Goal: Task Accomplishment & Management: Use online tool/utility

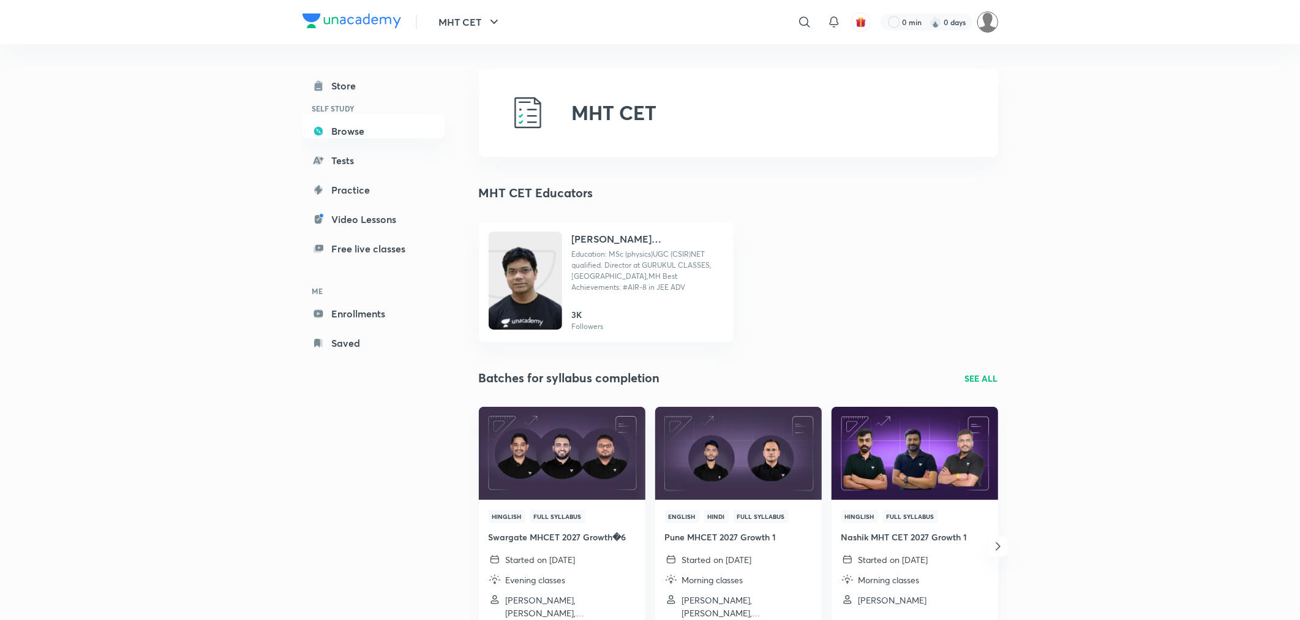
click at [982, 26] on img at bounding box center [987, 22] width 21 height 21
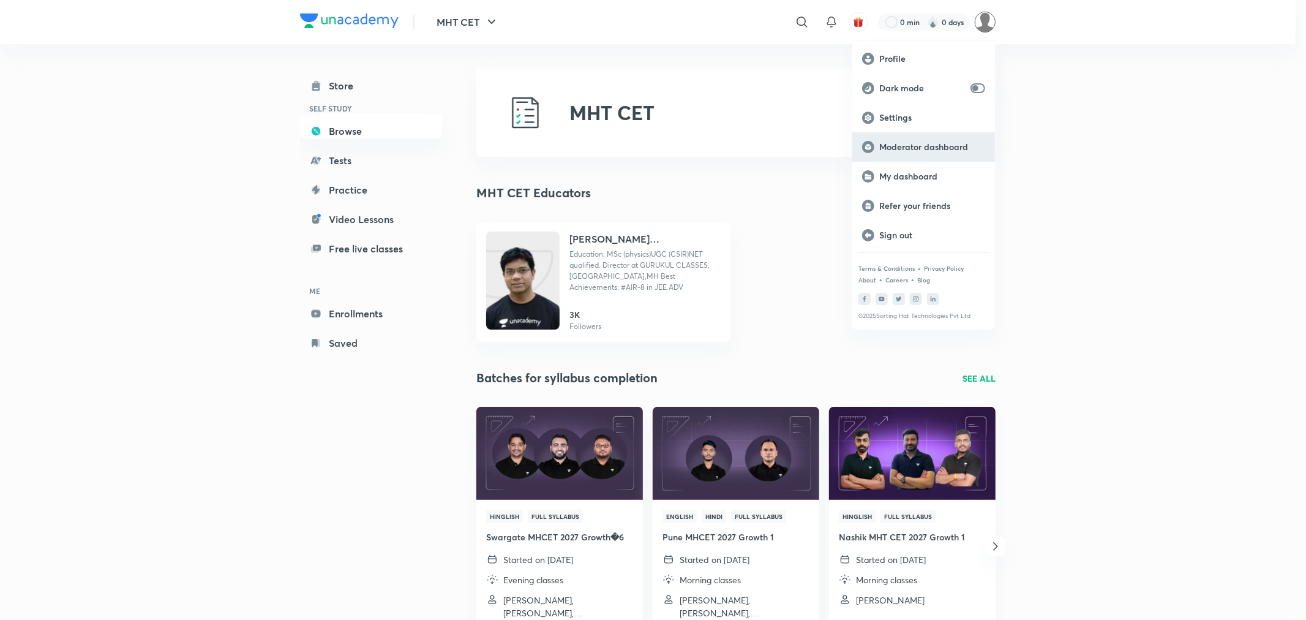
click at [935, 148] on p "Moderator dashboard" at bounding box center [932, 146] width 106 height 11
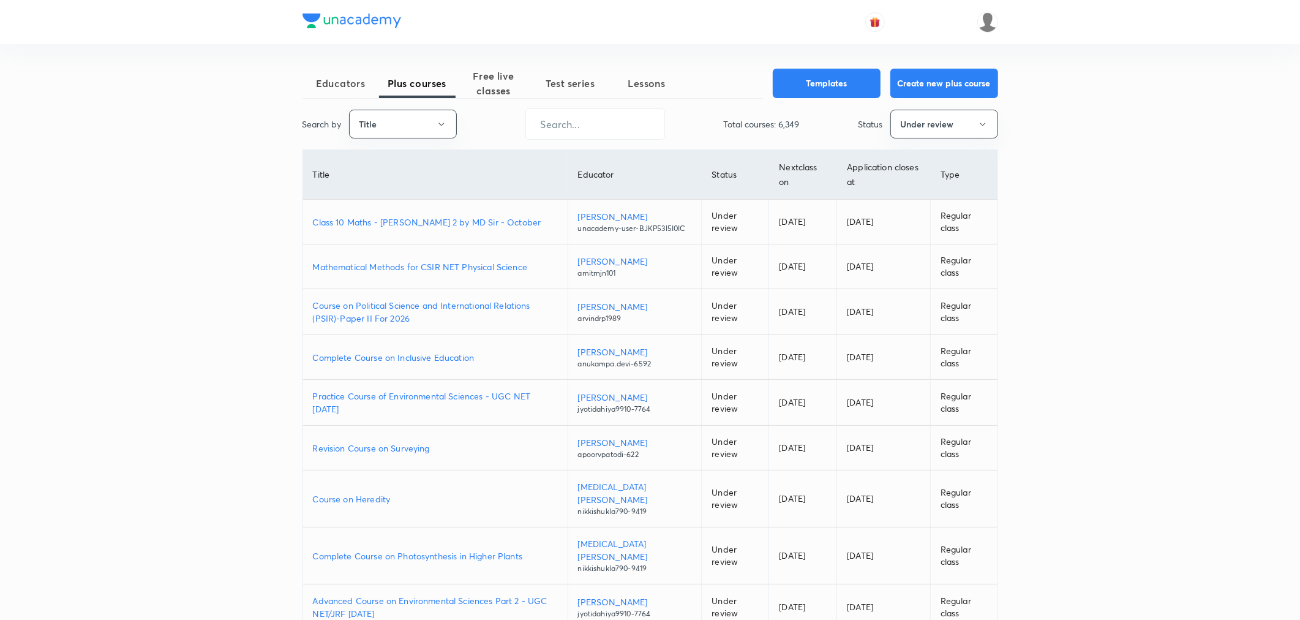
click at [396, 228] on p "Class 10 Maths - [PERSON_NAME] 2 by MD Sir - October" at bounding box center [435, 222] width 245 height 13
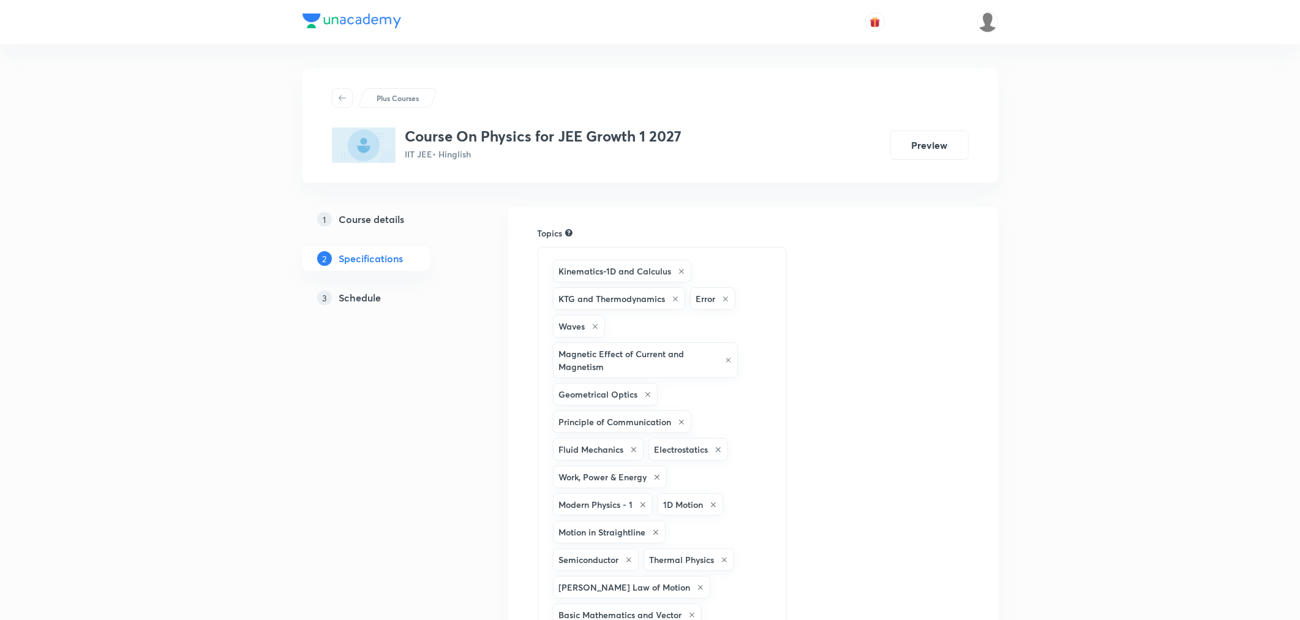
click at [370, 300] on h5 "Schedule" at bounding box center [360, 297] width 42 height 15
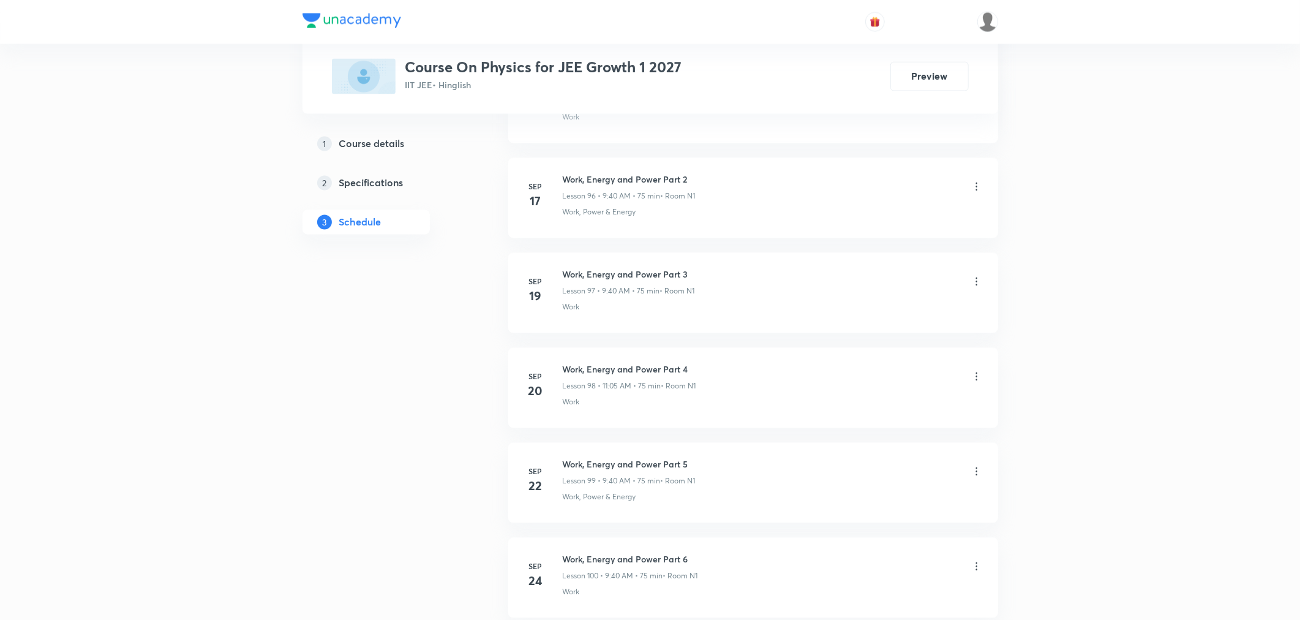
scroll to position [10343, 0]
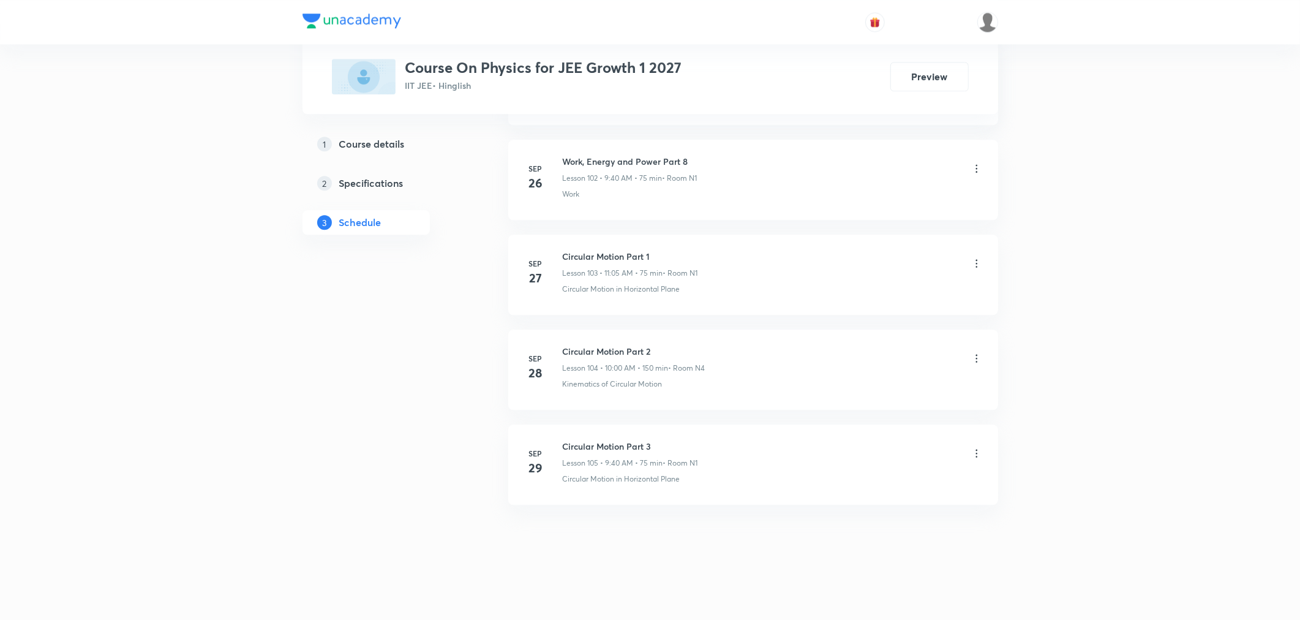
click at [605, 441] on h6 "Circular Motion Part 3" at bounding box center [630, 446] width 135 height 13
copy h6 "Circular Motion Part 3"
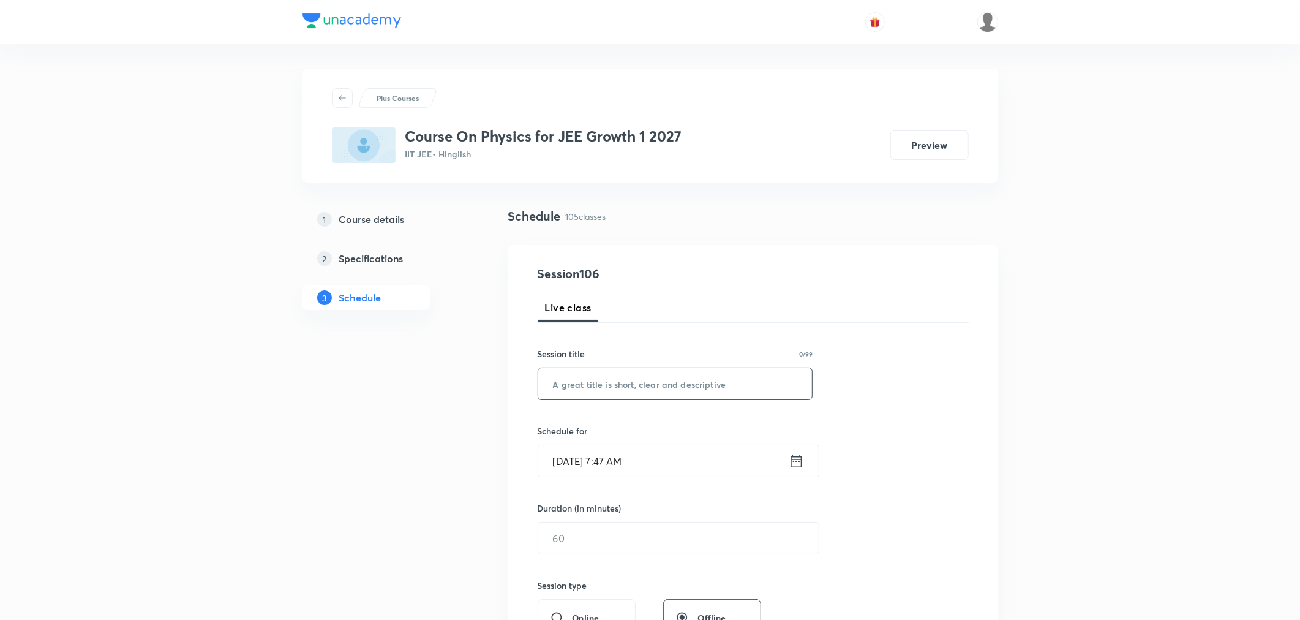
click at [631, 377] on input "text" at bounding box center [675, 383] width 274 height 31
paste input "Circular Motion Part 3"
type input "Circular Motion Part 4"
click at [799, 462] on icon at bounding box center [796, 461] width 15 height 17
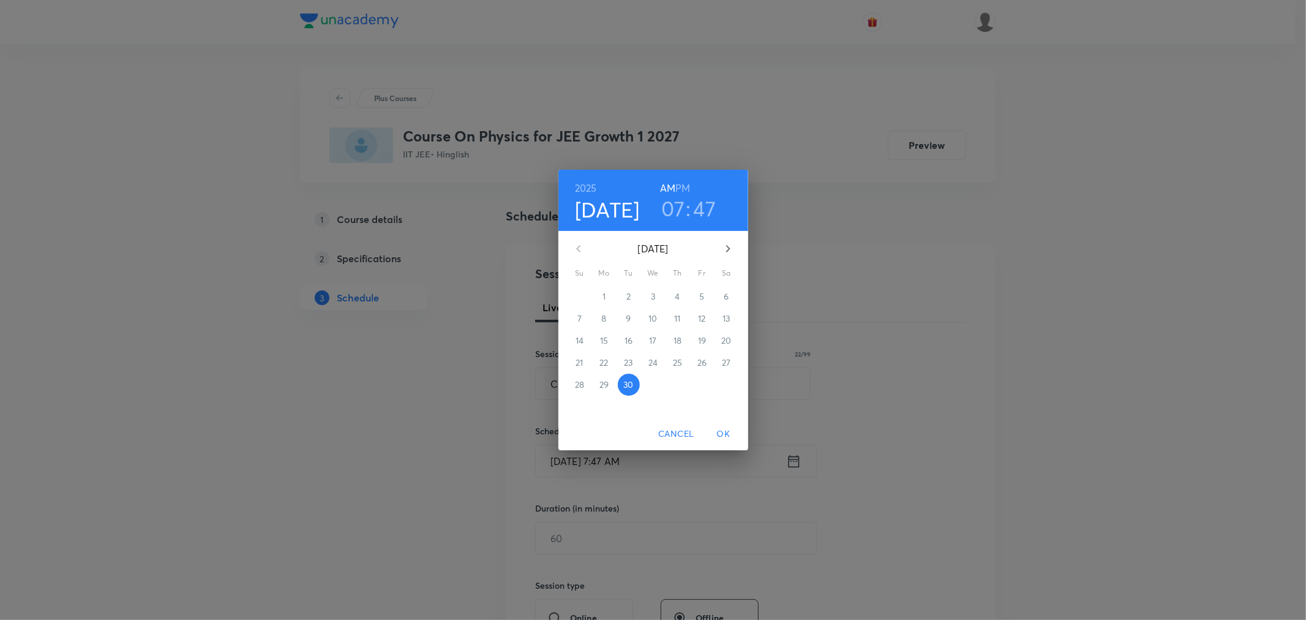
click at [668, 205] on h3 "07" at bounding box center [673, 208] width 24 height 26
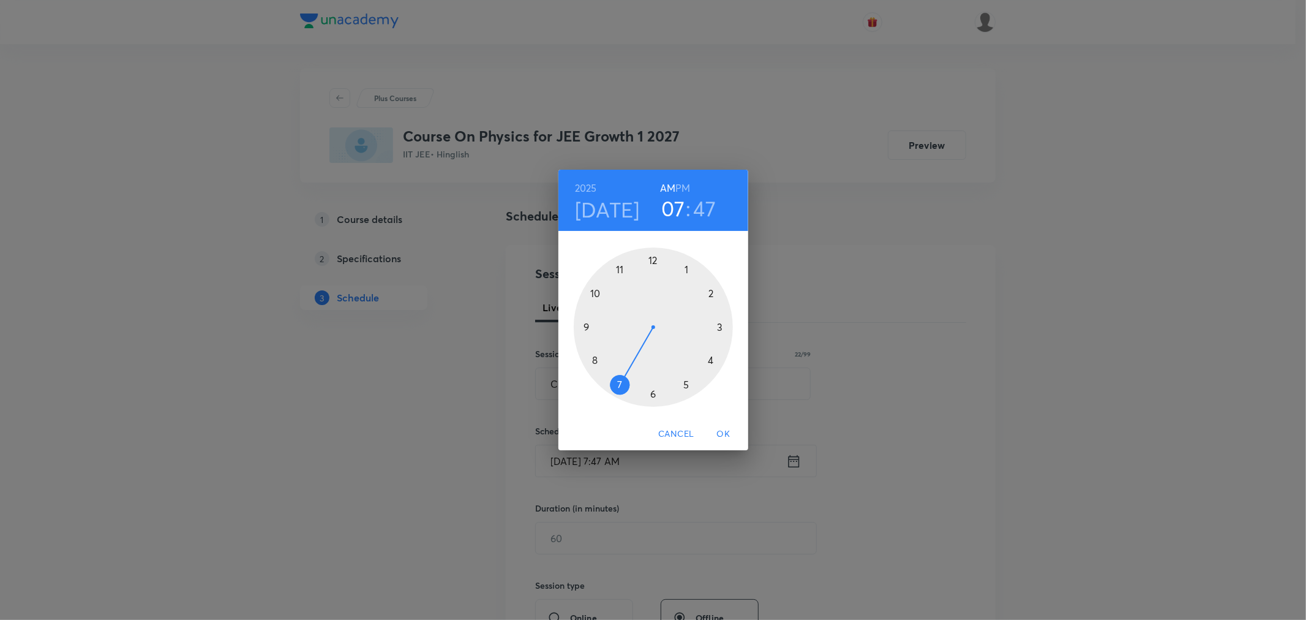
click at [595, 360] on div at bounding box center [653, 326] width 159 height 159
click at [720, 326] on div at bounding box center [653, 326] width 159 height 159
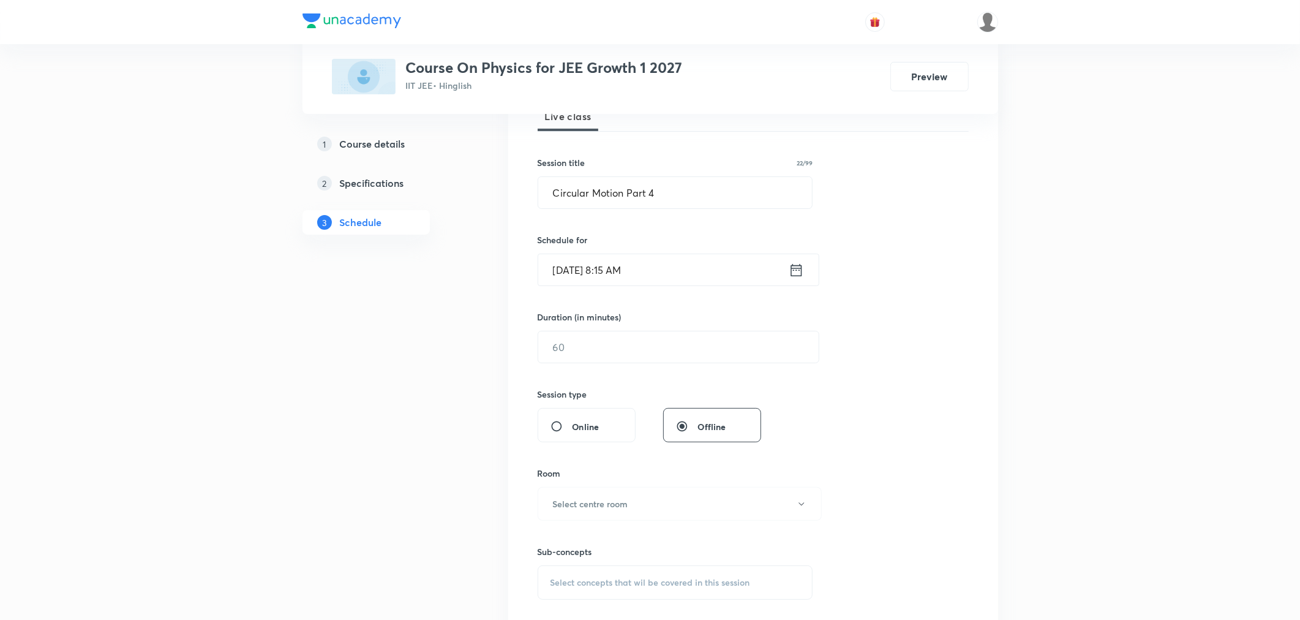
scroll to position [204, 0]
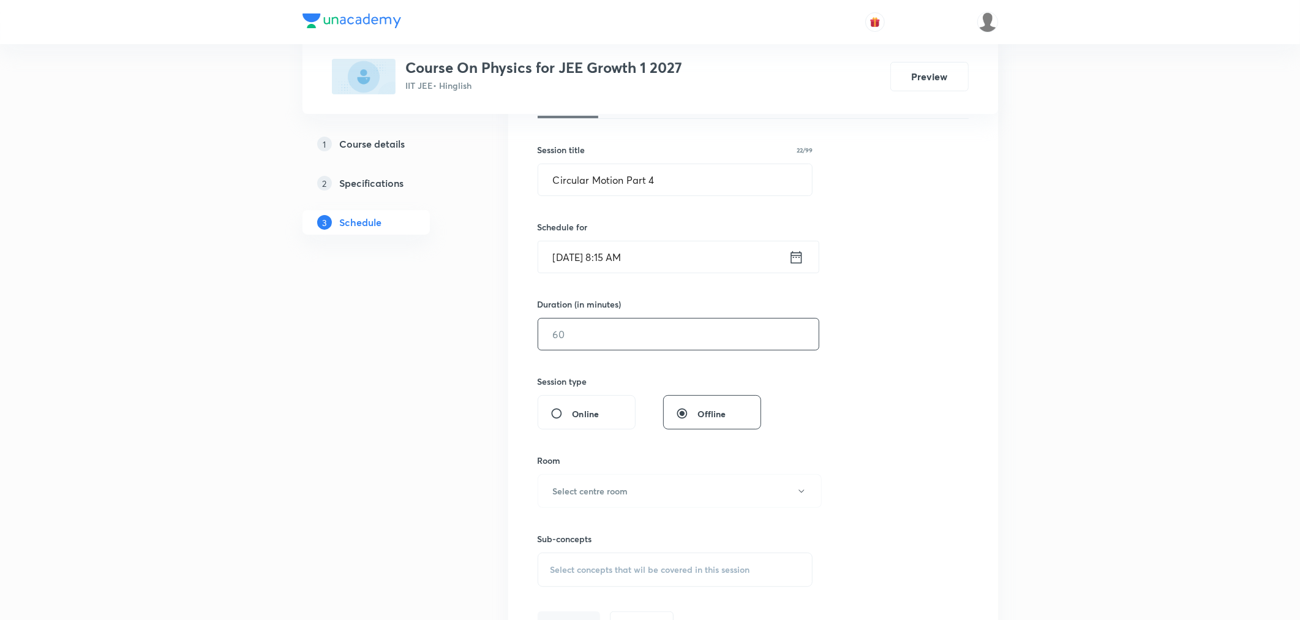
click at [625, 341] on input "text" at bounding box center [678, 333] width 281 height 31
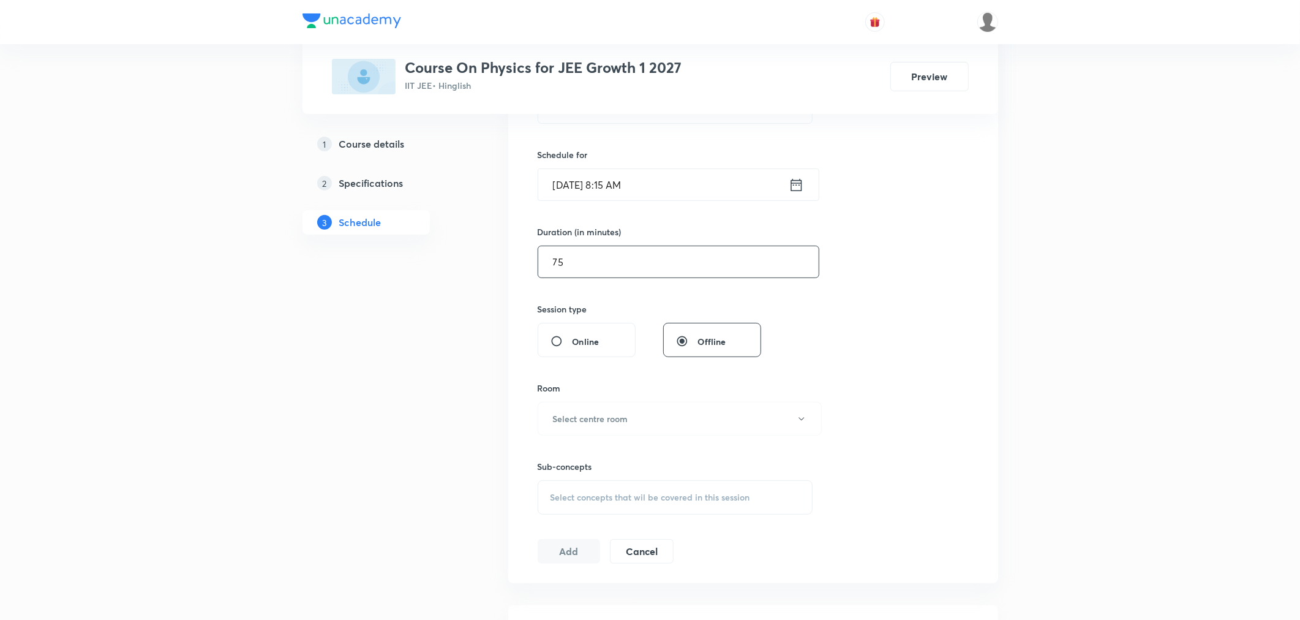
scroll to position [340, 0]
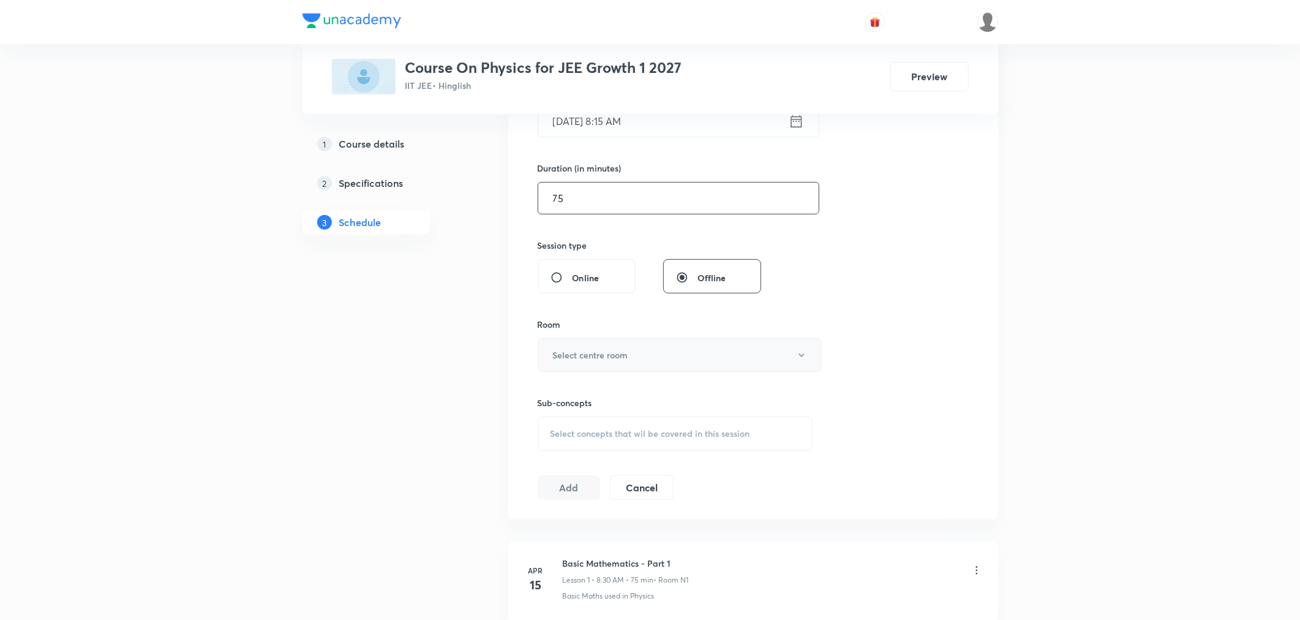
type input "75"
click at [598, 360] on h6 "Select centre room" at bounding box center [590, 354] width 75 height 13
click at [542, 393] on li "N1" at bounding box center [677, 394] width 283 height 23
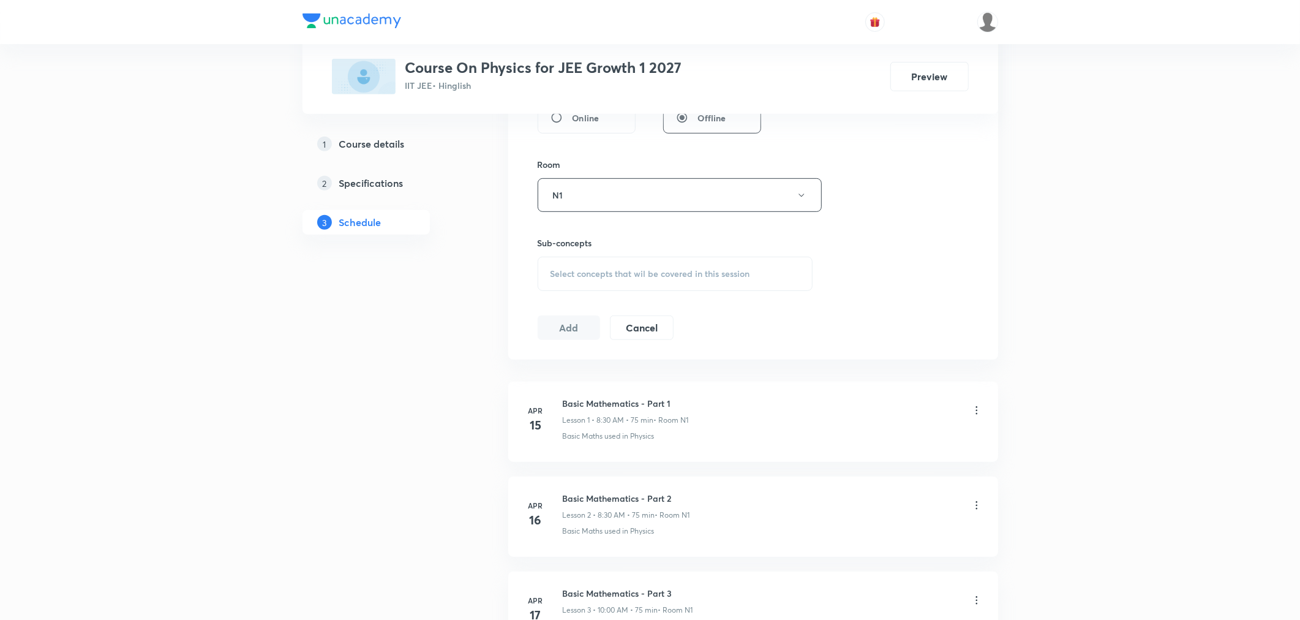
scroll to position [544, 0]
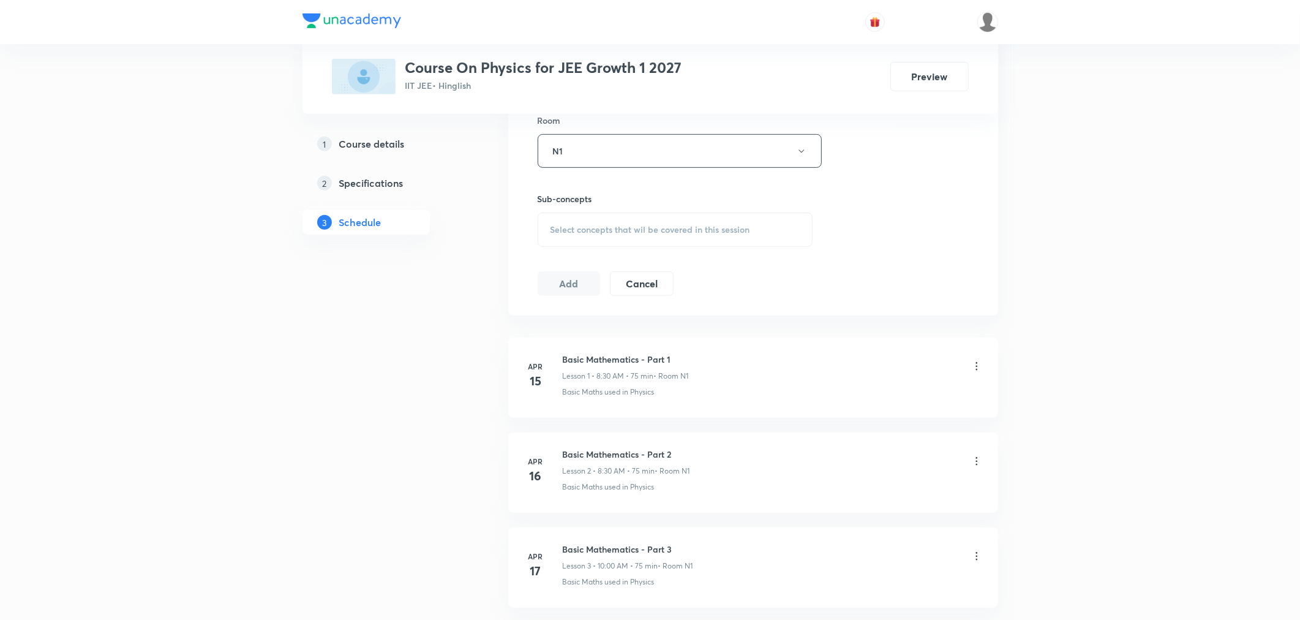
click at [584, 239] on div "Select concepts that wil be covered in this session" at bounding box center [676, 230] width 276 height 34
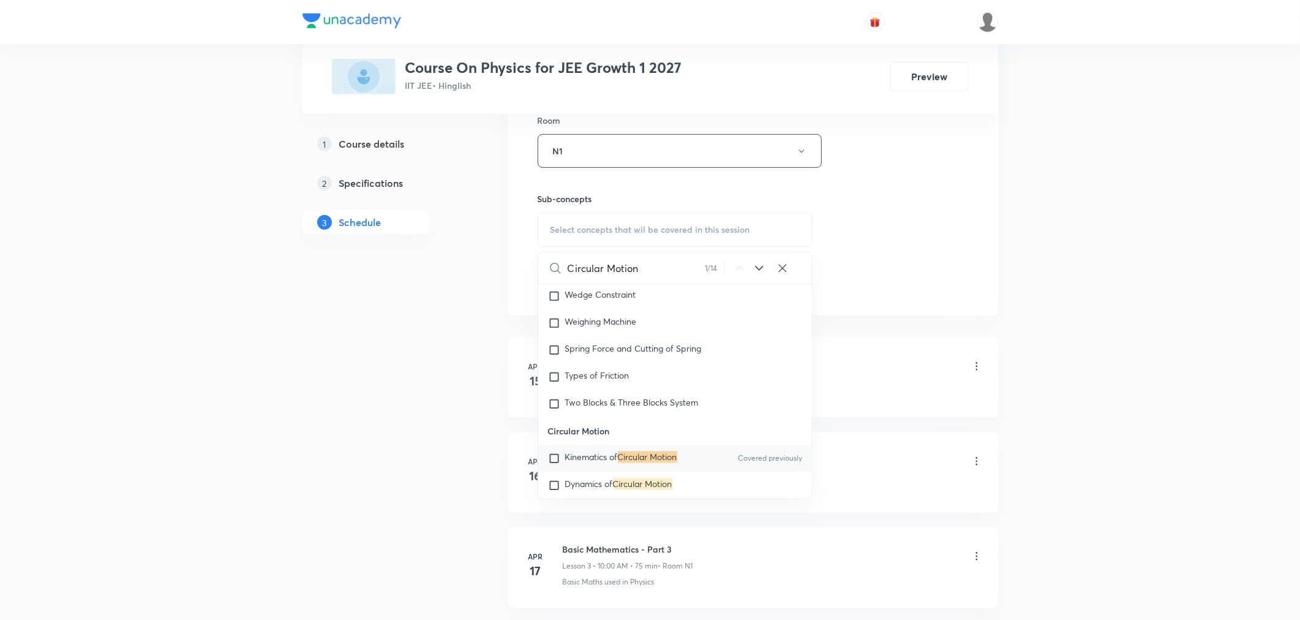
scroll to position [2708, 0]
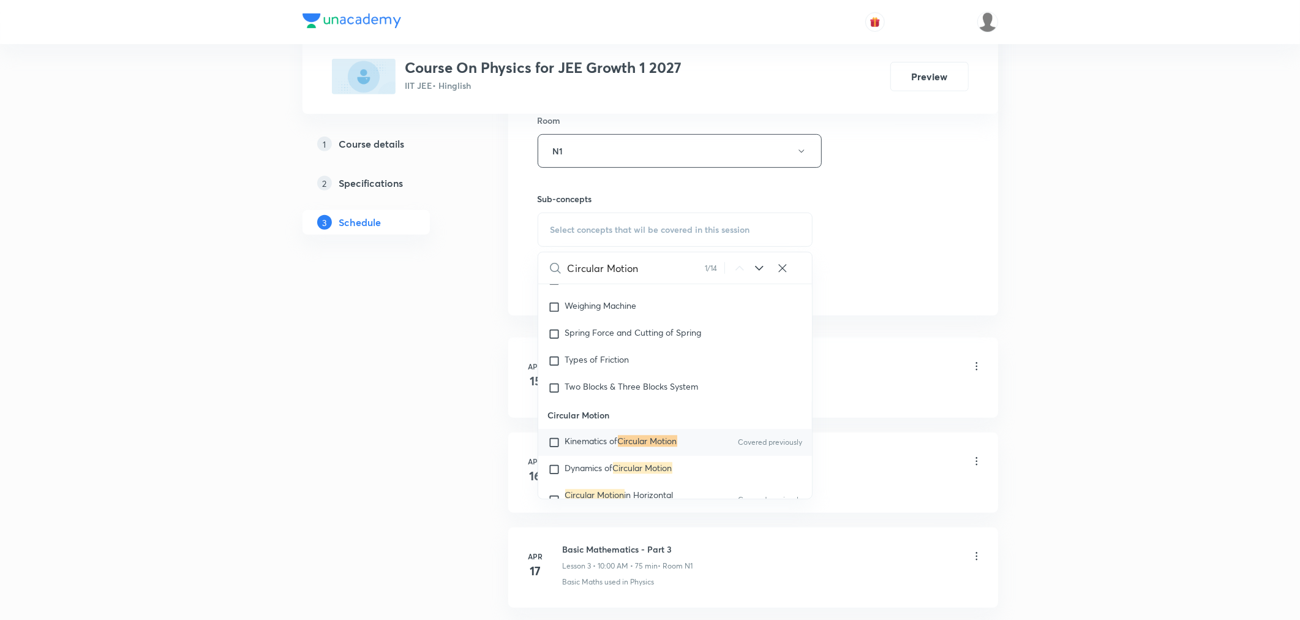
type input "Circular Motion"
click at [617, 443] on span "Kinematics of" at bounding box center [591, 441] width 53 height 12
checkbox input "true"
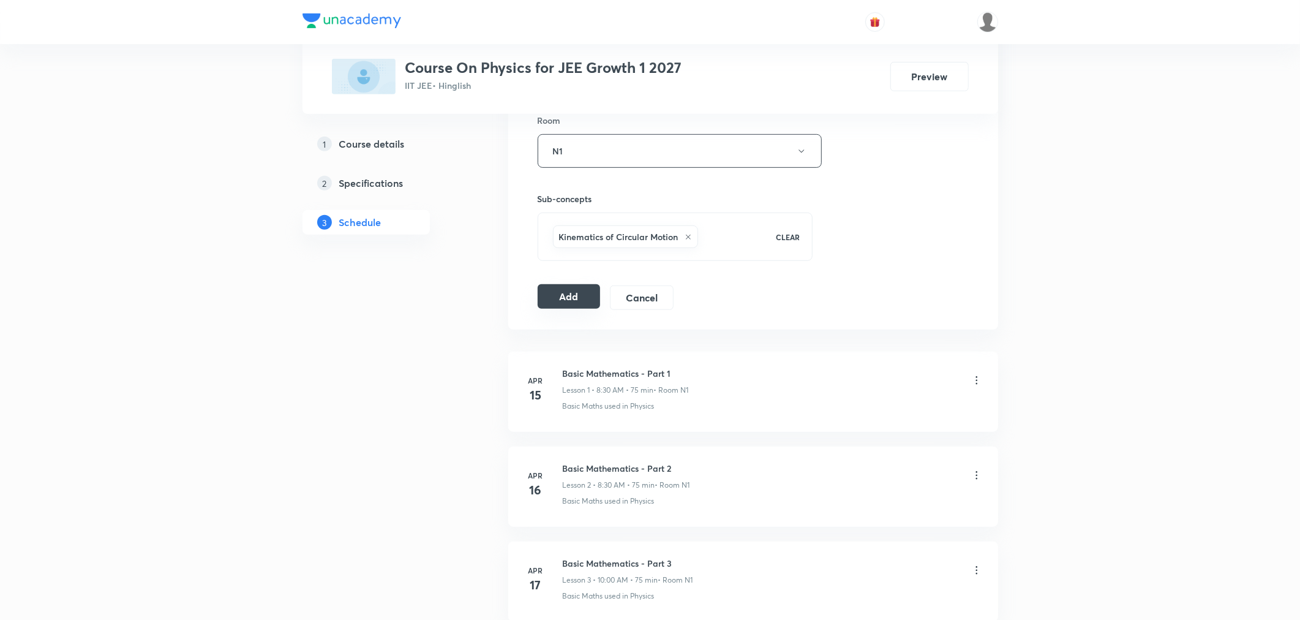
click at [570, 301] on button "Add" at bounding box center [569, 296] width 63 height 24
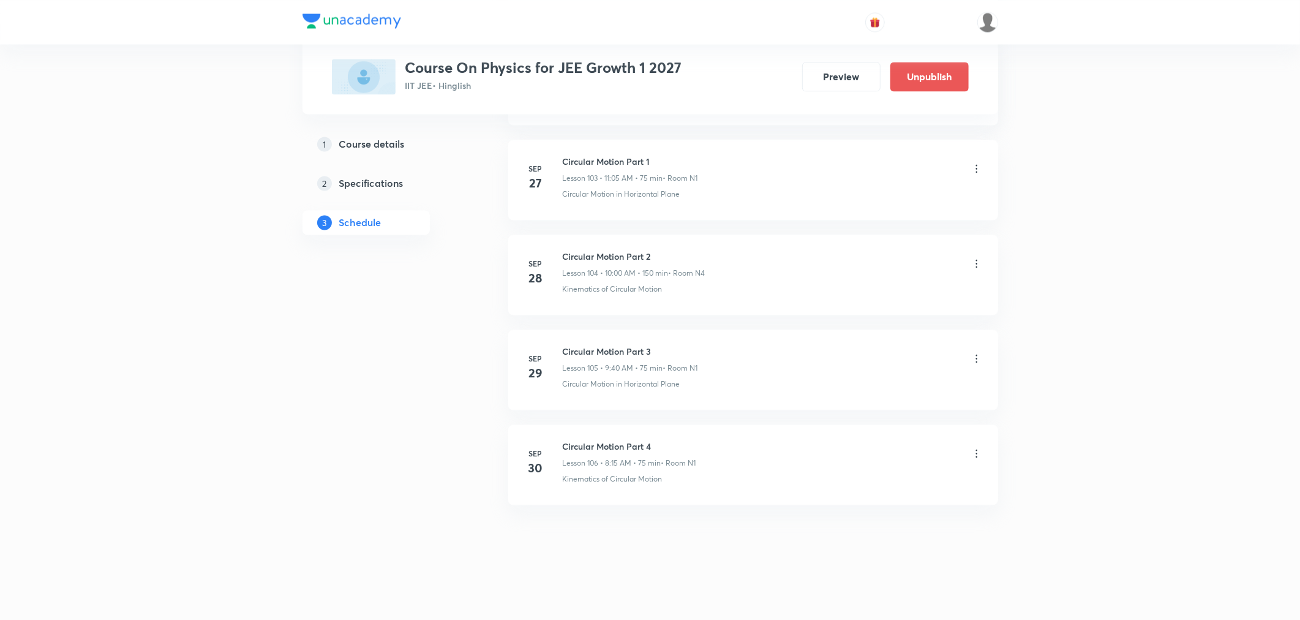
scroll to position [9875, 0]
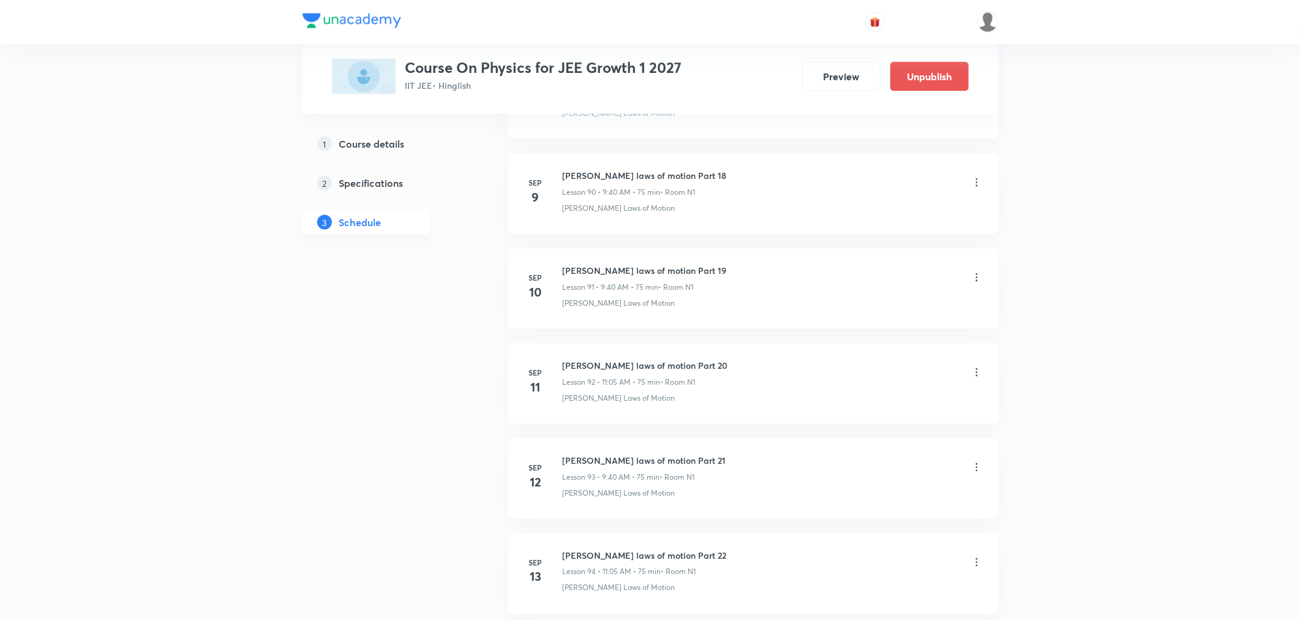
scroll to position [10439, 0]
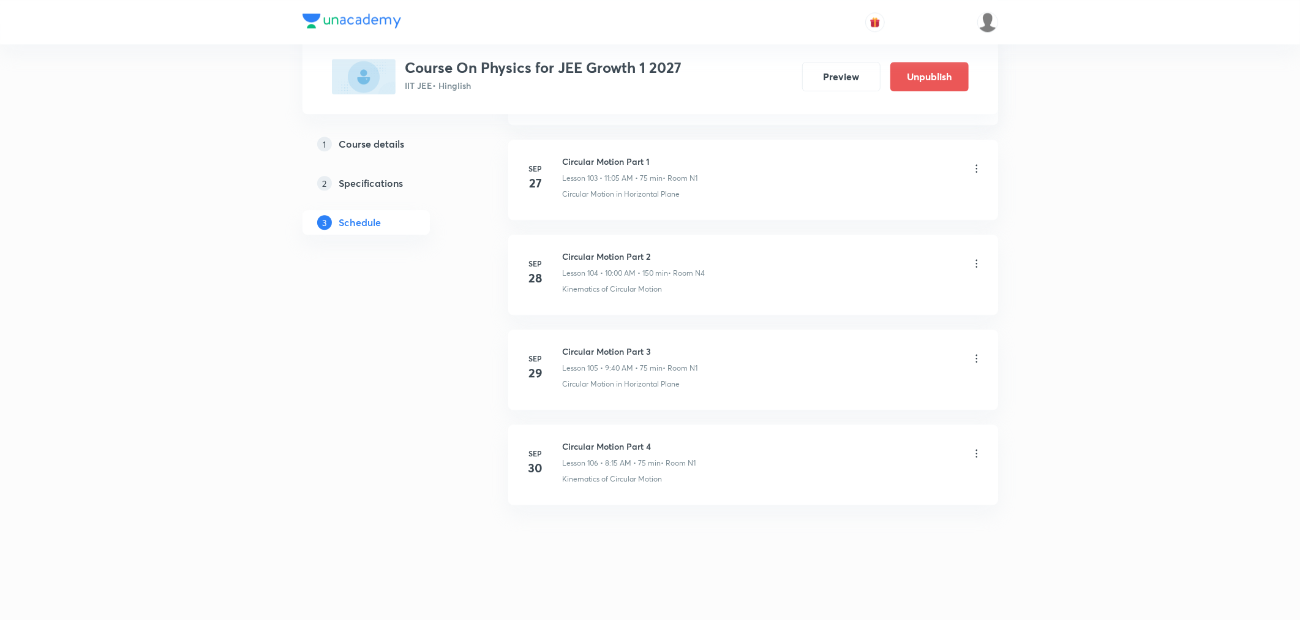
click at [698, 499] on li "Sep 30 Circular Motion Part 4 Lesson 106 • 8:15 AM • 75 min • Room N1 Kinematic…" at bounding box center [753, 464] width 490 height 80
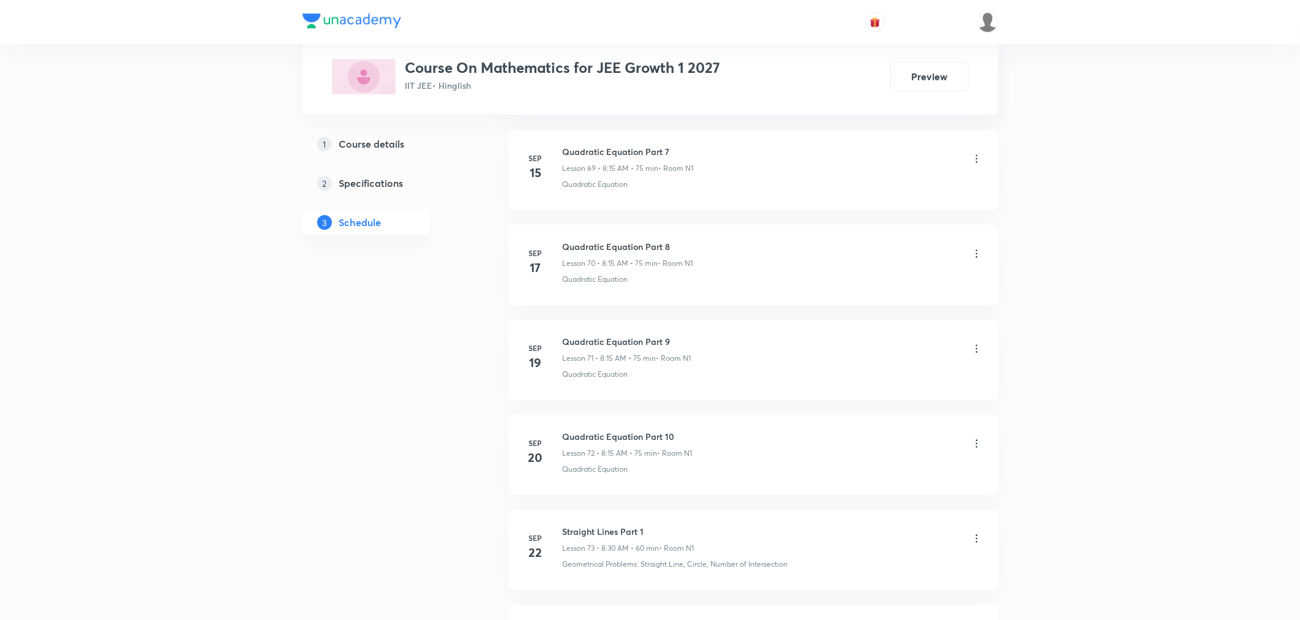
scroll to position [7871, 0]
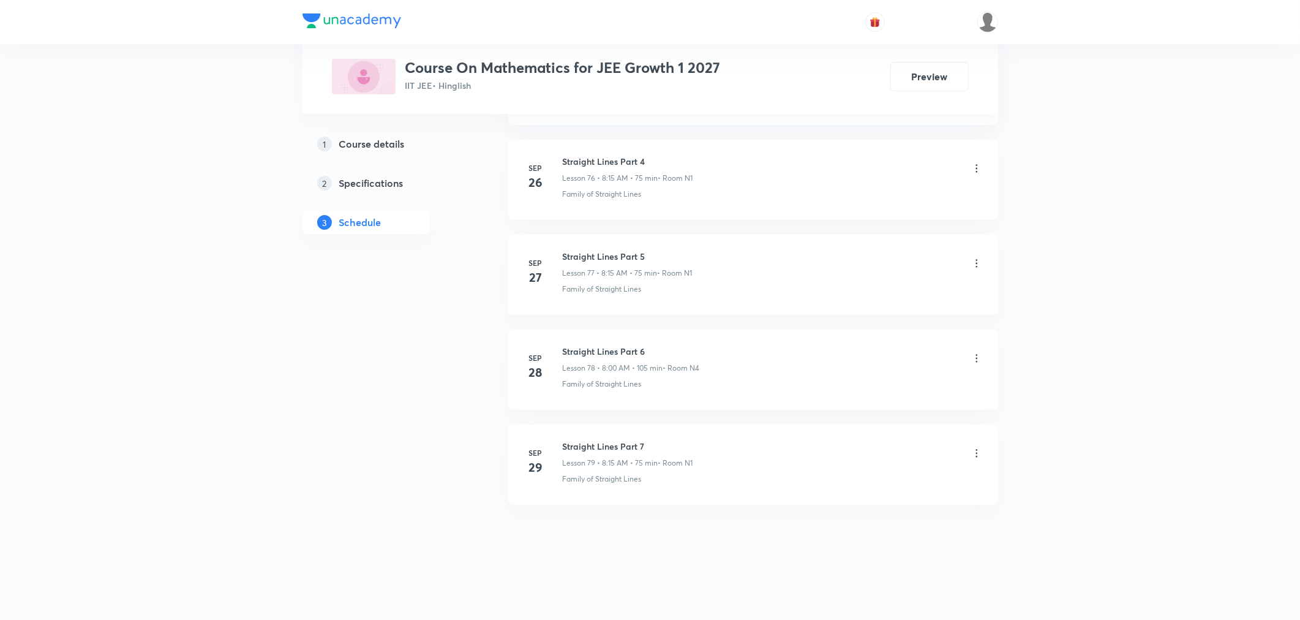
click at [603, 441] on h6 "Straight Lines Part 7" at bounding box center [628, 446] width 130 height 13
copy h6 "Straight Lines Part 7"
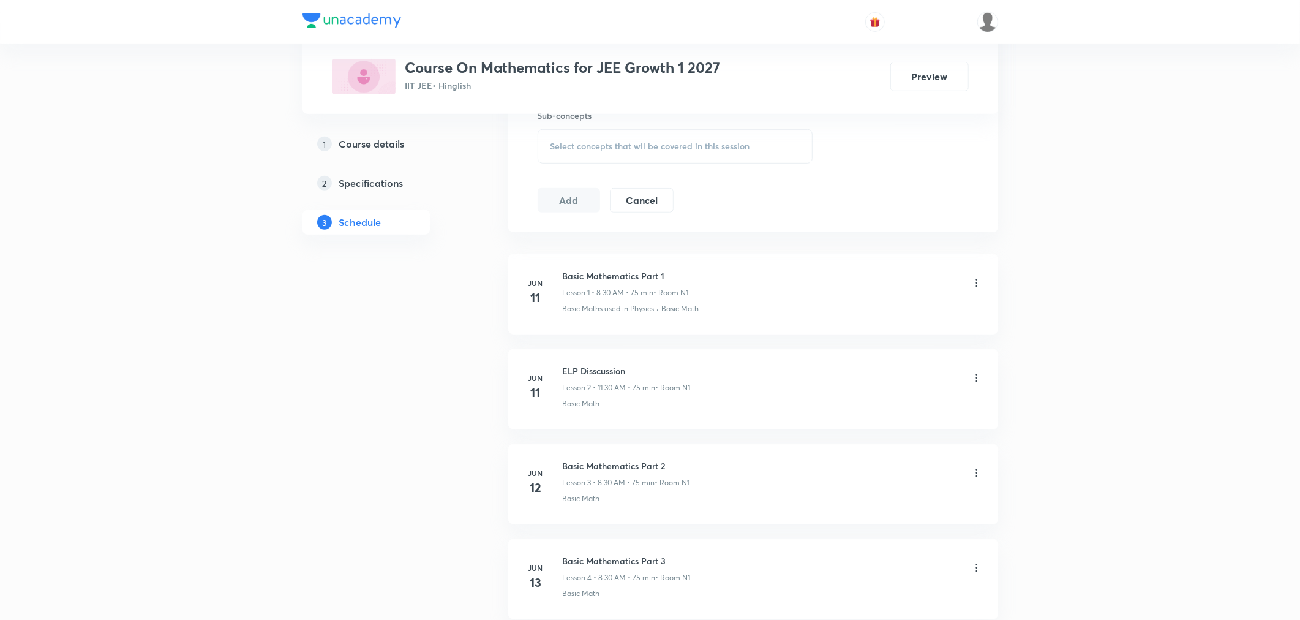
scroll to position [0, 0]
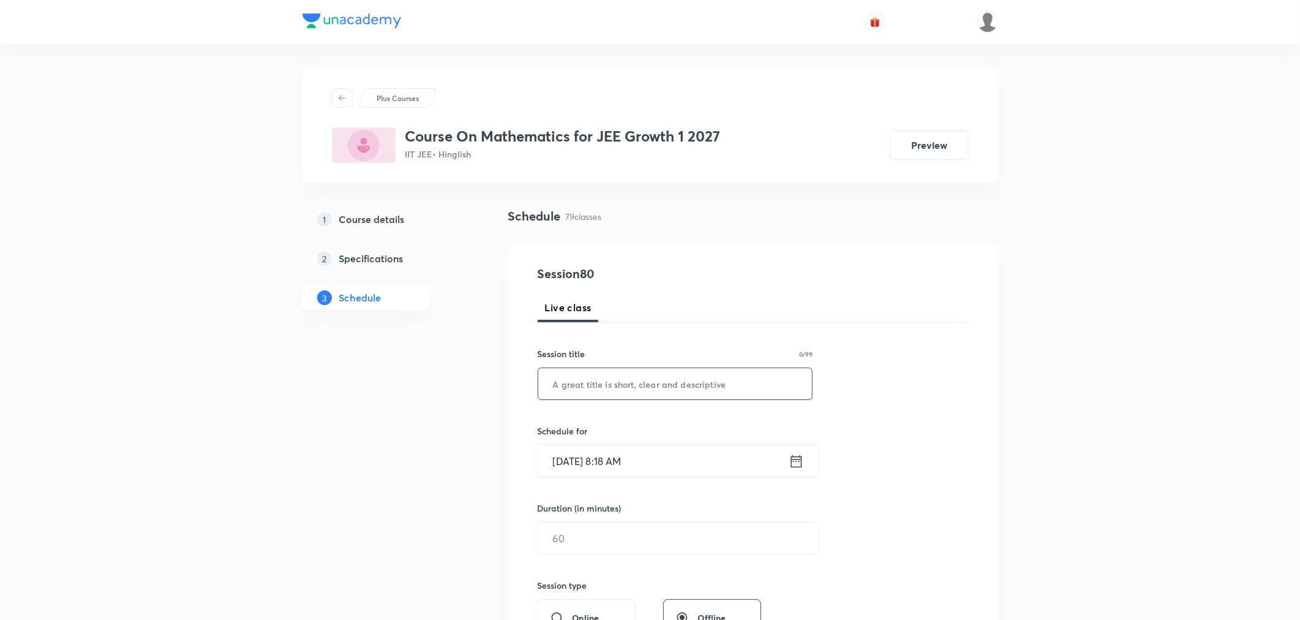
click at [621, 383] on input "text" at bounding box center [675, 383] width 274 height 31
paste input "Straight Lines Part 7"
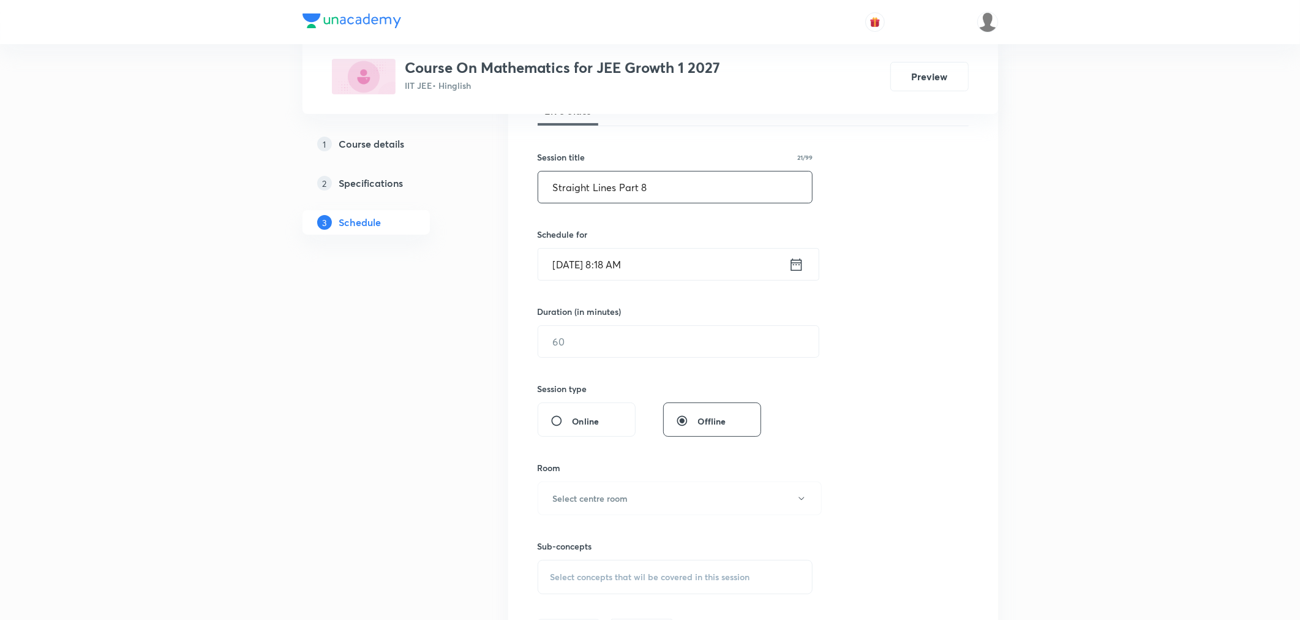
scroll to position [204, 0]
type input "Straight Lines Part 8"
click at [789, 254] on icon at bounding box center [796, 257] width 15 height 17
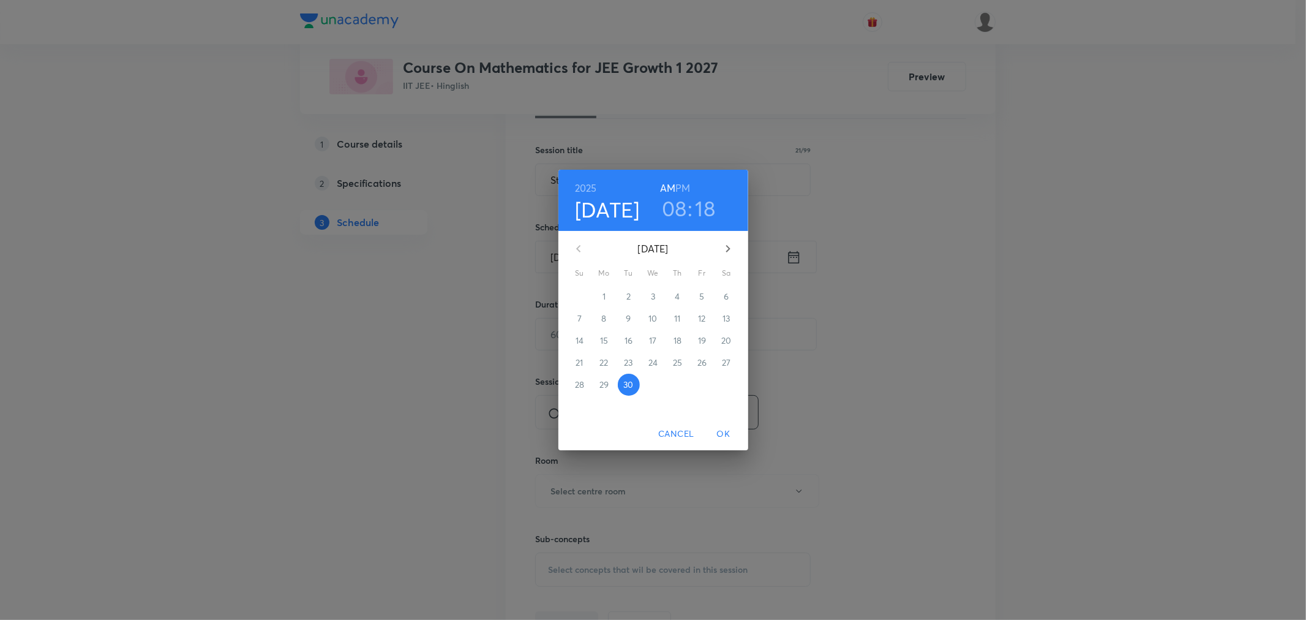
click at [674, 209] on h3 "08" at bounding box center [674, 208] width 25 height 26
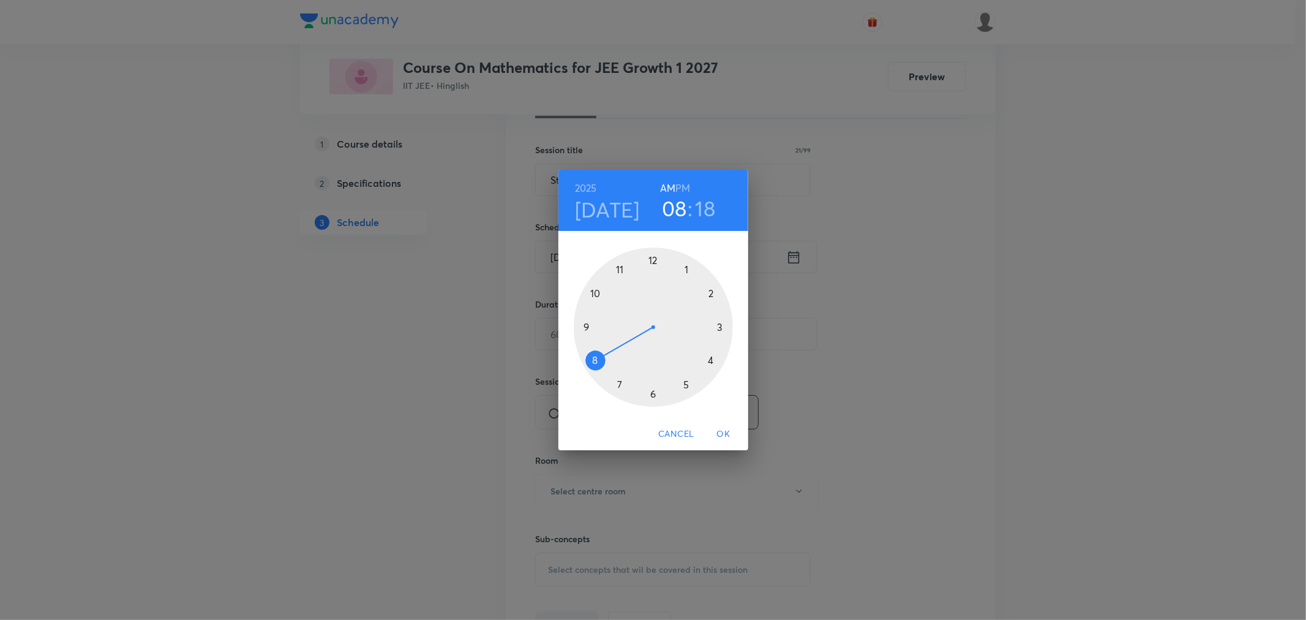
click at [583, 329] on div at bounding box center [653, 326] width 159 height 159
click at [596, 357] on div at bounding box center [653, 326] width 159 height 159
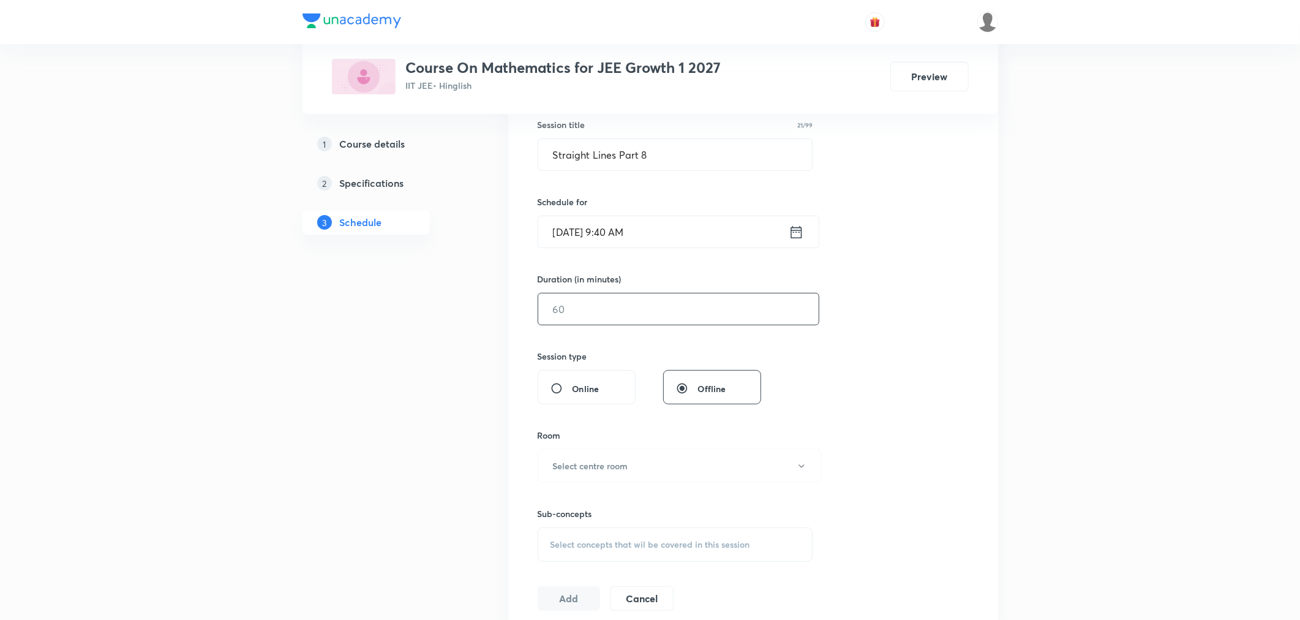
scroll to position [272, 0]
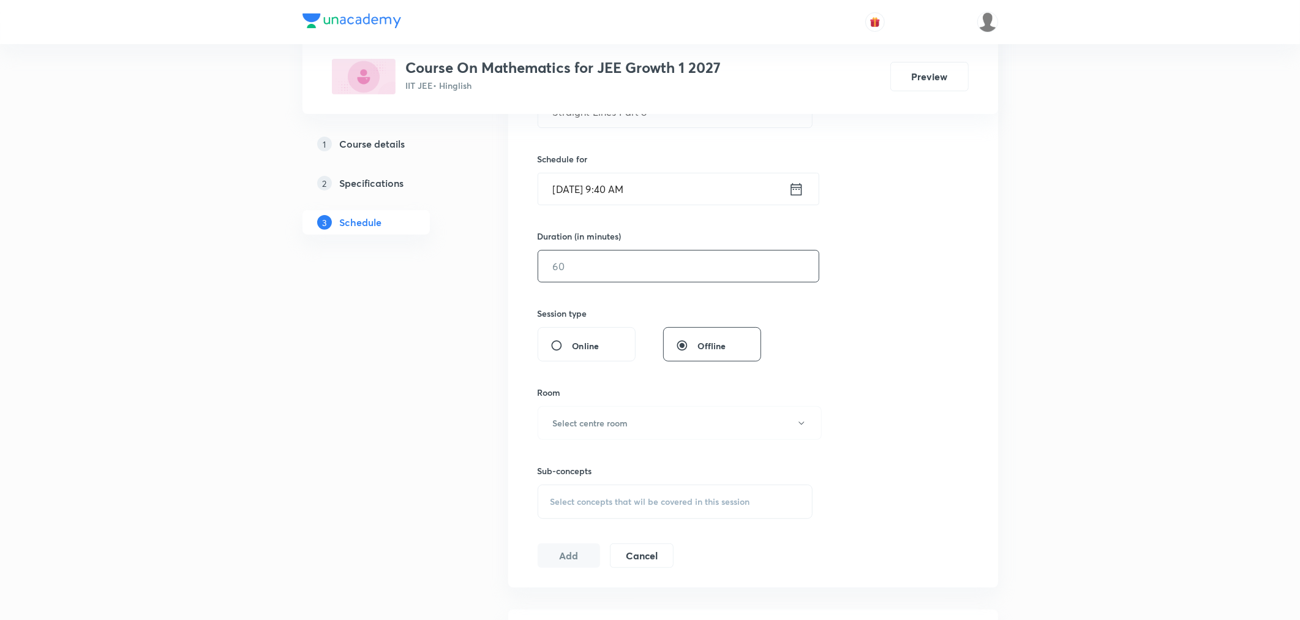
click at [604, 268] on input "text" at bounding box center [678, 265] width 281 height 31
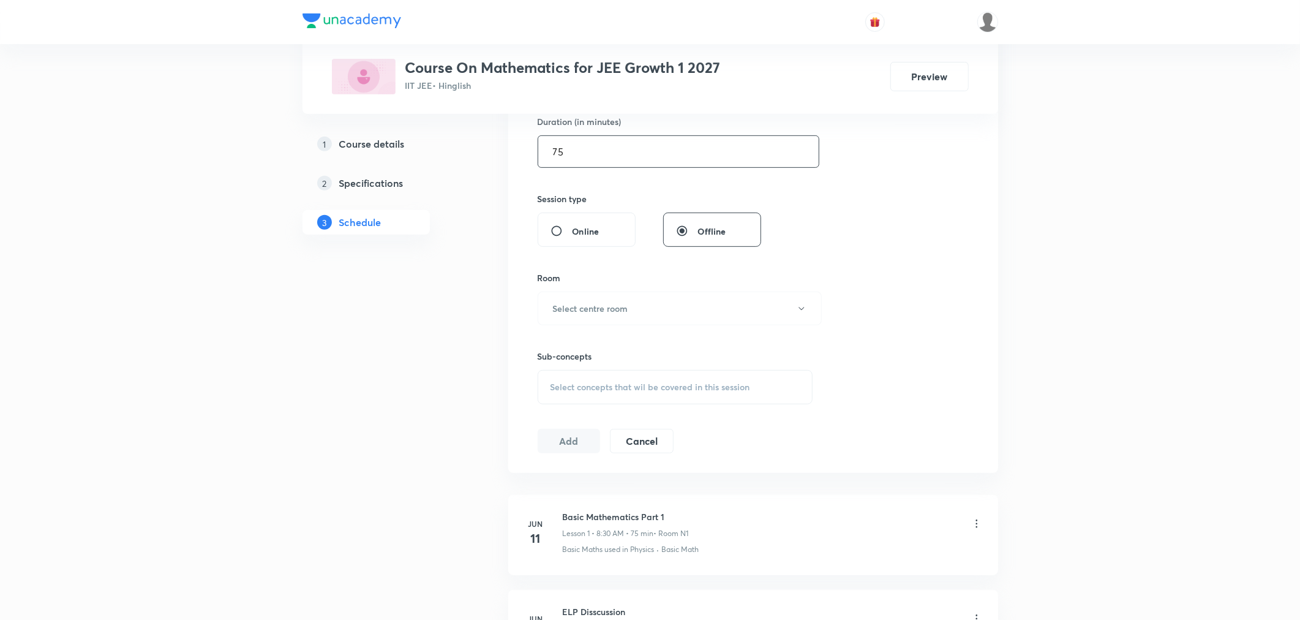
scroll to position [408, 0]
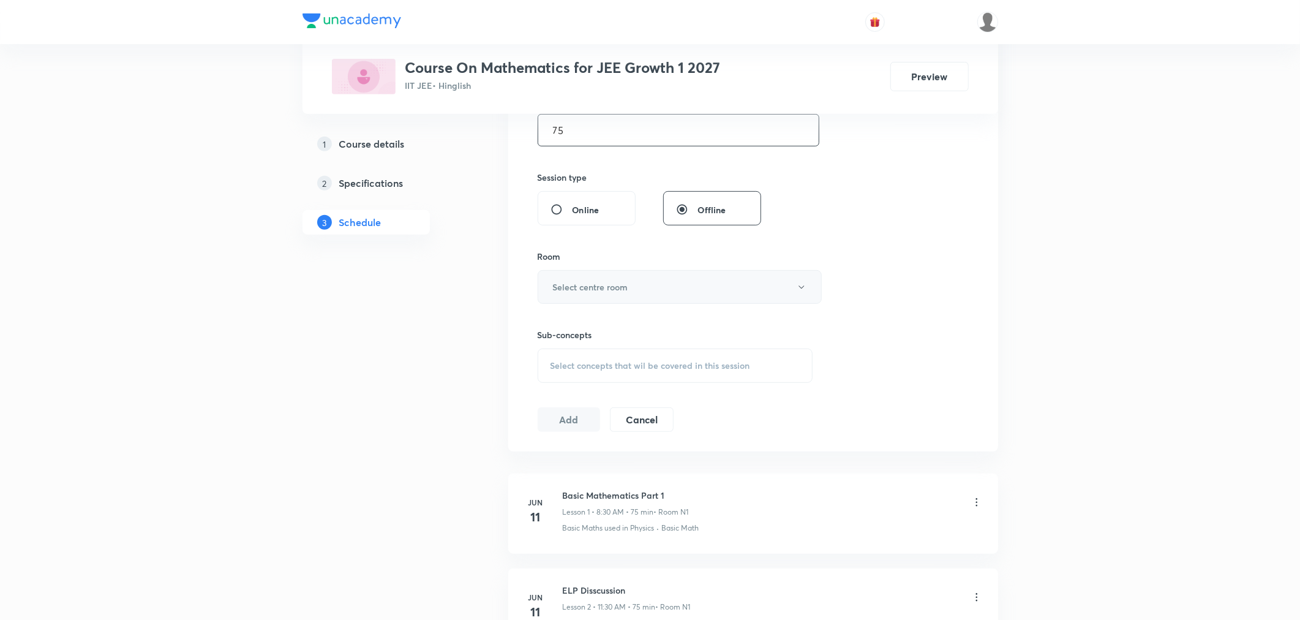
type input "75"
click at [598, 283] on h6 "Select centre room" at bounding box center [590, 287] width 75 height 13
click at [551, 325] on span "N1" at bounding box center [677, 326] width 268 height 13
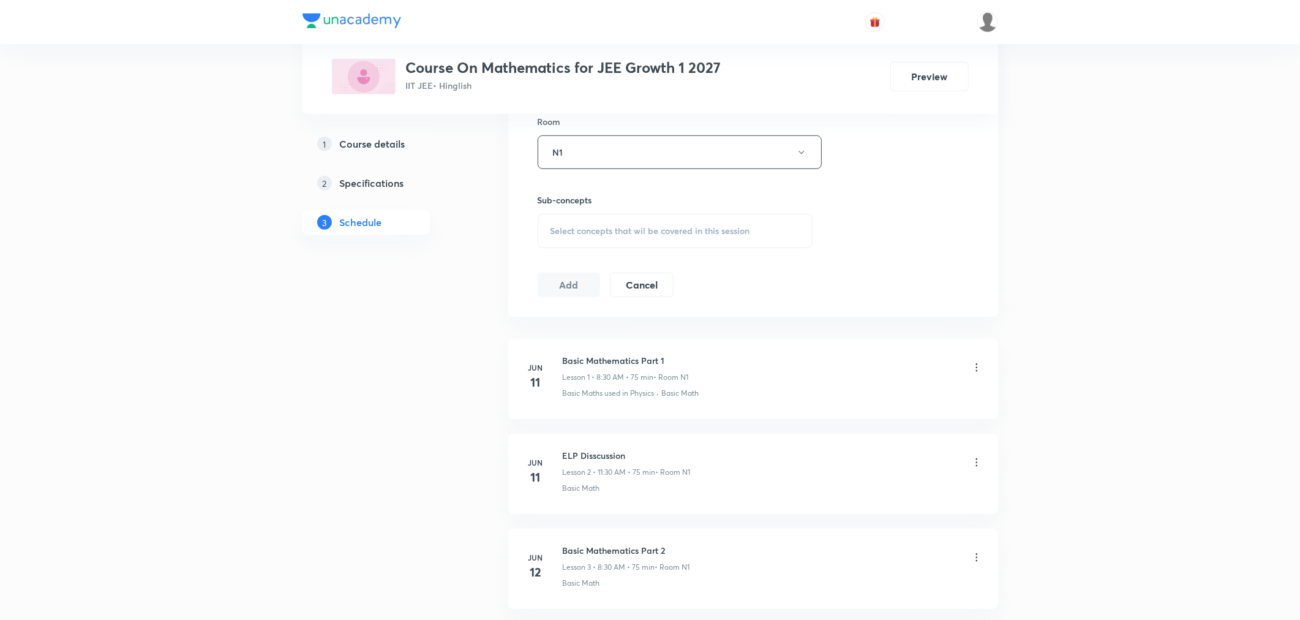
scroll to position [544, 0]
click at [649, 233] on span "Select concepts that wil be covered in this session" at bounding box center [651, 230] width 200 height 10
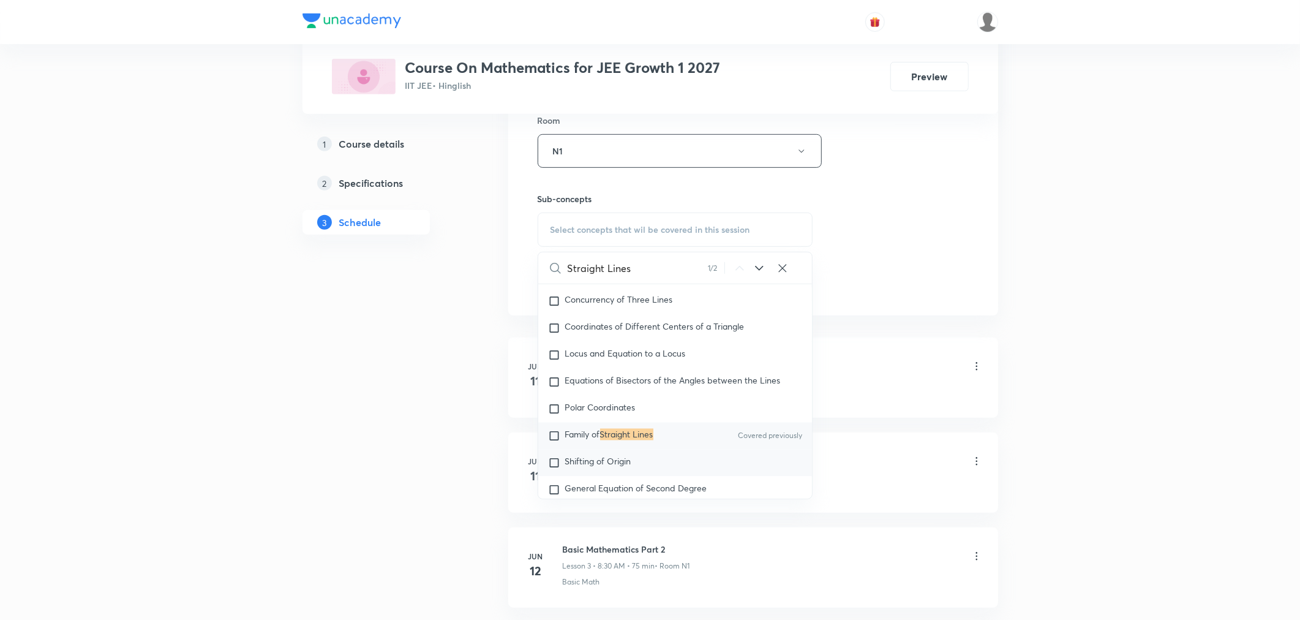
scroll to position [9813, 0]
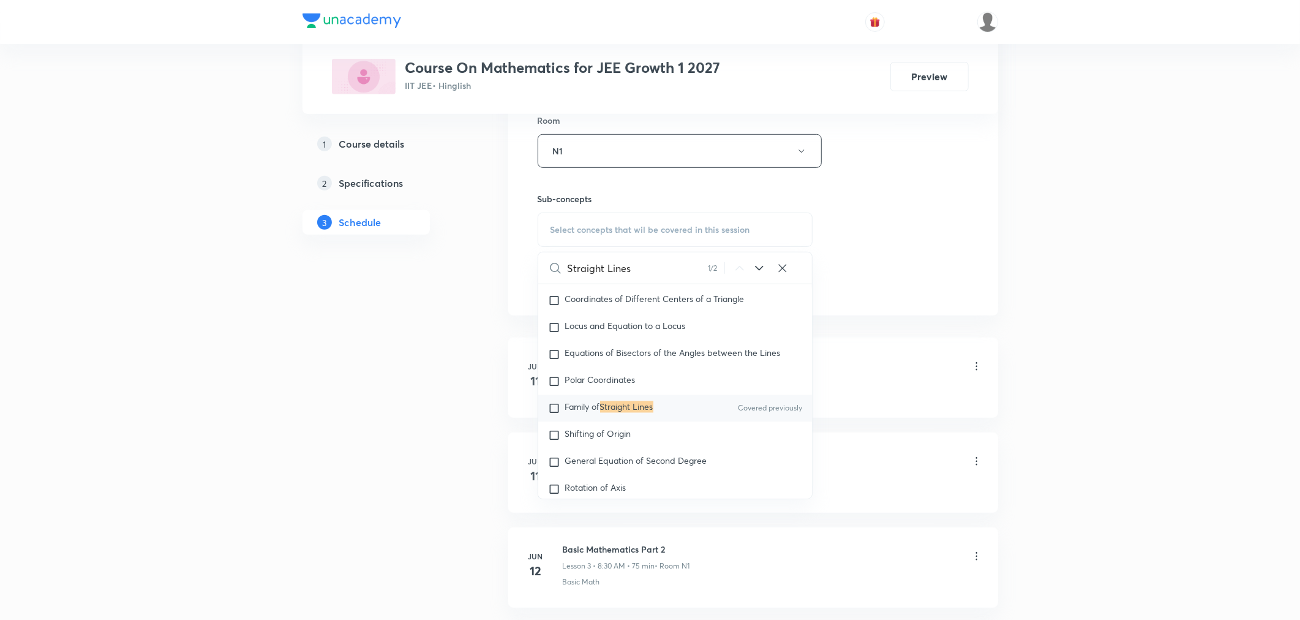
type input "Straight Lines"
click at [627, 413] on mark "Straight Lines" at bounding box center [626, 407] width 53 height 12
checkbox input "true"
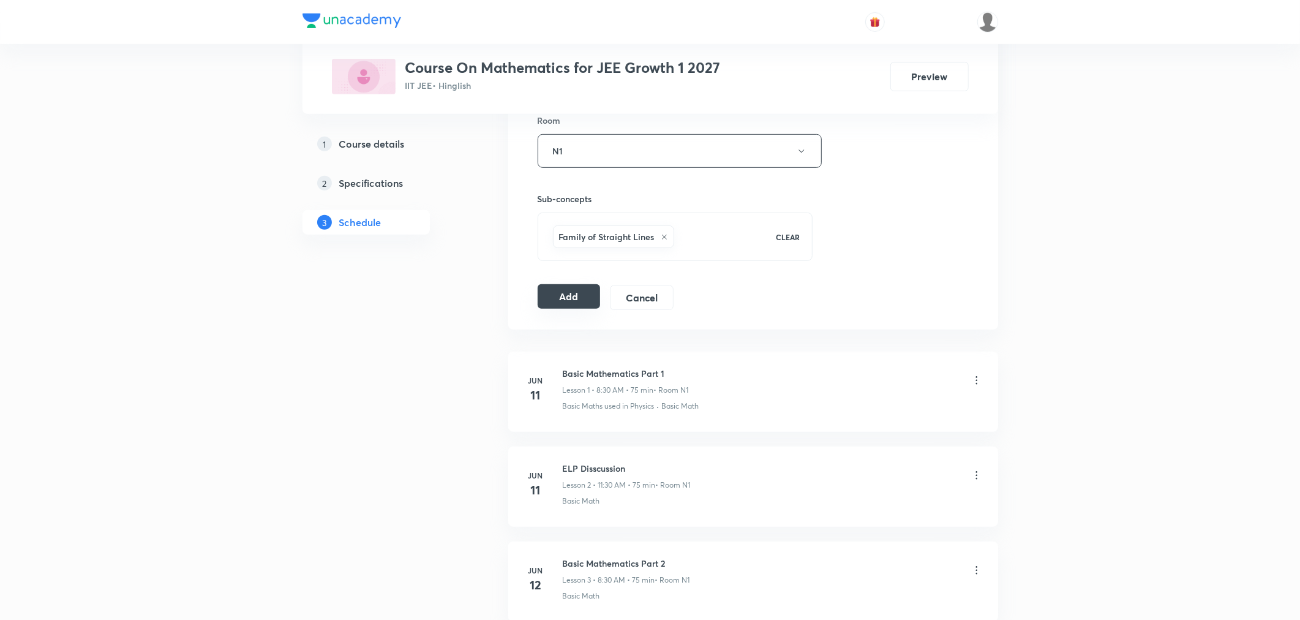
click at [574, 301] on button "Add" at bounding box center [569, 296] width 63 height 24
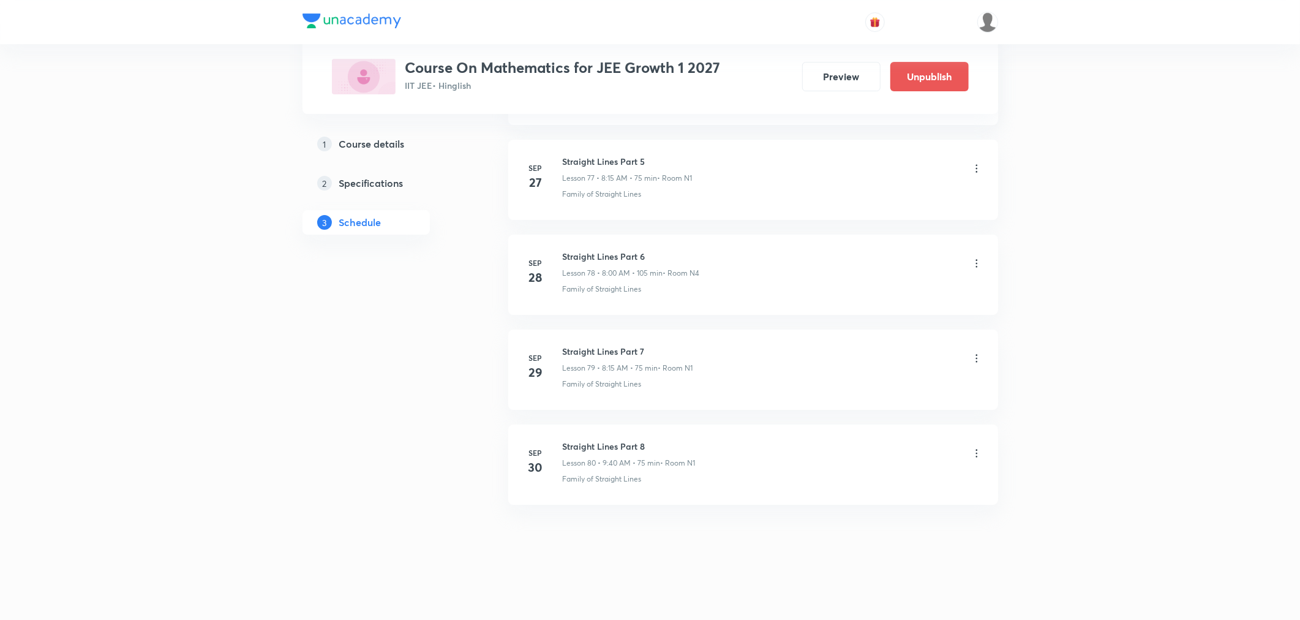
scroll to position [7402, 0]
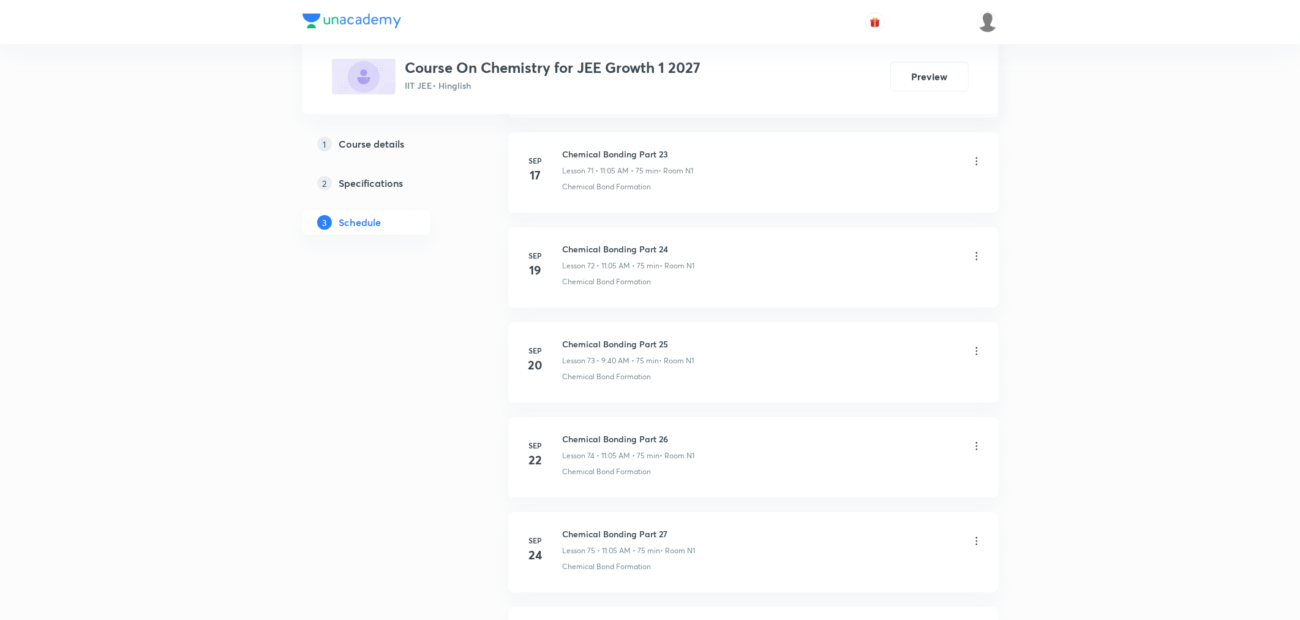
scroll to position [7871, 0]
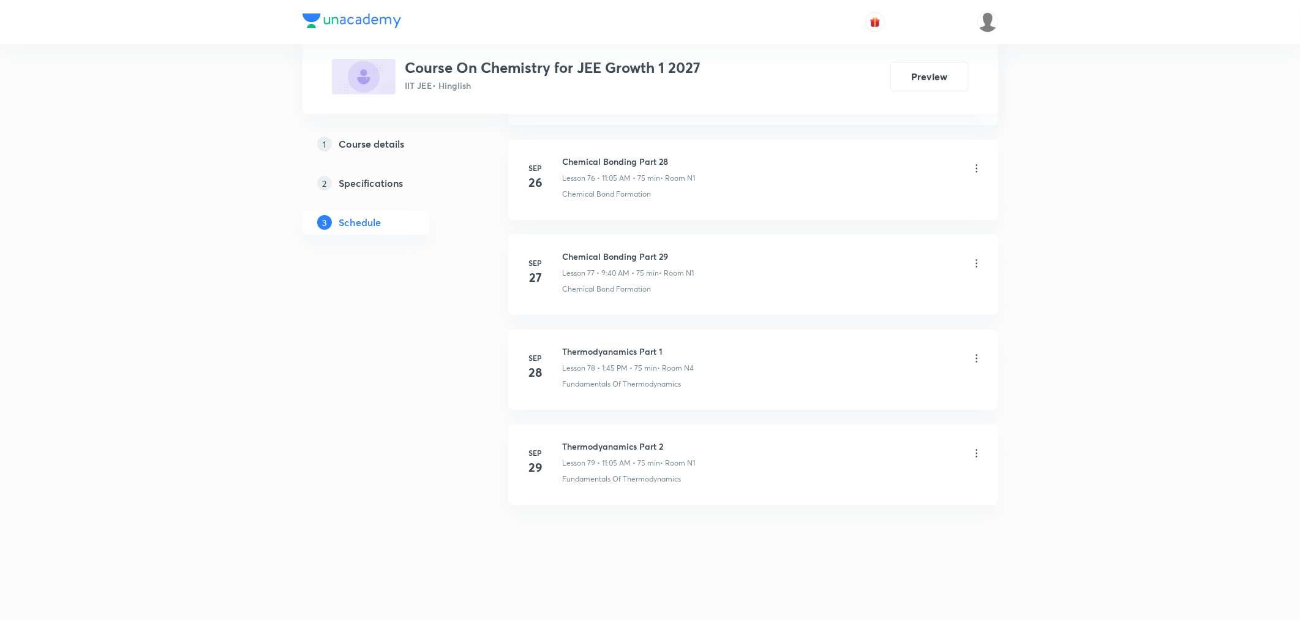
click at [615, 452] on h6 "Thermodyanamics Part 2" at bounding box center [629, 446] width 133 height 13
click at [617, 445] on h6 "Thermodyanamics Part 2" at bounding box center [629, 446] width 133 height 13
copy h6 "Thermodyanamics Part 2"
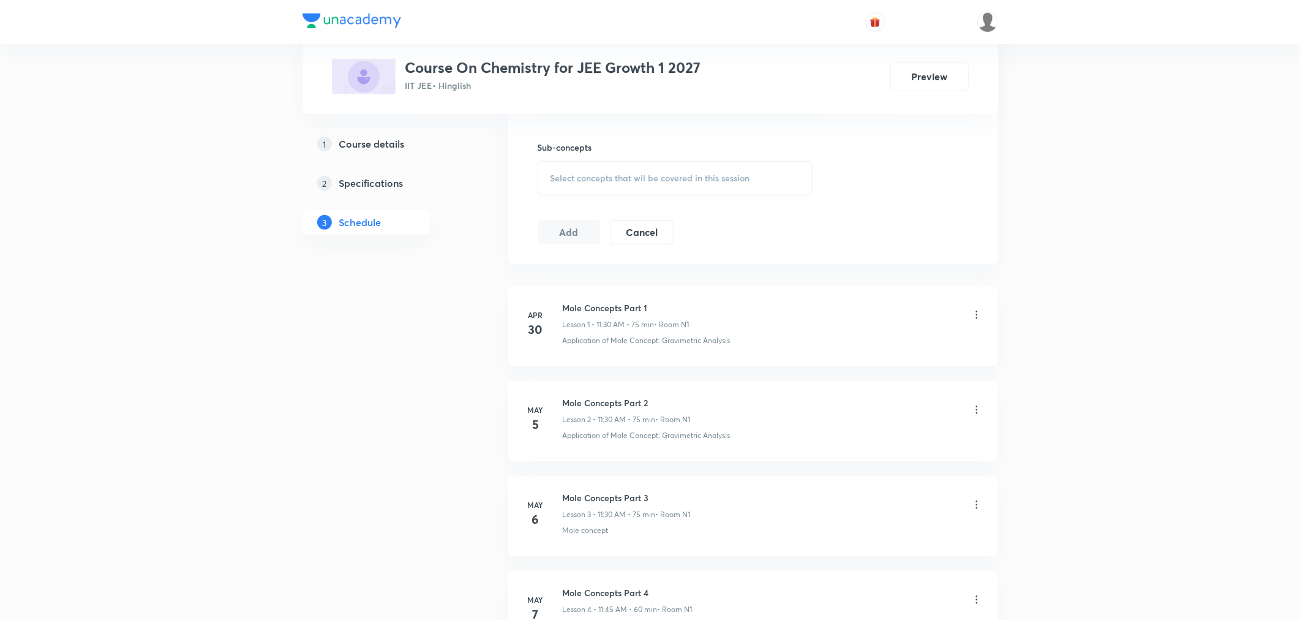
scroll to position [0, 0]
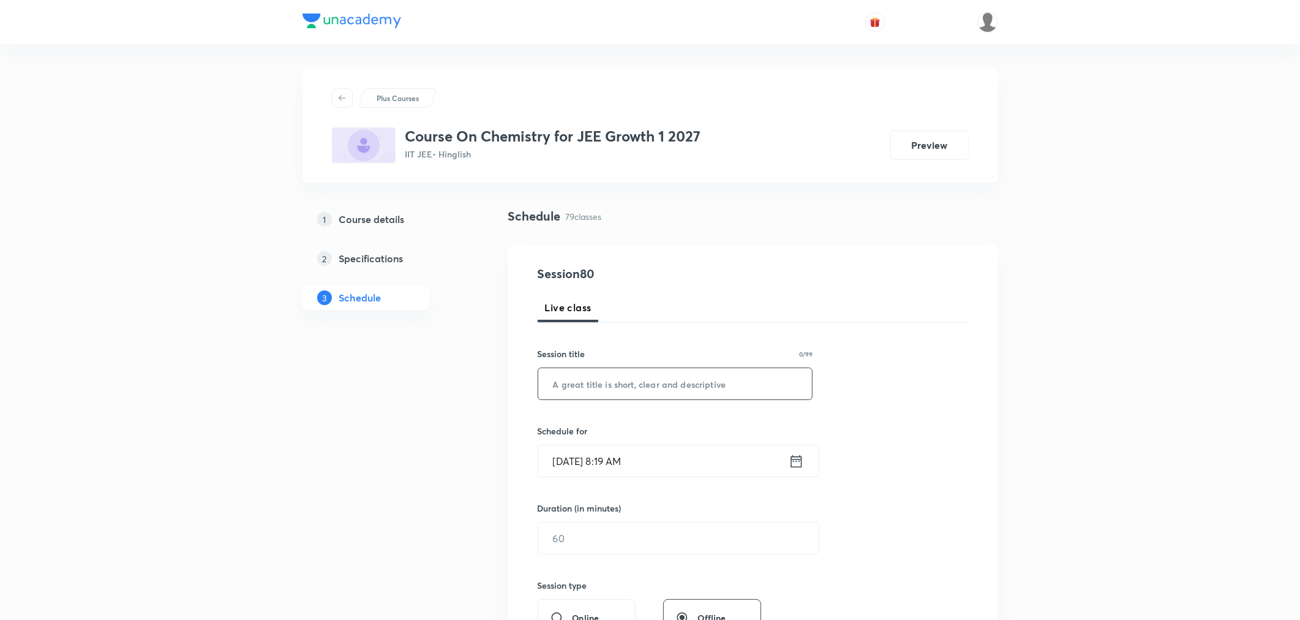
click at [633, 383] on input "text" at bounding box center [675, 383] width 274 height 31
paste input "Thermodyanamics Part 2"
type input "Thermodyanamics Part 3"
click at [802, 458] on icon at bounding box center [796, 461] width 15 height 17
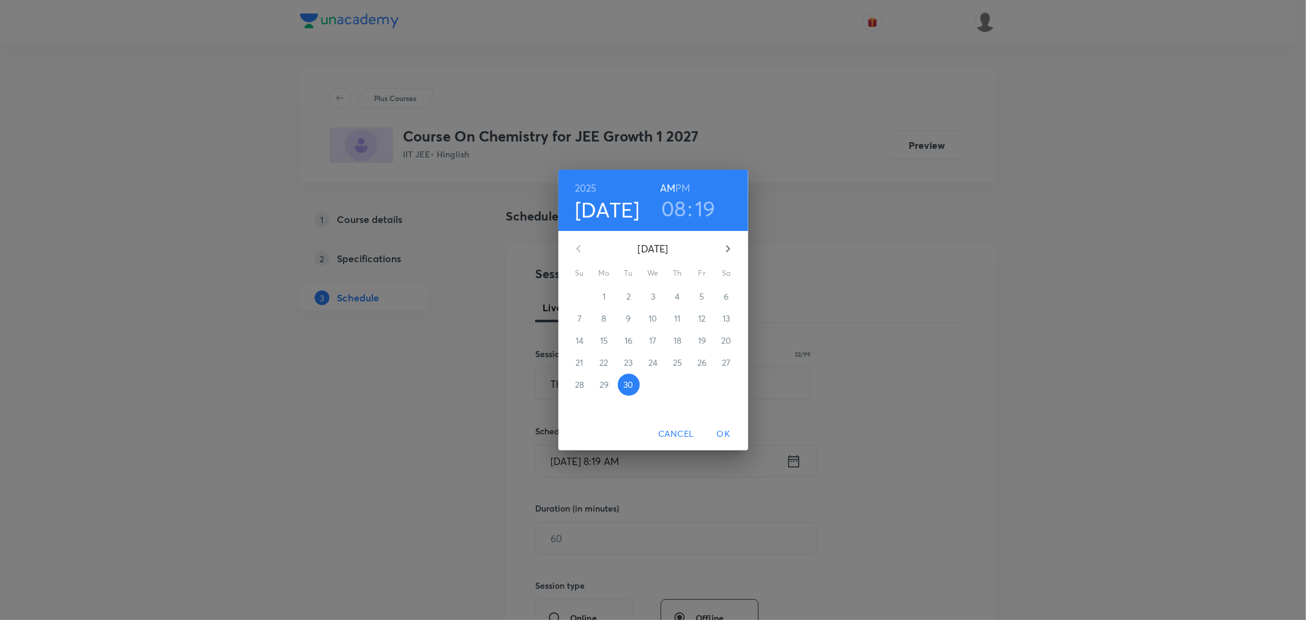
click at [677, 203] on h3 "08" at bounding box center [673, 208] width 25 height 26
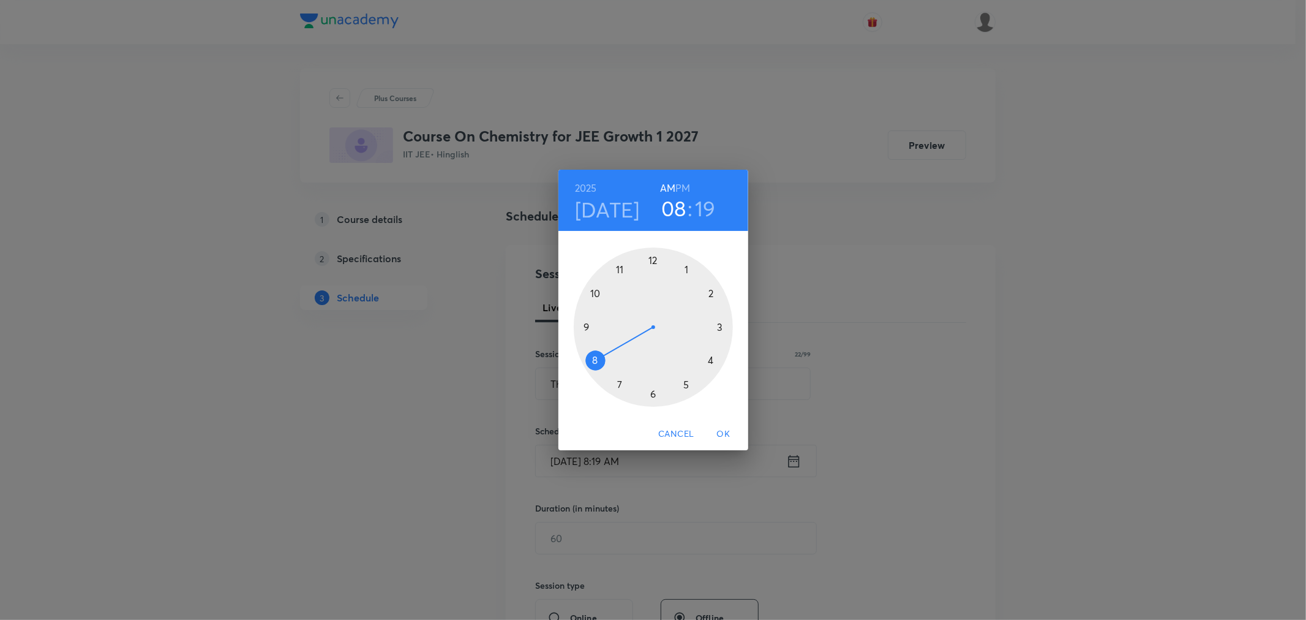
click at [619, 265] on div at bounding box center [653, 326] width 159 height 159
click at [689, 267] on div at bounding box center [653, 326] width 159 height 159
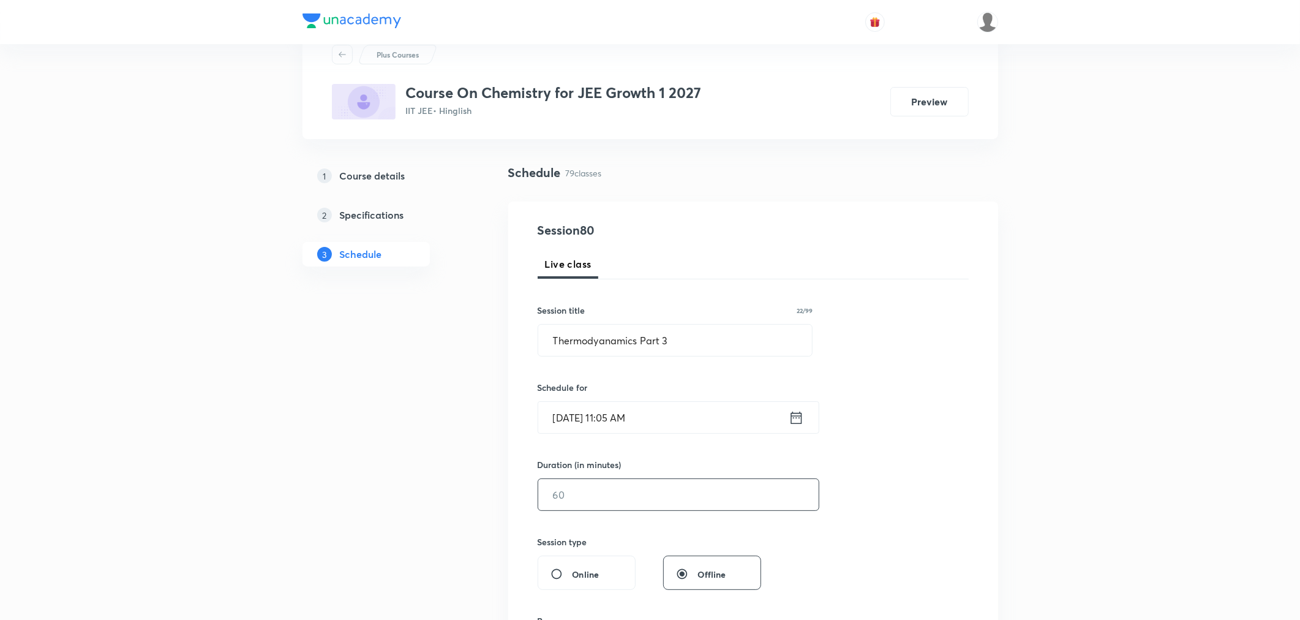
scroll to position [136, 0]
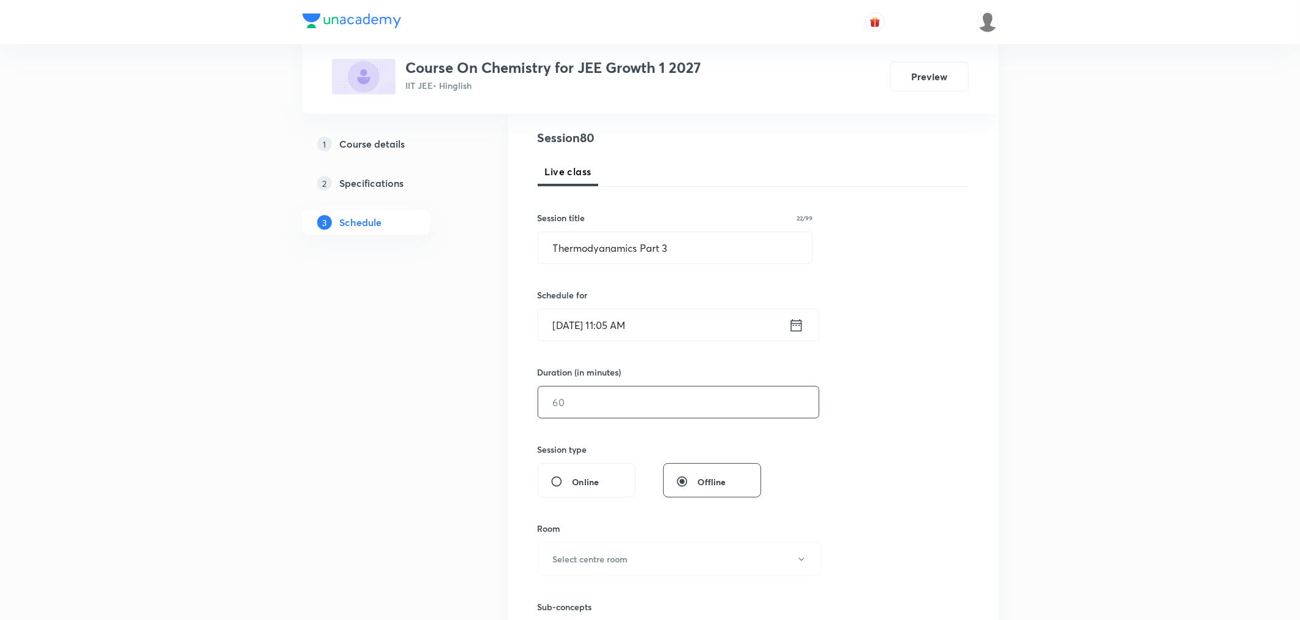
click at [604, 390] on input "text" at bounding box center [678, 401] width 281 height 31
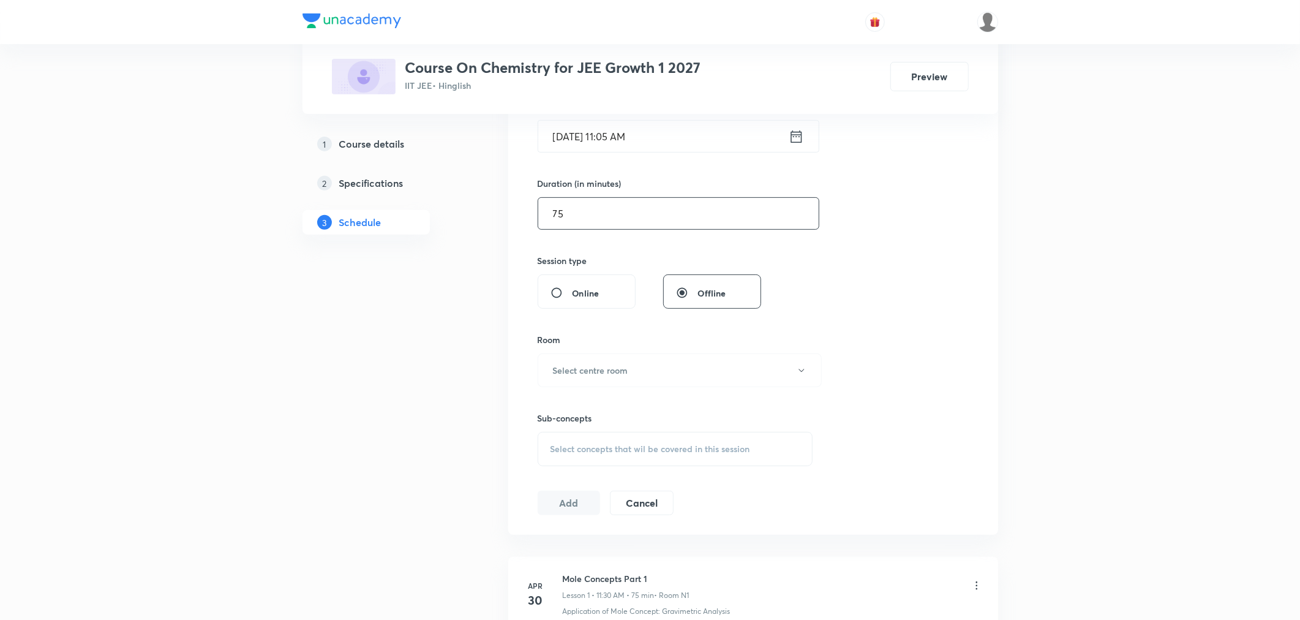
scroll to position [340, 0]
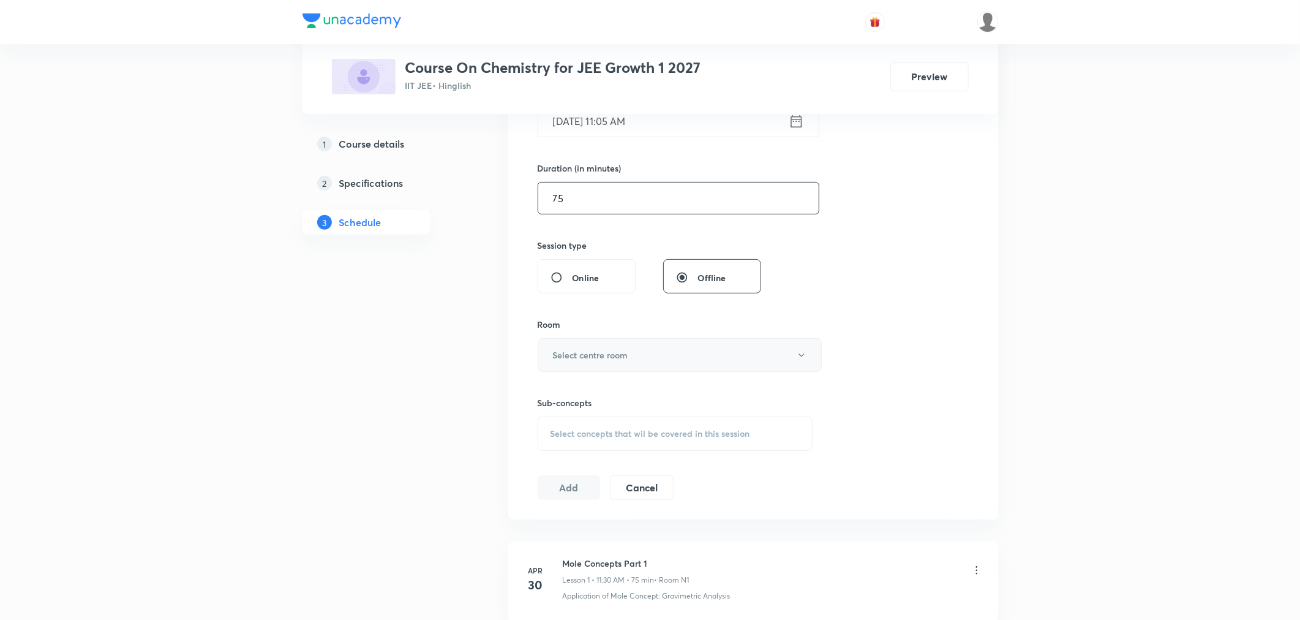
type input "75"
click at [554, 351] on h6 "Select centre room" at bounding box center [590, 354] width 75 height 13
click at [549, 392] on span "N1" at bounding box center [677, 394] width 268 height 13
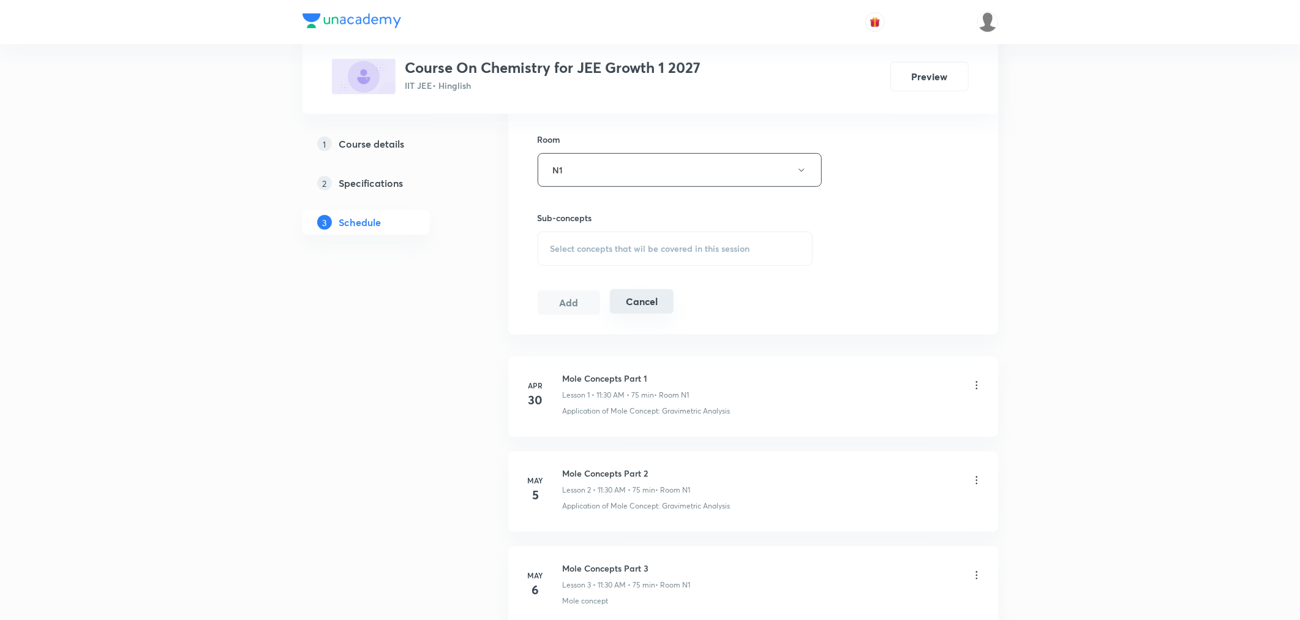
scroll to position [544, 0]
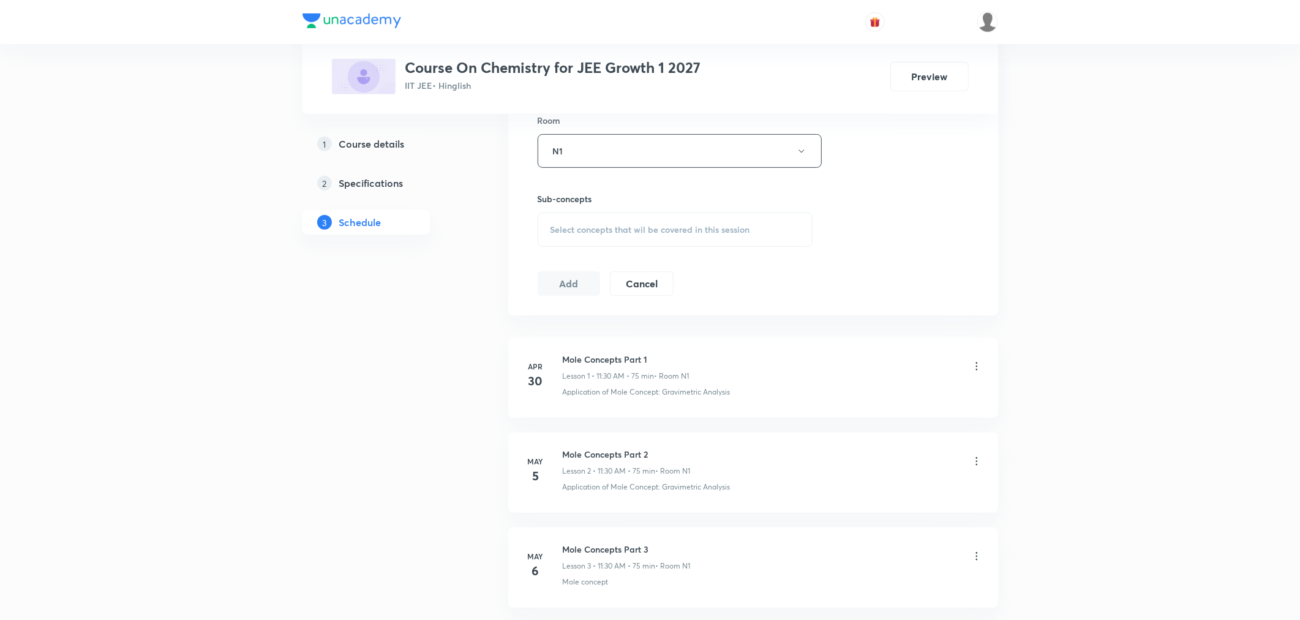
click at [584, 218] on div "Select concepts that wil be covered in this session" at bounding box center [676, 230] width 276 height 34
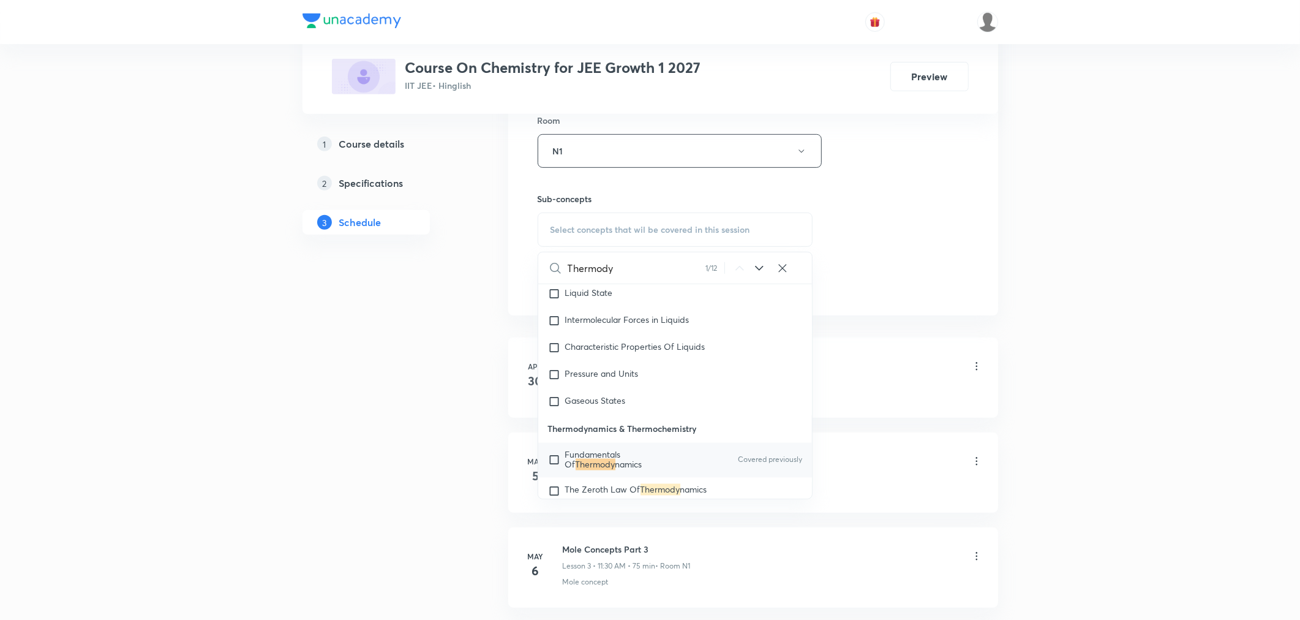
scroll to position [1847, 0]
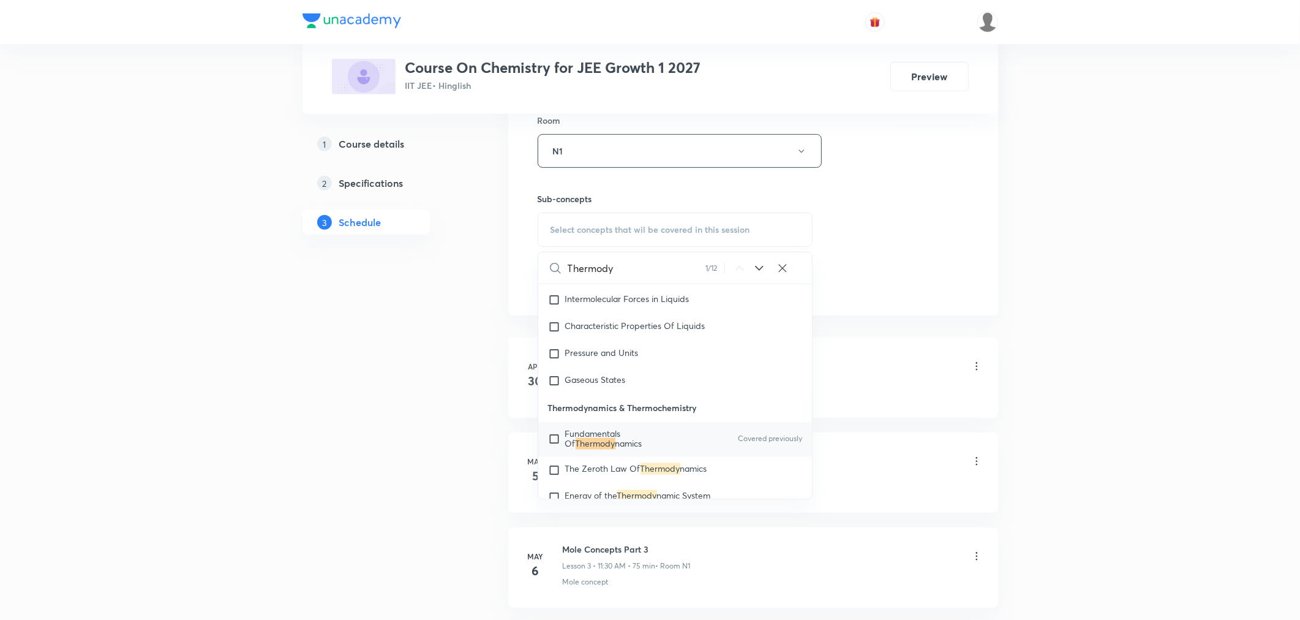
type input "Thermody"
click at [593, 450] on mark "Thermody" at bounding box center [596, 444] width 40 height 12
checkbox input "true"
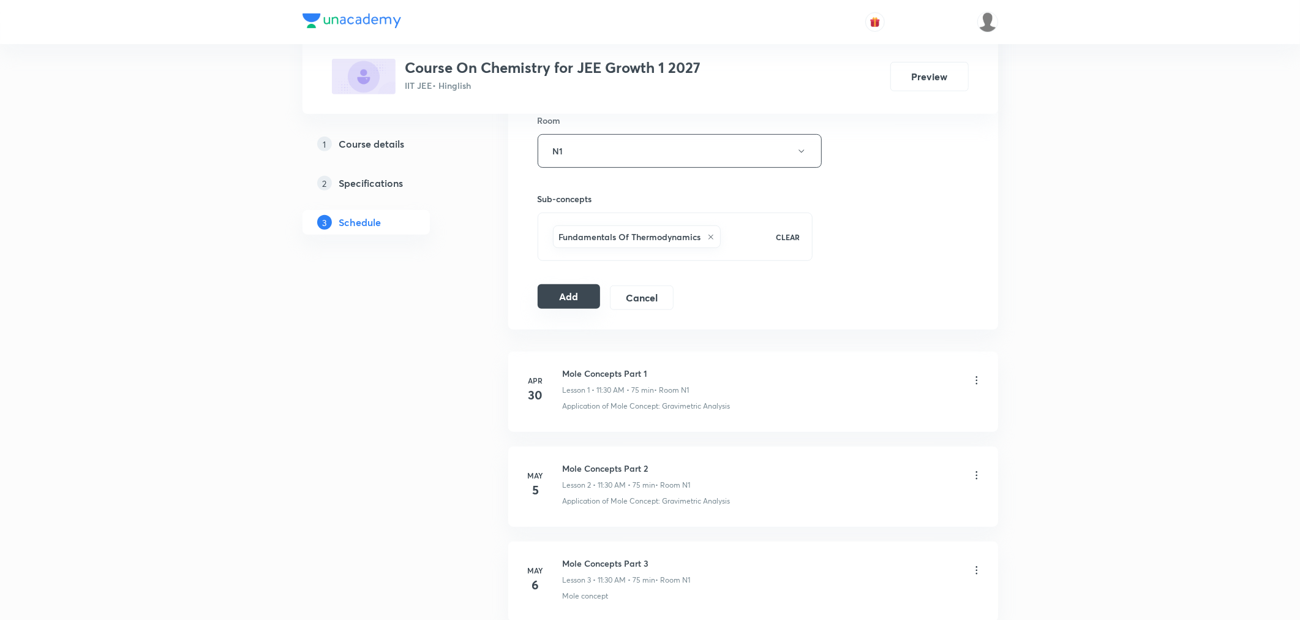
click at [590, 294] on button "Add" at bounding box center [569, 296] width 63 height 24
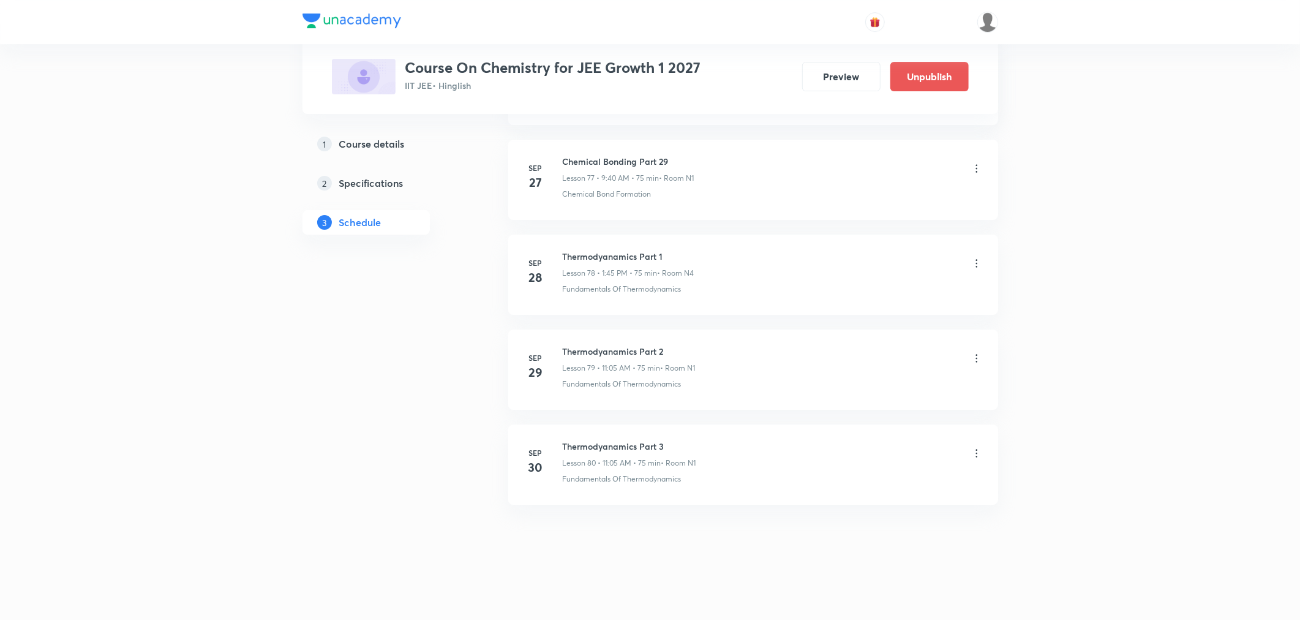
scroll to position [7402, 0]
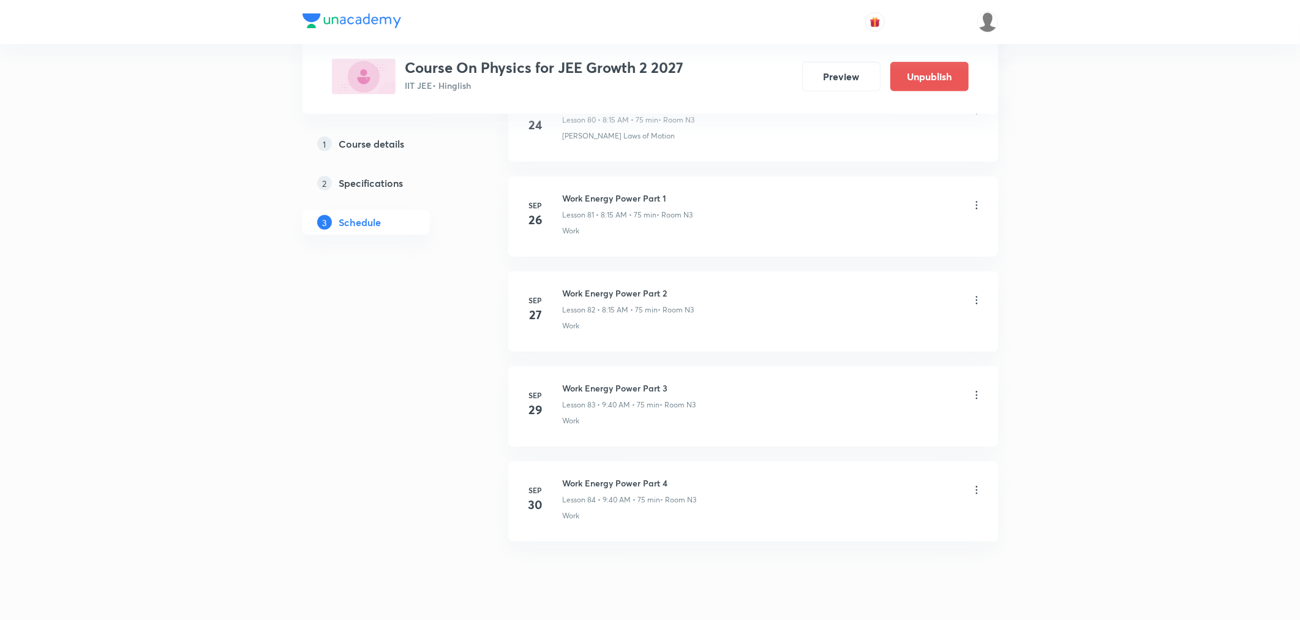
scroll to position [8346, 0]
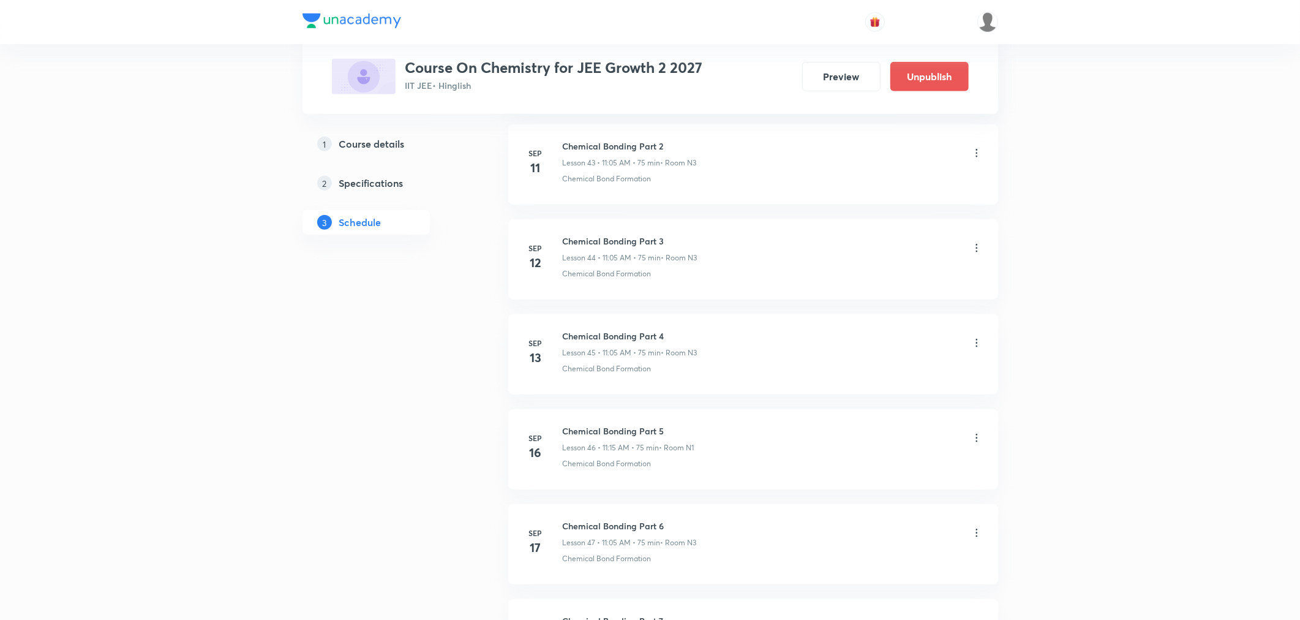
scroll to position [5684, 0]
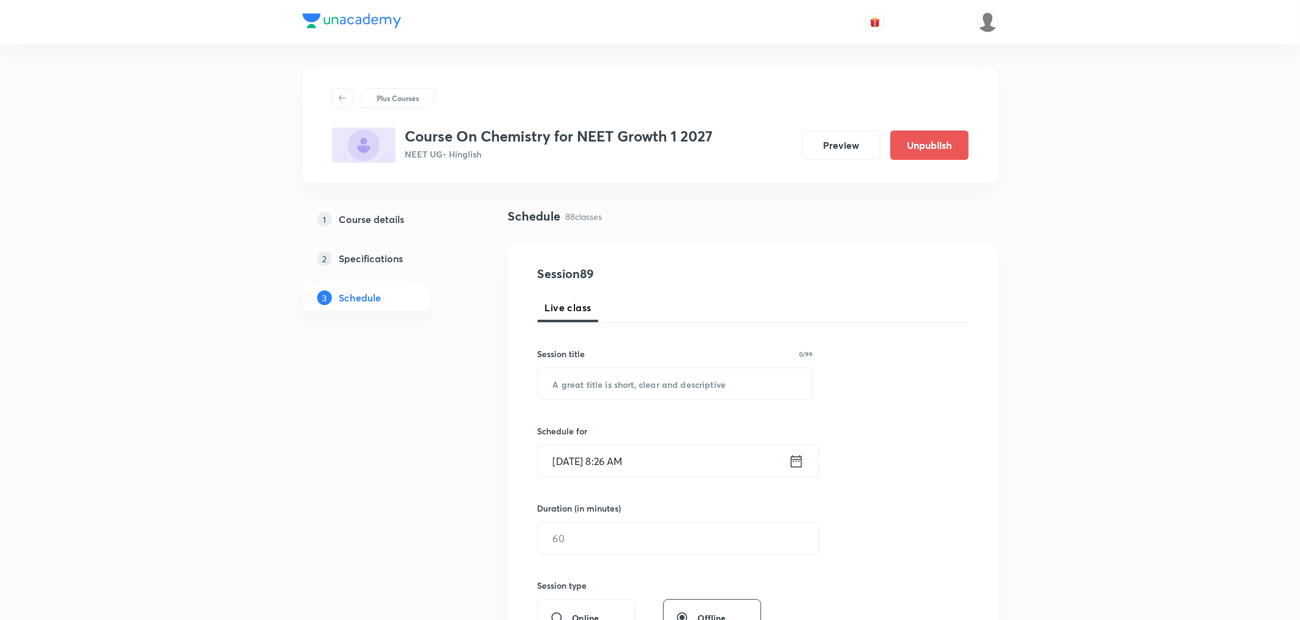
scroll to position [8726, 0]
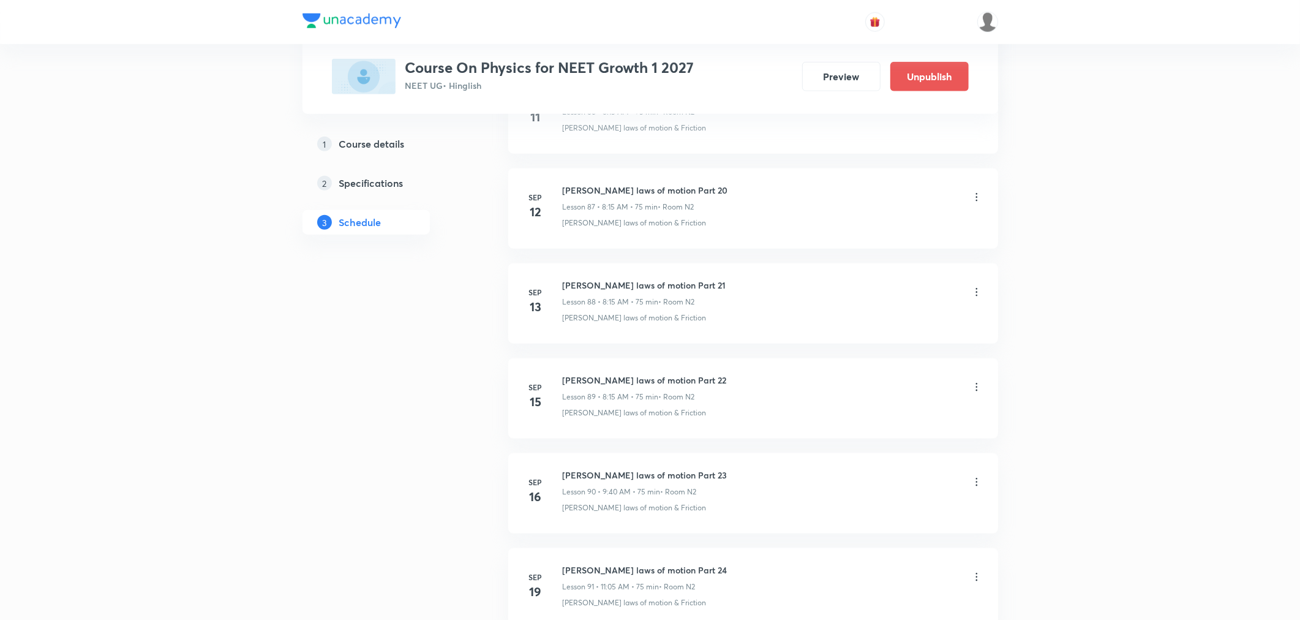
scroll to position [9581, 0]
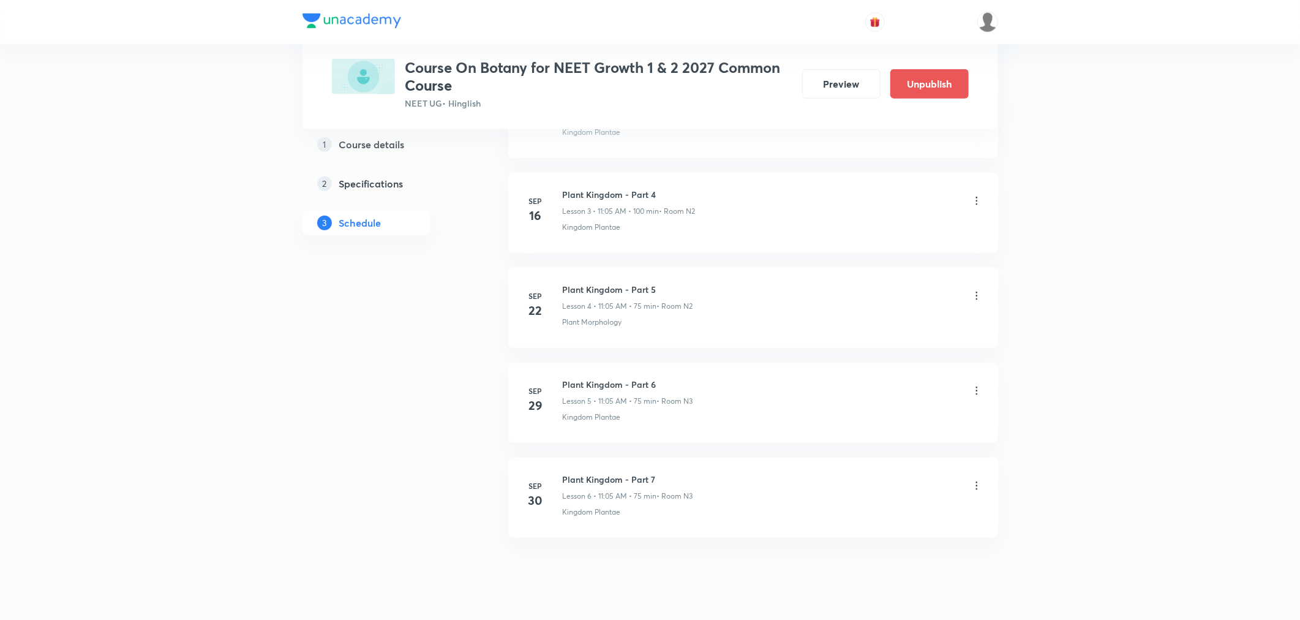
scroll to position [947, 0]
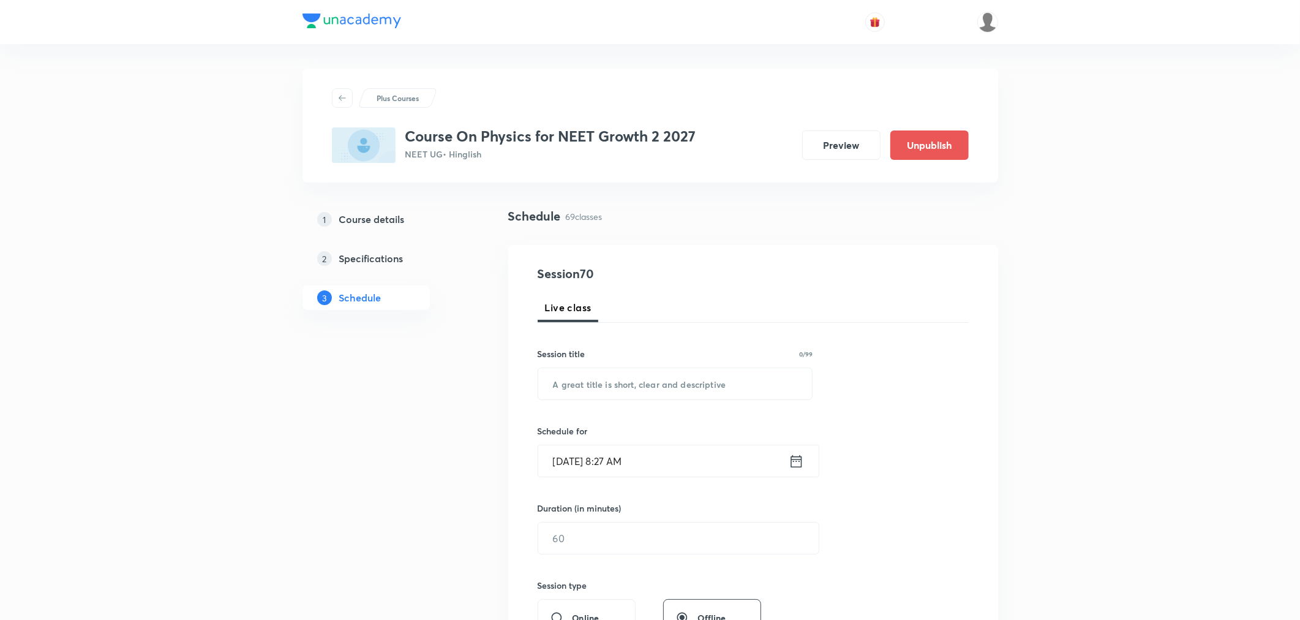
scroll to position [6921, 0]
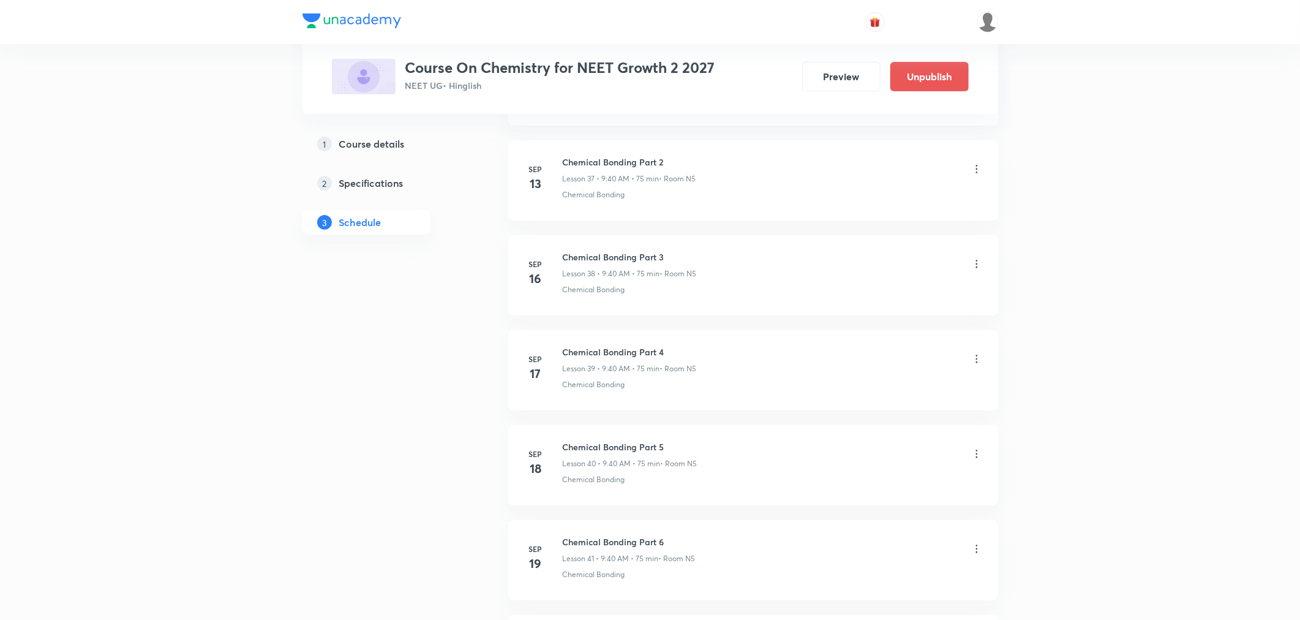
scroll to position [5019, 0]
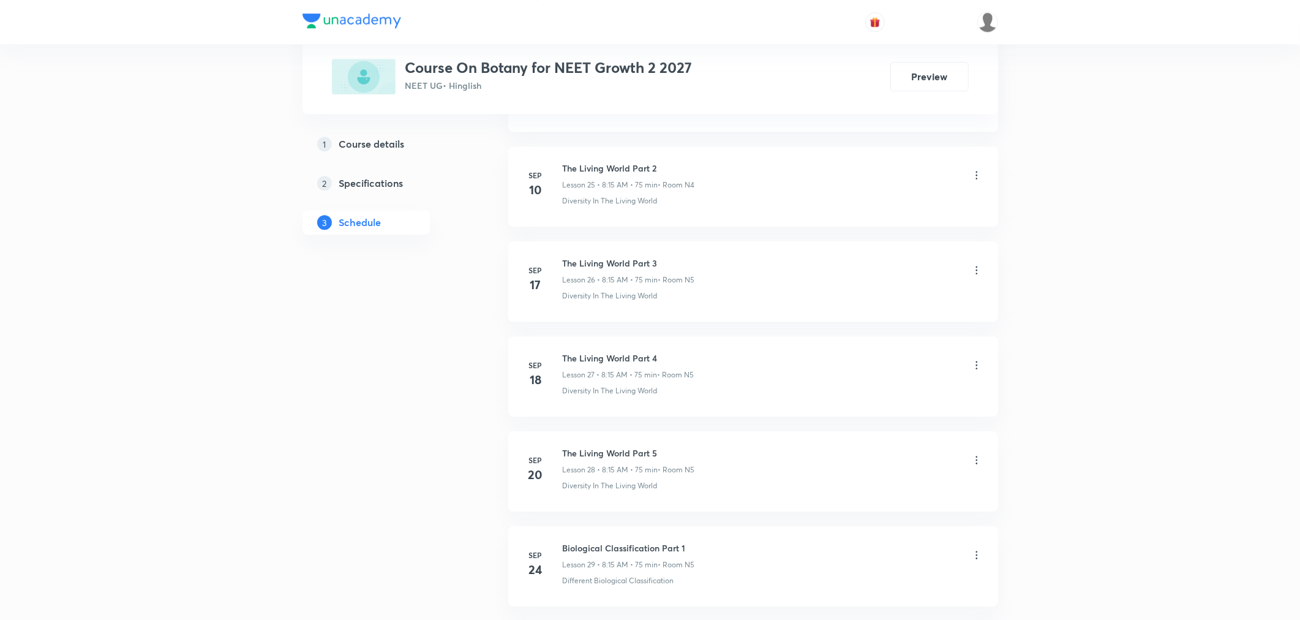
scroll to position [3213, 0]
click at [610, 453] on div "Biological Classification Part 2 Lesson 30 • 8:15 AM • 75 min • Room N5" at bounding box center [629, 454] width 132 height 29
click at [616, 450] on h6 "Biological Classification Part 2" at bounding box center [629, 446] width 132 height 13
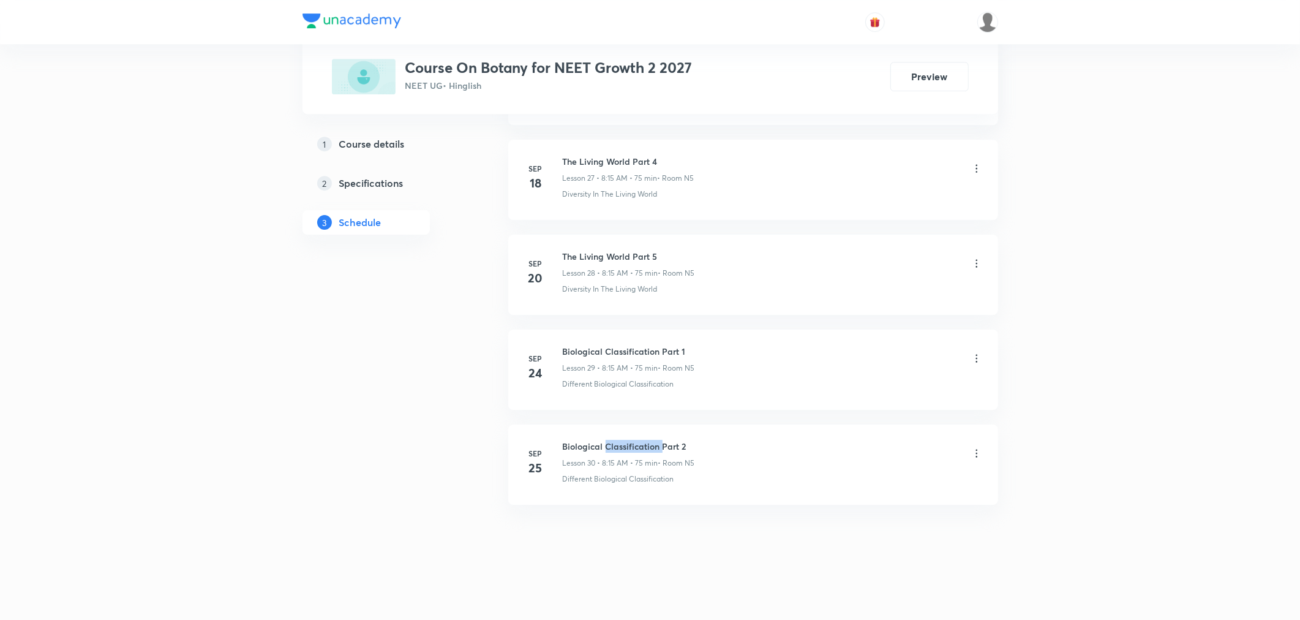
click at [616, 450] on h6 "Biological Classification Part 2" at bounding box center [629, 446] width 132 height 13
copy h6 "Biological Classification Part 2"
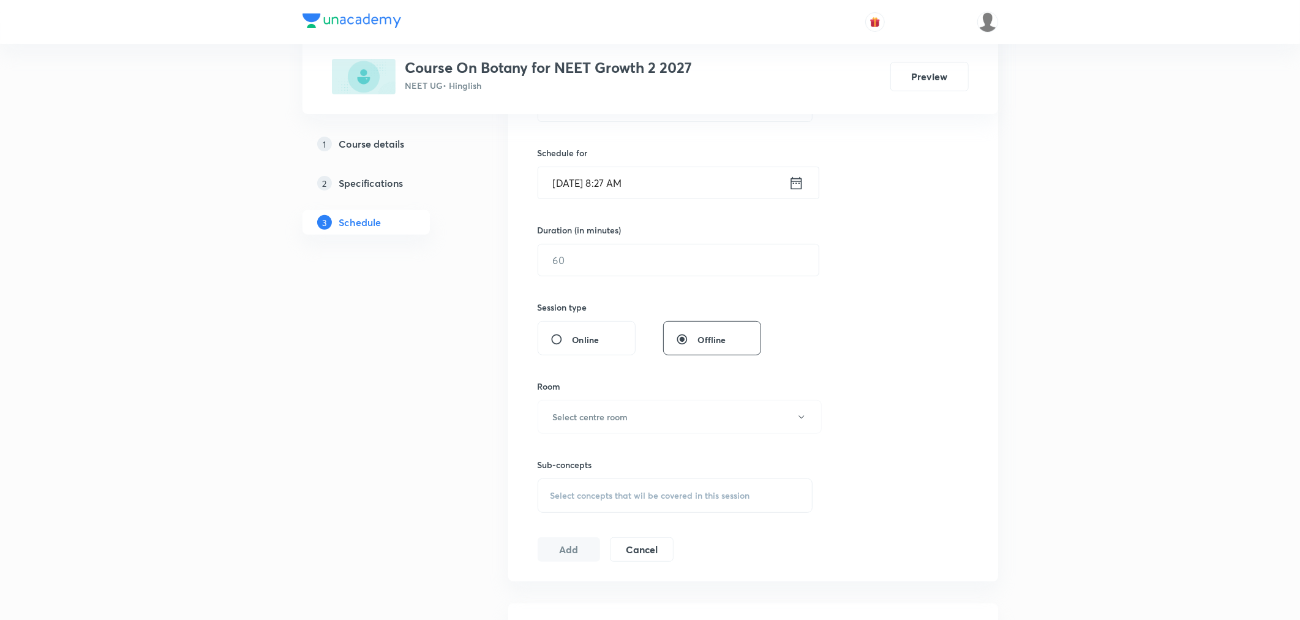
scroll to position [0, 0]
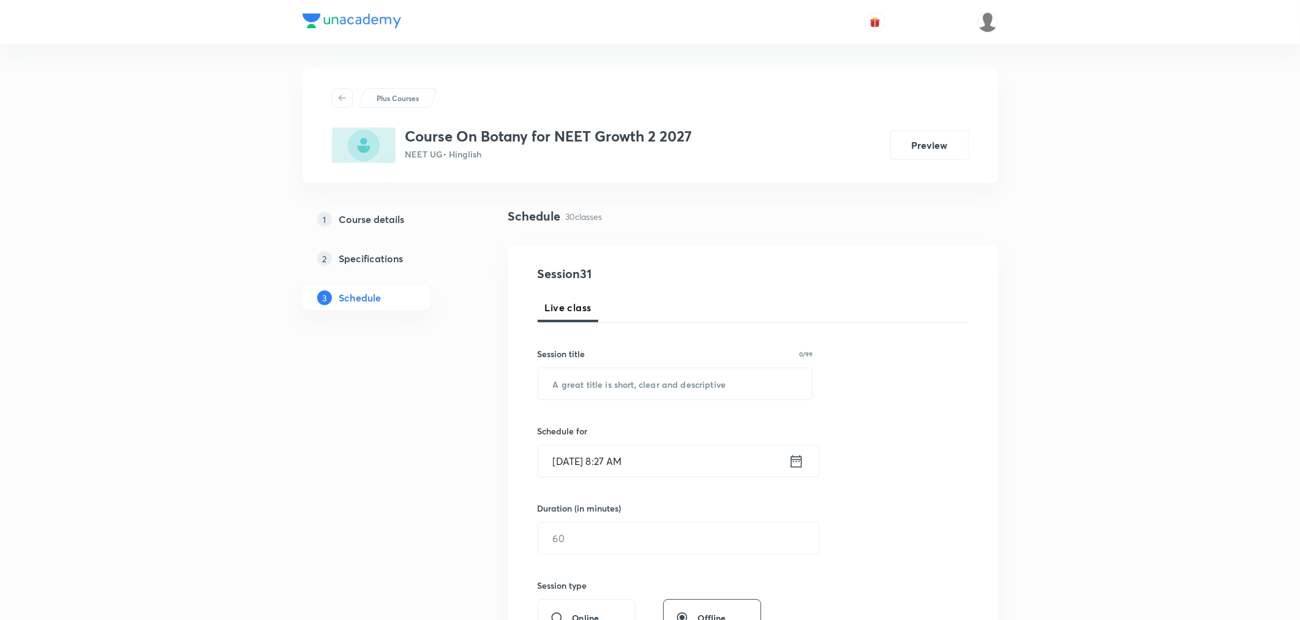
click at [614, 353] on div "Session title 0/99" at bounding box center [676, 353] width 276 height 13
click at [611, 375] on input "text" at bounding box center [675, 383] width 274 height 31
paste input "Biological Classification Part 2"
type input "Biological Classification Part 3"
click at [800, 460] on icon at bounding box center [796, 460] width 11 height 12
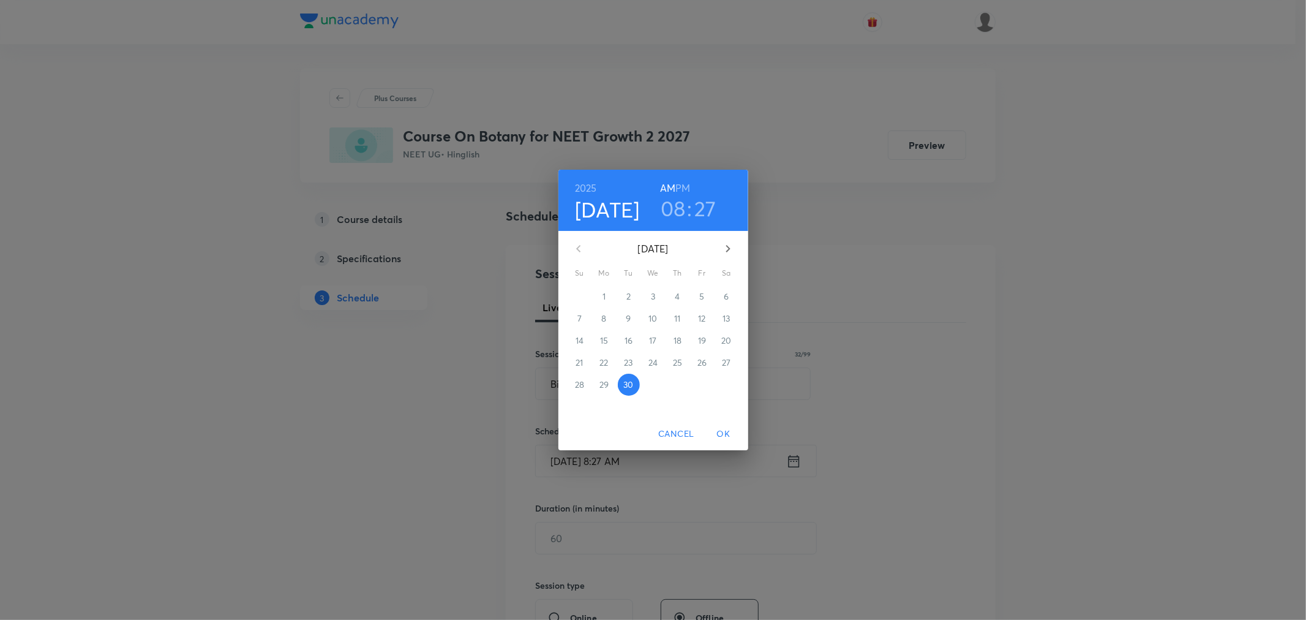
click at [680, 191] on h6 "PM" at bounding box center [683, 187] width 15 height 17
click at [677, 206] on h3 "08" at bounding box center [673, 208] width 25 height 26
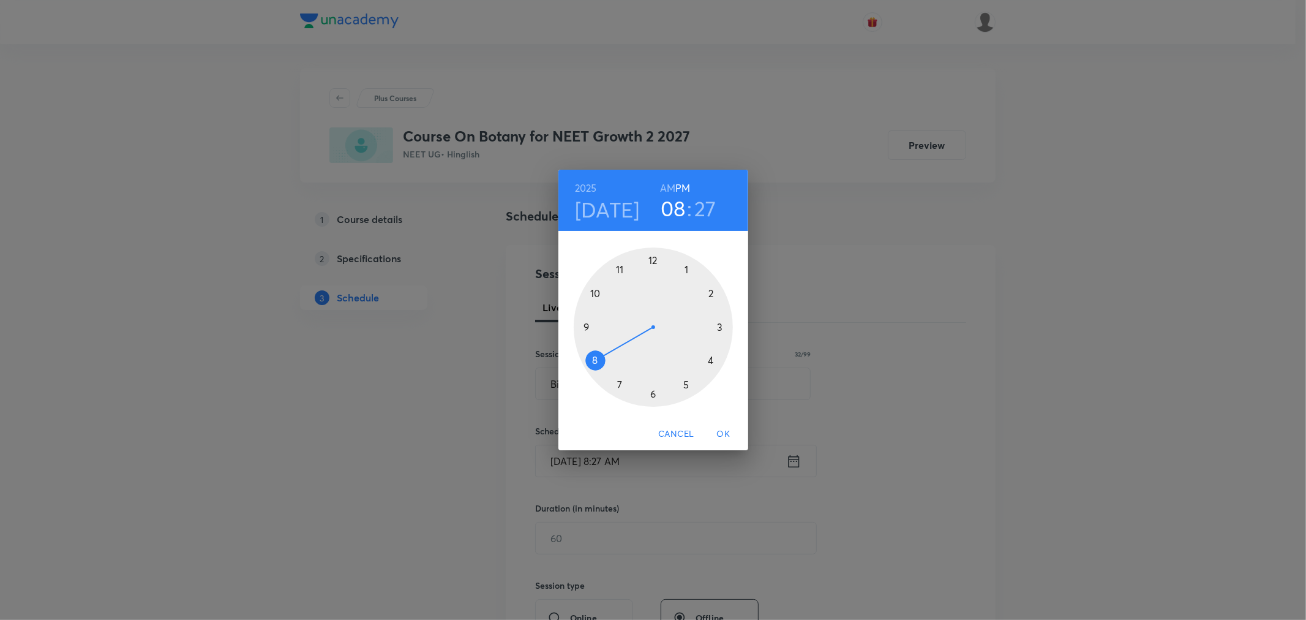
click at [709, 294] on div at bounding box center [653, 326] width 159 height 159
click at [653, 258] on div at bounding box center [653, 326] width 159 height 159
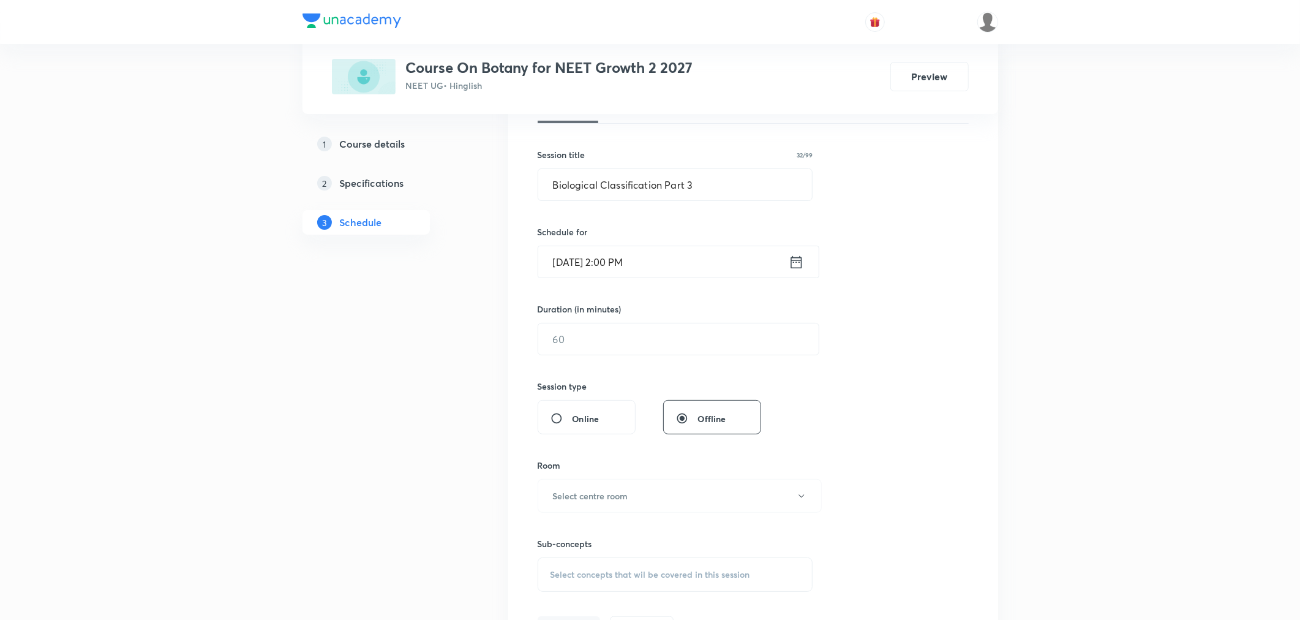
scroll to position [204, 0]
click at [648, 326] on input "text" at bounding box center [678, 333] width 281 height 31
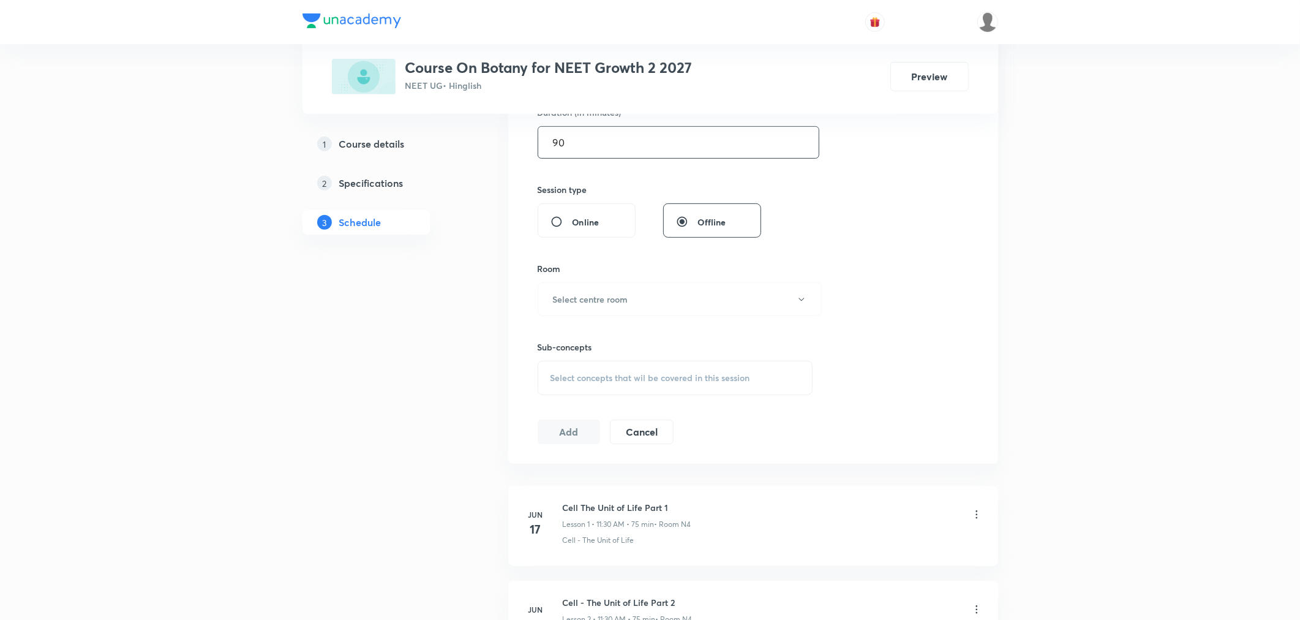
scroll to position [408, 0]
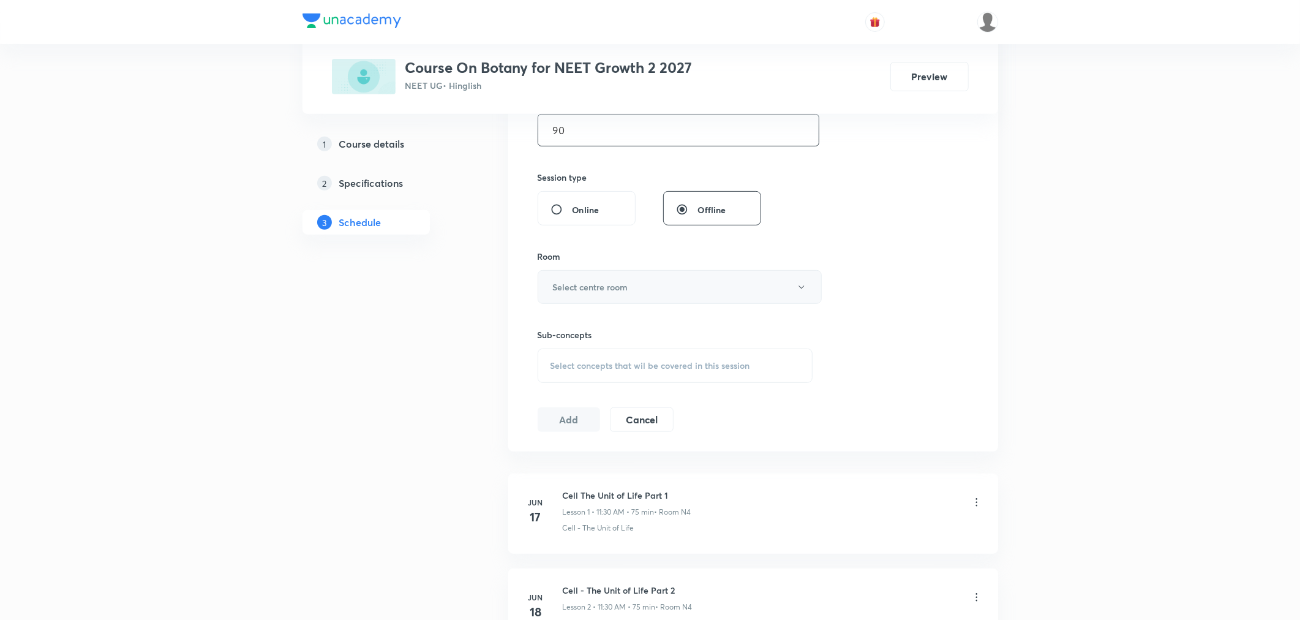
type input "90"
click at [580, 288] on h6 "Select centre room" at bounding box center [590, 287] width 75 height 13
click at [547, 418] on span "N5" at bounding box center [677, 417] width 268 height 13
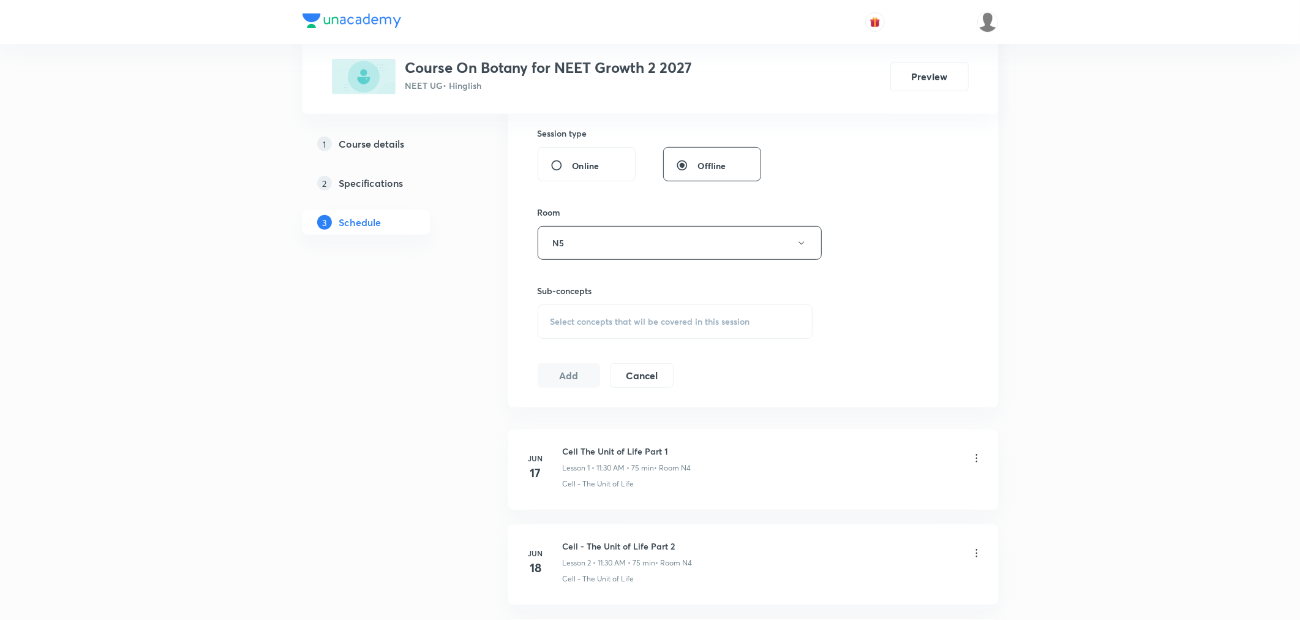
scroll to position [476, 0]
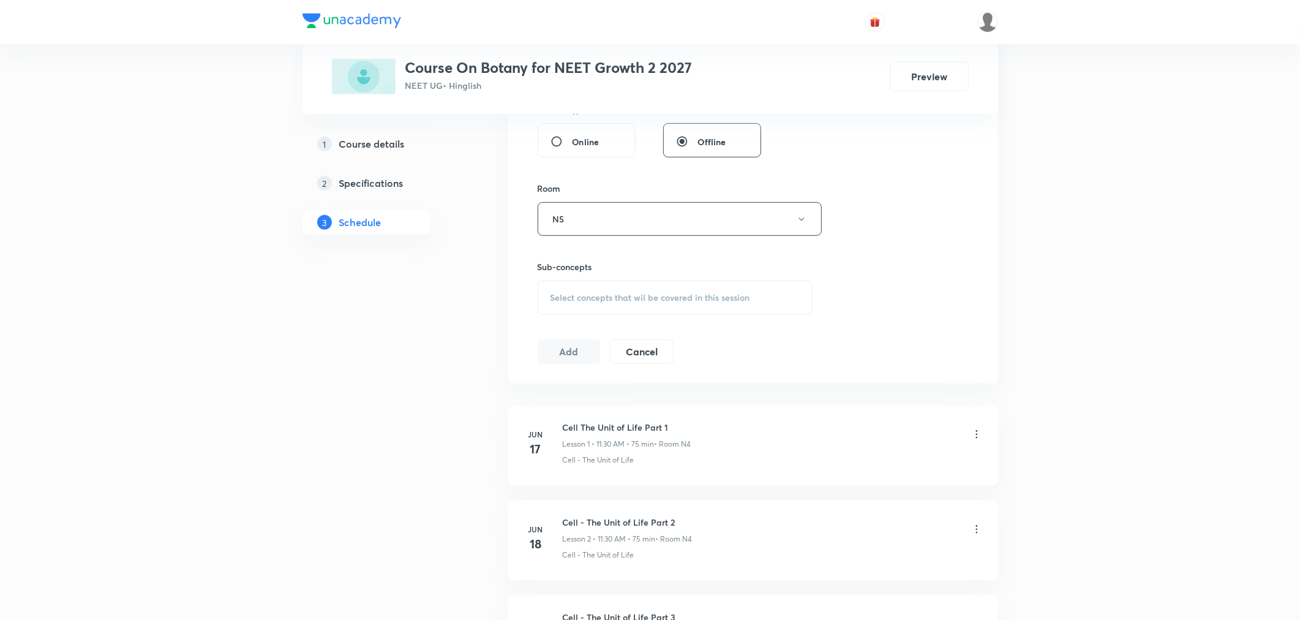
click at [584, 295] on span "Select concepts that wil be covered in this session" at bounding box center [651, 298] width 200 height 10
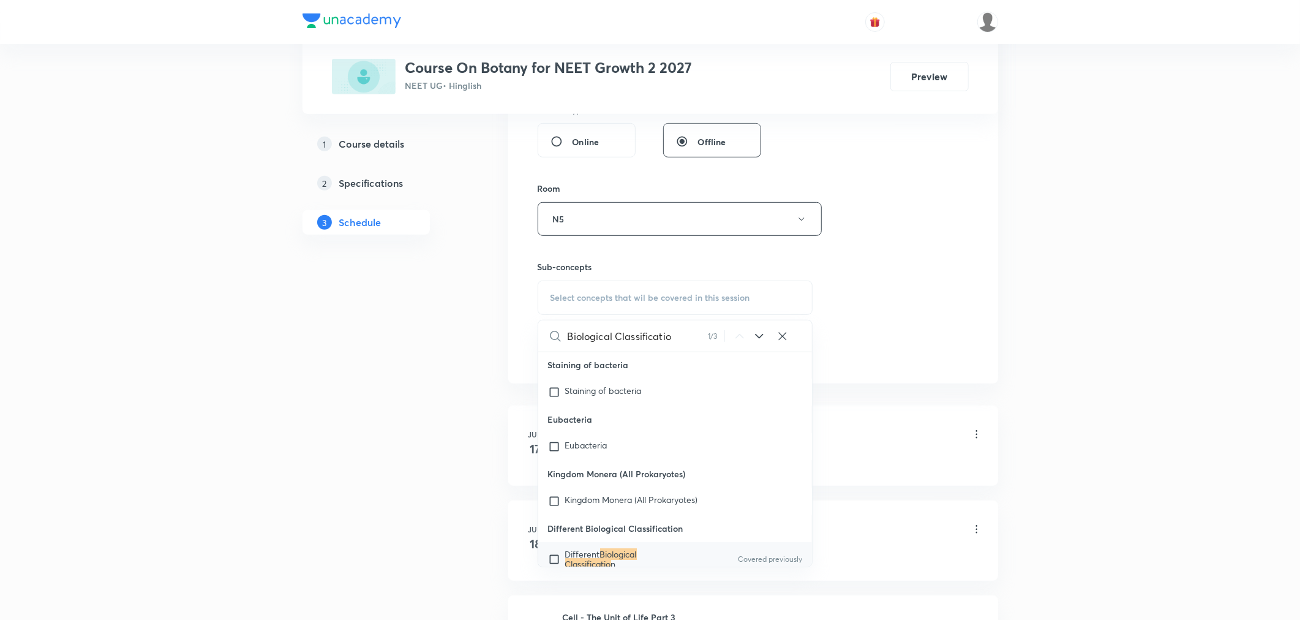
scroll to position [19192, 0]
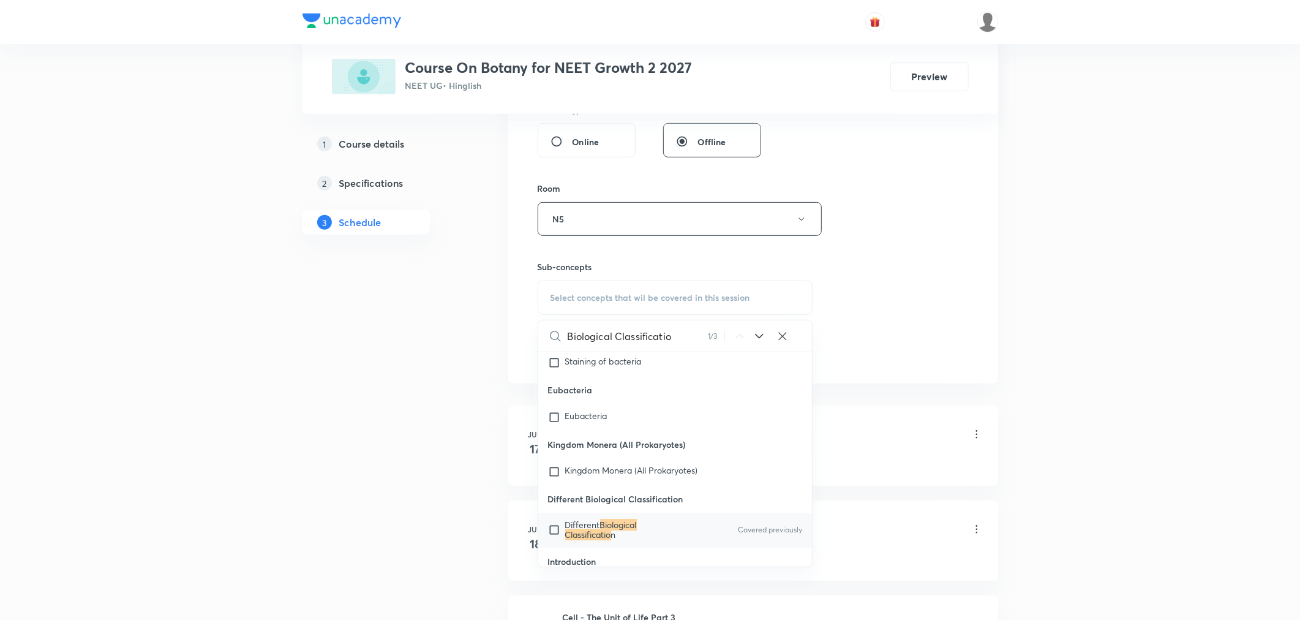
type input "Biological Classificatio"
click at [580, 519] on mark "Biological Classificatio" at bounding box center [601, 529] width 72 height 21
checkbox input "true"
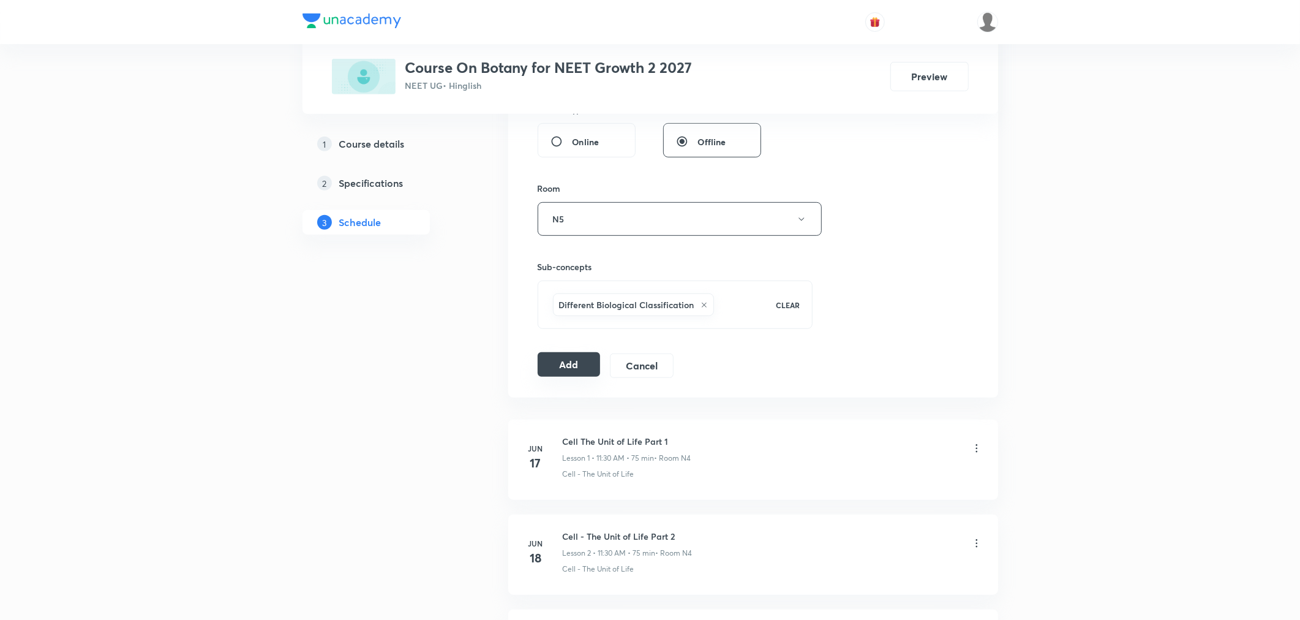
click at [565, 371] on button "Add" at bounding box center [569, 364] width 63 height 24
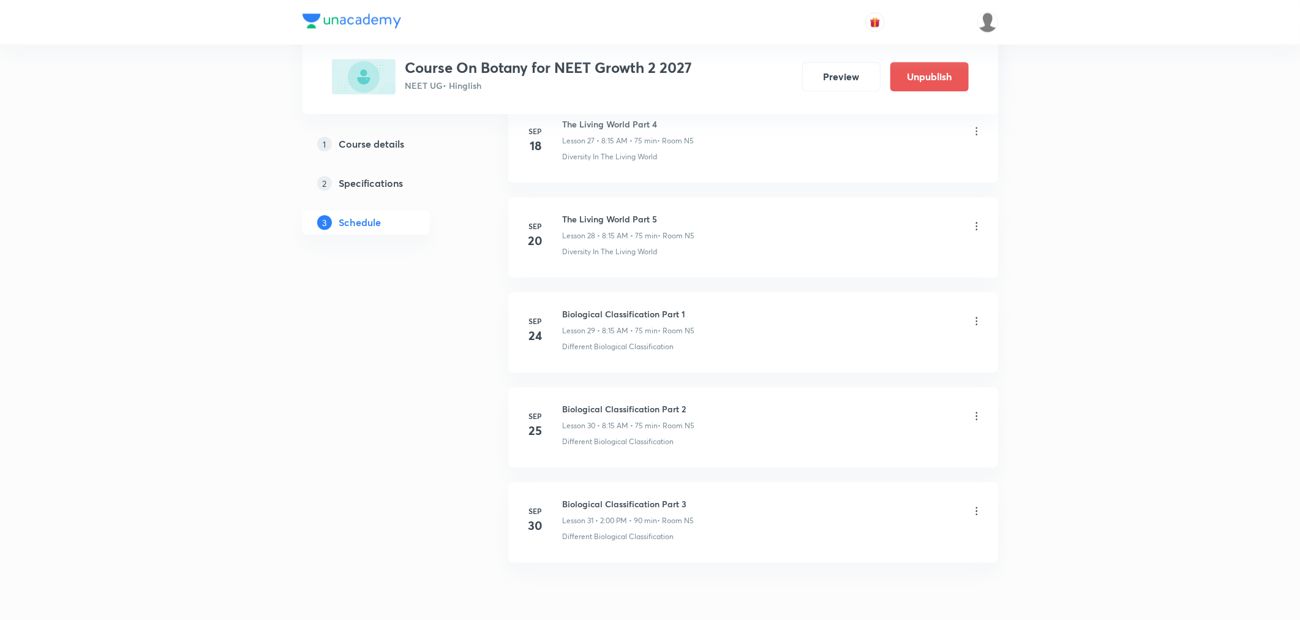
scroll to position [2745, 0]
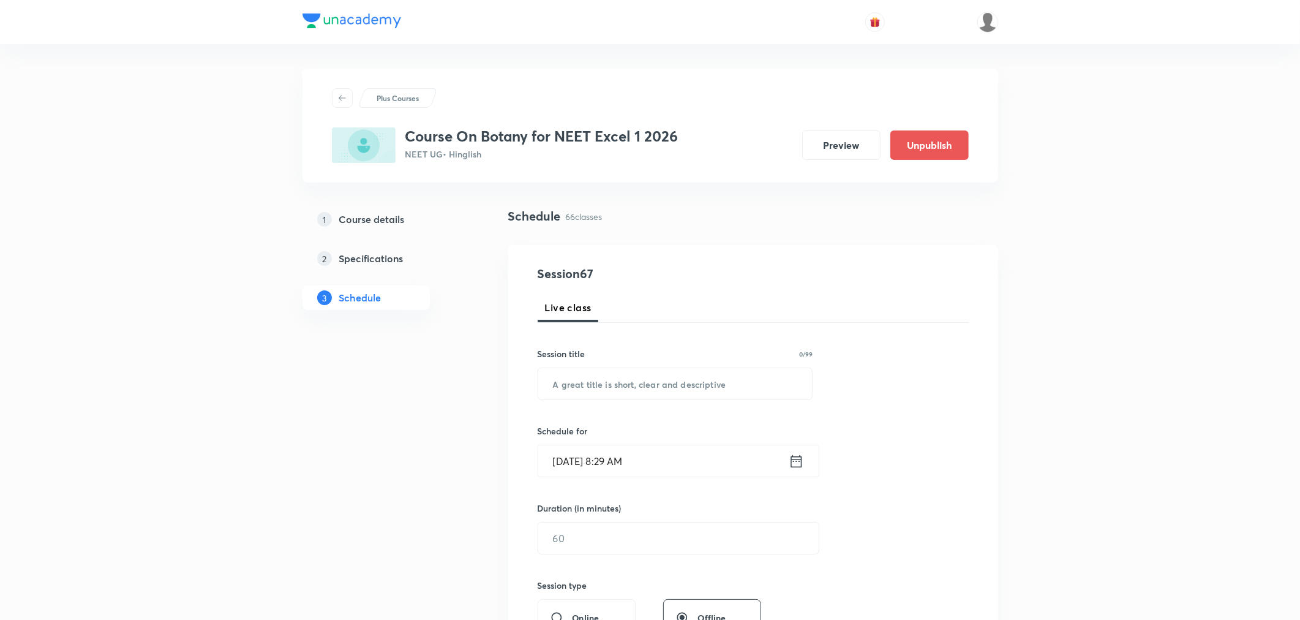
scroll to position [6635, 0]
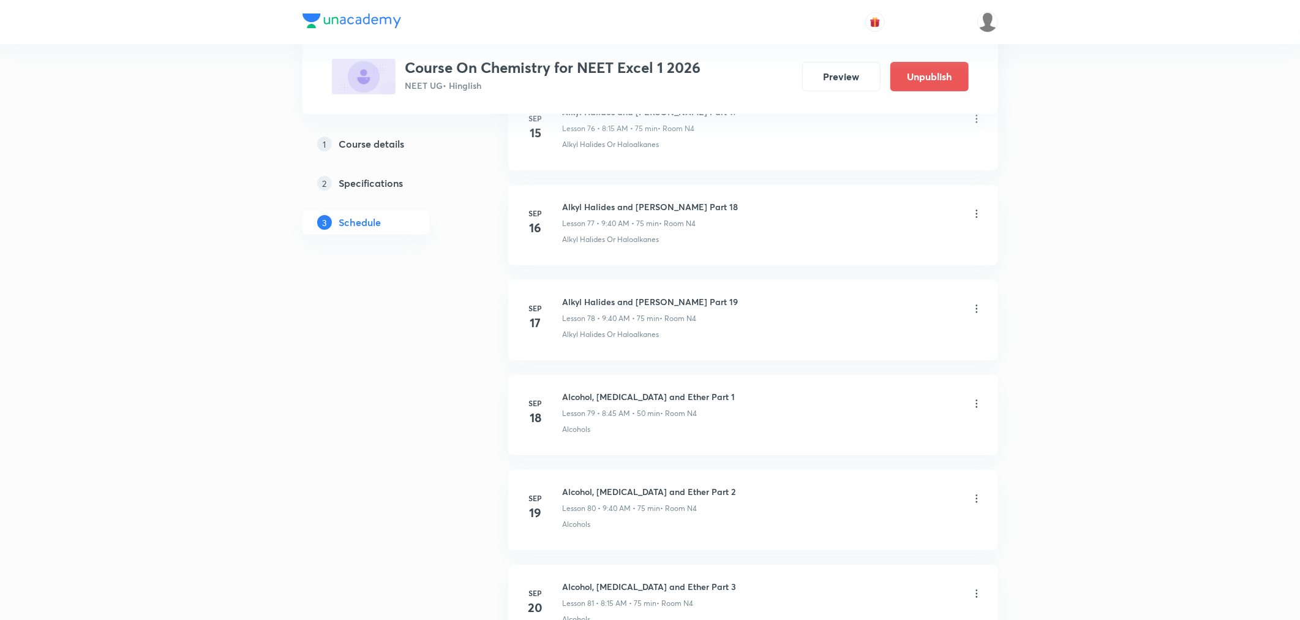
scroll to position [8538, 0]
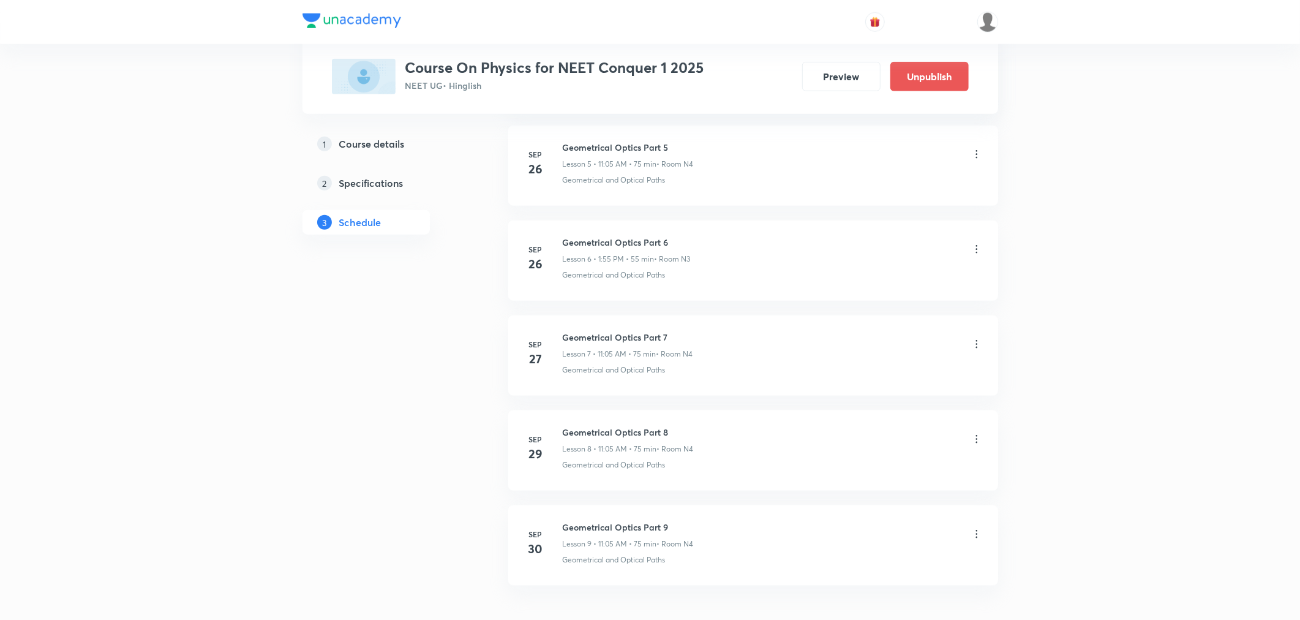
scroll to position [1217, 0]
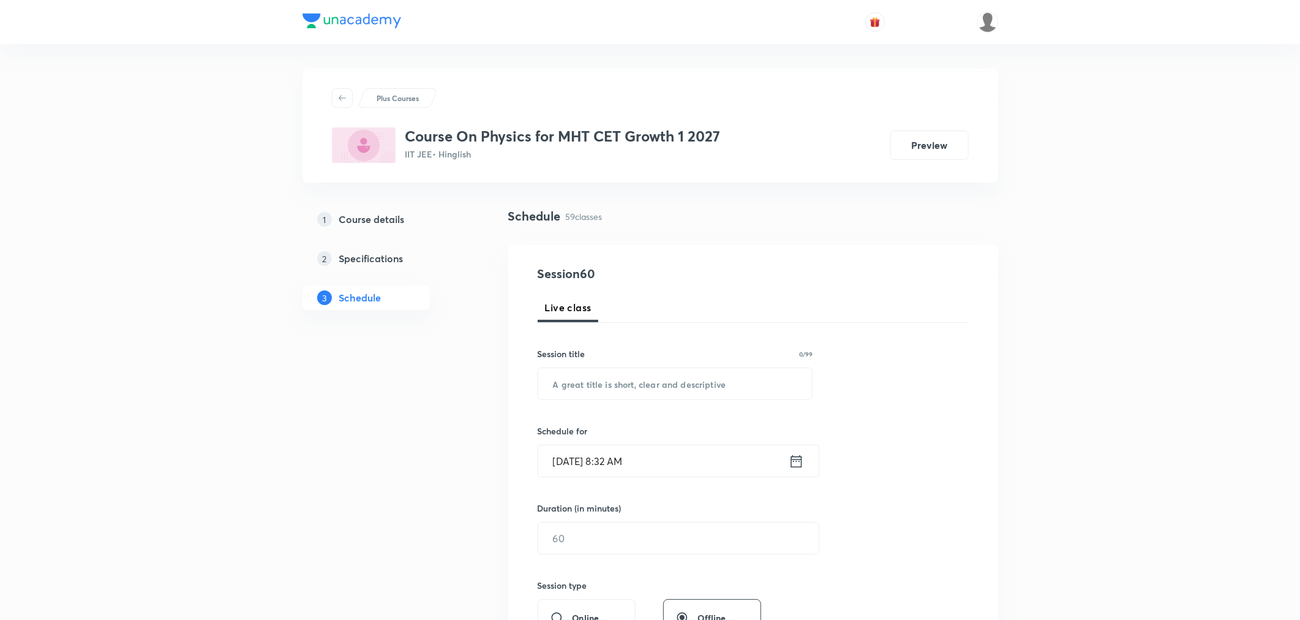
scroll to position [5972, 0]
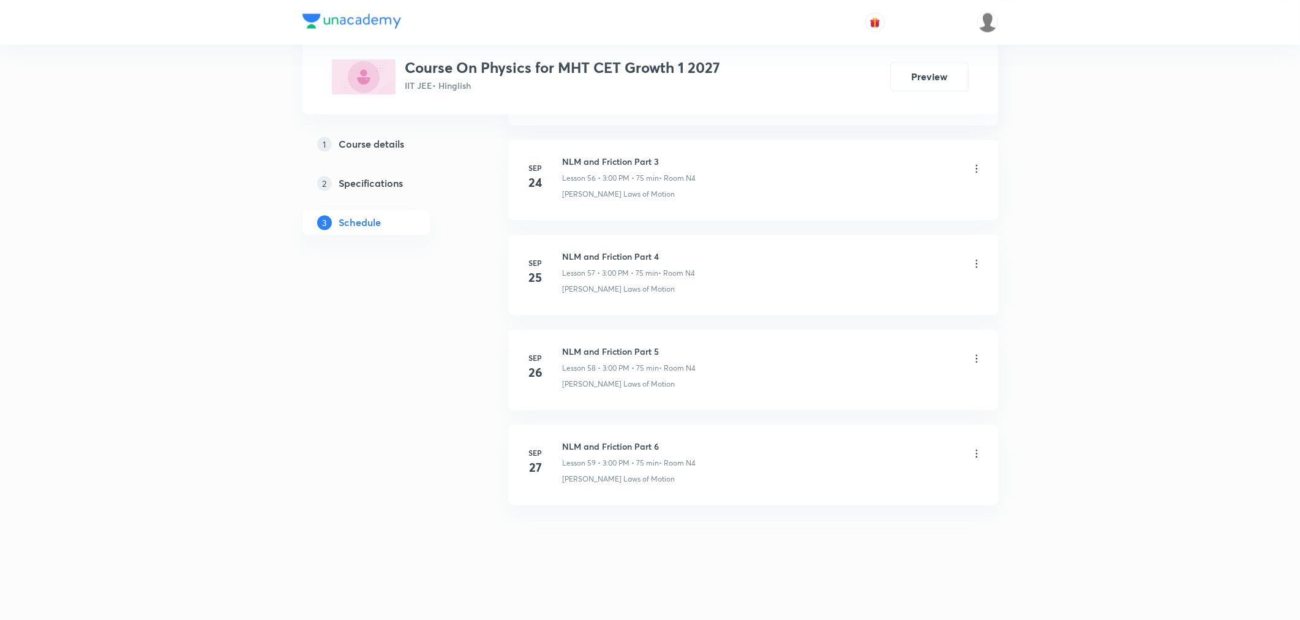
click at [627, 448] on h6 "NLM and Friction Part 6" at bounding box center [630, 446] width 134 height 13
copy h6 "NLM and Friction Part 6"
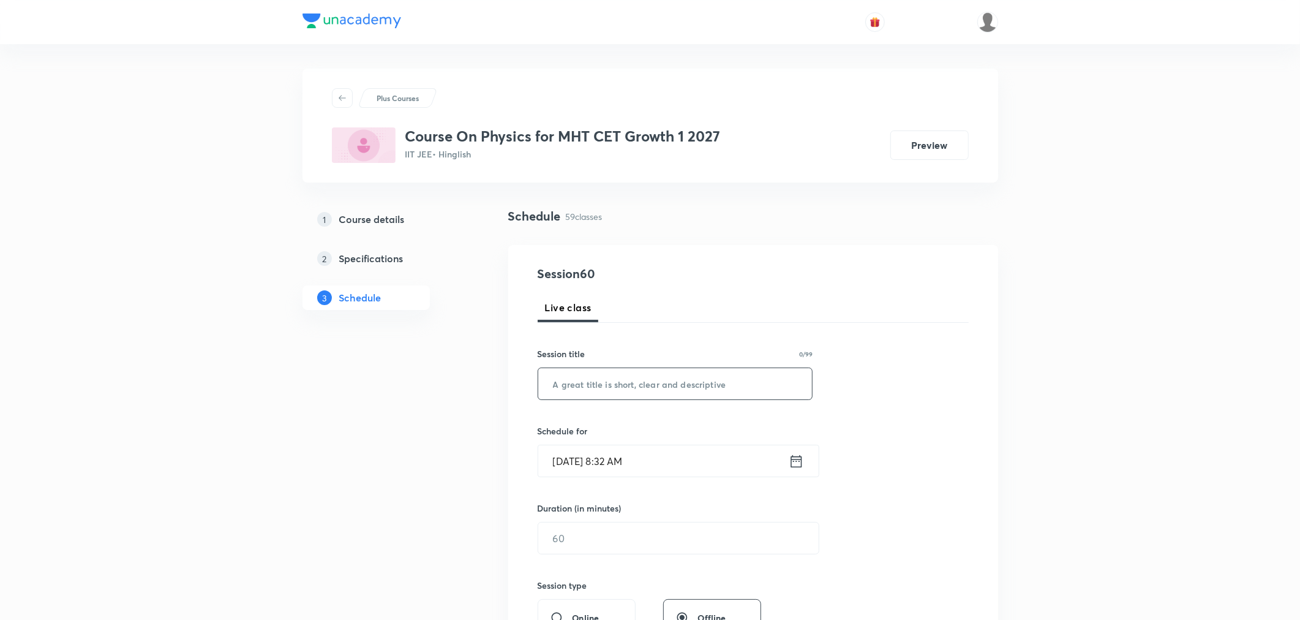
click at [621, 388] on input "text" at bounding box center [675, 383] width 274 height 31
paste input "NLM and Friction Part 6"
type input "NLM and Friction Part 7"
click at [799, 463] on icon at bounding box center [796, 461] width 15 height 17
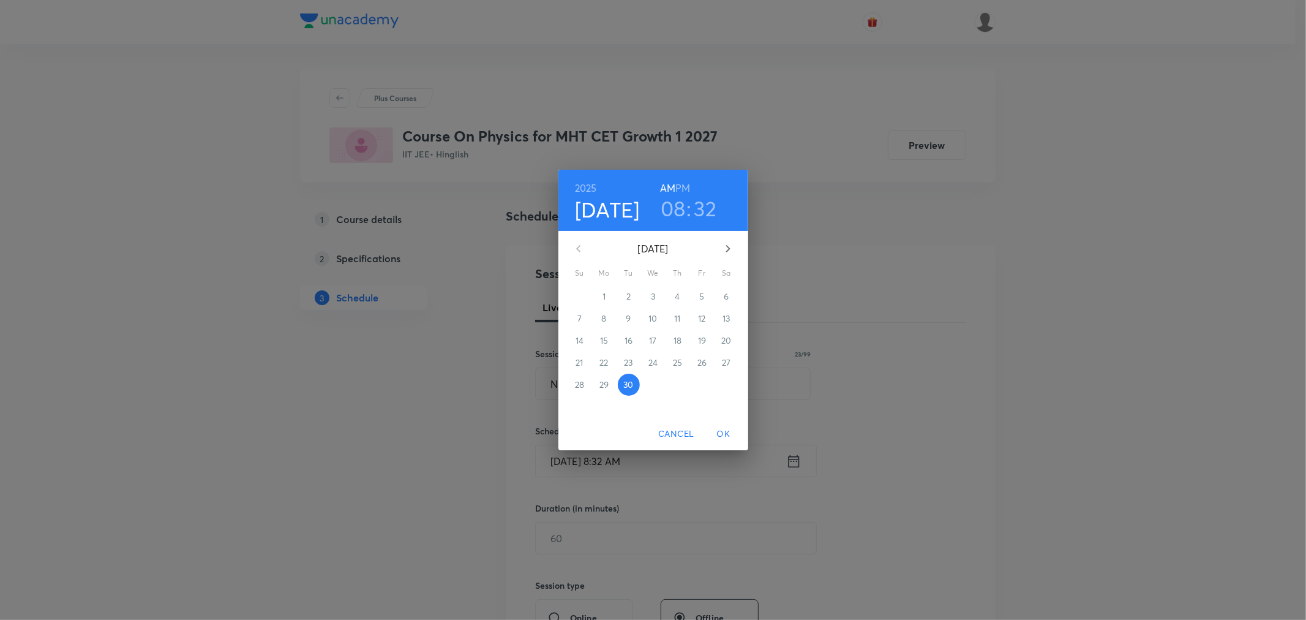
click at [685, 187] on h6 "PM" at bounding box center [683, 187] width 15 height 17
click at [679, 209] on h3 "08" at bounding box center [673, 208] width 25 height 26
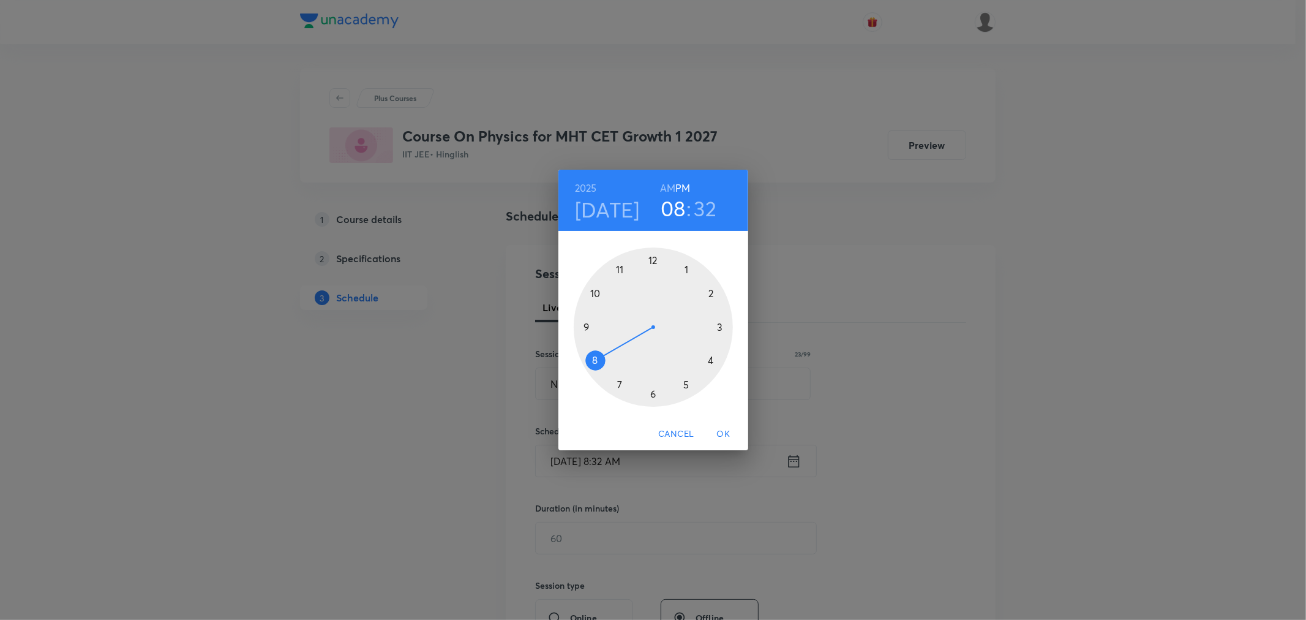
click at [688, 266] on div at bounding box center [653, 326] width 159 height 159
click at [619, 384] on div at bounding box center [653, 326] width 159 height 159
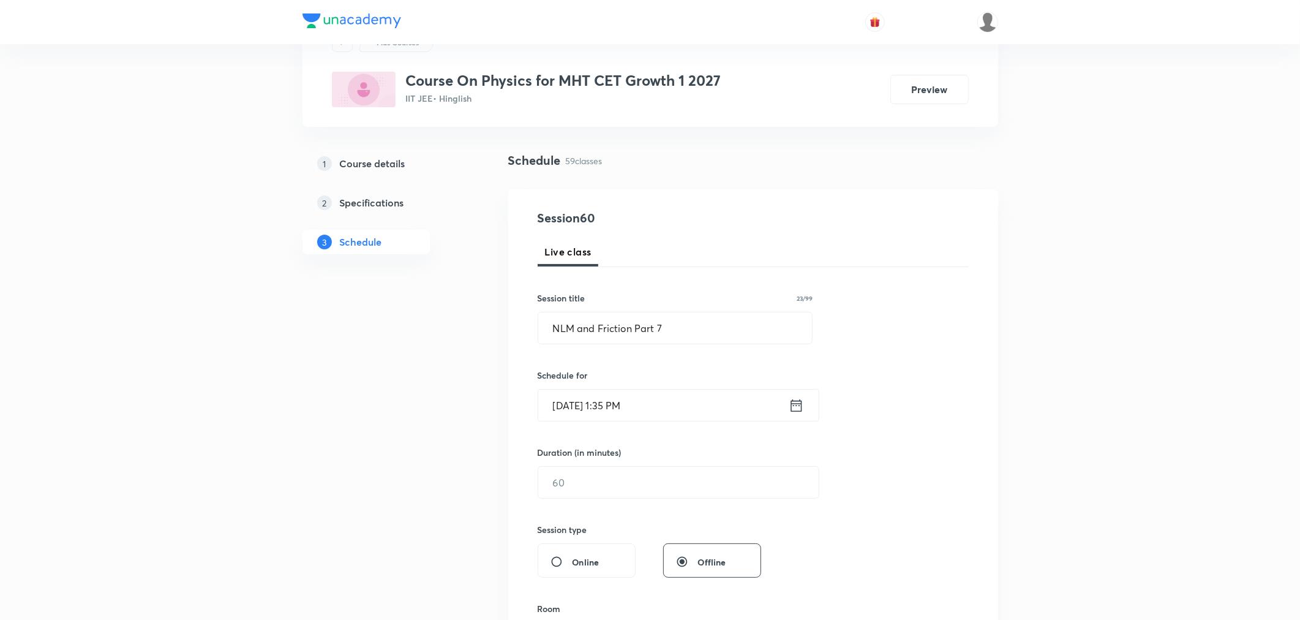
scroll to position [136, 0]
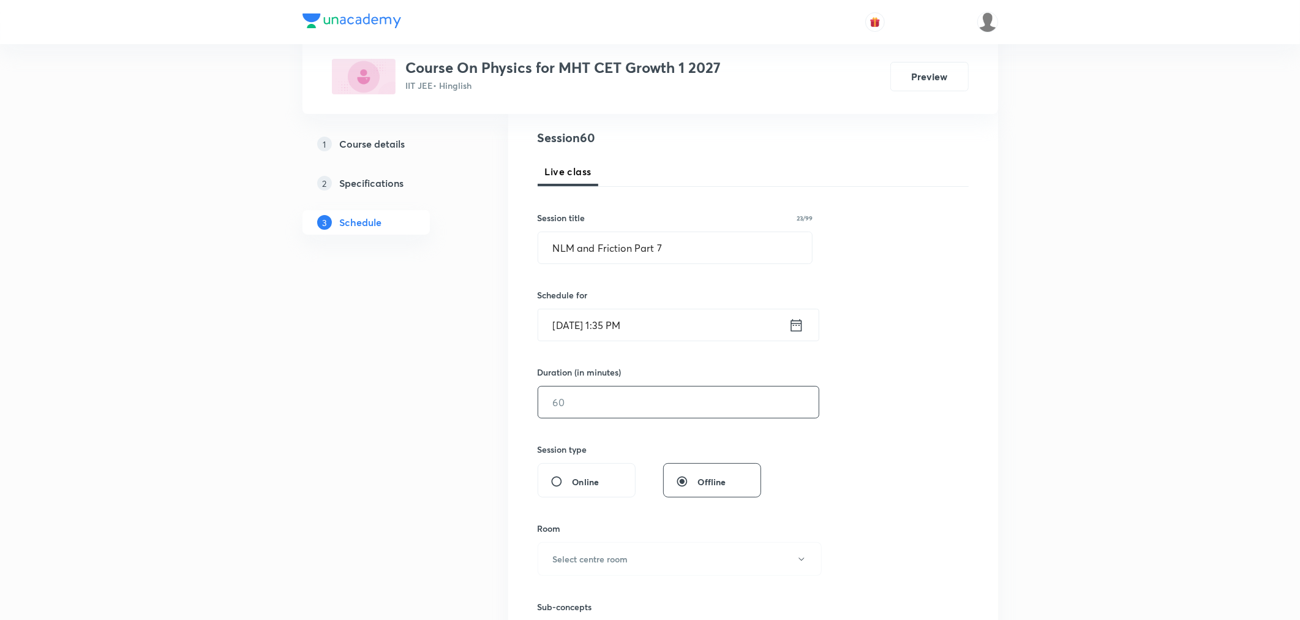
click at [593, 401] on input "text" at bounding box center [678, 401] width 281 height 31
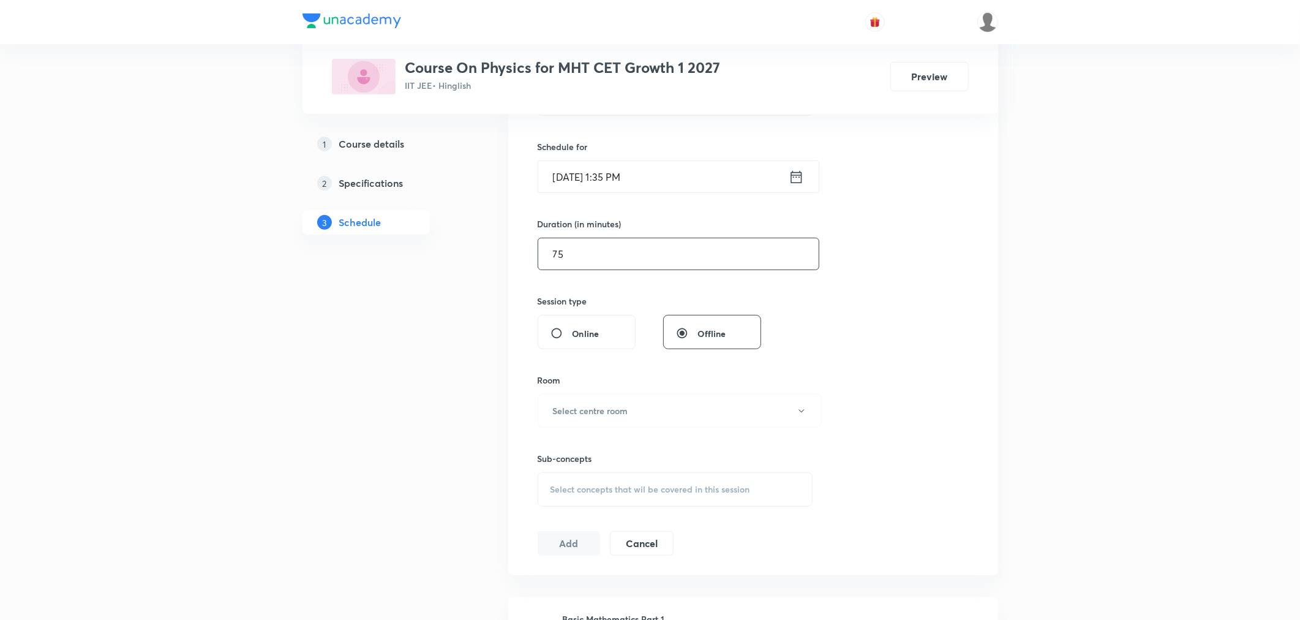
scroll to position [340, 0]
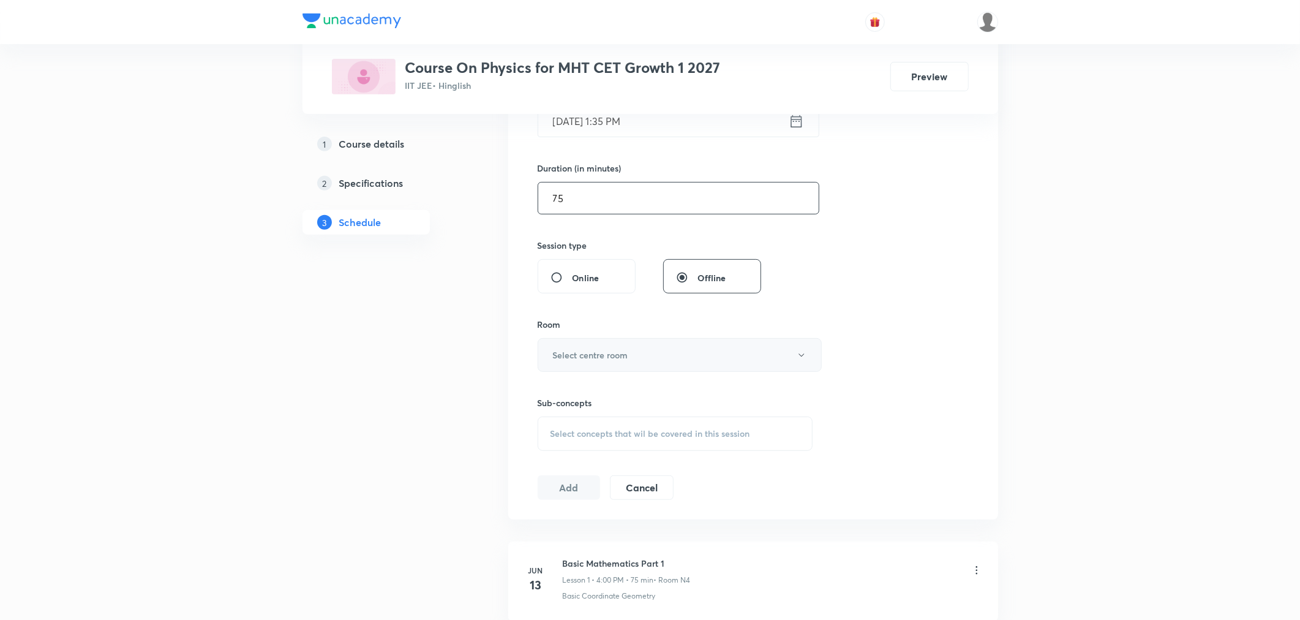
type input "75"
click at [561, 366] on button "Select centre room" at bounding box center [680, 355] width 284 height 34
click at [543, 469] on li "N4" at bounding box center [677, 462] width 283 height 23
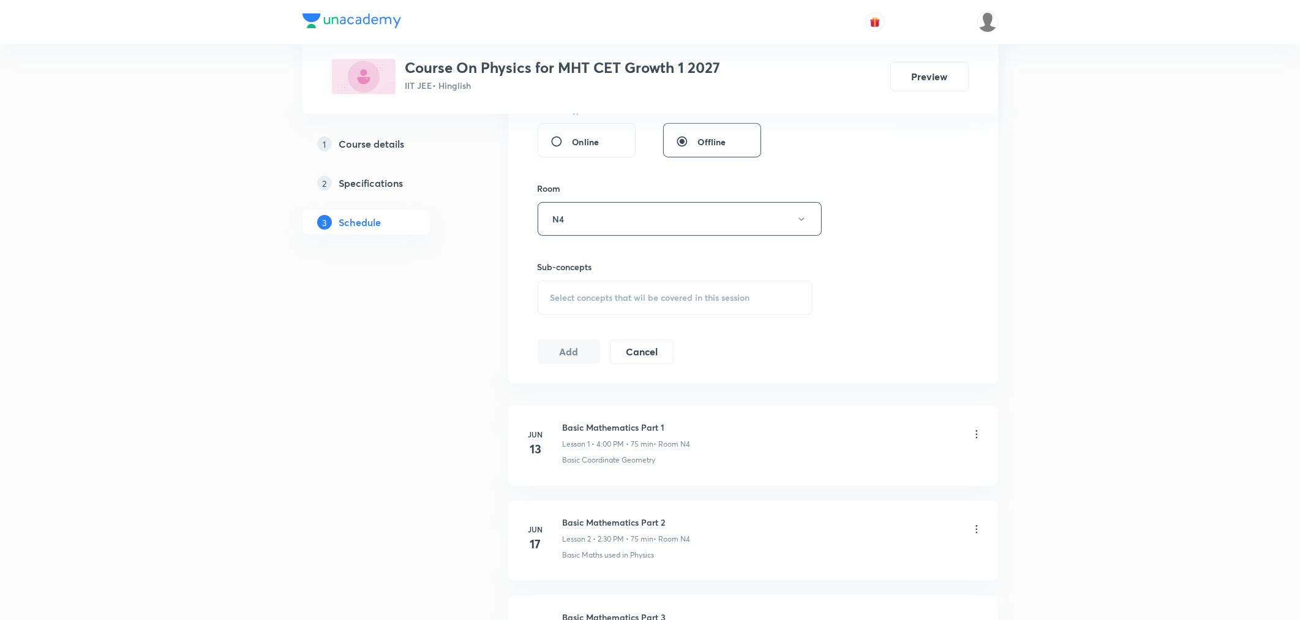
click at [595, 308] on div "Select concepts that wil be covered in this session" at bounding box center [676, 298] width 276 height 34
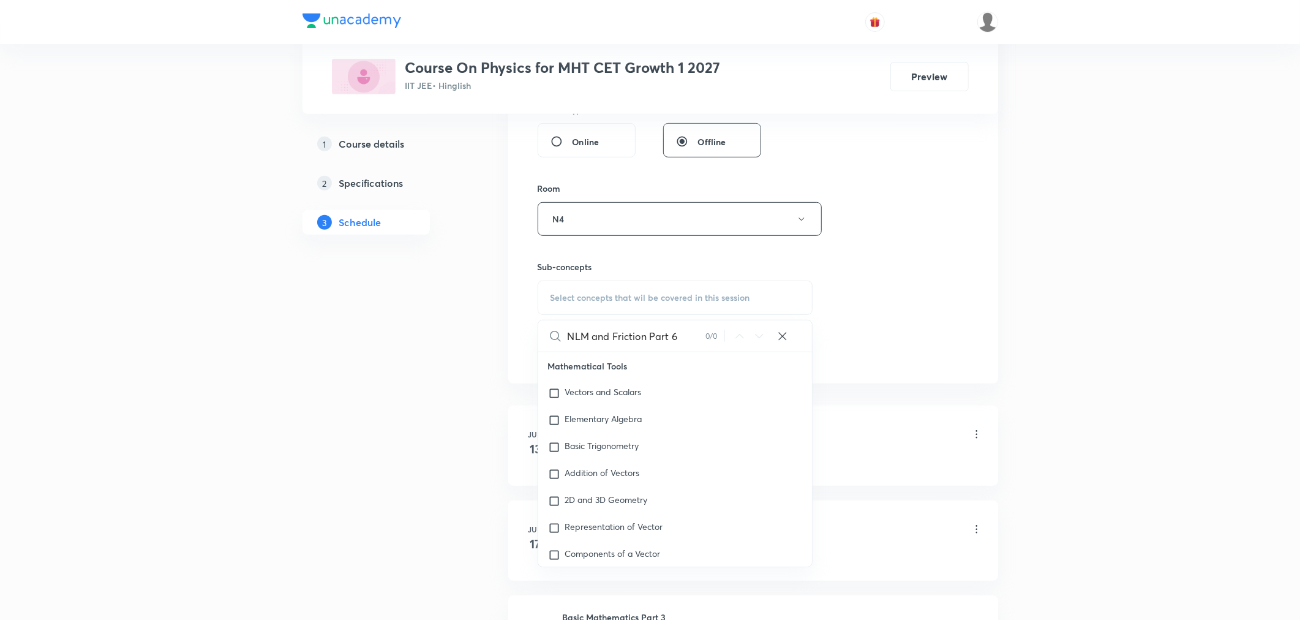
drag, startPoint x: 574, startPoint y: 336, endPoint x: 737, endPoint y: 341, distance: 163.0
click at [737, 341] on div "NLM and Friction Part 6 0 / 0 ​" at bounding box center [675, 335] width 274 height 31
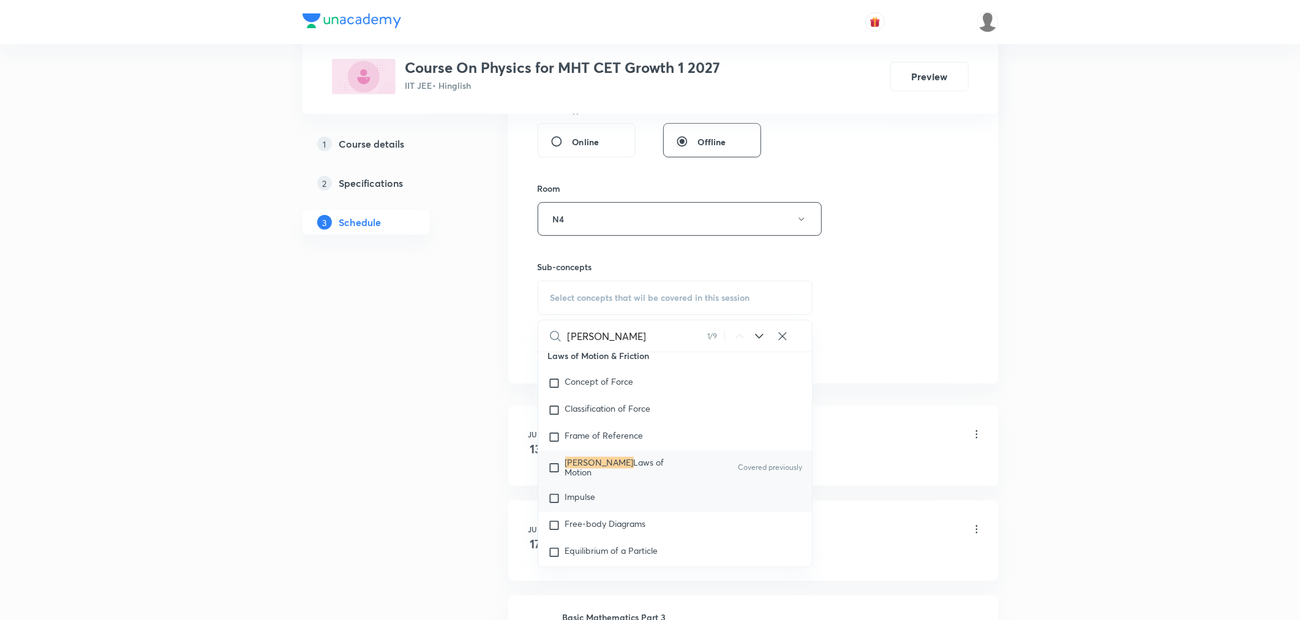
scroll to position [1948, 0]
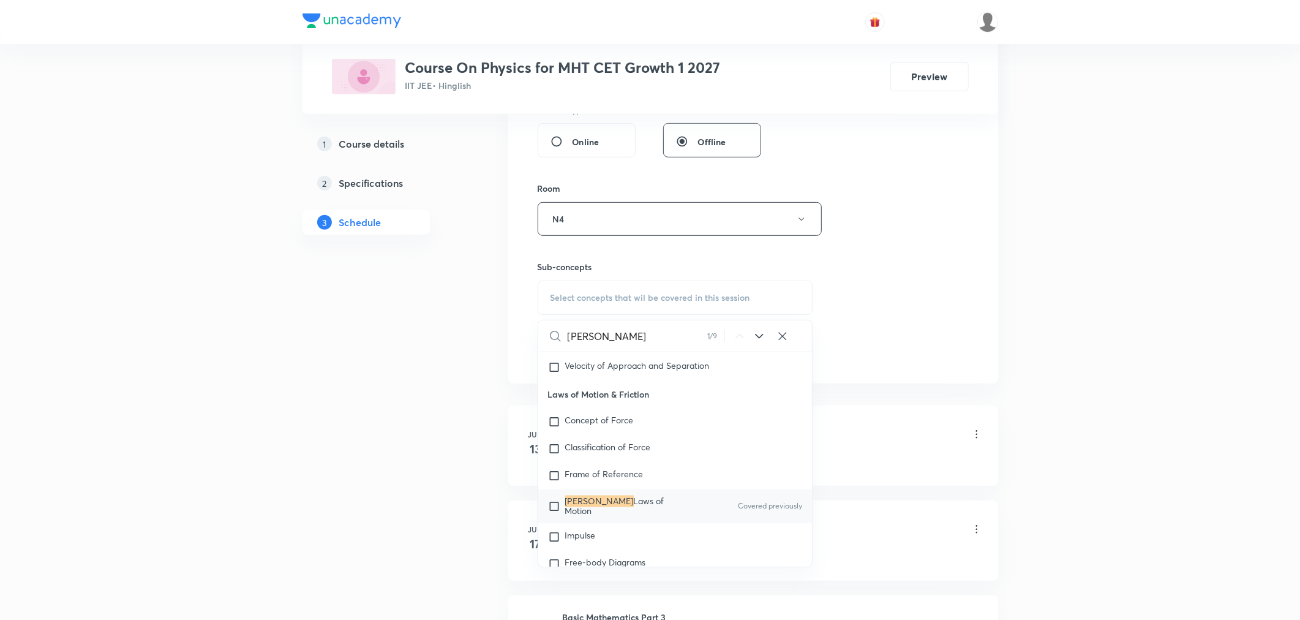
type input "newton's"
click at [608, 505] on span "Laws of Motion" at bounding box center [614, 505] width 99 height 21
checkbox input "true"
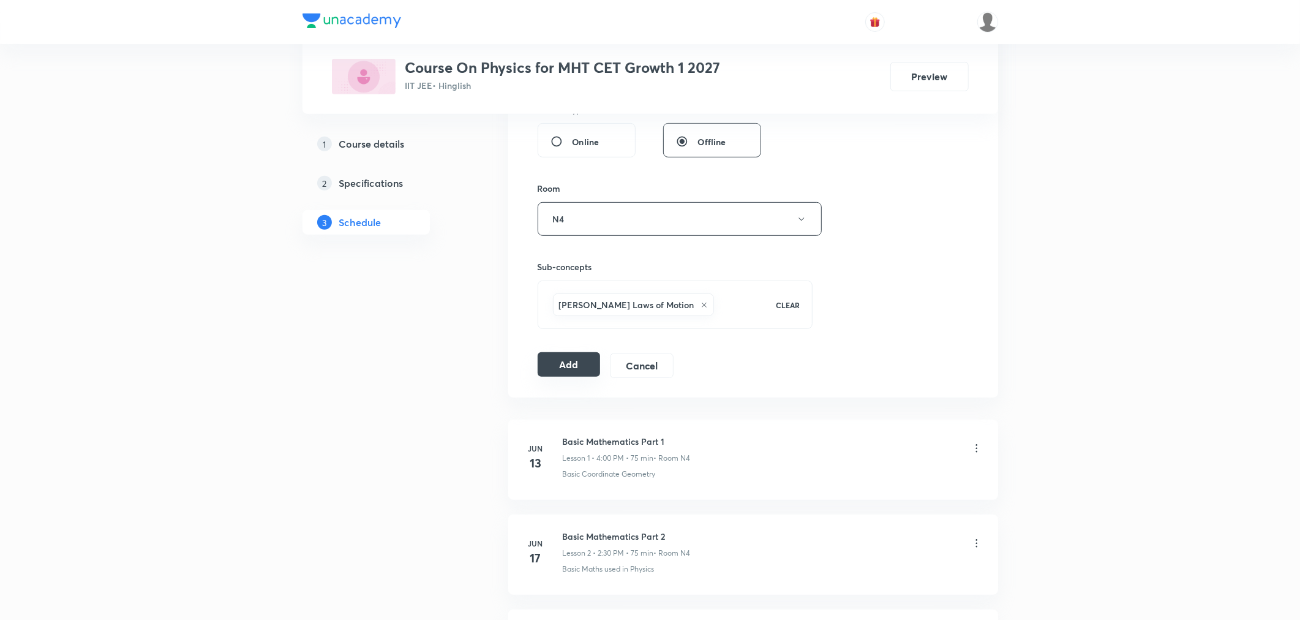
click at [568, 361] on button "Add" at bounding box center [569, 364] width 63 height 24
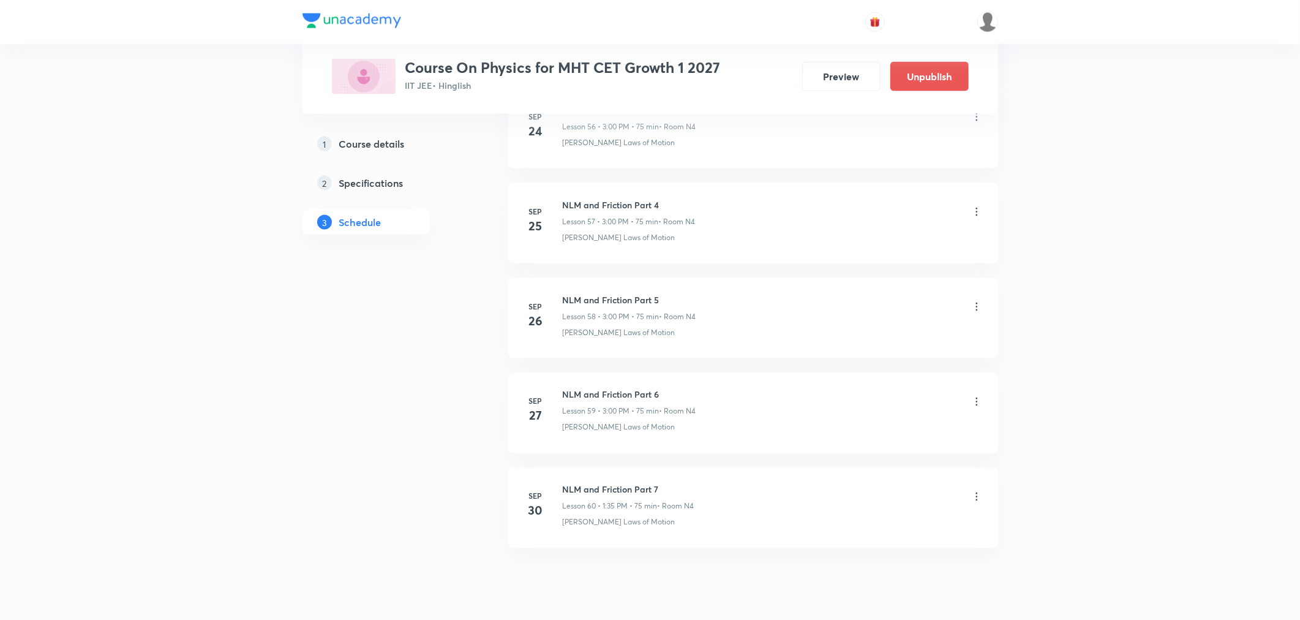
scroll to position [5502, 0]
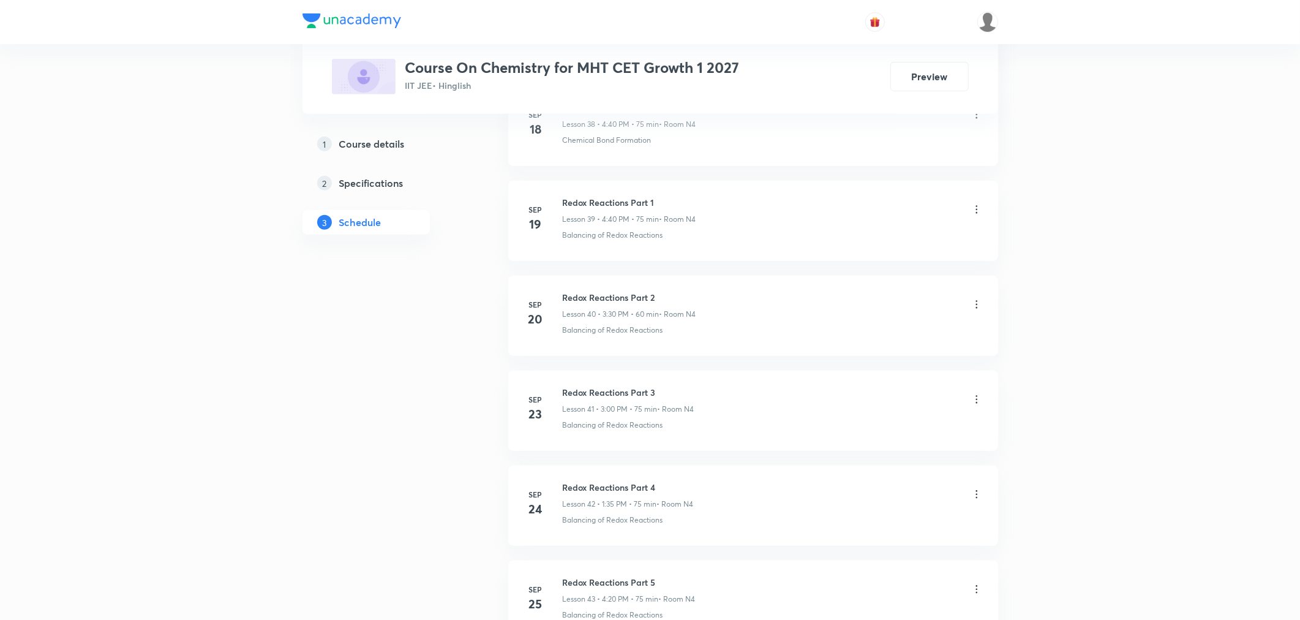
scroll to position [4639, 0]
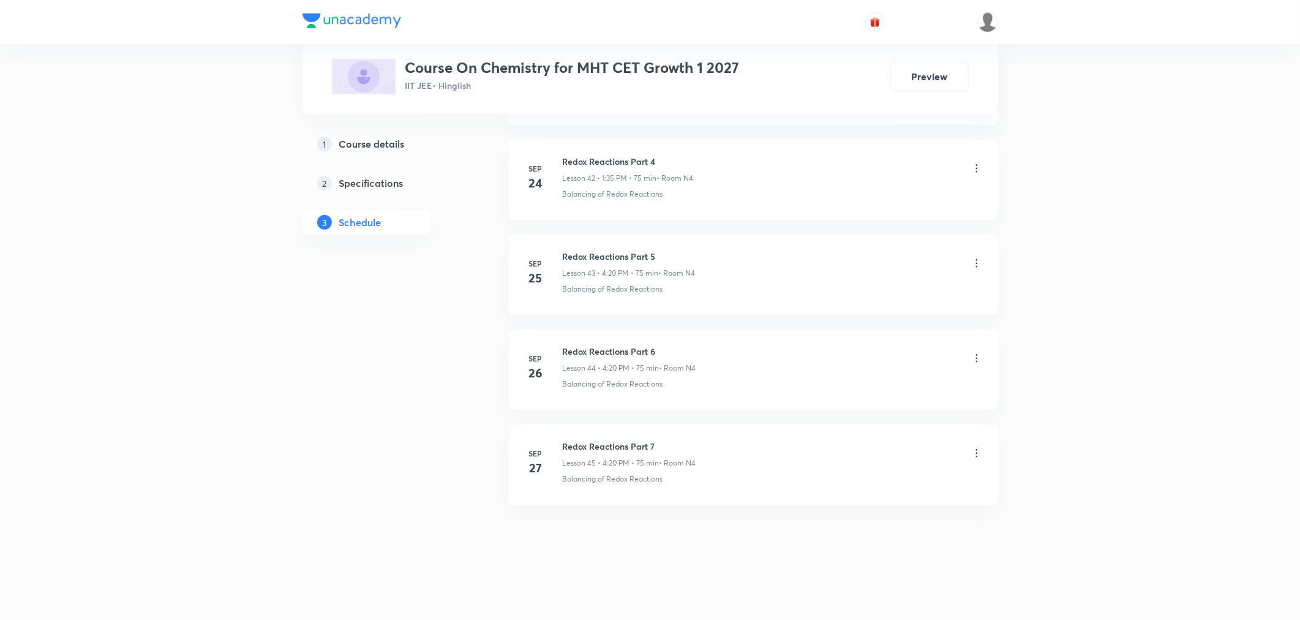
click at [604, 445] on h6 "Redox Reactions Part 7" at bounding box center [630, 446] width 134 height 13
copy h6 "Redox Reactions Part 7"
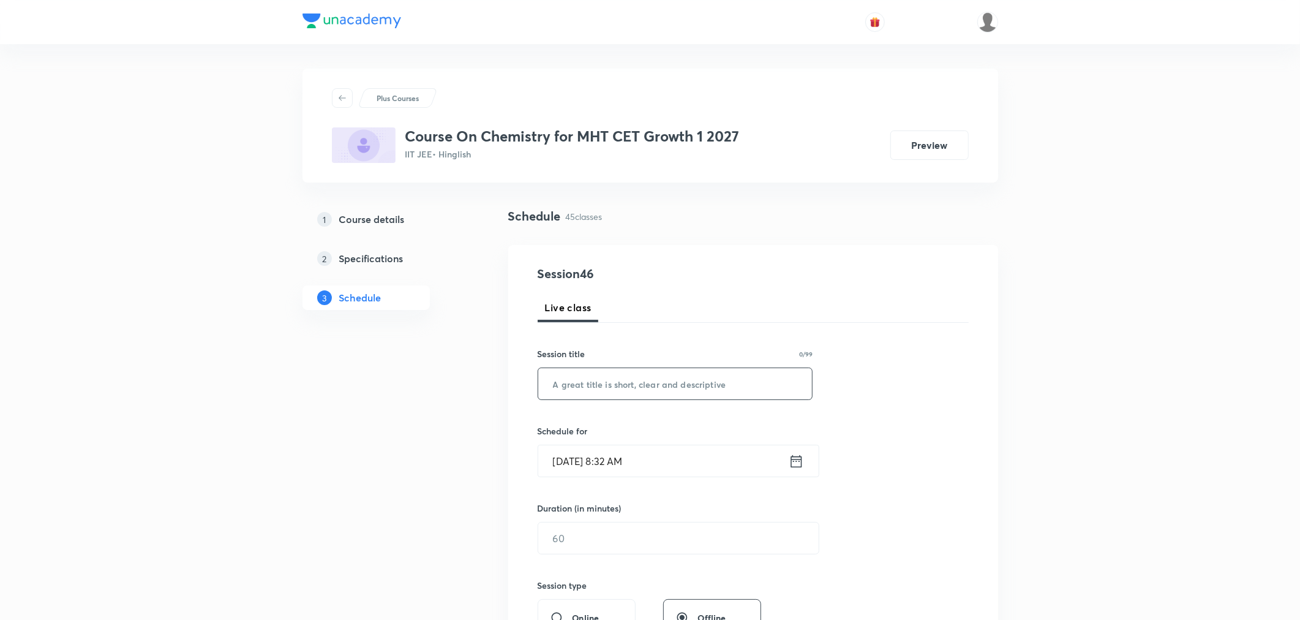
click at [622, 388] on input "text" at bounding box center [675, 383] width 274 height 31
paste input "Redox Reactions Part 7"
type input "Redox Reactions Part 8"
click at [797, 454] on icon at bounding box center [796, 461] width 15 height 17
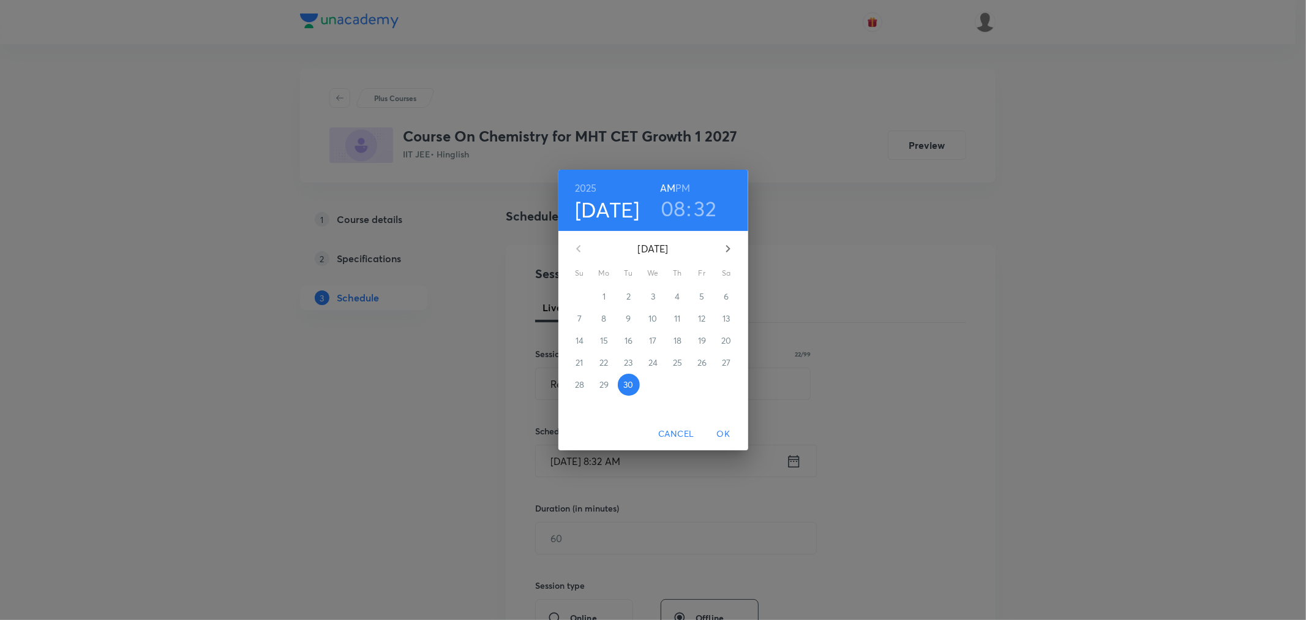
click at [684, 192] on h6 "PM" at bounding box center [683, 187] width 15 height 17
click at [682, 200] on h3 "08" at bounding box center [673, 208] width 25 height 26
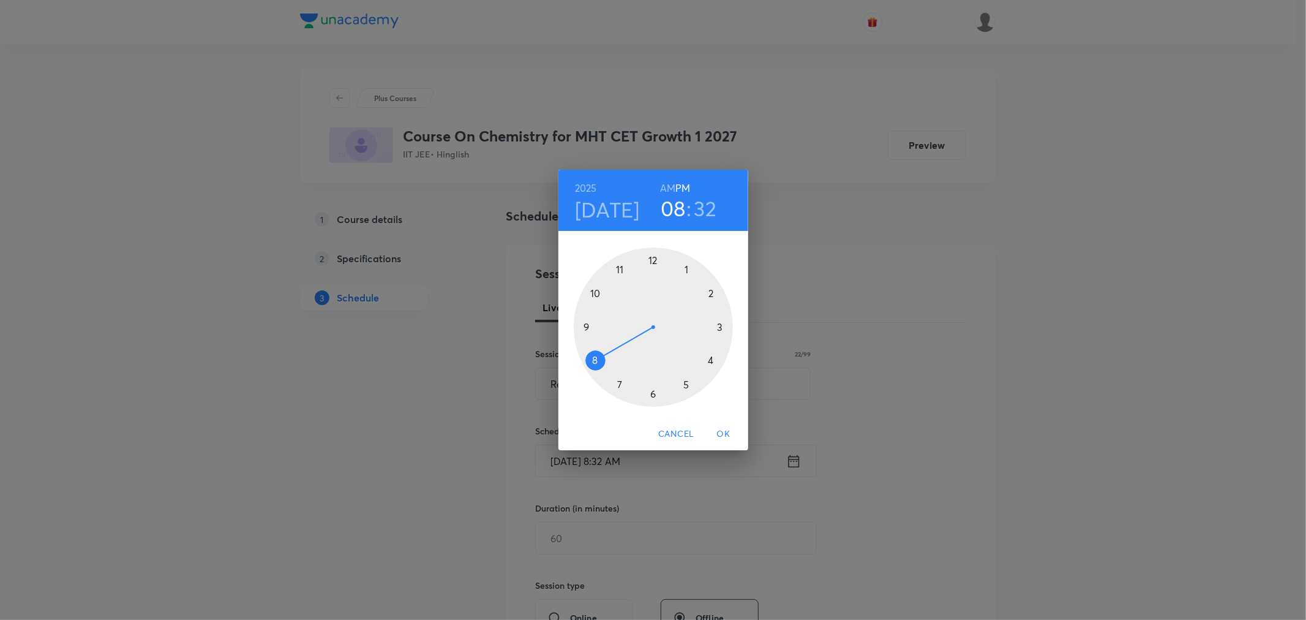
click at [721, 326] on div at bounding box center [653, 326] width 159 height 159
click at [652, 256] on div at bounding box center [653, 326] width 159 height 159
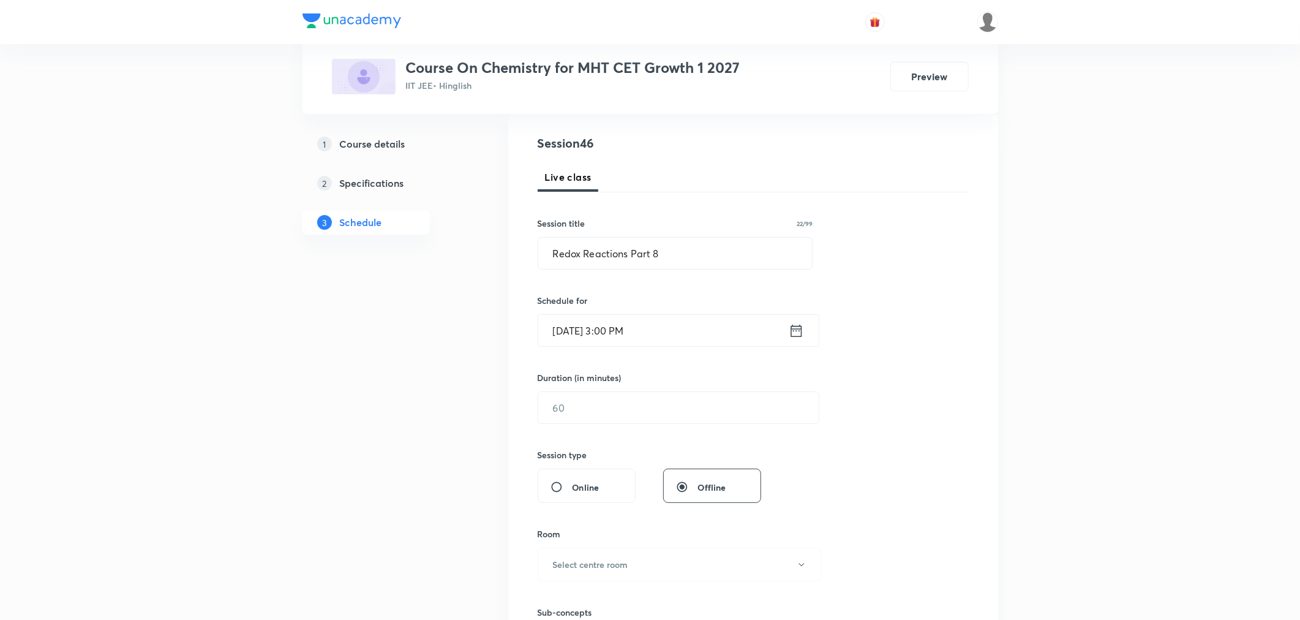
scroll to position [136, 0]
click at [541, 421] on div "Session 46 Live class Session title 22/99 Redox Reactions Part 8 ​ Schedule for…" at bounding box center [753, 416] width 431 height 575
click at [580, 401] on input "text" at bounding box center [678, 401] width 281 height 31
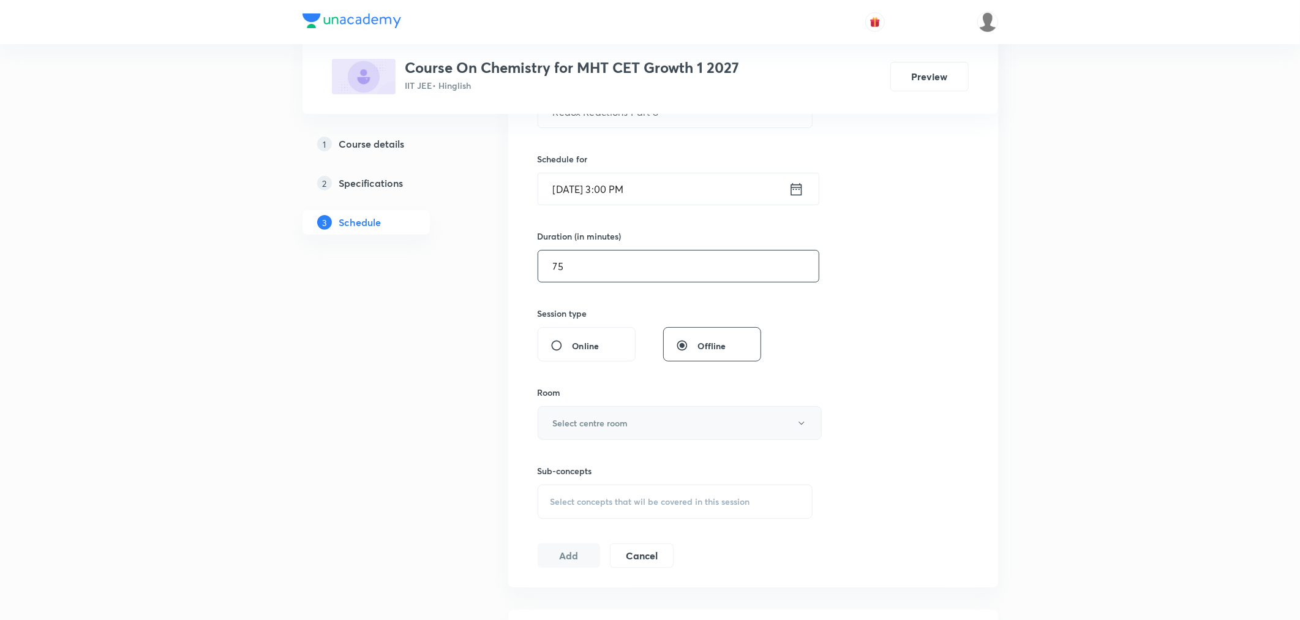
type input "75"
click at [565, 426] on h6 "Select centre room" at bounding box center [590, 422] width 75 height 13
click at [543, 527] on span "N4" at bounding box center [677, 530] width 268 height 13
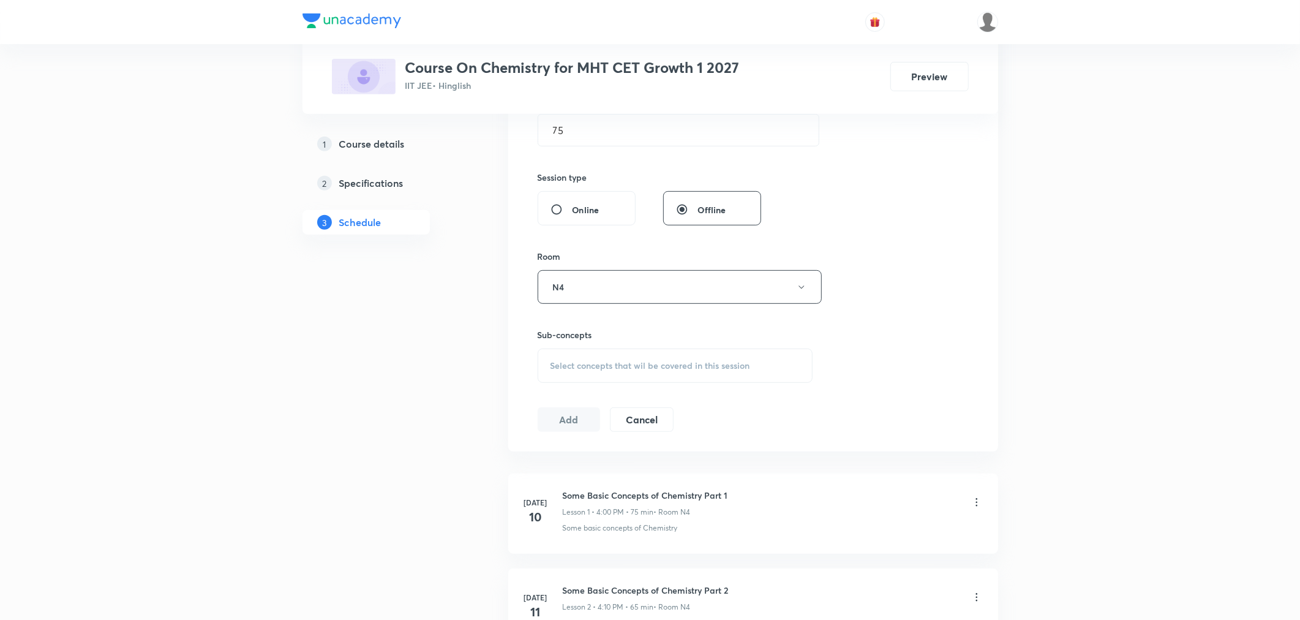
click at [585, 371] on div "Select concepts that wil be covered in this session" at bounding box center [676, 365] width 276 height 34
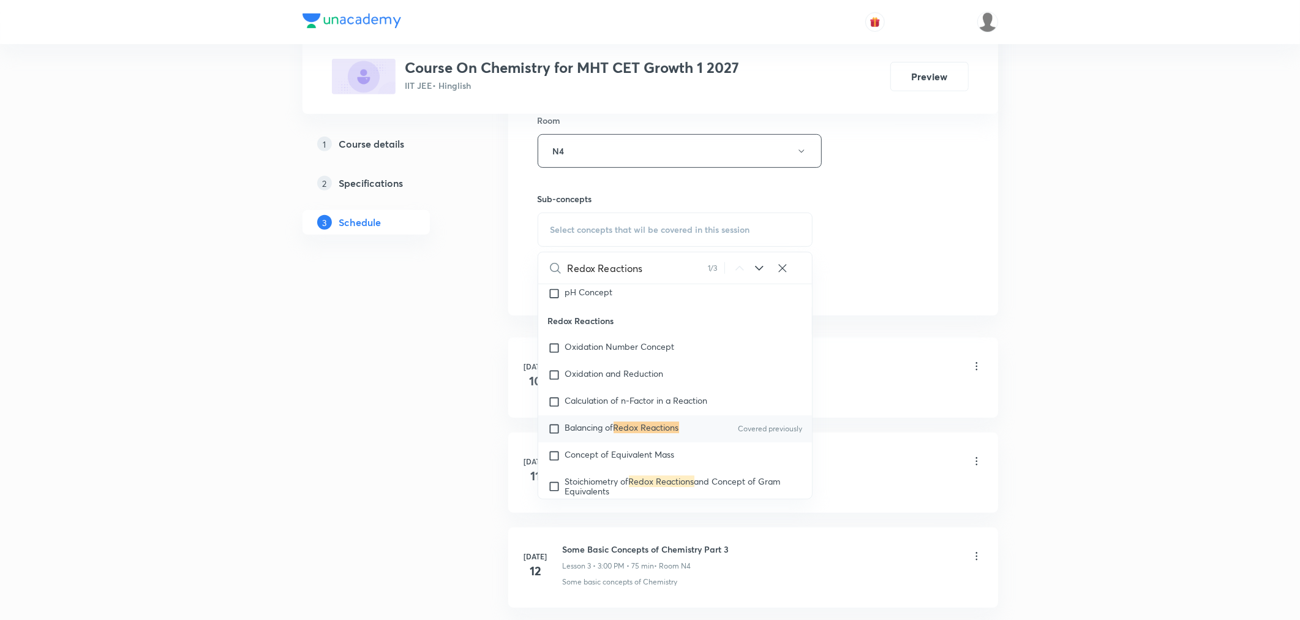
scroll to position [3365, 0]
type input "Redox Reactions"
click at [603, 432] on span "Balancing of" at bounding box center [589, 426] width 48 height 12
checkbox input "true"
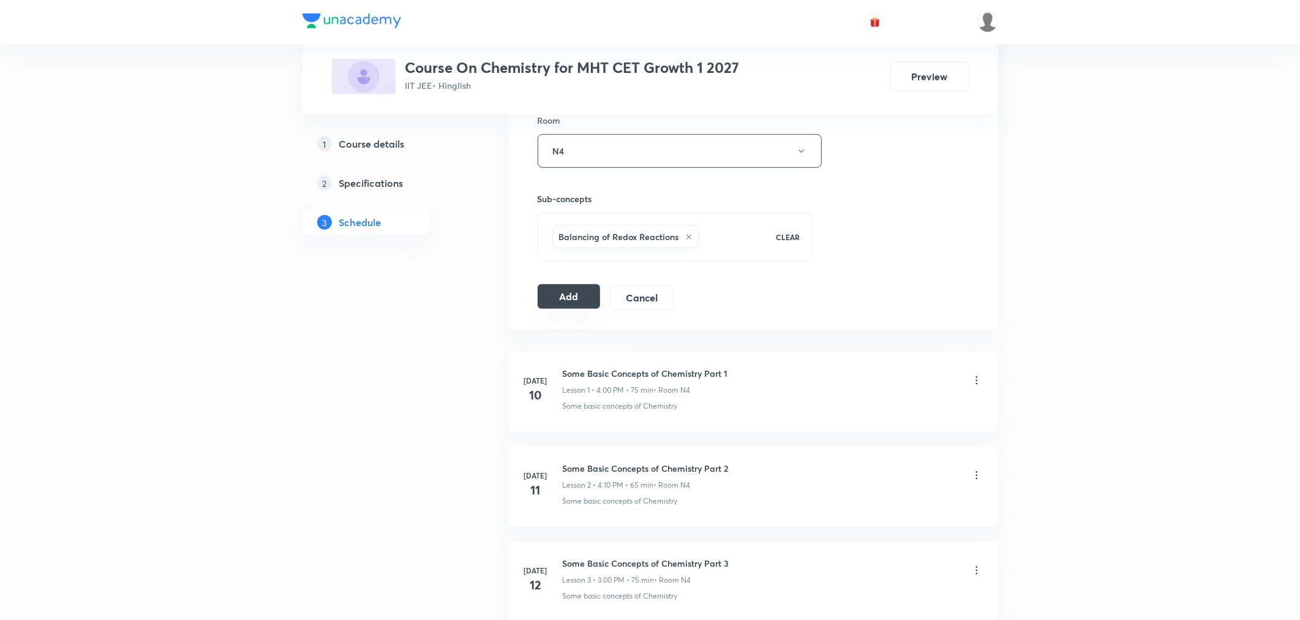
click at [558, 301] on button "Add" at bounding box center [569, 296] width 63 height 24
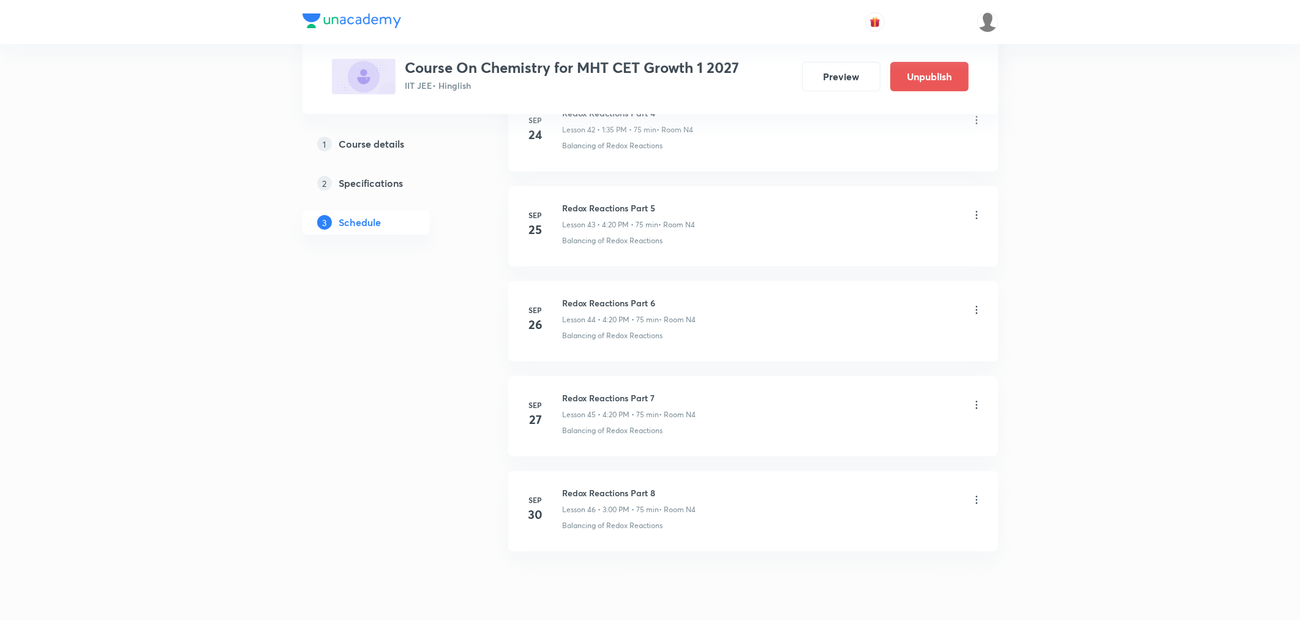
scroll to position [4171, 0]
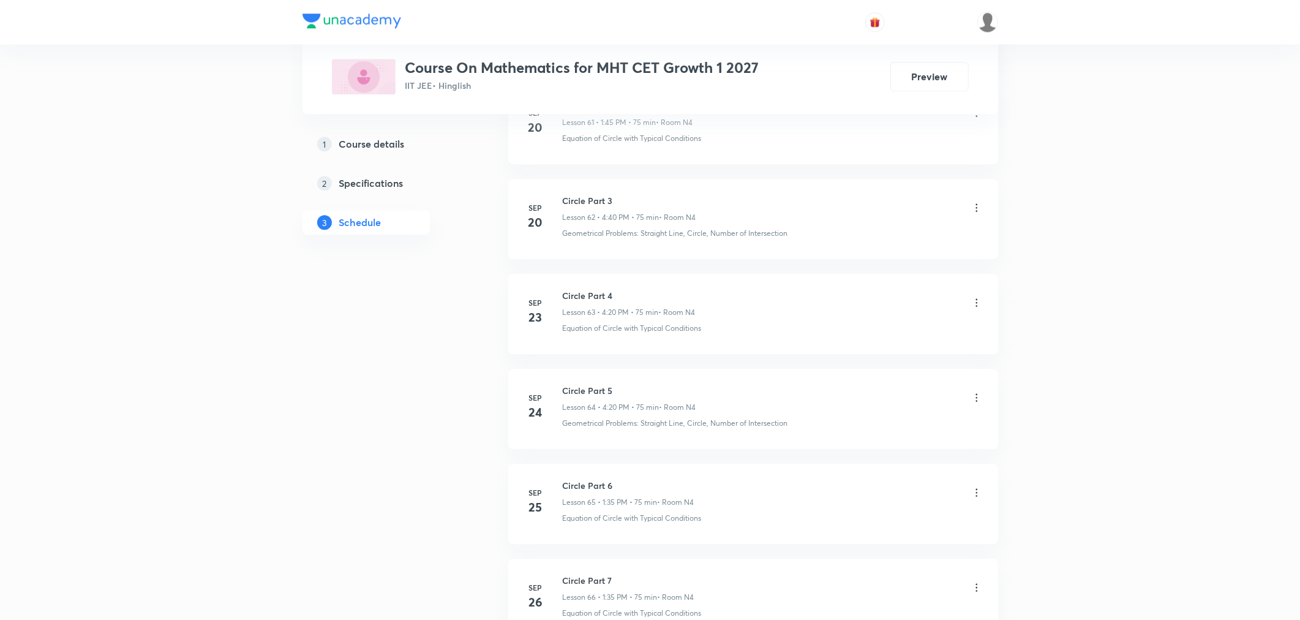
scroll to position [6732, 0]
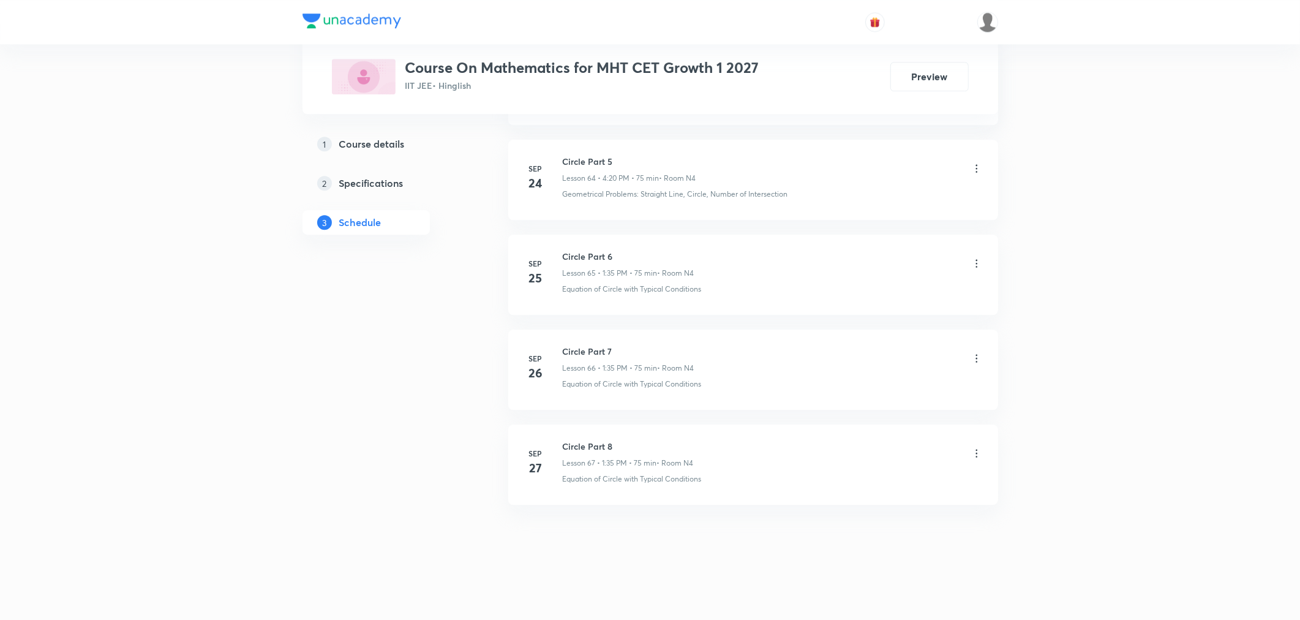
click at [593, 442] on h6 "Circle Part 8" at bounding box center [628, 446] width 131 height 13
copy h6 "Circle Part 8"
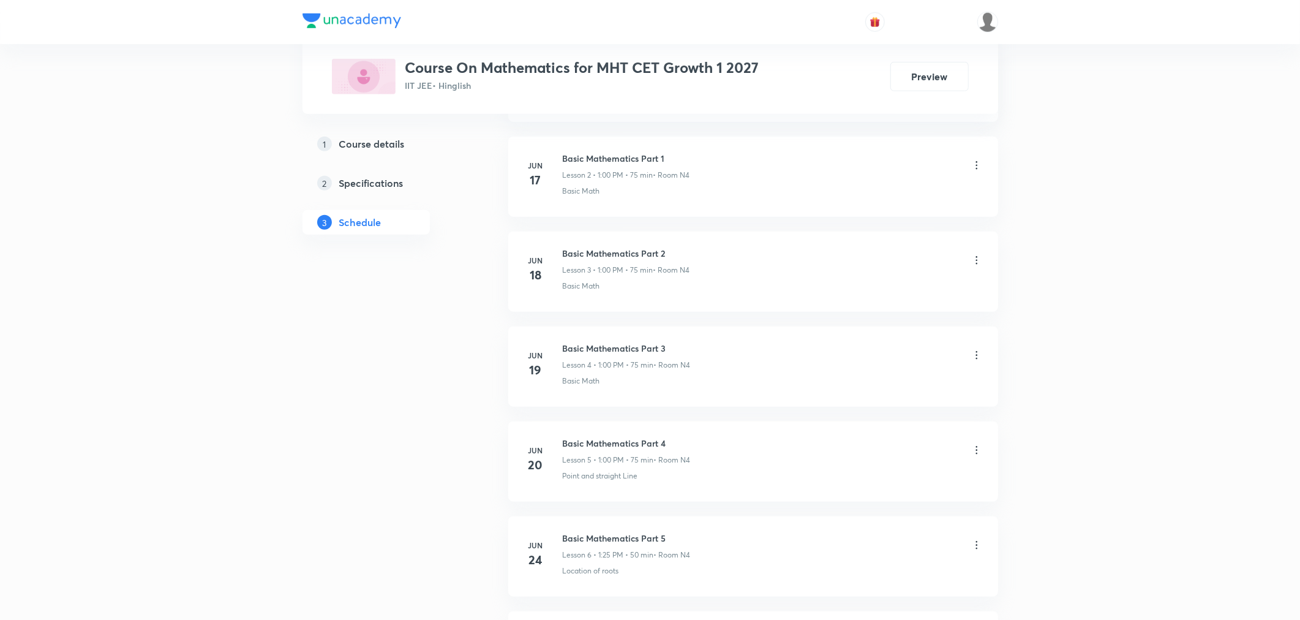
scroll to position [0, 0]
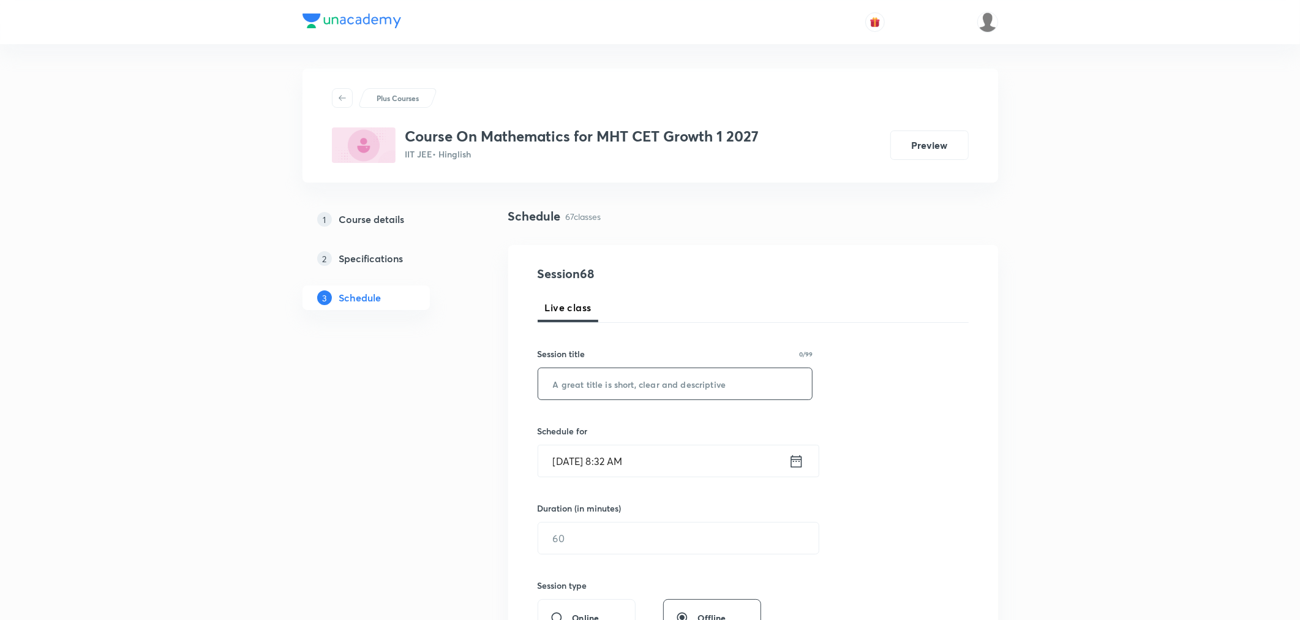
click at [604, 384] on input "text" at bounding box center [675, 383] width 274 height 31
paste input "Circle Part 8"
type input "Circle Part 9"
click at [801, 464] on icon at bounding box center [796, 460] width 11 height 12
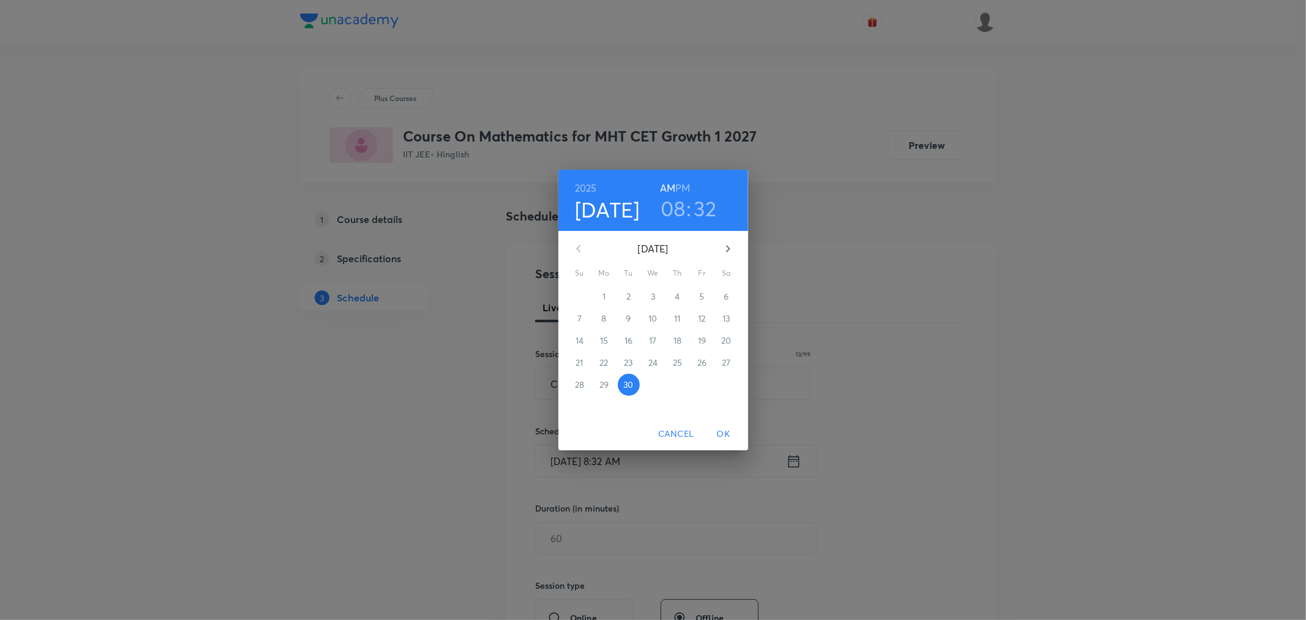
click at [683, 190] on h6 "PM" at bounding box center [683, 187] width 15 height 17
click at [675, 212] on h3 "08" at bounding box center [673, 208] width 25 height 26
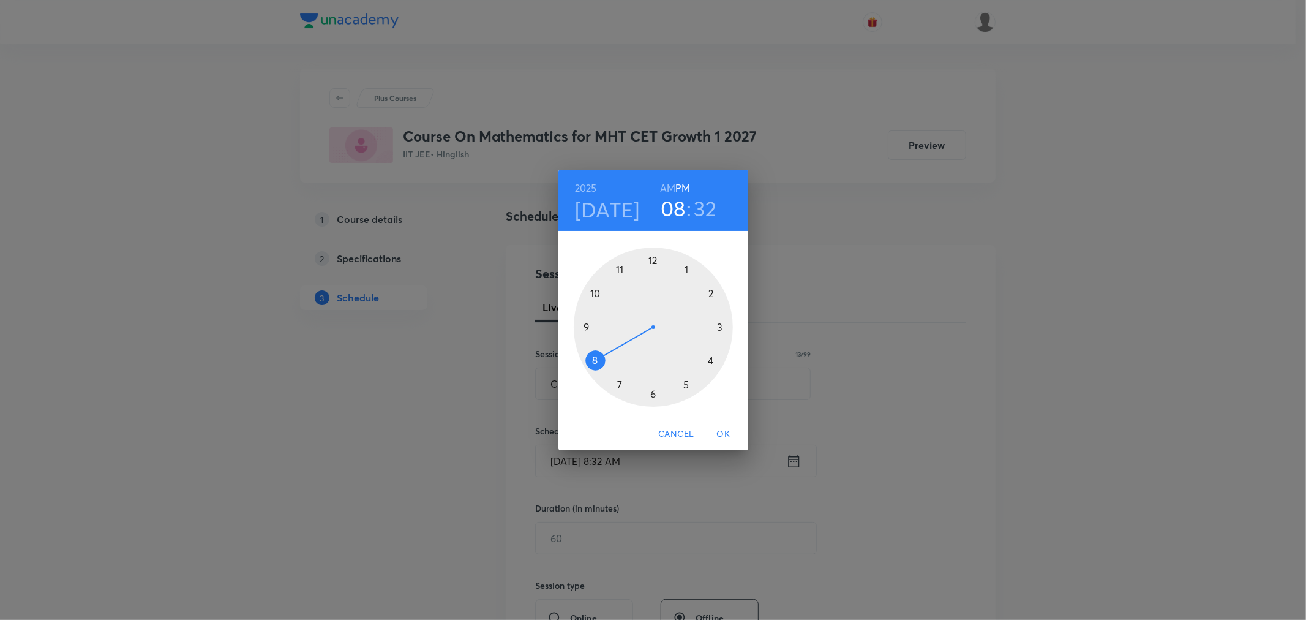
click at [709, 360] on div at bounding box center [653, 326] width 159 height 159
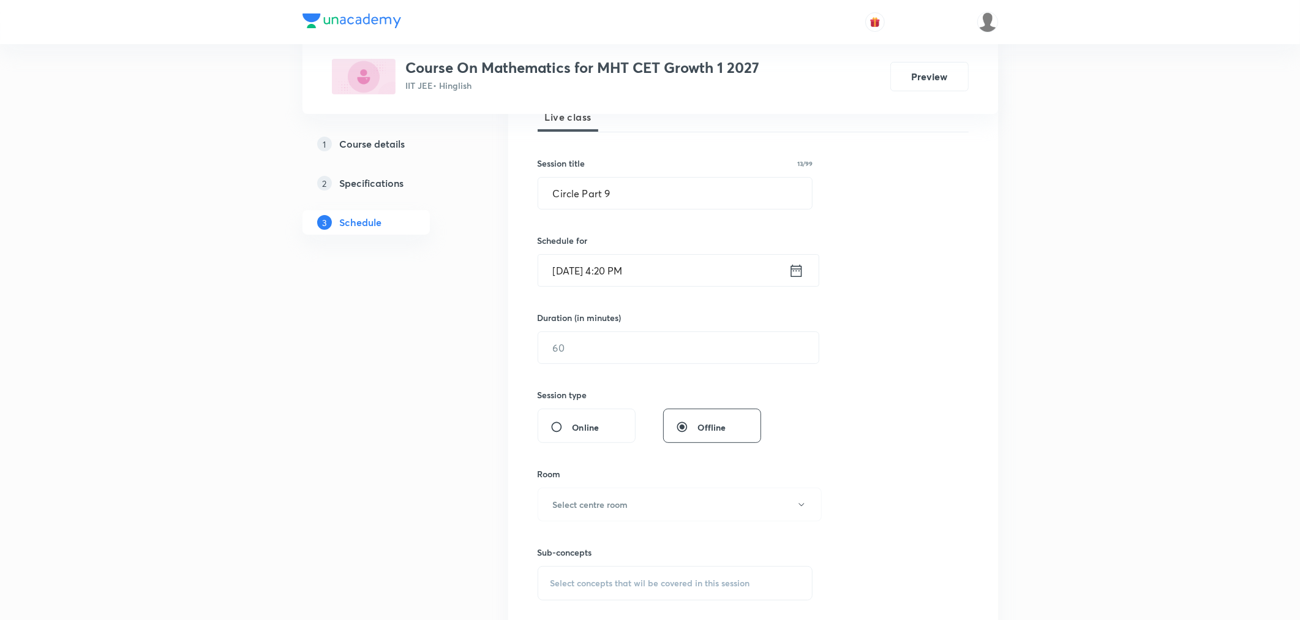
scroll to position [204, 0]
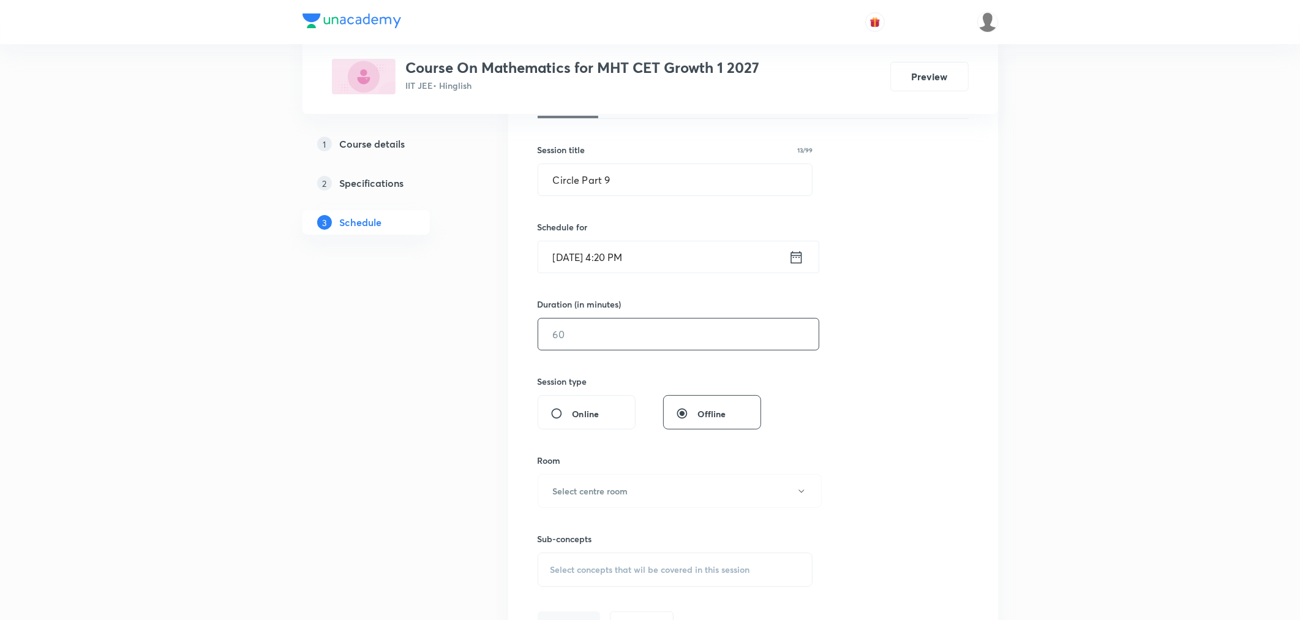
click at [592, 333] on input "text" at bounding box center [678, 333] width 281 height 31
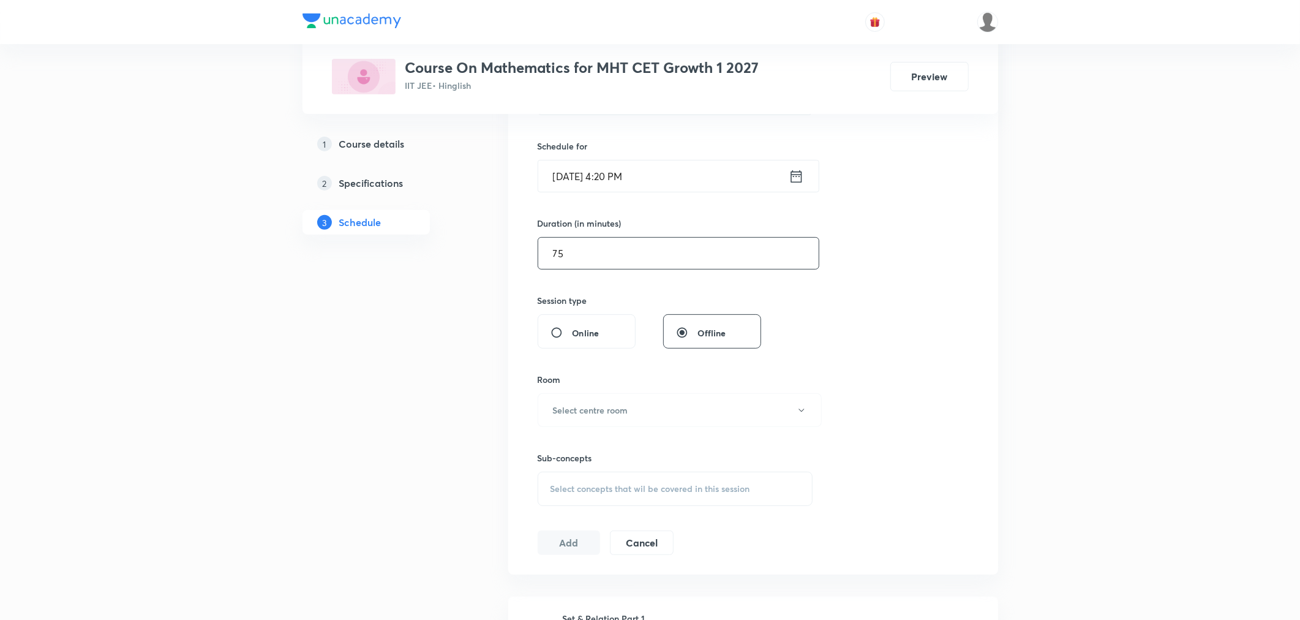
scroll to position [408, 0]
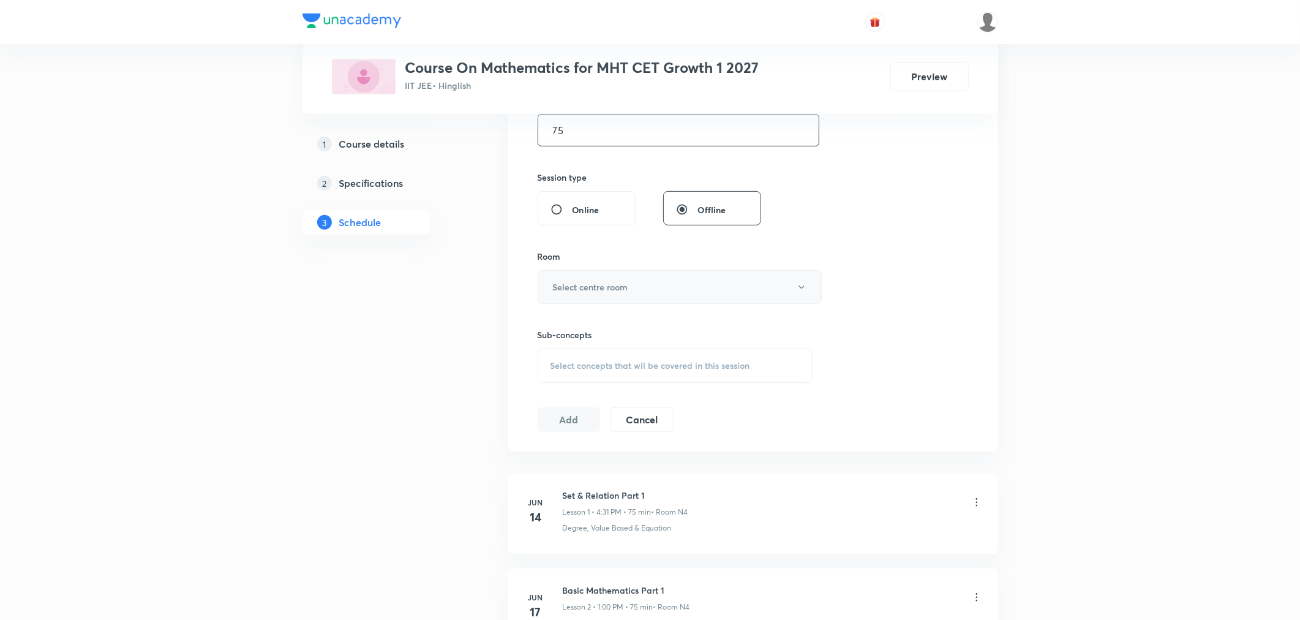
type input "75"
click at [590, 294] on button "Select centre room" at bounding box center [680, 287] width 284 height 34
click at [548, 393] on span "N4" at bounding box center [677, 394] width 268 height 13
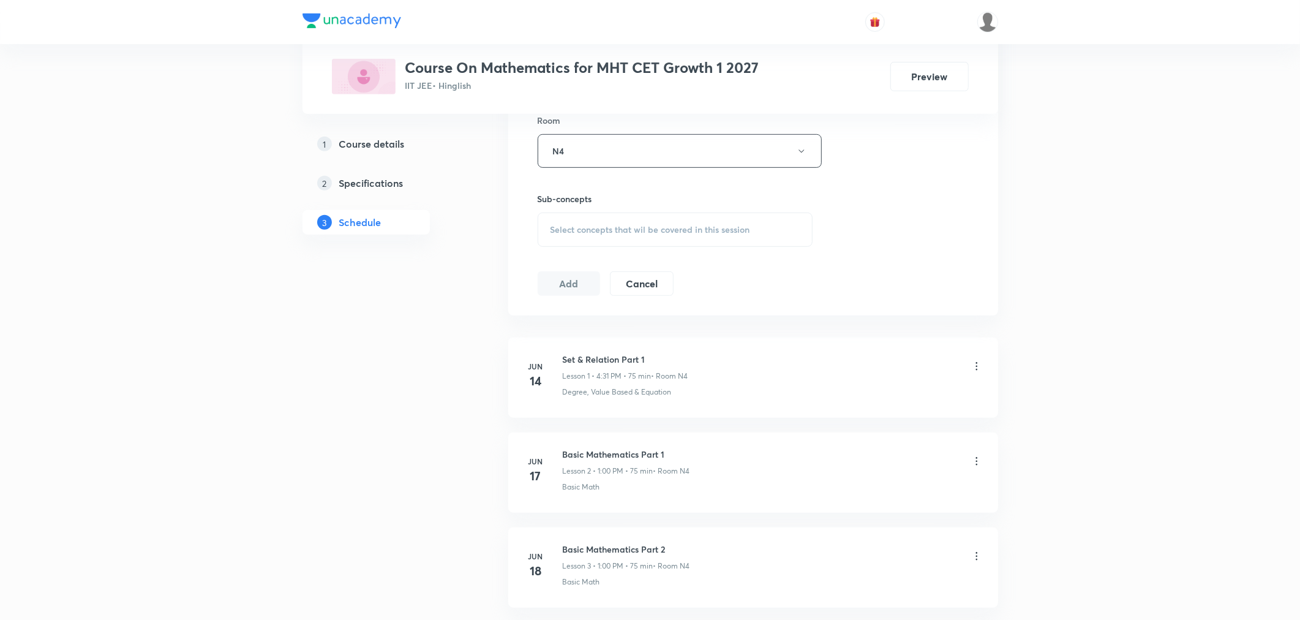
click at [633, 238] on div "Select concepts that wil be covered in this session" at bounding box center [676, 230] width 276 height 34
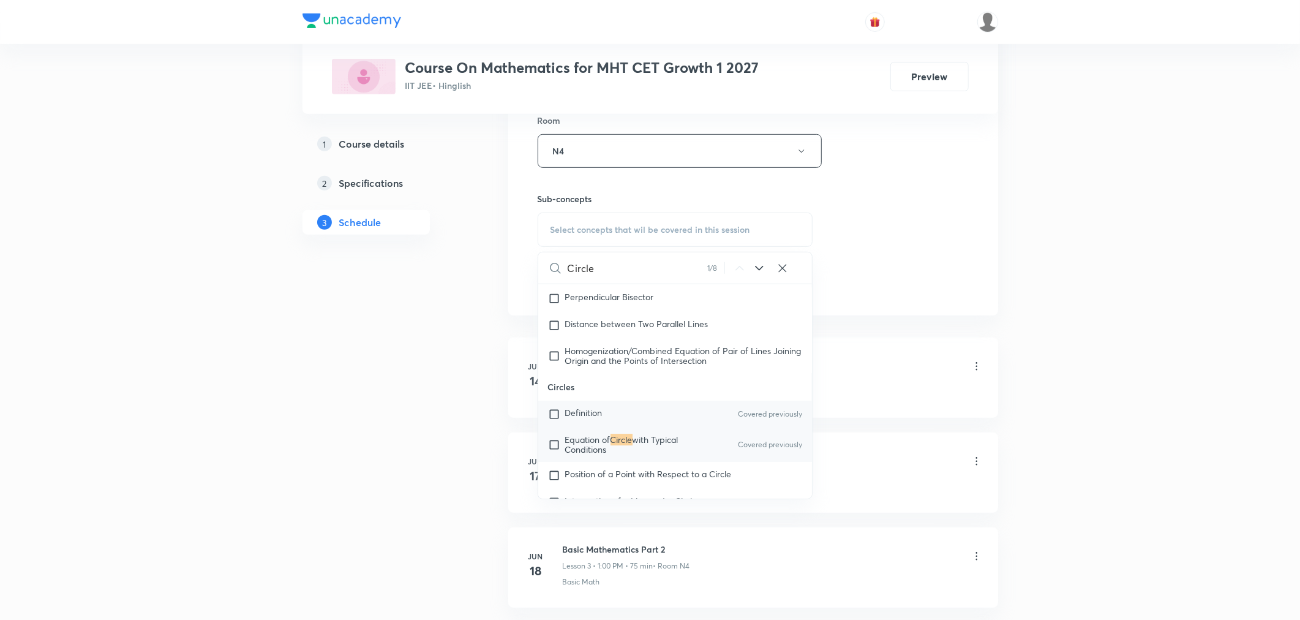
scroll to position [7296, 0]
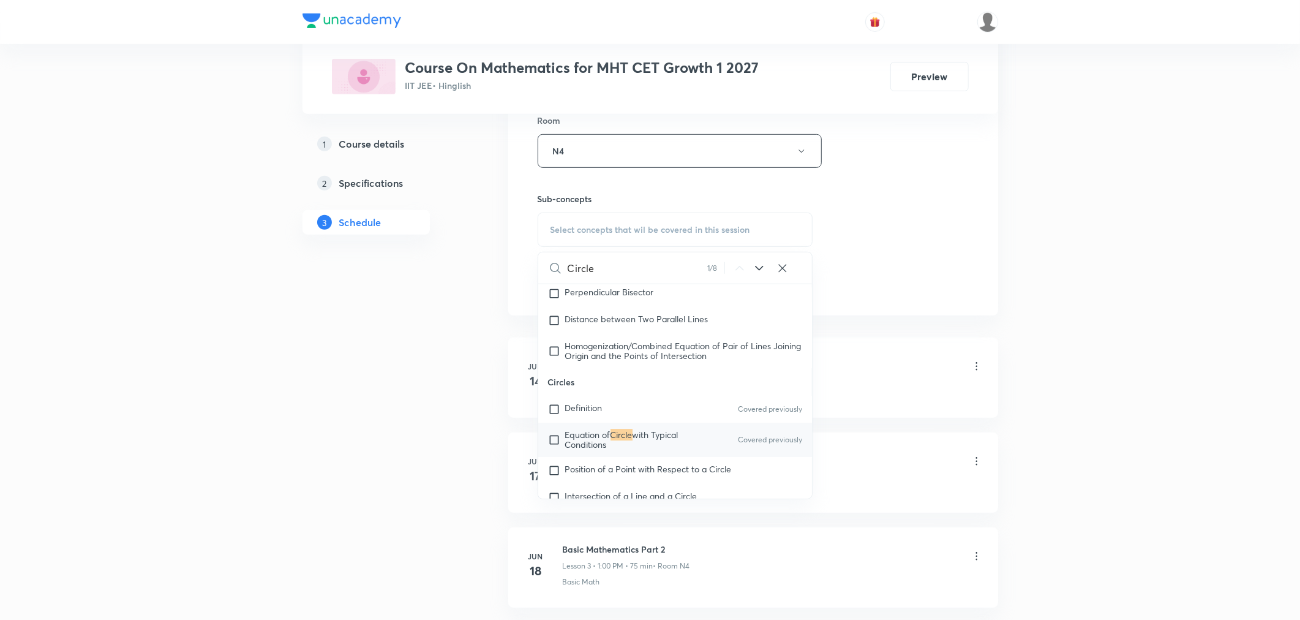
type input "Circle"
click at [574, 445] on span "with Typical Conditions" at bounding box center [621, 439] width 113 height 21
checkbox input "true"
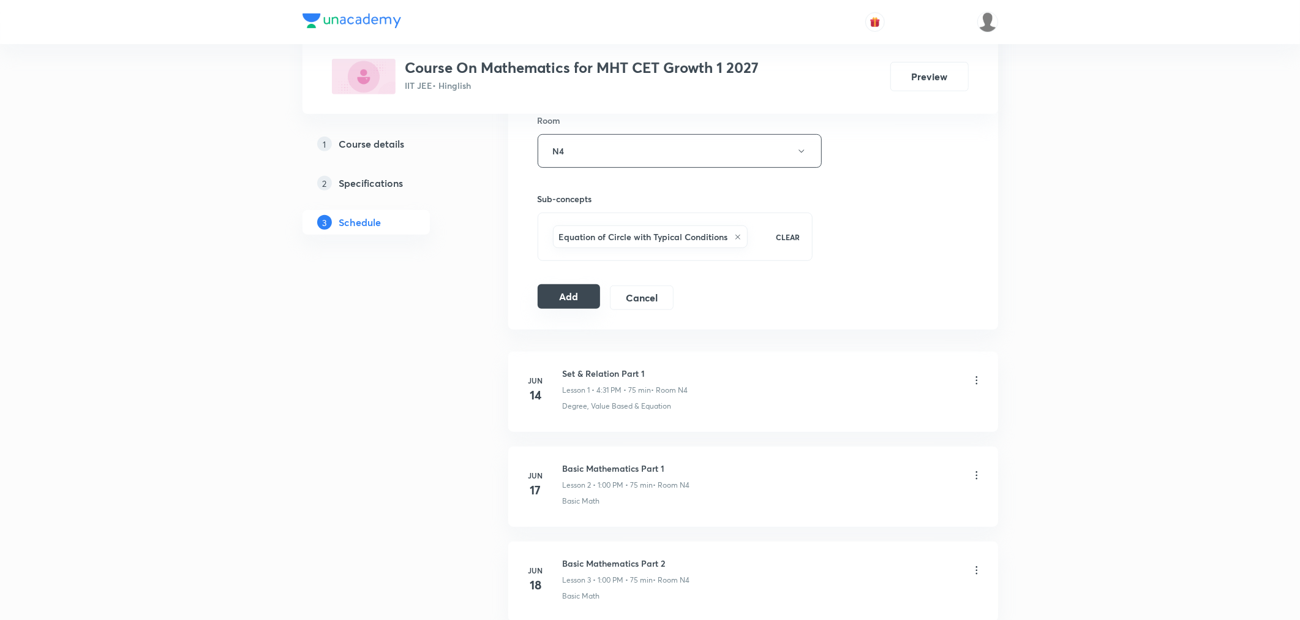
click at [567, 297] on button "Add" at bounding box center [569, 296] width 63 height 24
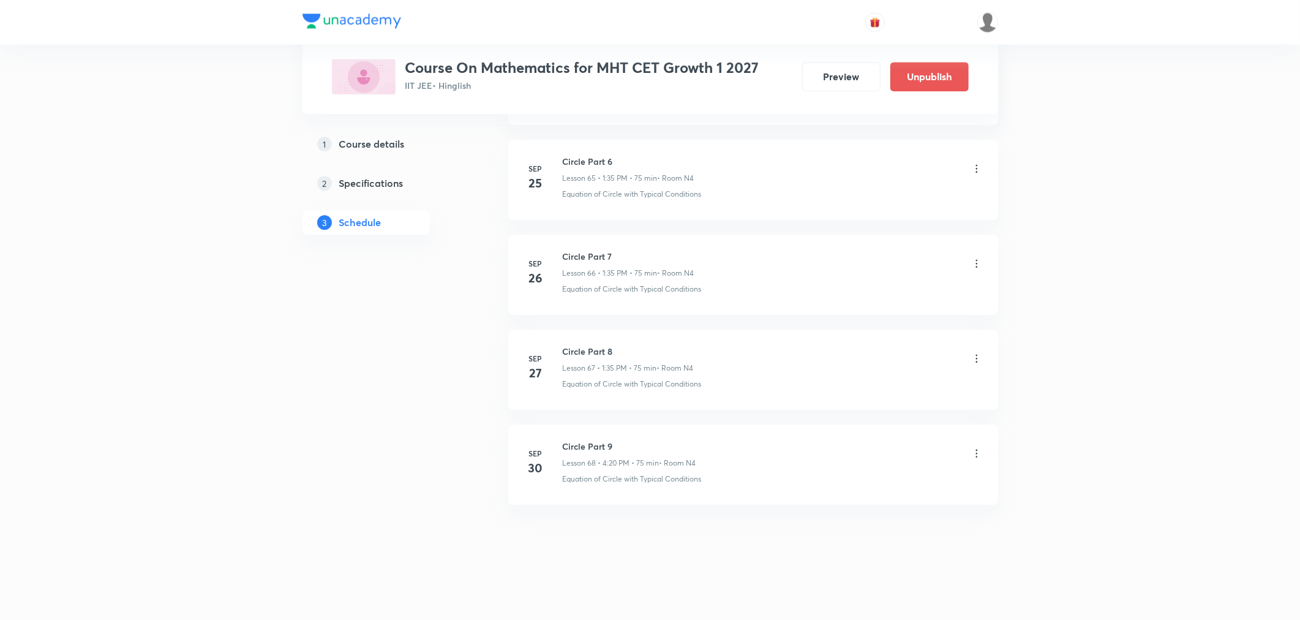
scroll to position [6262, 0]
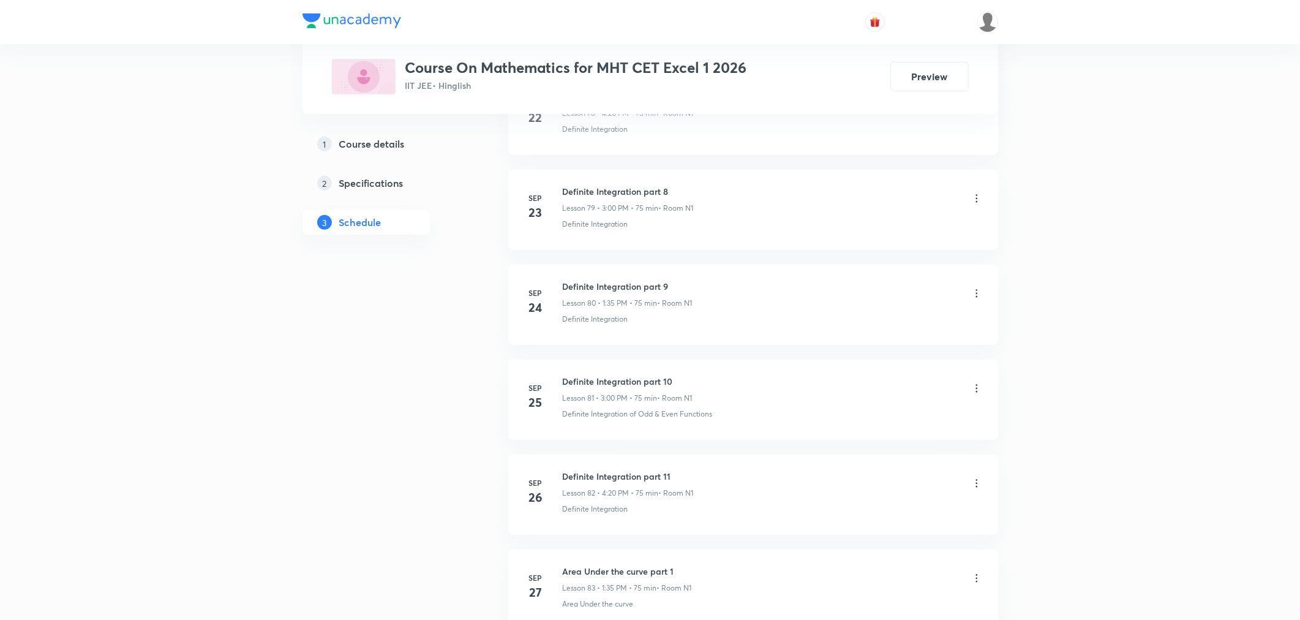
scroll to position [8442, 0]
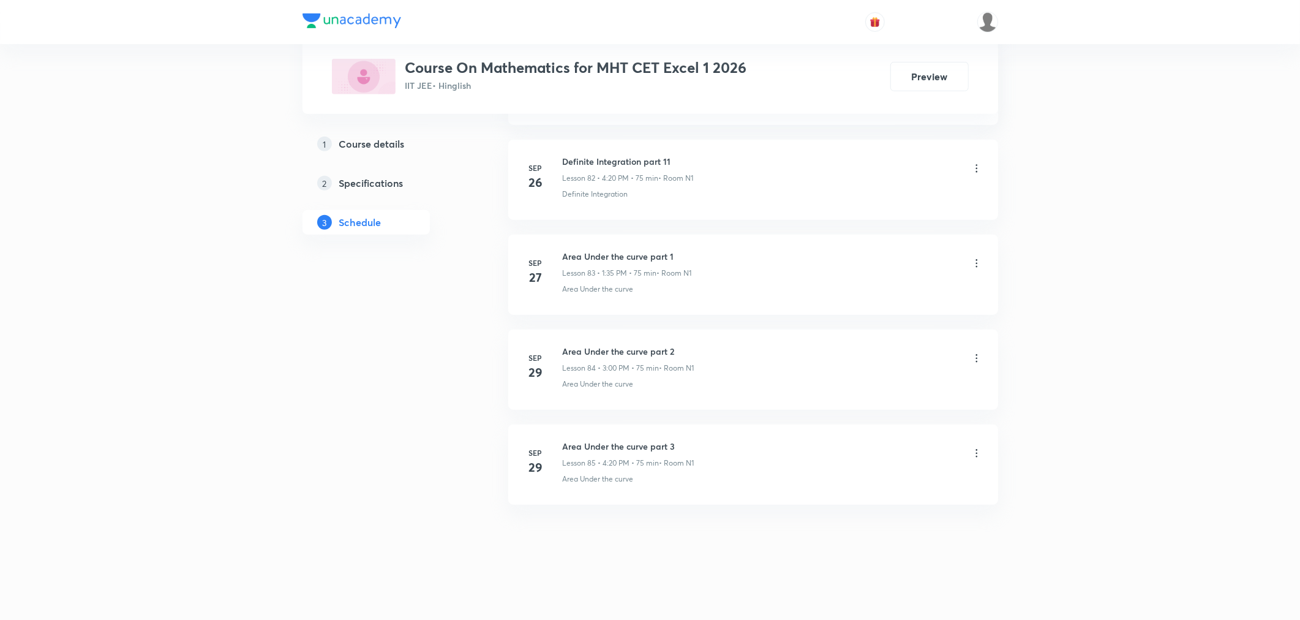
click at [611, 448] on h6 "Area Under the curve part 3" at bounding box center [629, 446] width 132 height 13
copy h6 "Area Under the curve part 3"
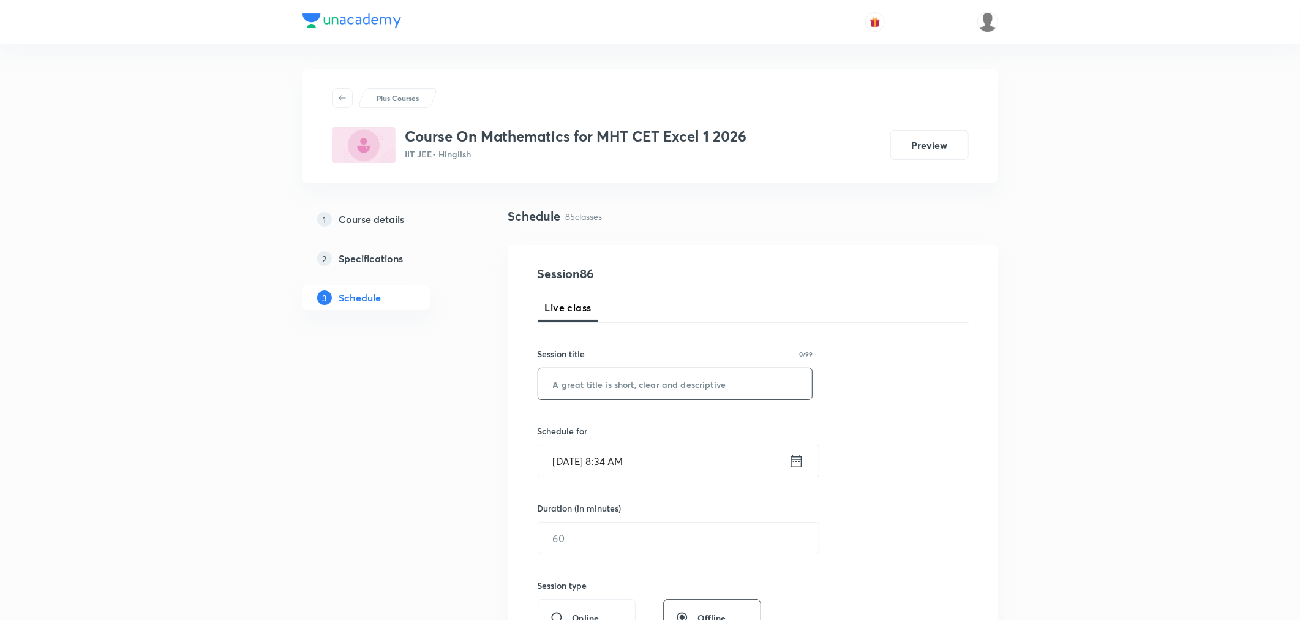
click at [631, 386] on input "text" at bounding box center [675, 383] width 274 height 31
paste input "Area Under the curve part 3"
type input "Area Under the curve part 4"
click at [800, 463] on icon at bounding box center [796, 461] width 15 height 17
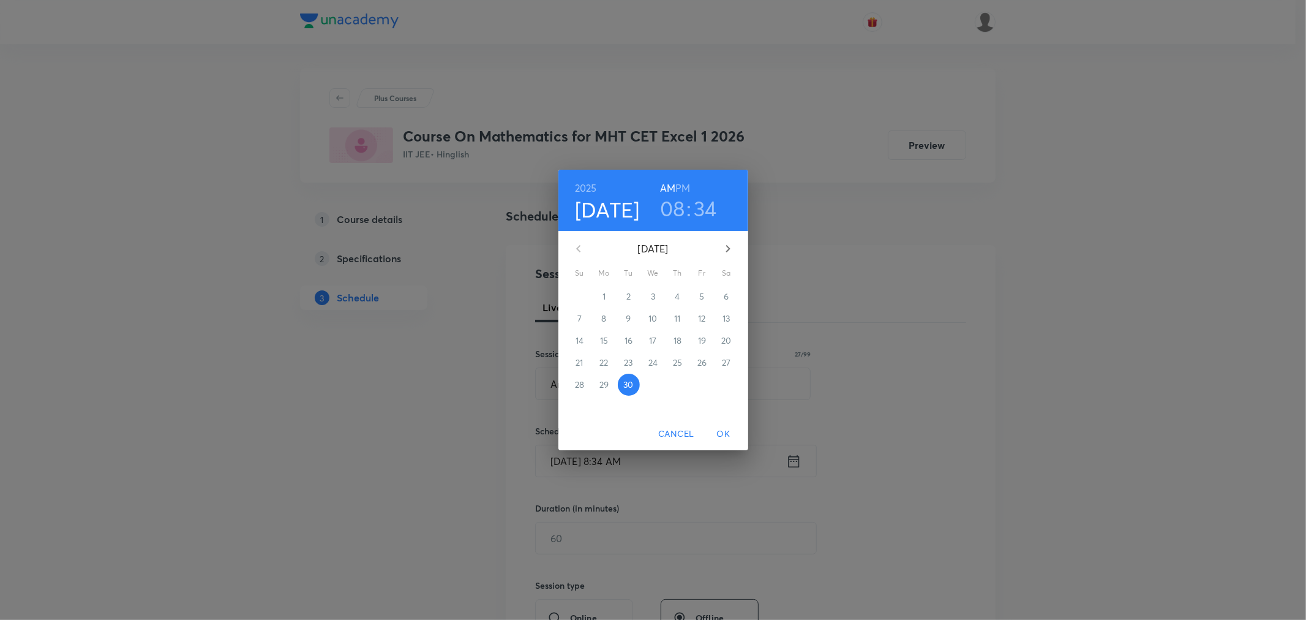
click at [690, 190] on div "2025 Sep 30 08 : 34 AM PM" at bounding box center [653, 200] width 170 height 42
click at [680, 190] on h6 "PM" at bounding box center [683, 187] width 15 height 17
click at [675, 206] on h3 "08" at bounding box center [672, 208] width 25 height 26
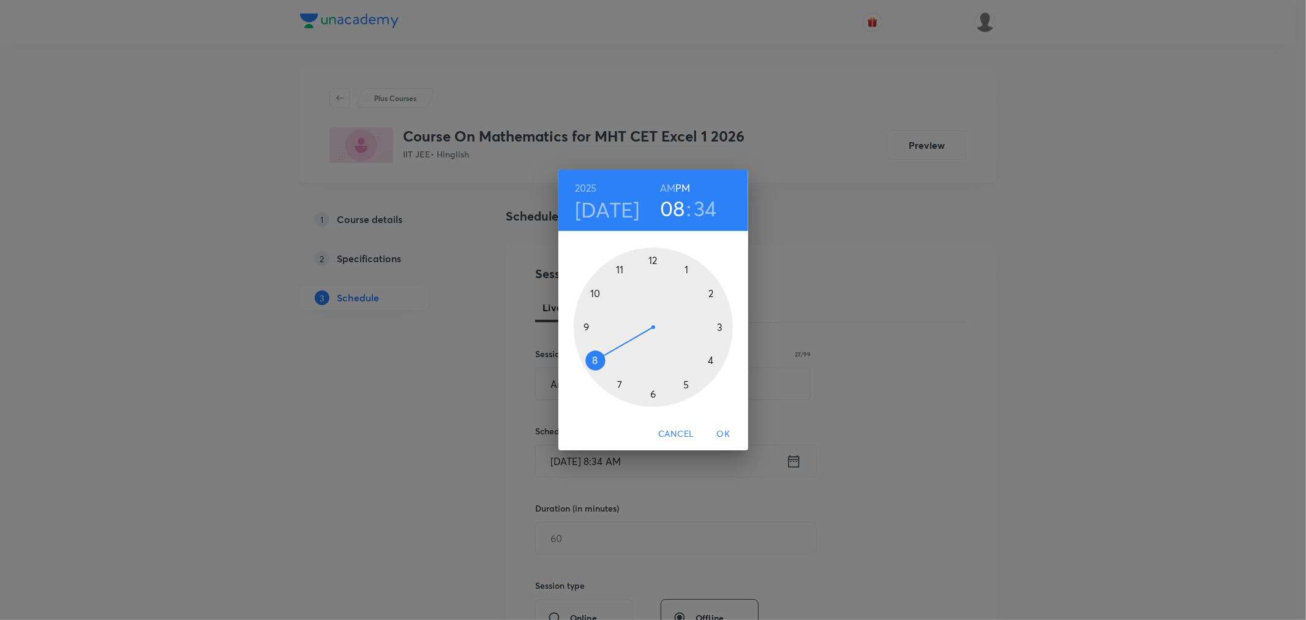
click at [686, 266] on div at bounding box center [653, 326] width 159 height 159
click at [619, 380] on div at bounding box center [653, 326] width 159 height 159
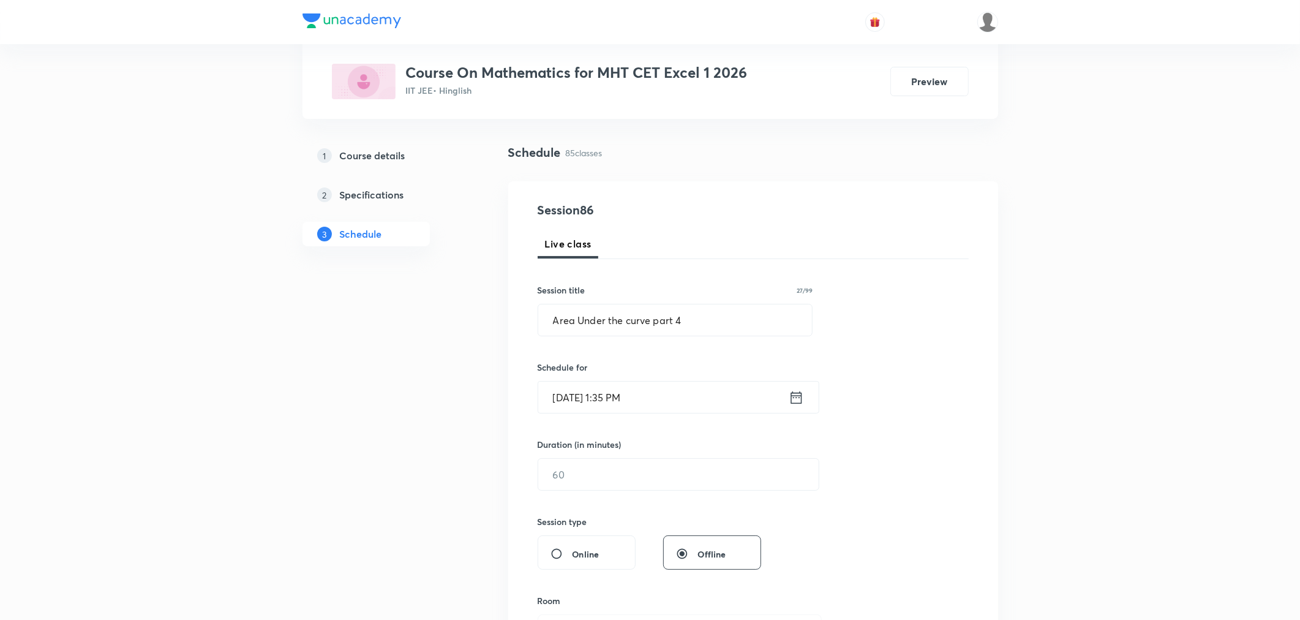
scroll to position [136, 0]
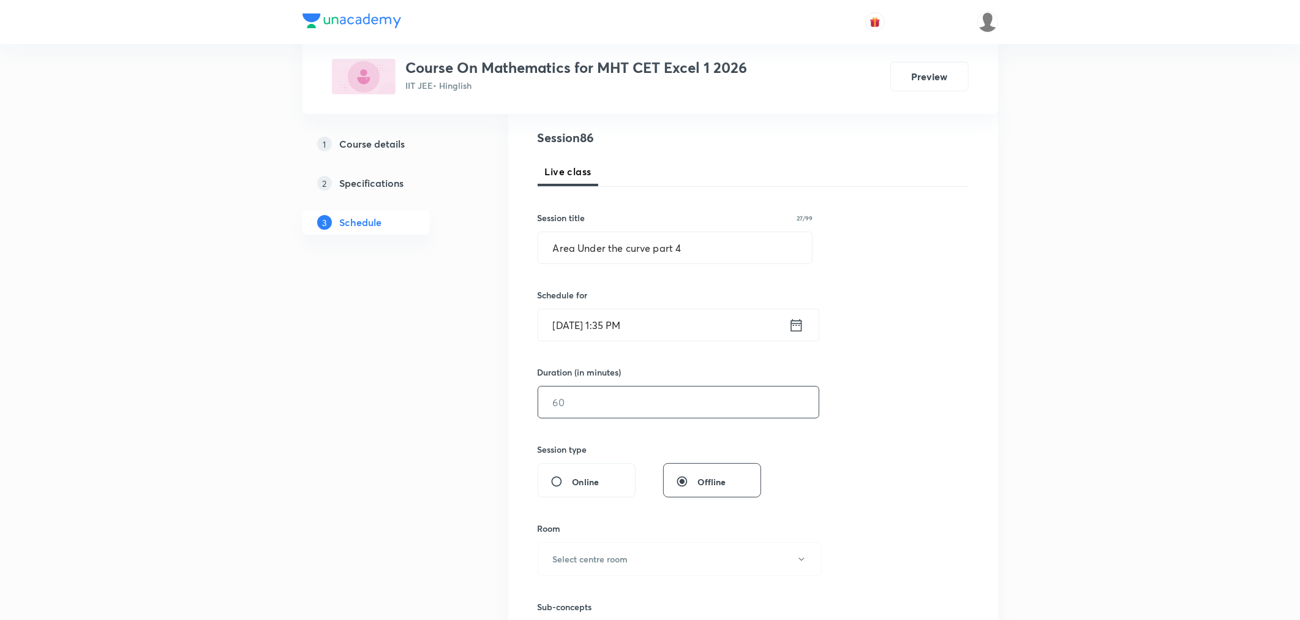
click at [609, 407] on input "text" at bounding box center [678, 401] width 281 height 31
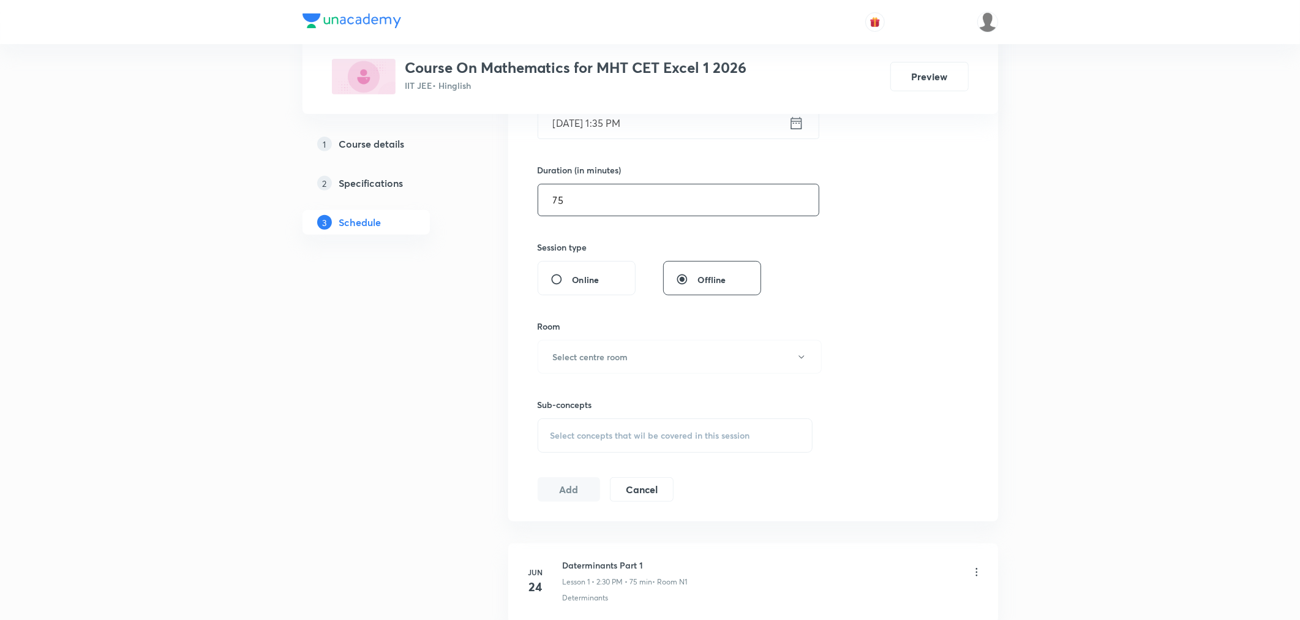
scroll to position [340, 0]
type input "75"
click at [608, 353] on h6 "Select centre room" at bounding box center [590, 354] width 75 height 13
click at [554, 392] on span "N1" at bounding box center [677, 394] width 268 height 13
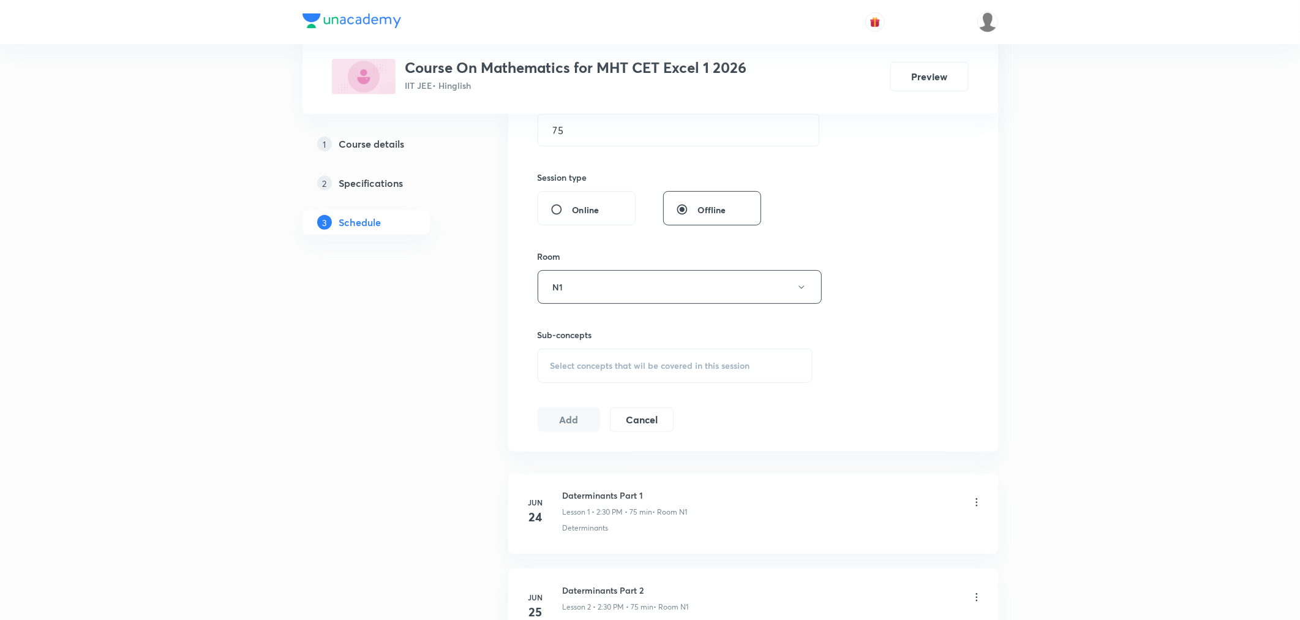
click at [612, 349] on div "Select concepts that wil be covered in this session" at bounding box center [676, 365] width 276 height 34
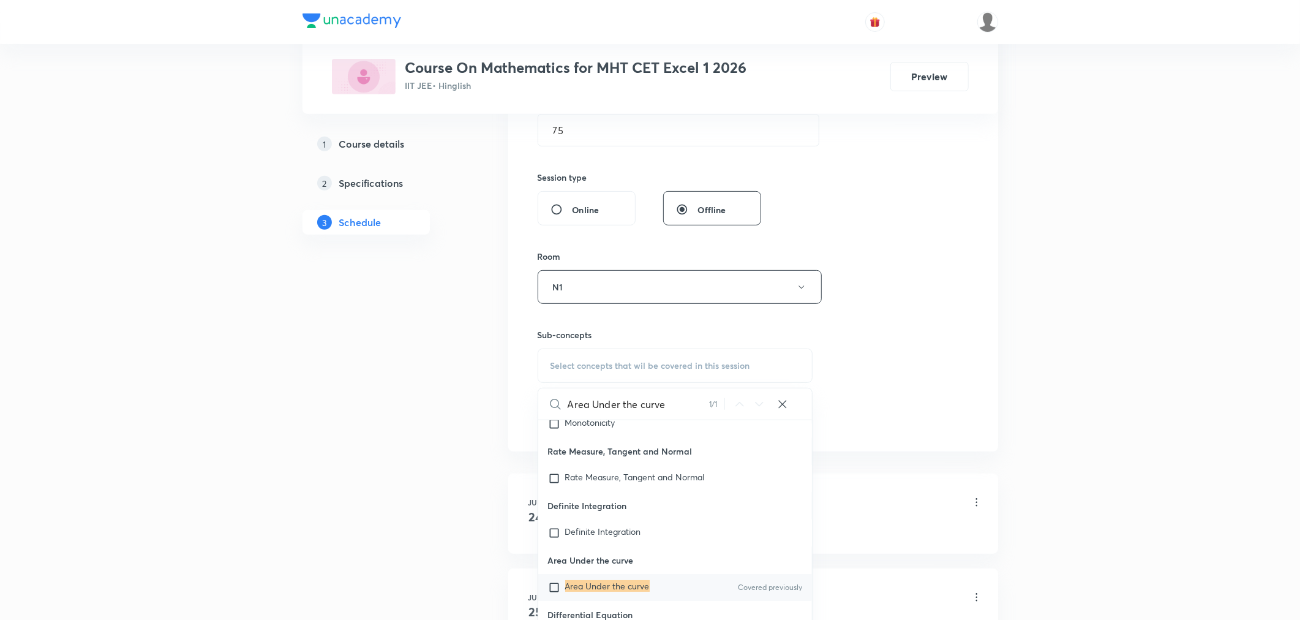
scroll to position [31387, 0]
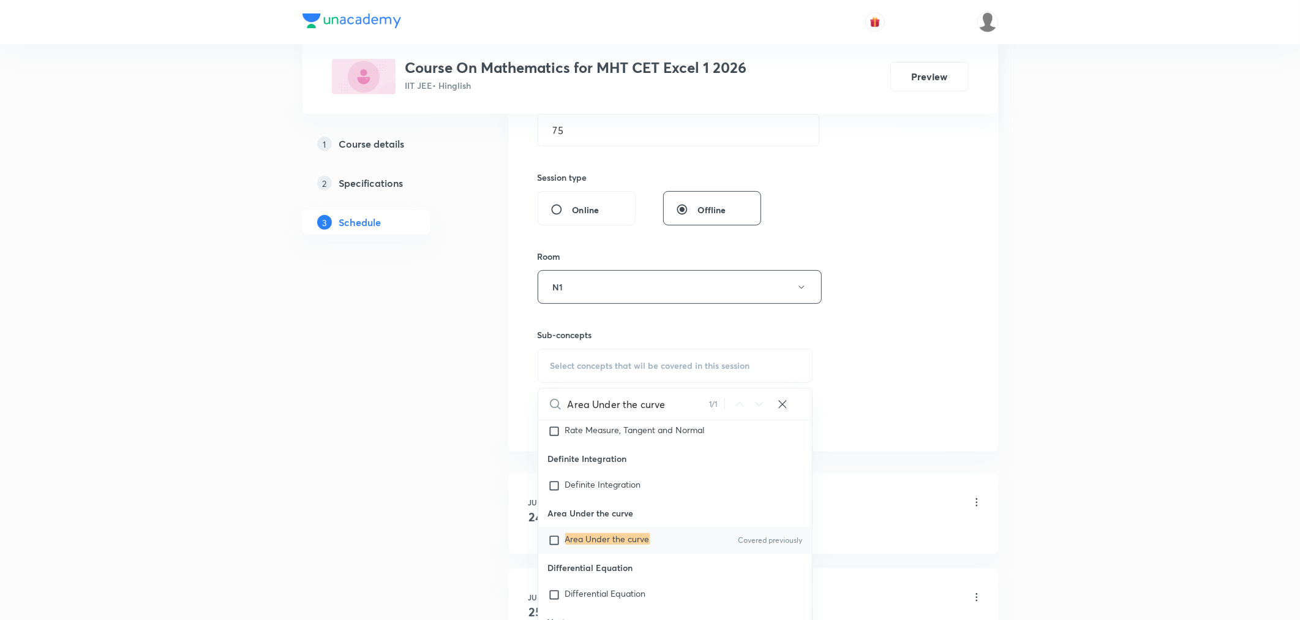
type input "Area Under the curve"
click at [614, 546] on p "Area Under the curve" at bounding box center [607, 540] width 85 height 12
checkbox input "true"
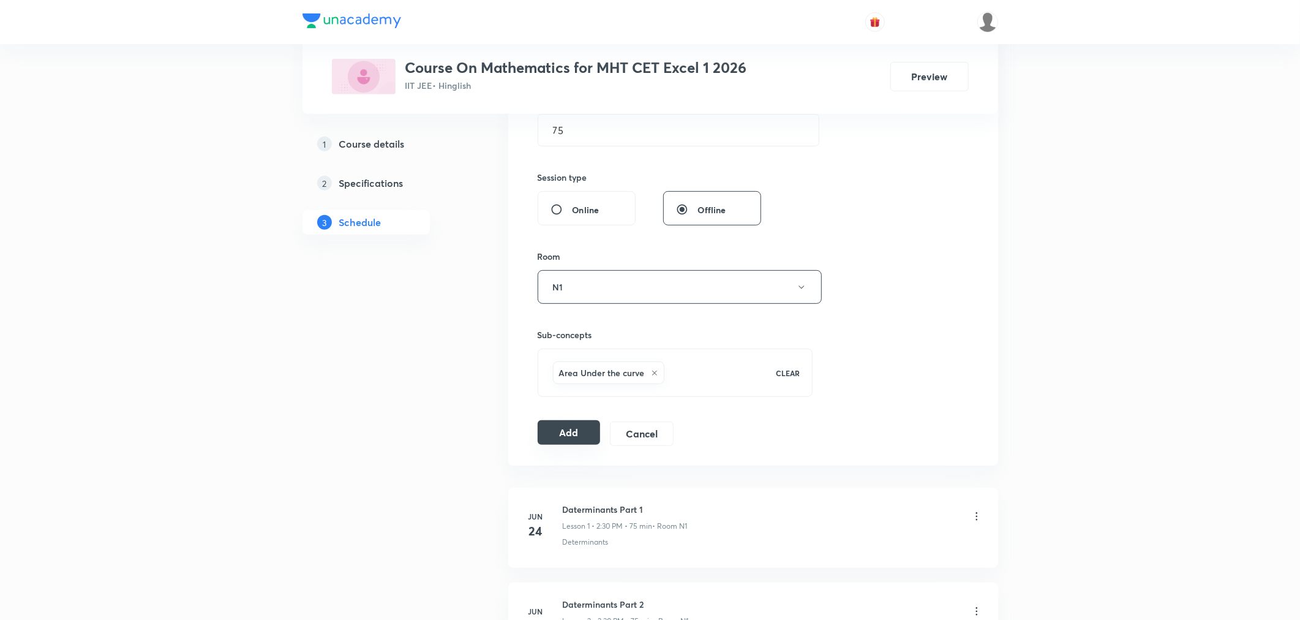
click at [572, 435] on button "Add" at bounding box center [569, 432] width 63 height 24
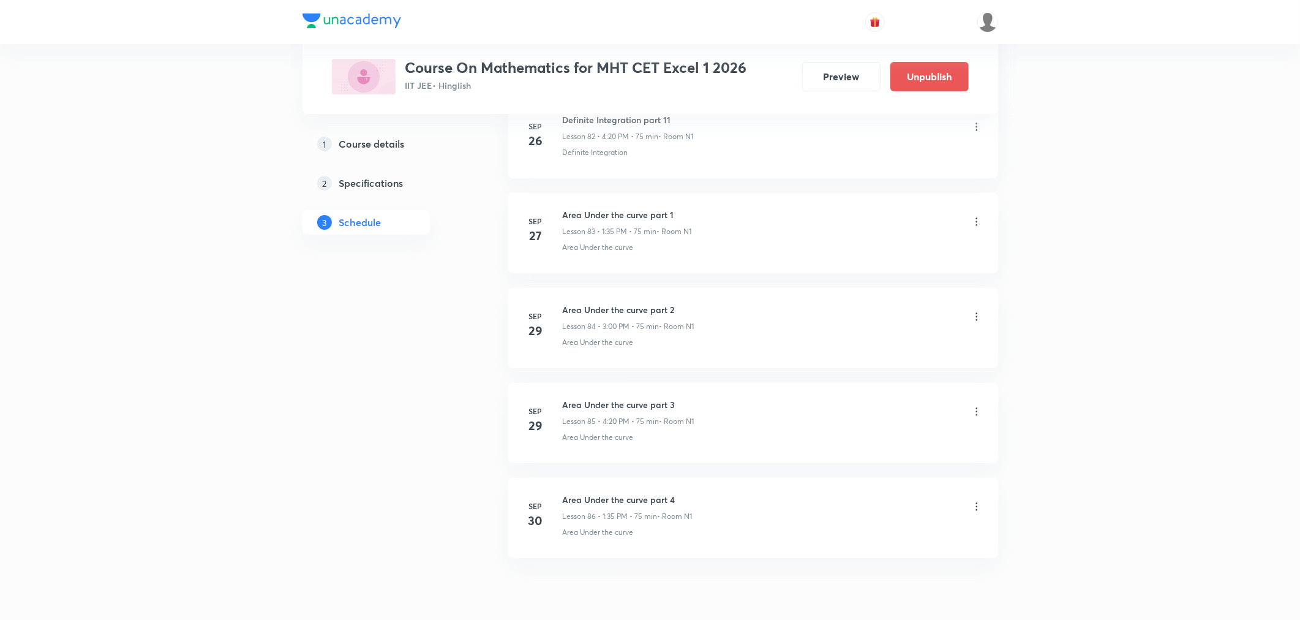
scroll to position [7973, 0]
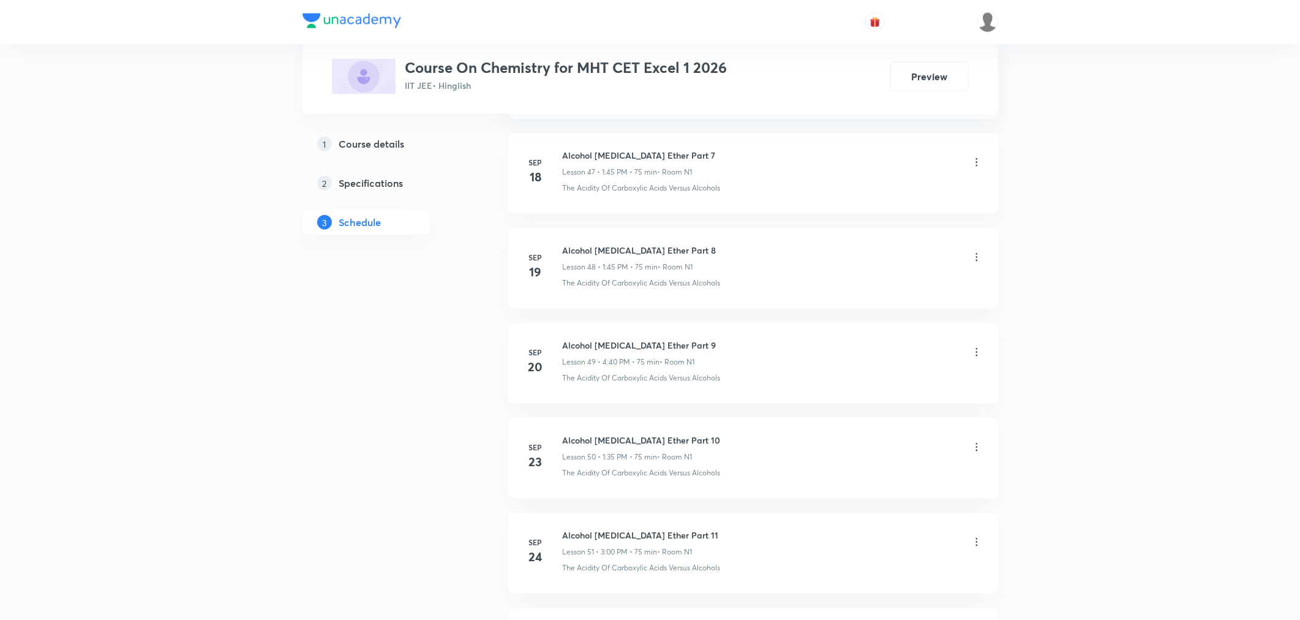
scroll to position [5590, 0]
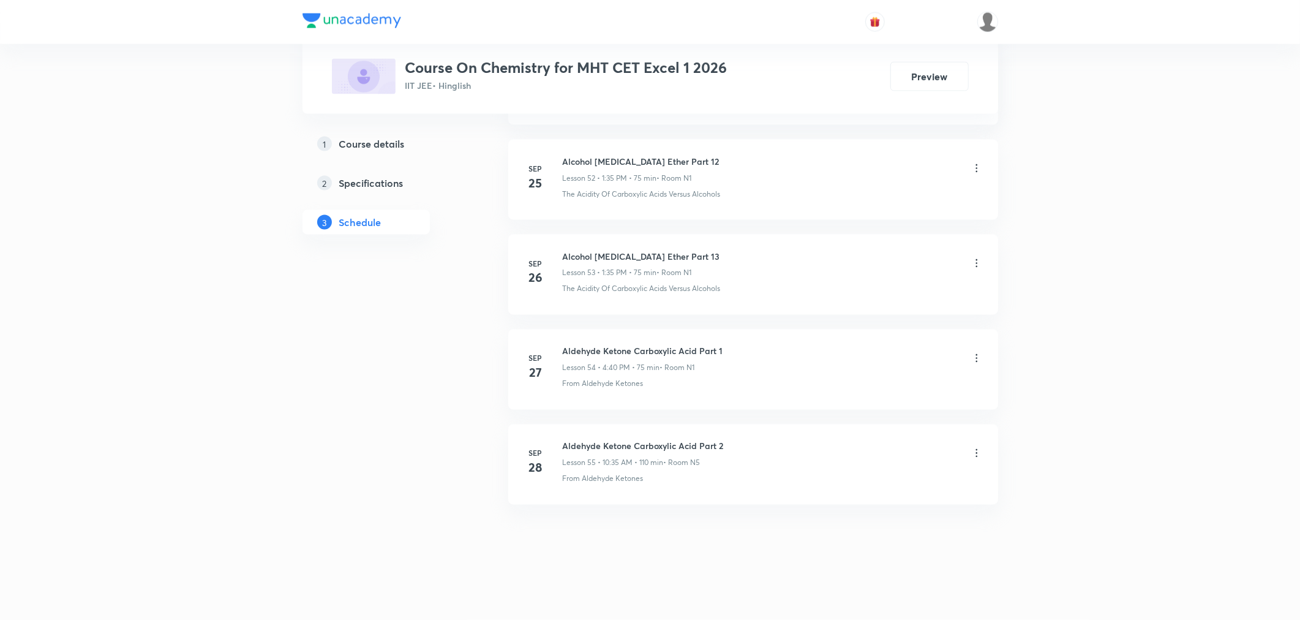
click at [626, 445] on h6 "Aldehyde Ketone Carboxylic Acid Part 2" at bounding box center [643, 446] width 161 height 13
copy h6 "Aldehyde Ketone Carboxylic Acid Part 2"
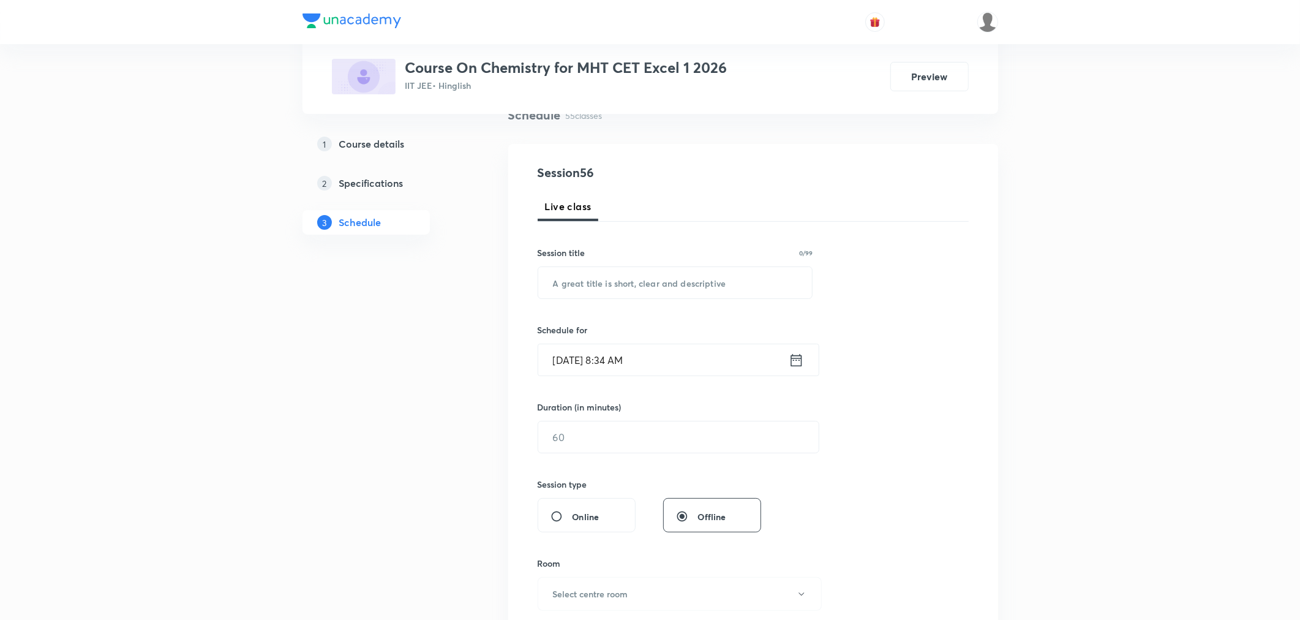
scroll to position [0, 0]
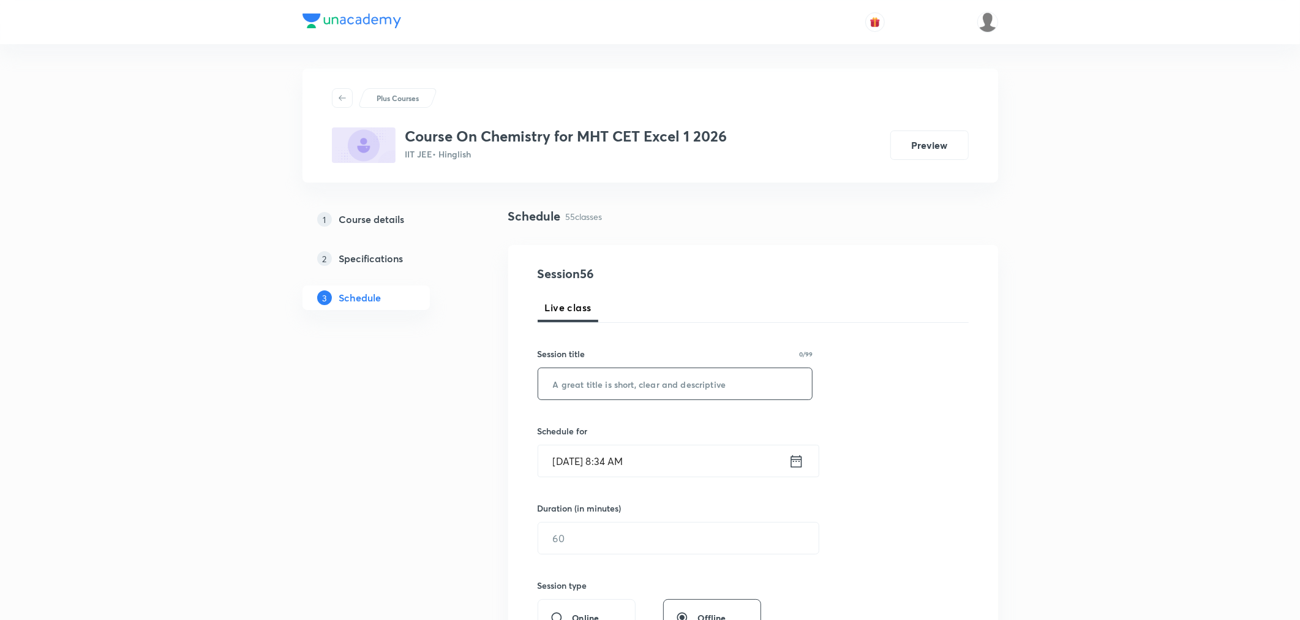
click at [646, 388] on input "text" at bounding box center [675, 383] width 274 height 31
paste input "Aldehyde Ketone Carboxylic Acid Part 2"
type input "Aldehyde Ketone Carboxylic Acid Part 3"
click at [794, 464] on icon at bounding box center [796, 461] width 15 height 17
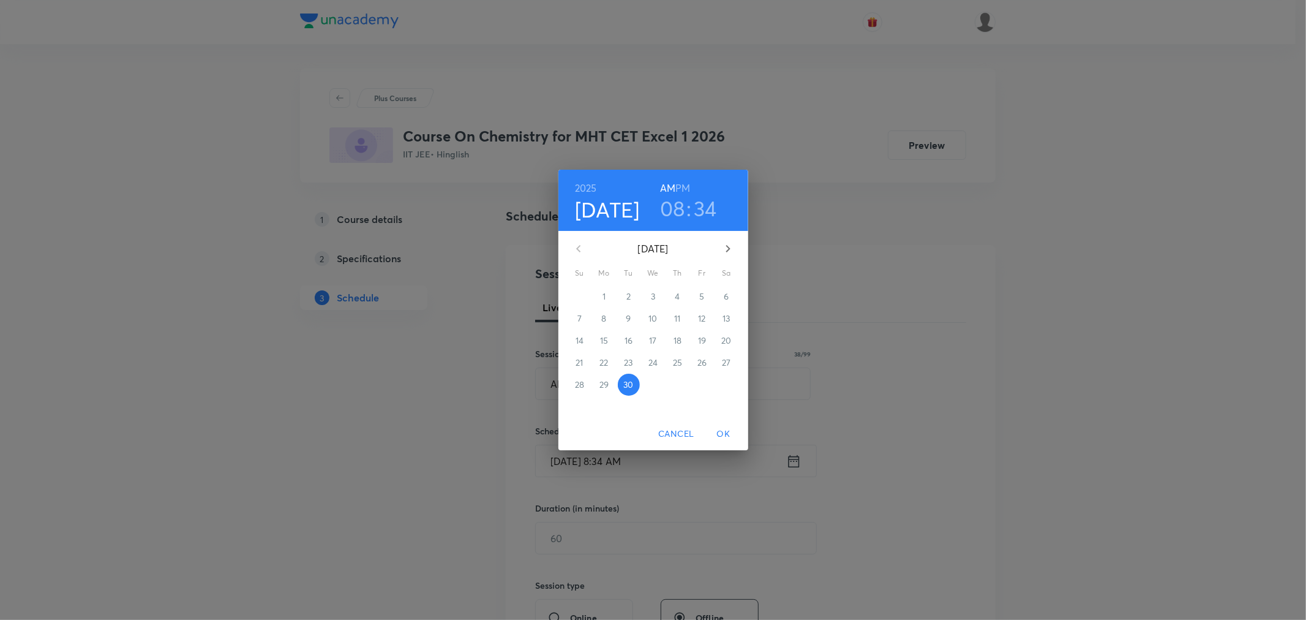
click at [684, 186] on h6 "PM" at bounding box center [683, 187] width 15 height 17
click at [677, 208] on h3 "08" at bounding box center [672, 208] width 25 height 26
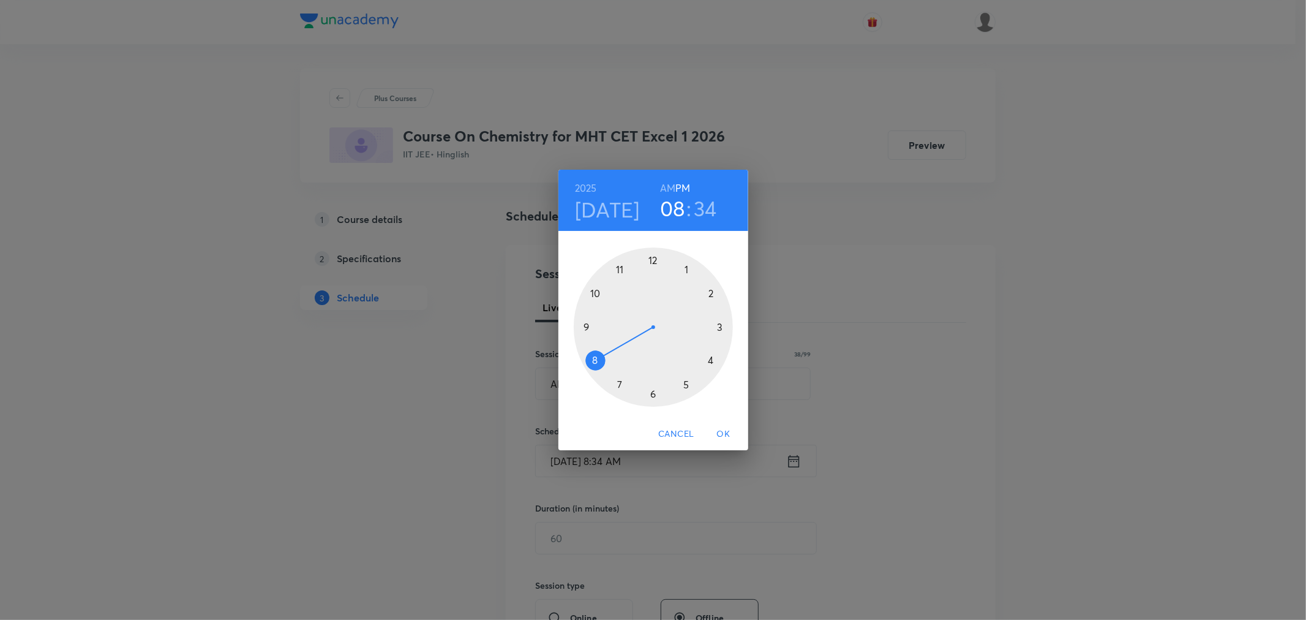
click at [720, 325] on div at bounding box center [653, 326] width 159 height 159
click at [651, 255] on div at bounding box center [653, 326] width 159 height 159
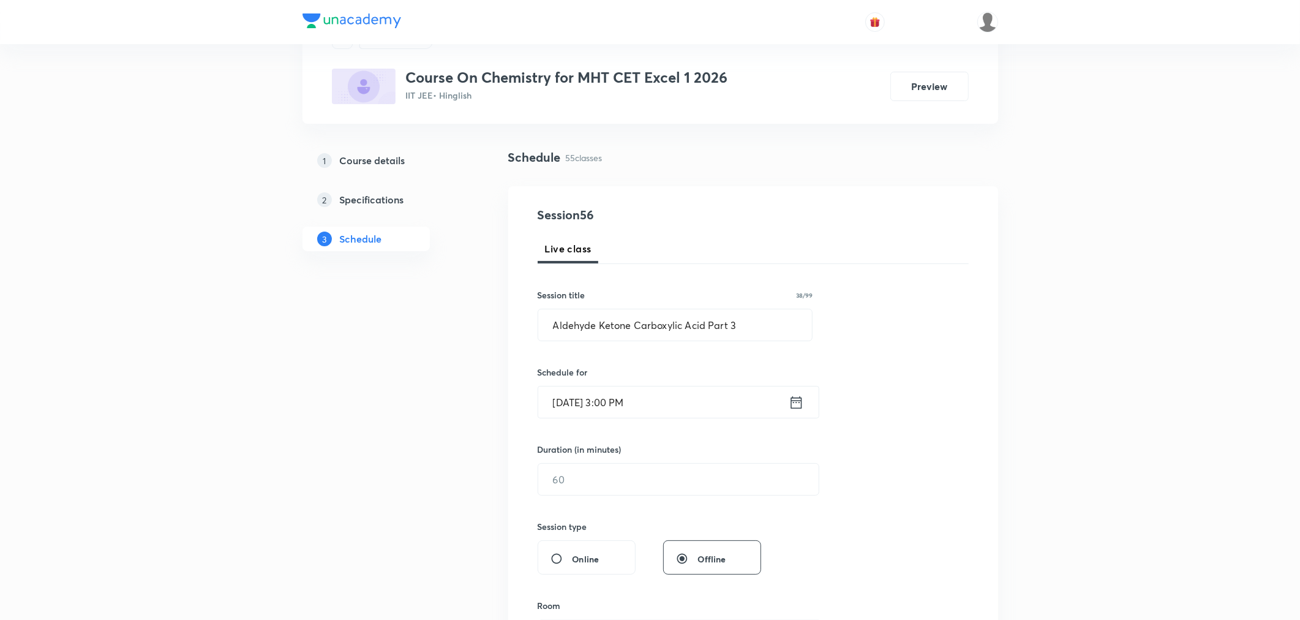
scroll to position [136, 0]
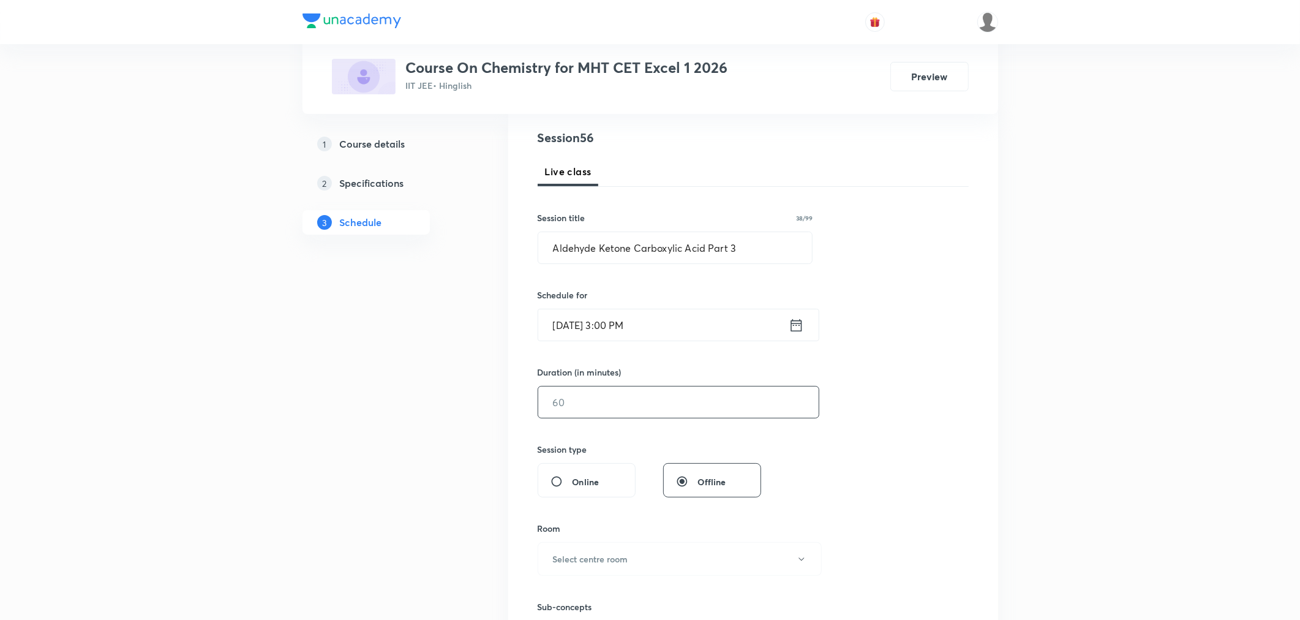
click at [590, 414] on input "text" at bounding box center [678, 401] width 281 height 31
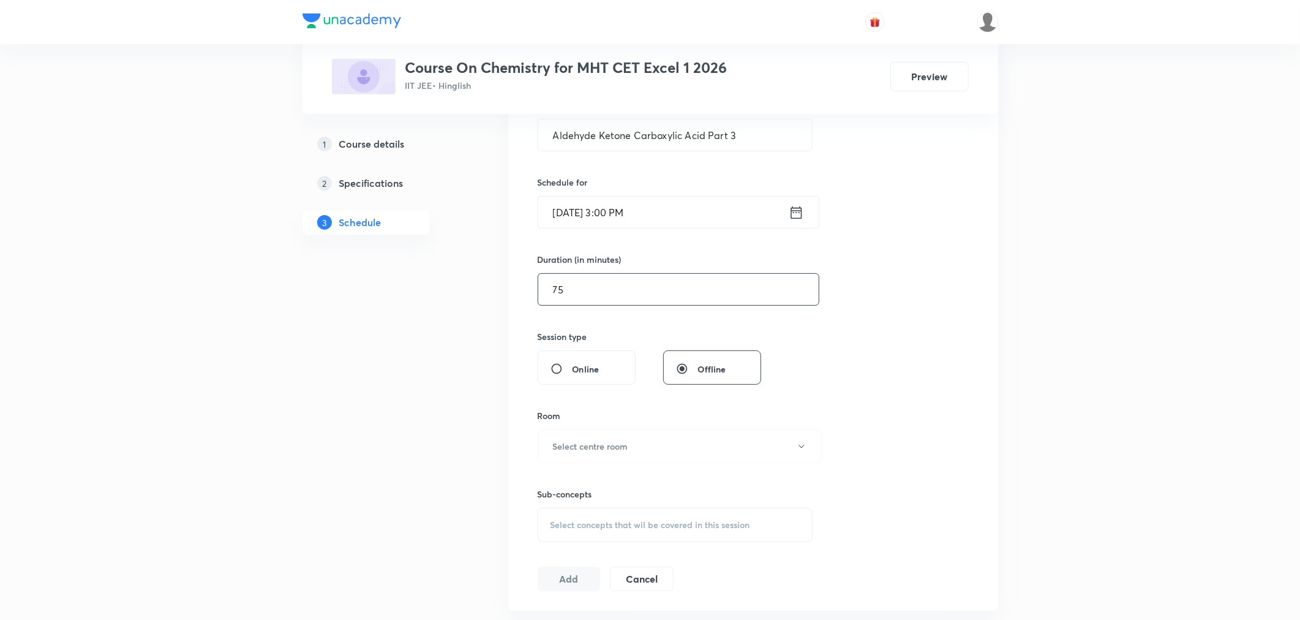
scroll to position [340, 0]
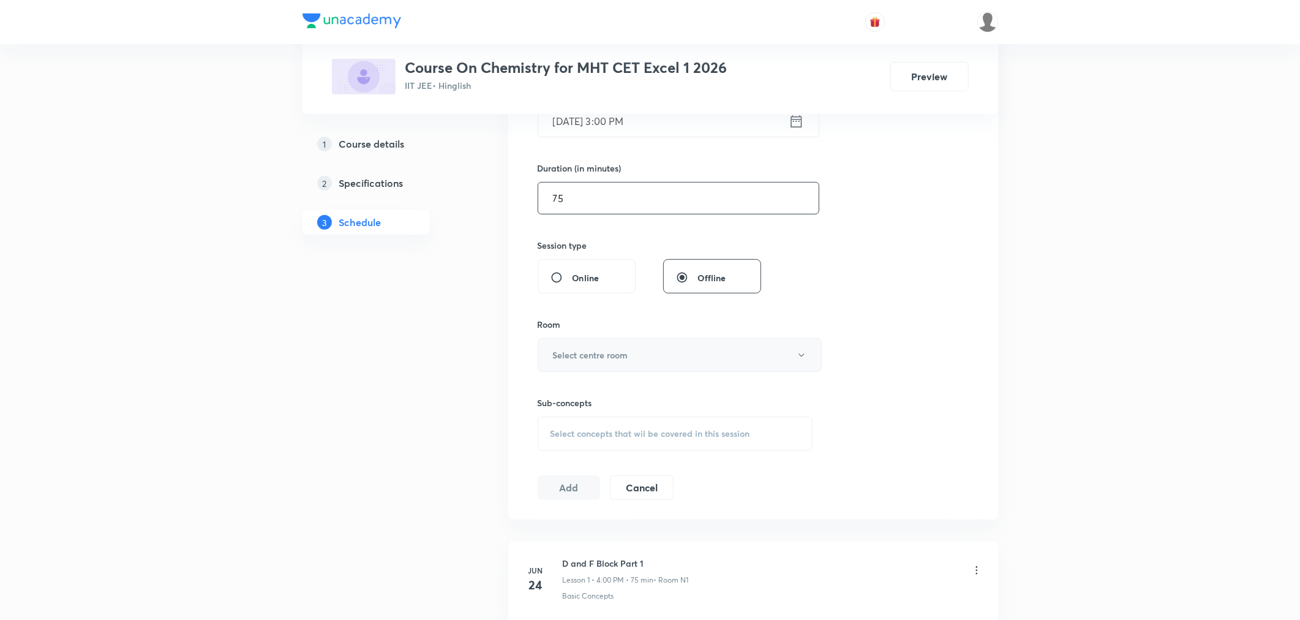
type input "75"
click at [585, 348] on h6 "Select centre room" at bounding box center [590, 354] width 75 height 13
click at [551, 390] on span "N1" at bounding box center [677, 394] width 268 height 13
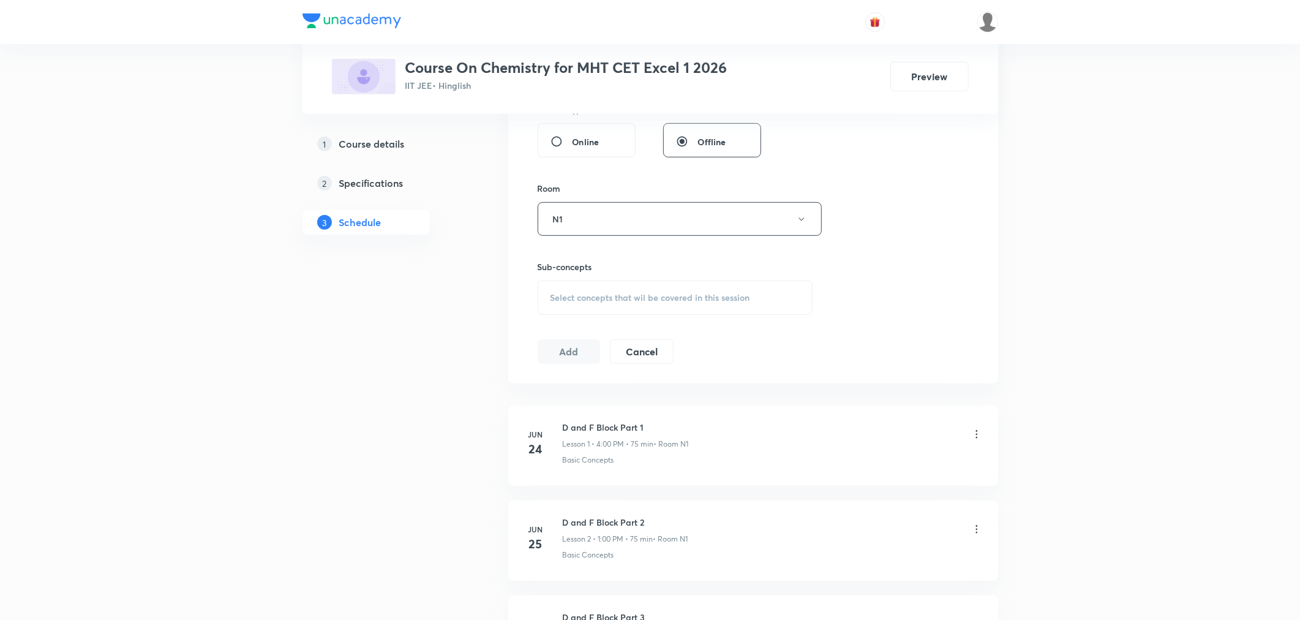
click at [611, 296] on span "Select concepts that wil be covered in this session" at bounding box center [651, 298] width 200 height 10
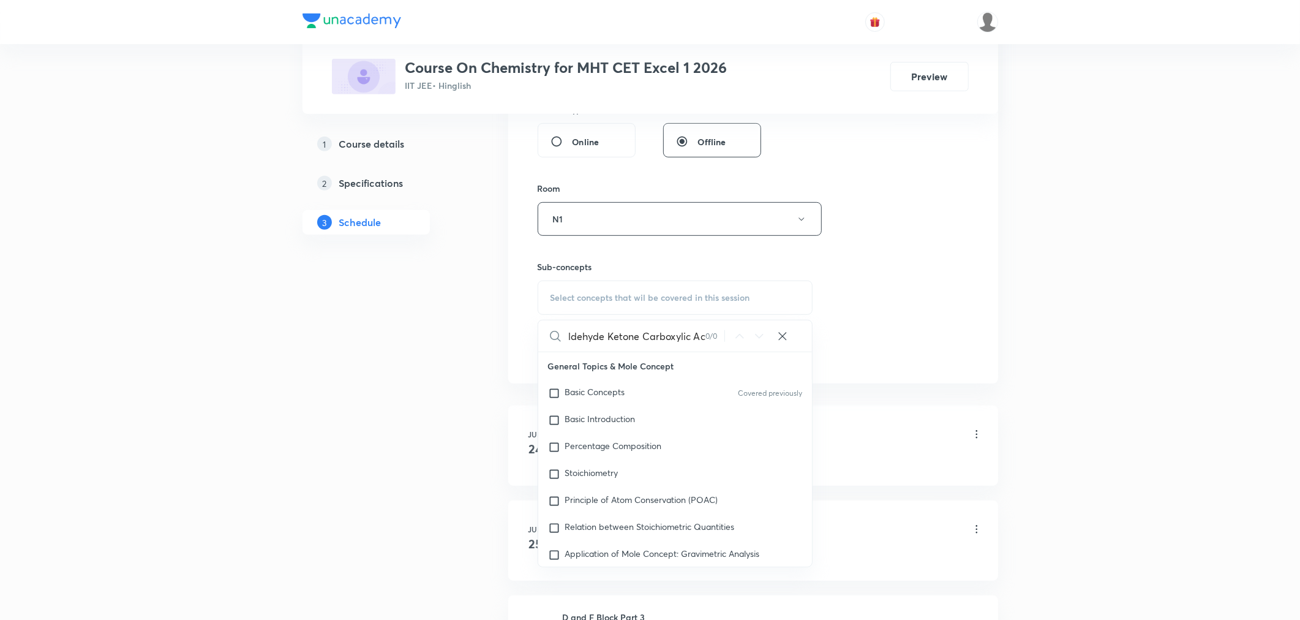
scroll to position [0, 7]
drag, startPoint x: 613, startPoint y: 336, endPoint x: 737, endPoint y: 351, distance: 125.3
click at [737, 351] on div "Aldehyde Ketone Carboxylic Ac 0 / 0 ​" at bounding box center [675, 335] width 274 height 31
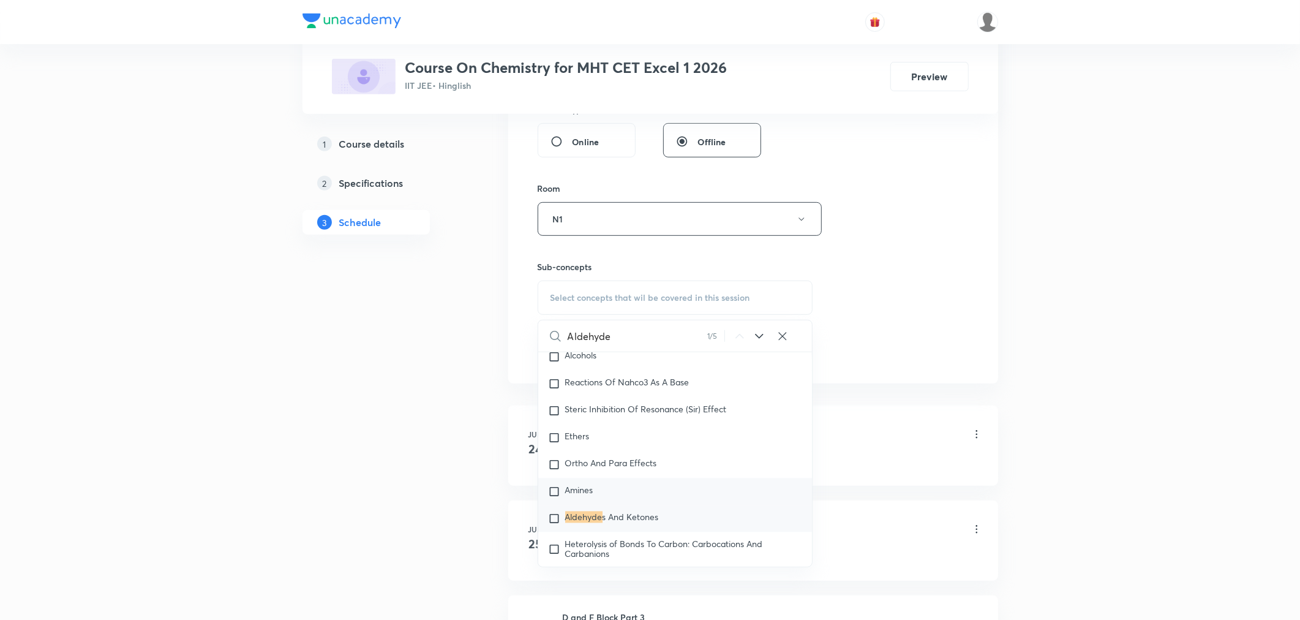
scroll to position [21632, 0]
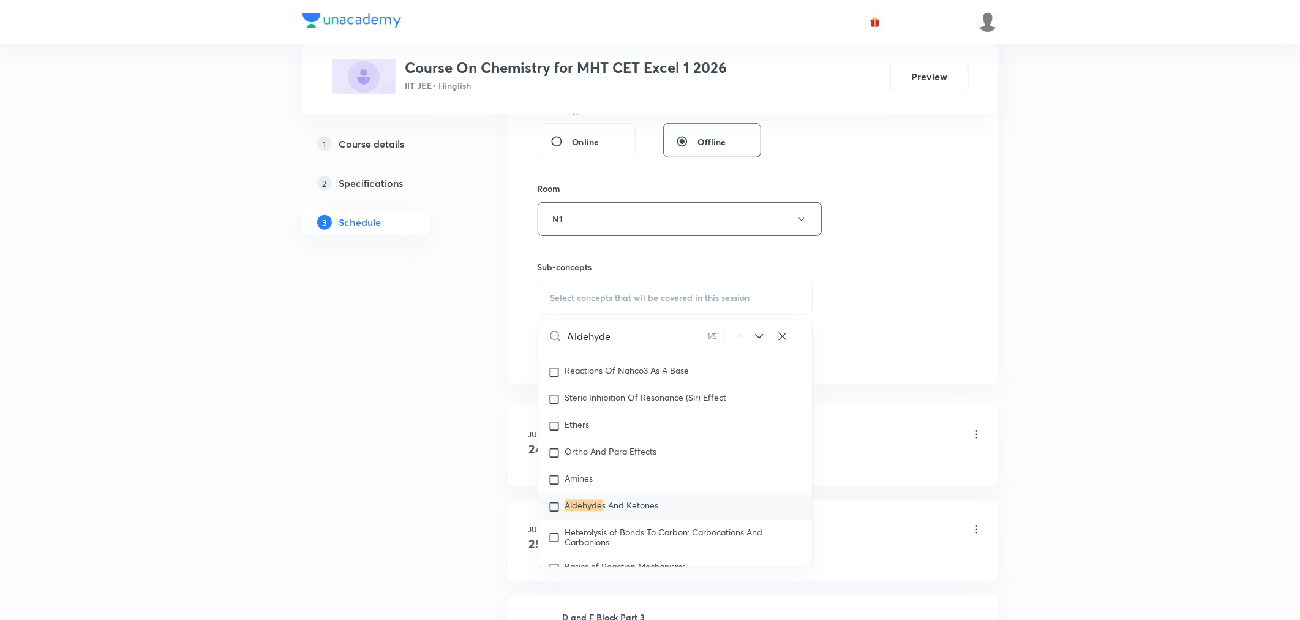
type input "Aldehyde"
click at [576, 504] on mark "Aldehyde" at bounding box center [583, 506] width 37 height 12
checkbox input "true"
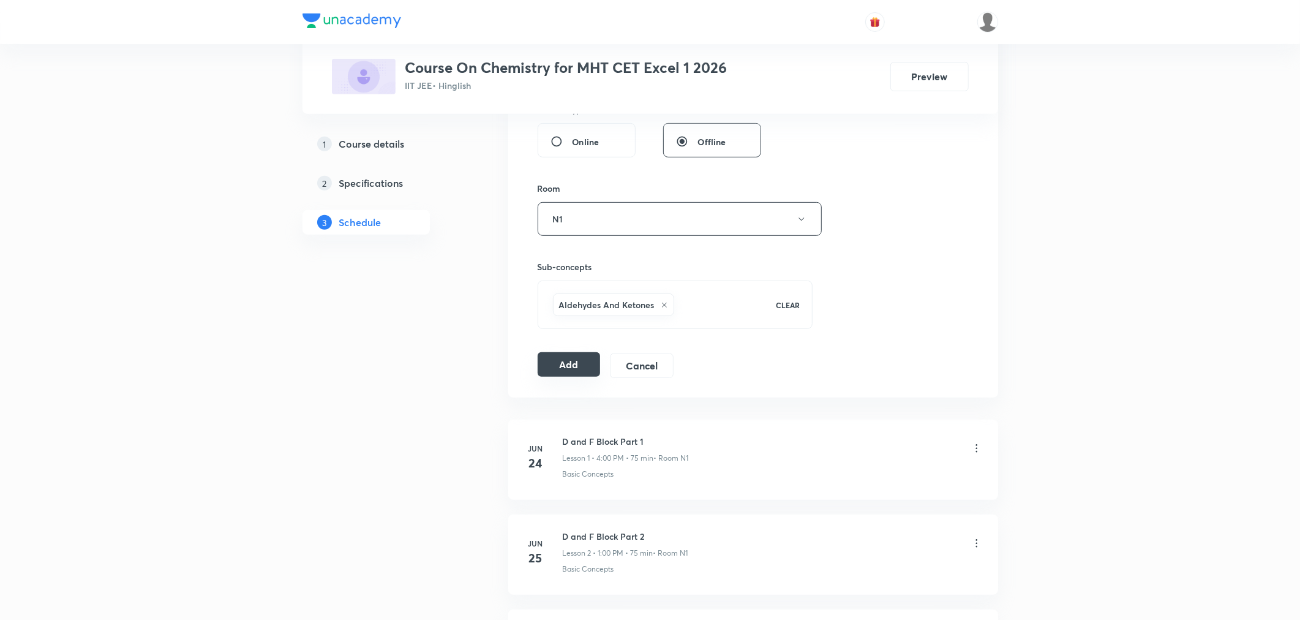
click at [572, 354] on button "Add" at bounding box center [569, 364] width 63 height 24
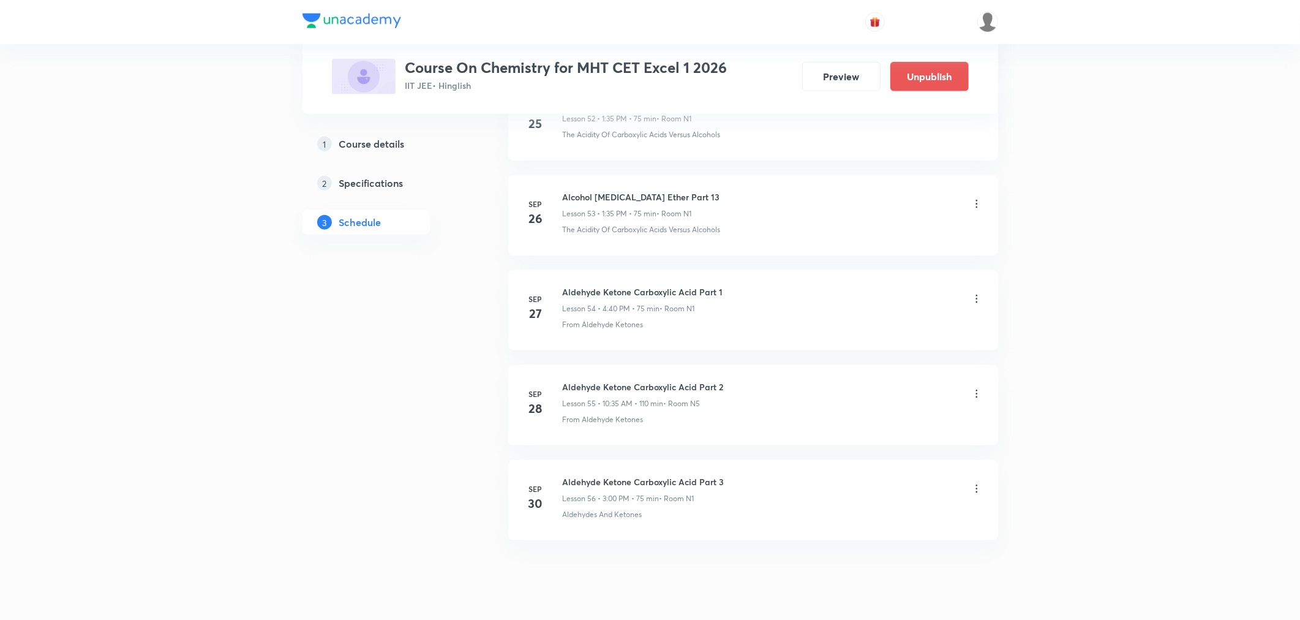
scroll to position [5121, 0]
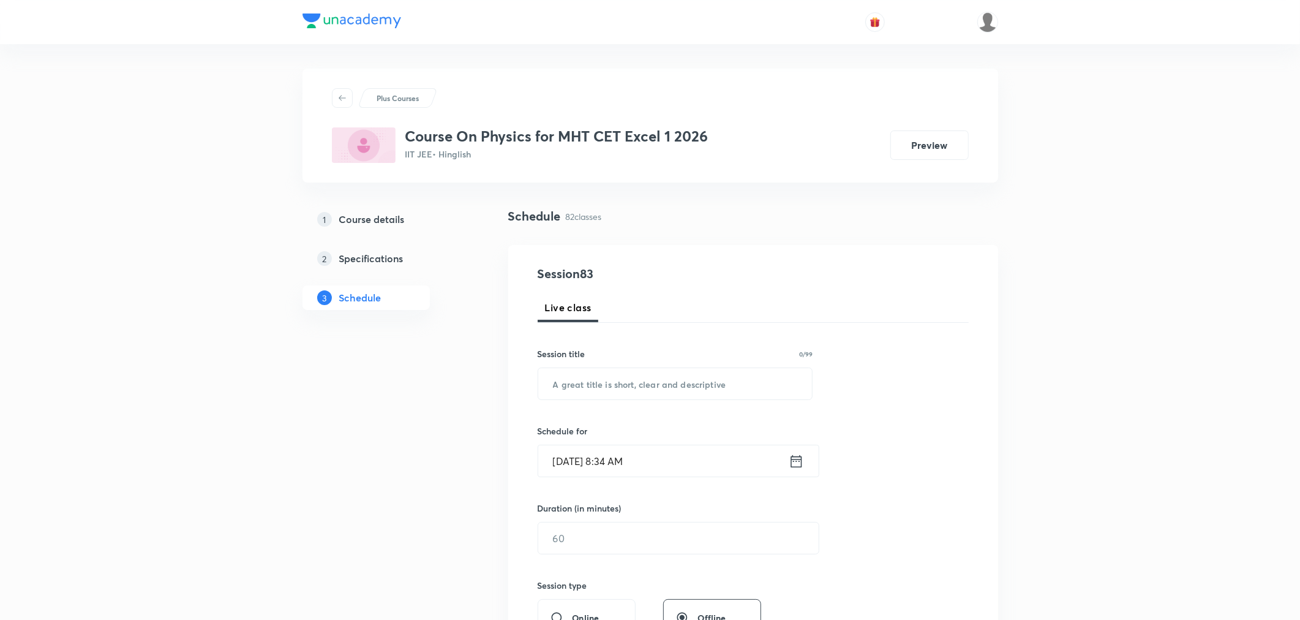
scroll to position [8155, 0]
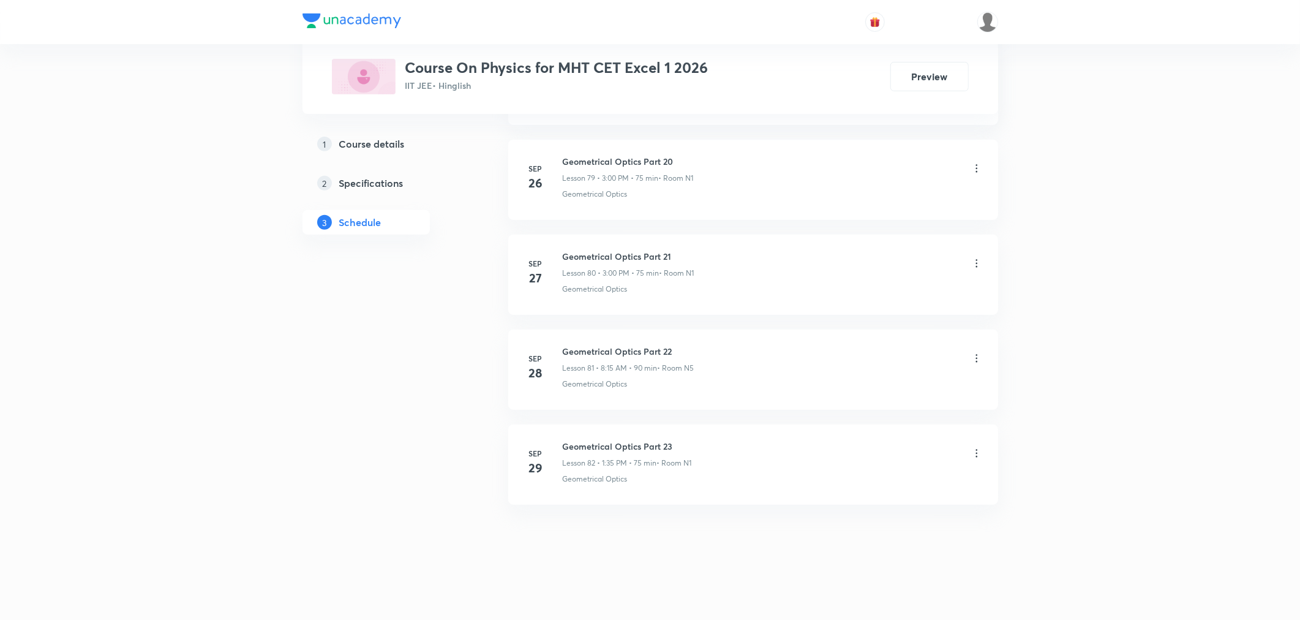
click at [601, 440] on h6 "Geometrical Optics Part 23" at bounding box center [627, 446] width 129 height 13
copy h6 "Geometrical Optics Part 23"
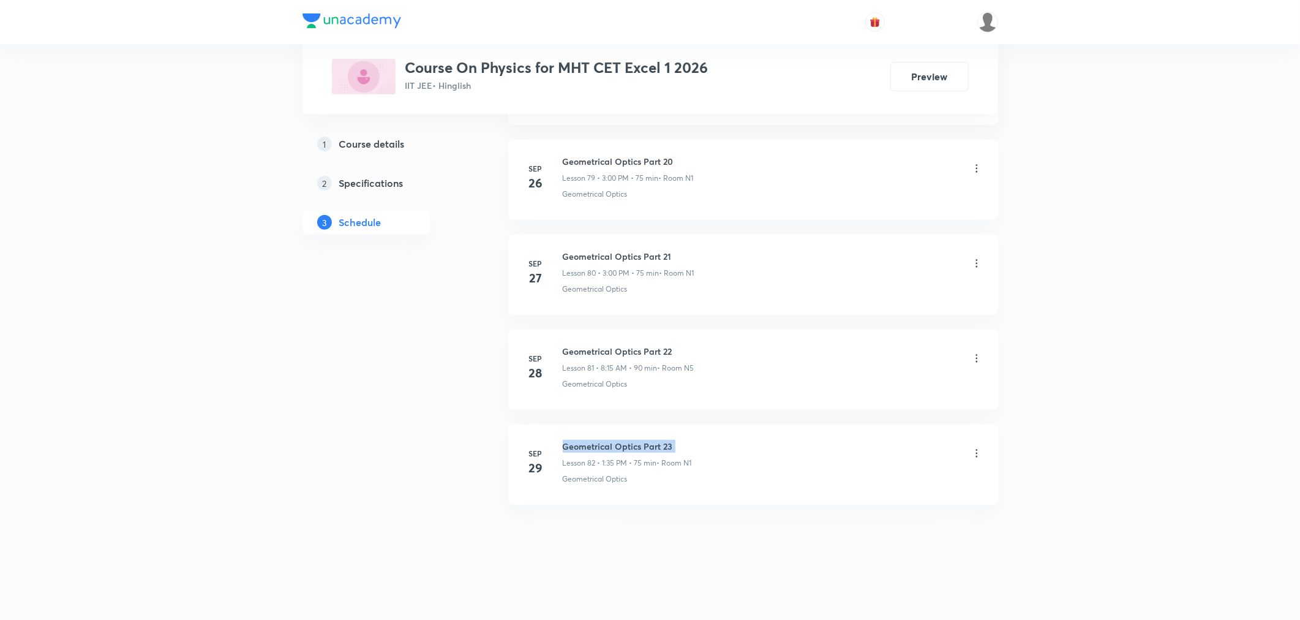
scroll to position [0, 0]
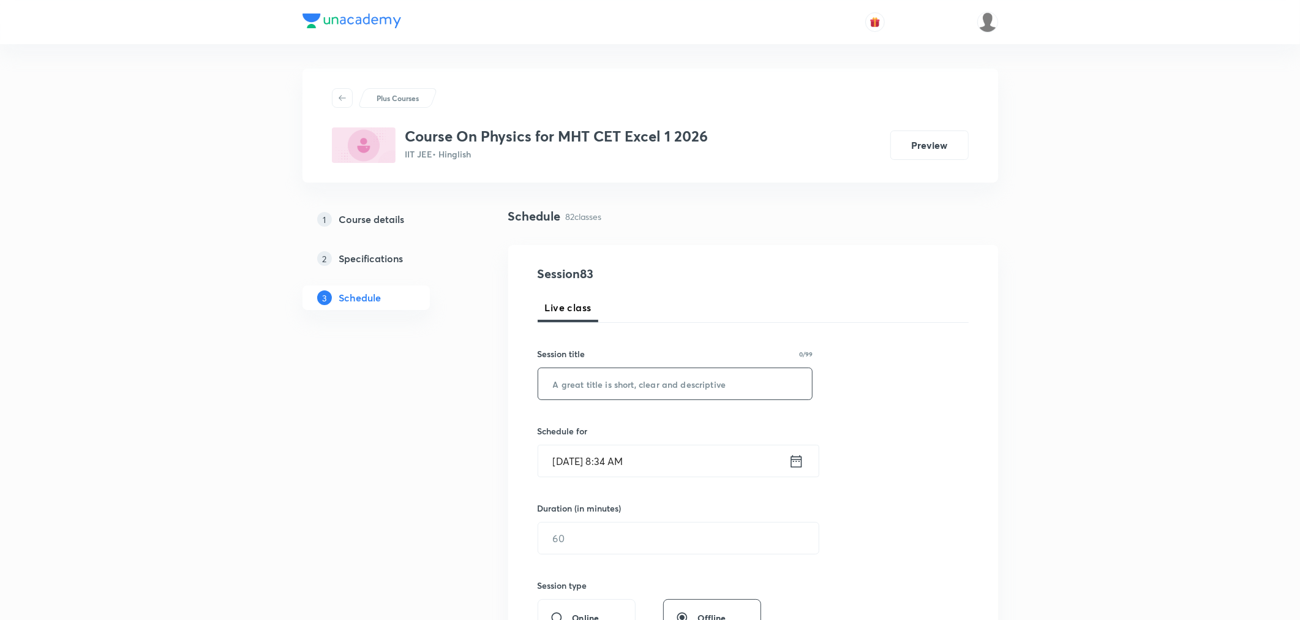
click at [627, 383] on input "text" at bounding box center [675, 383] width 274 height 31
paste input "Geometrical Optics Part 23"
type input "Geometrical Optics Part 24"
click at [796, 462] on icon at bounding box center [796, 461] width 15 height 17
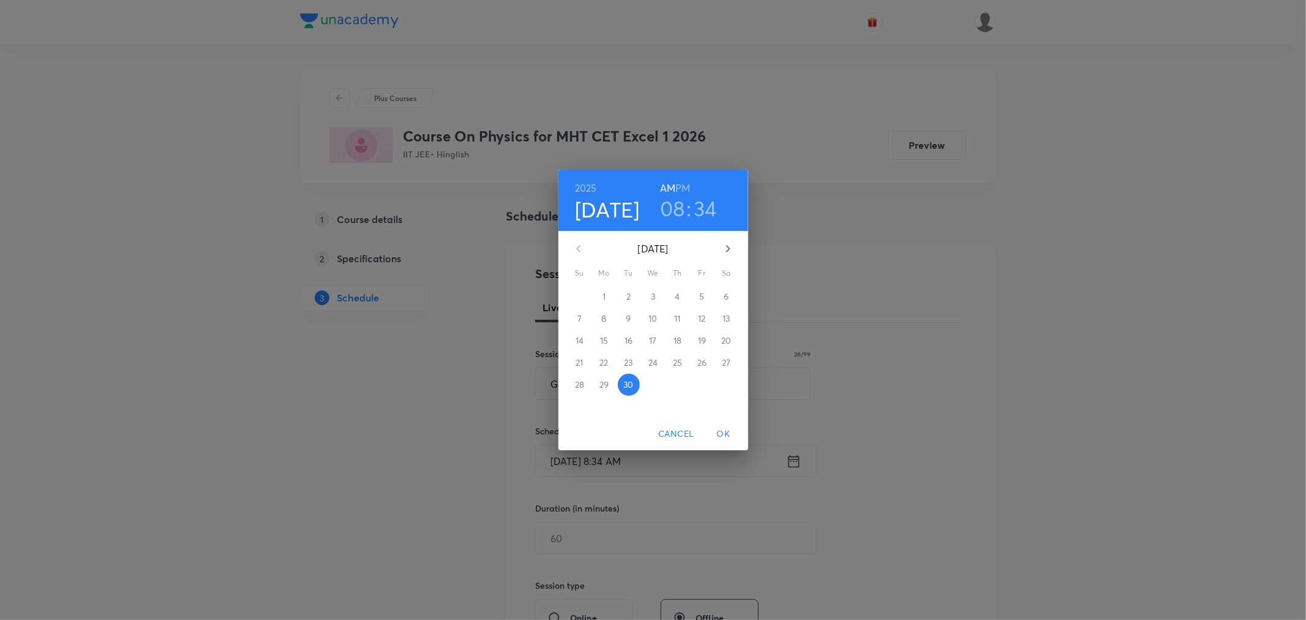
click at [684, 185] on h6 "PM" at bounding box center [683, 187] width 15 height 17
click at [678, 207] on h3 "08" at bounding box center [672, 208] width 25 height 26
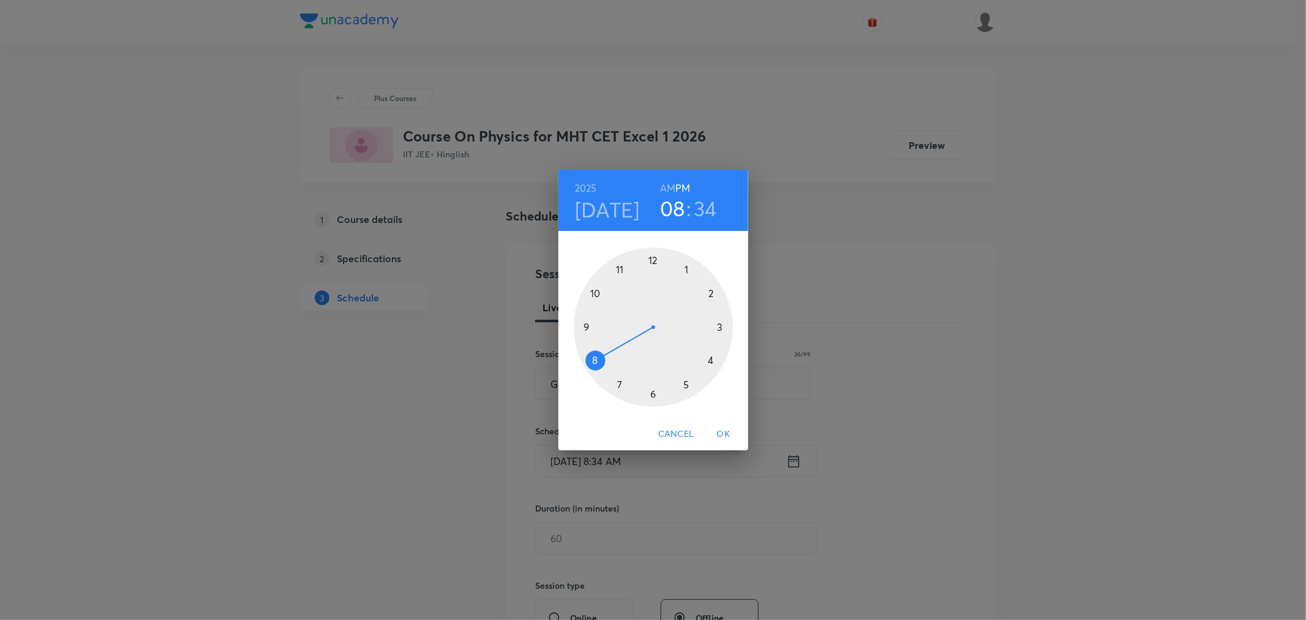
click at [711, 360] on div at bounding box center [653, 326] width 159 height 159
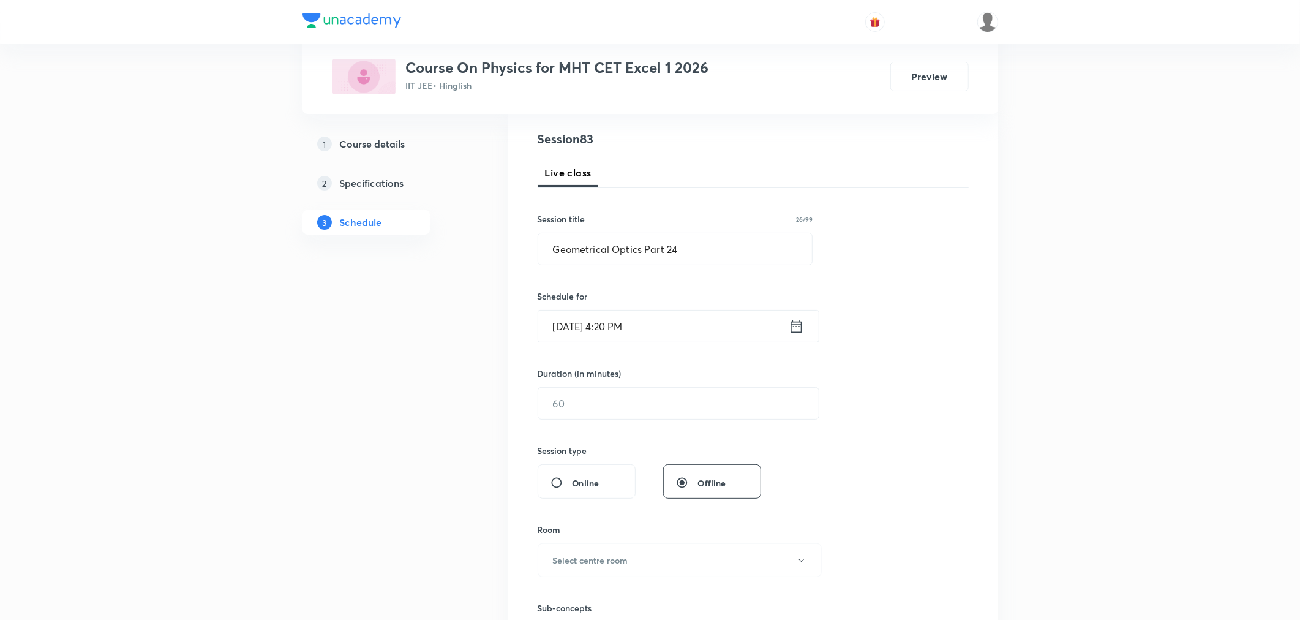
scroll to position [136, 0]
click at [627, 408] on input "text" at bounding box center [678, 401] width 281 height 31
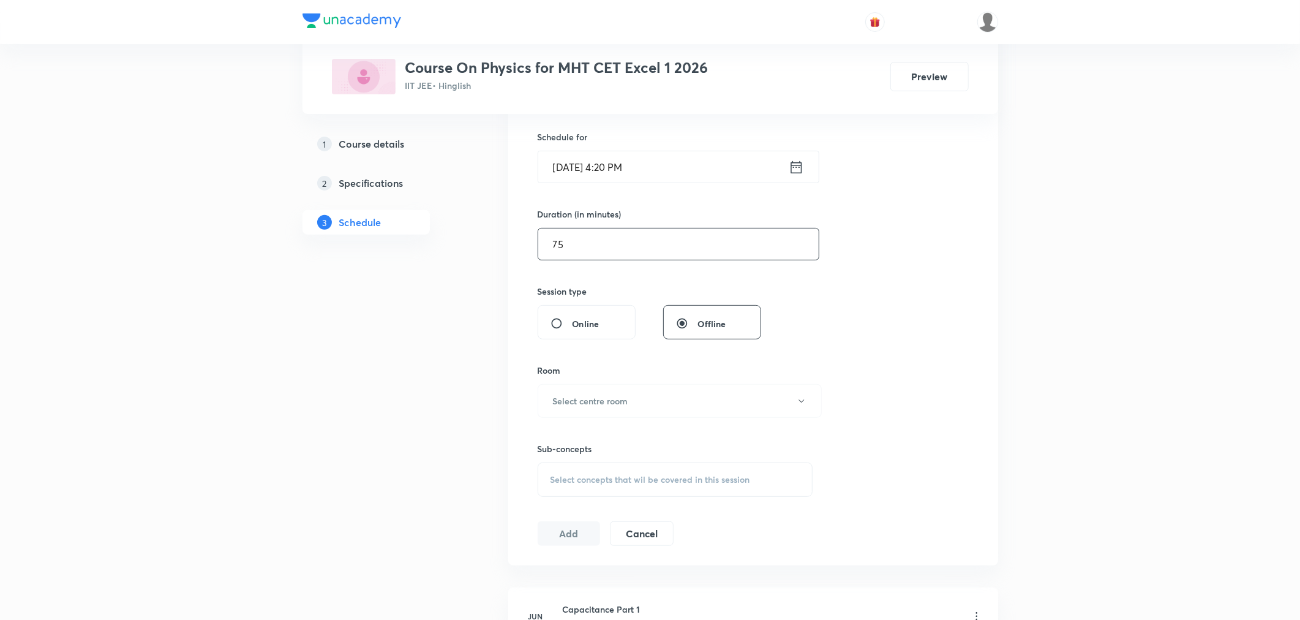
scroll to position [340, 0]
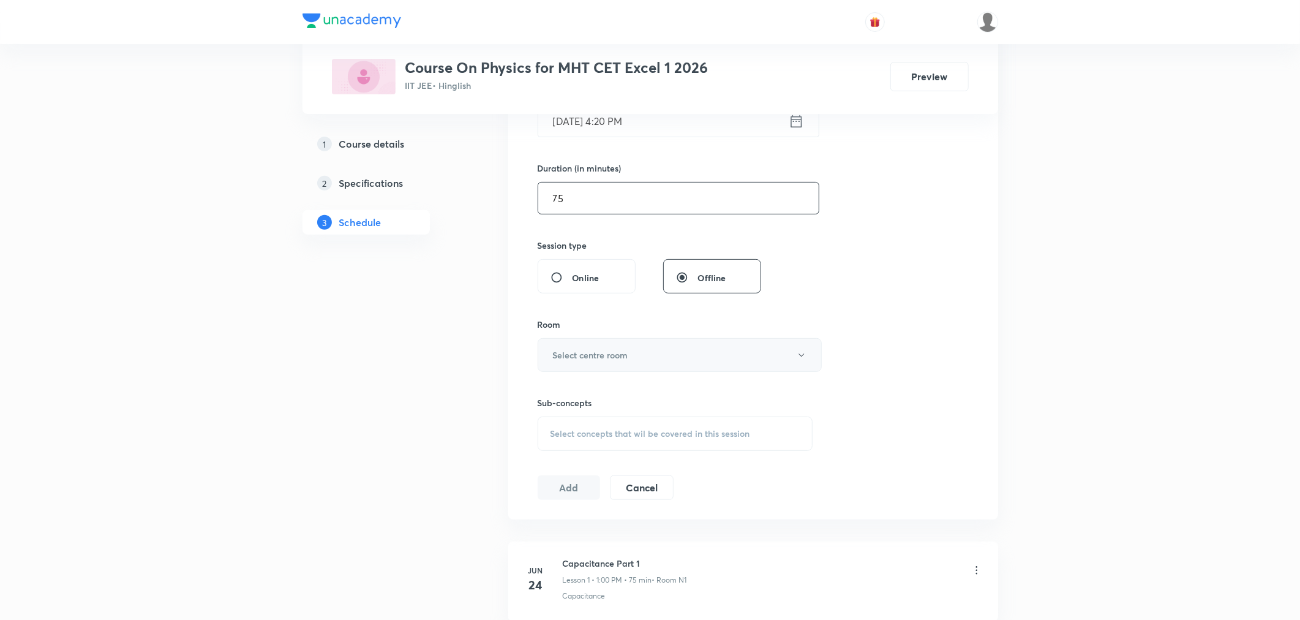
type input "75"
click at [574, 354] on h6 "Select centre room" at bounding box center [590, 354] width 75 height 13
click at [549, 394] on span "N1" at bounding box center [677, 394] width 268 height 13
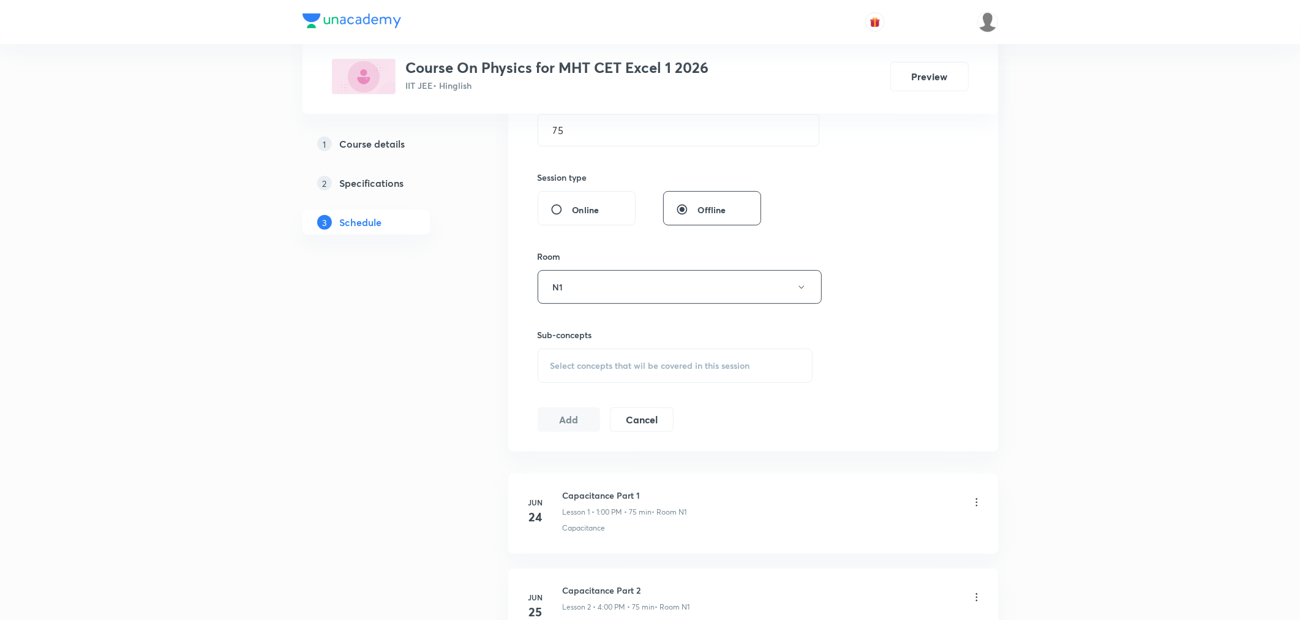
click at [627, 353] on div "Select concepts that wil be covered in this session" at bounding box center [676, 365] width 276 height 34
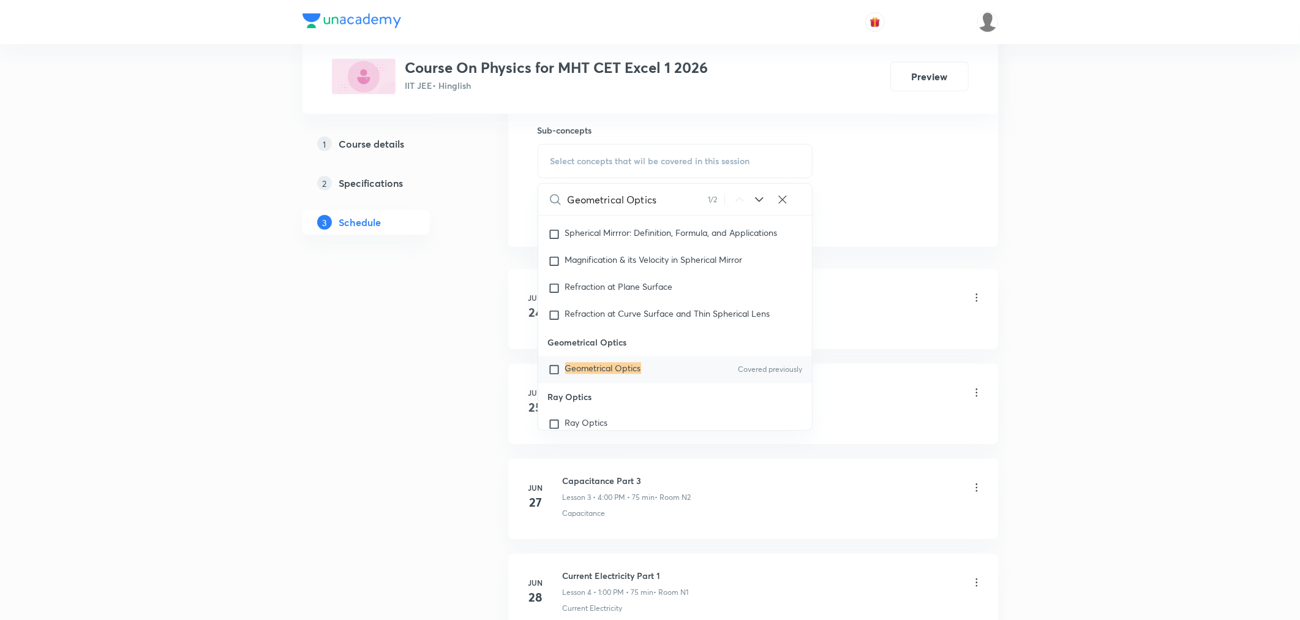
scroll to position [10122, 0]
type input "Geometrical Optics"
click at [617, 373] on mark "Geometrical Optics" at bounding box center [603, 367] width 76 height 12
checkbox input "true"
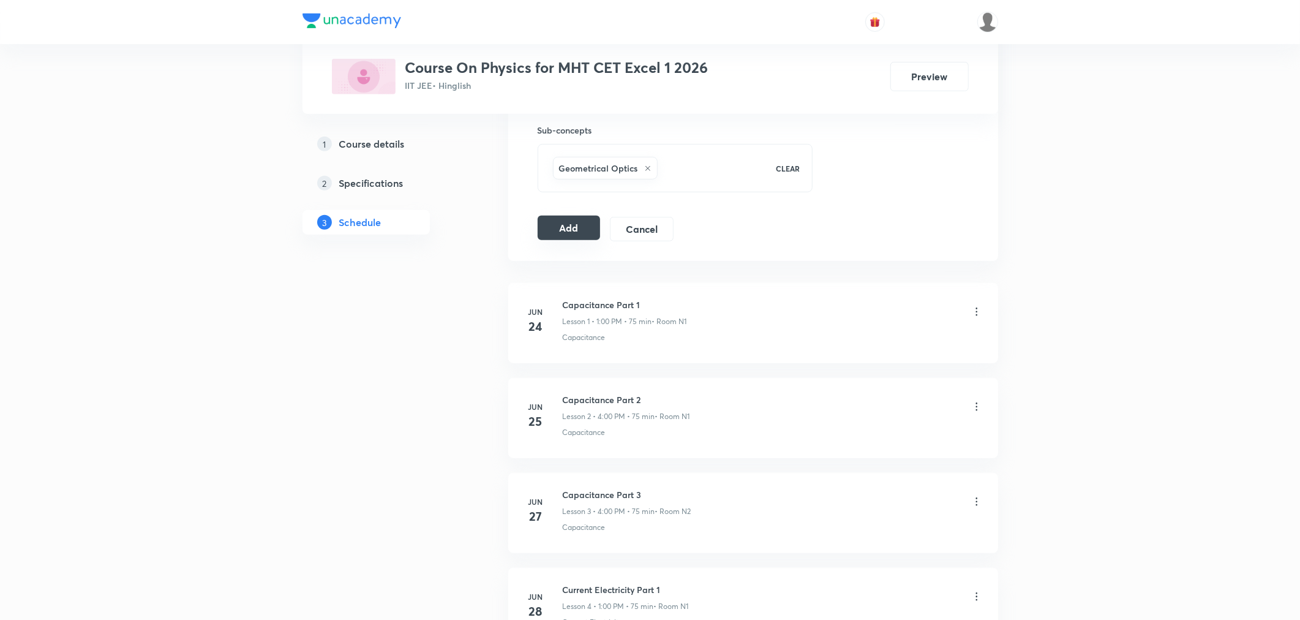
click at [567, 234] on button "Add" at bounding box center [569, 228] width 63 height 24
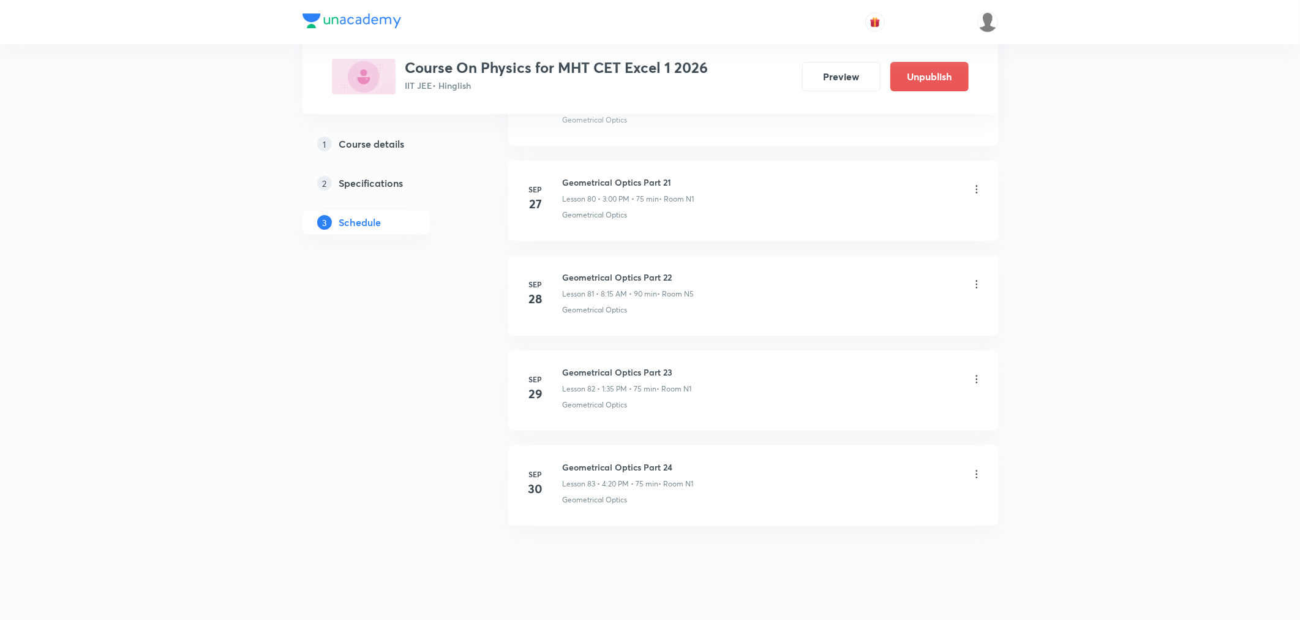
scroll to position [7687, 0]
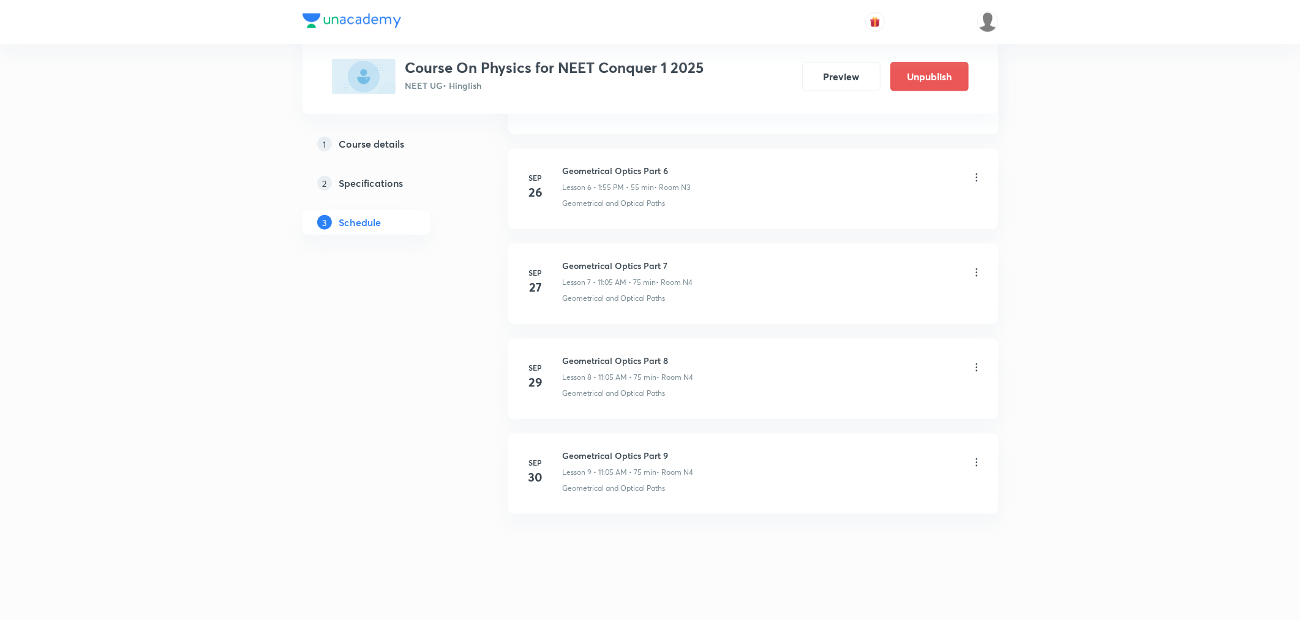
scroll to position [1217, 0]
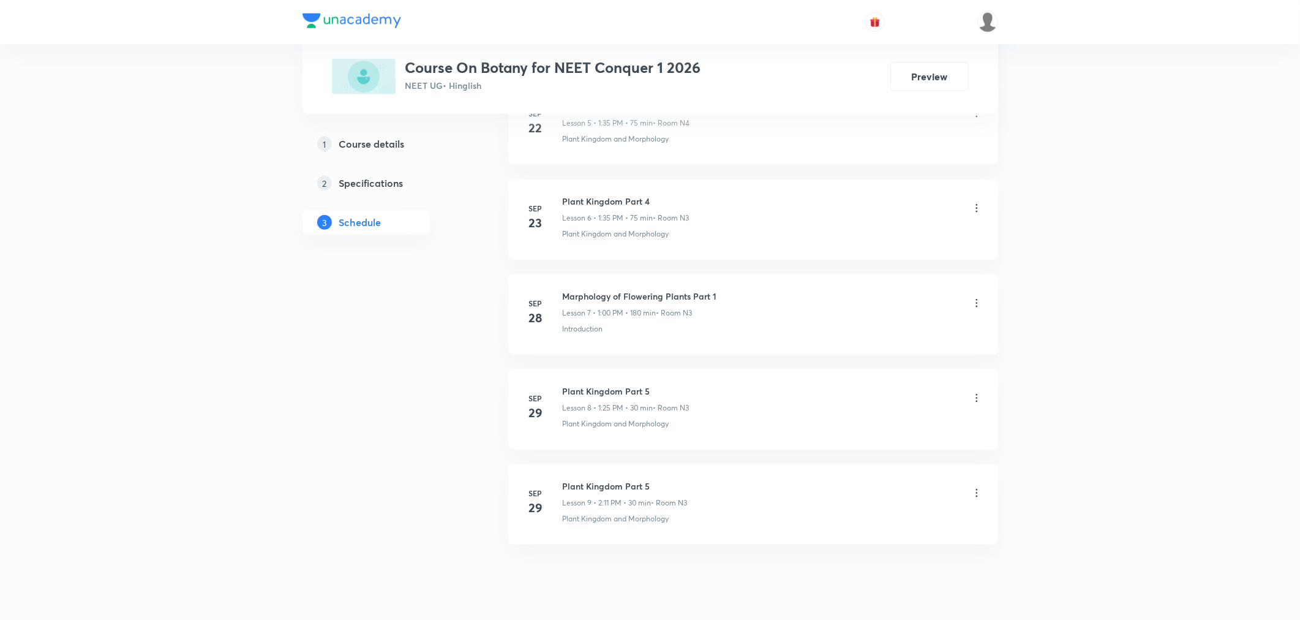
scroll to position [1217, 0]
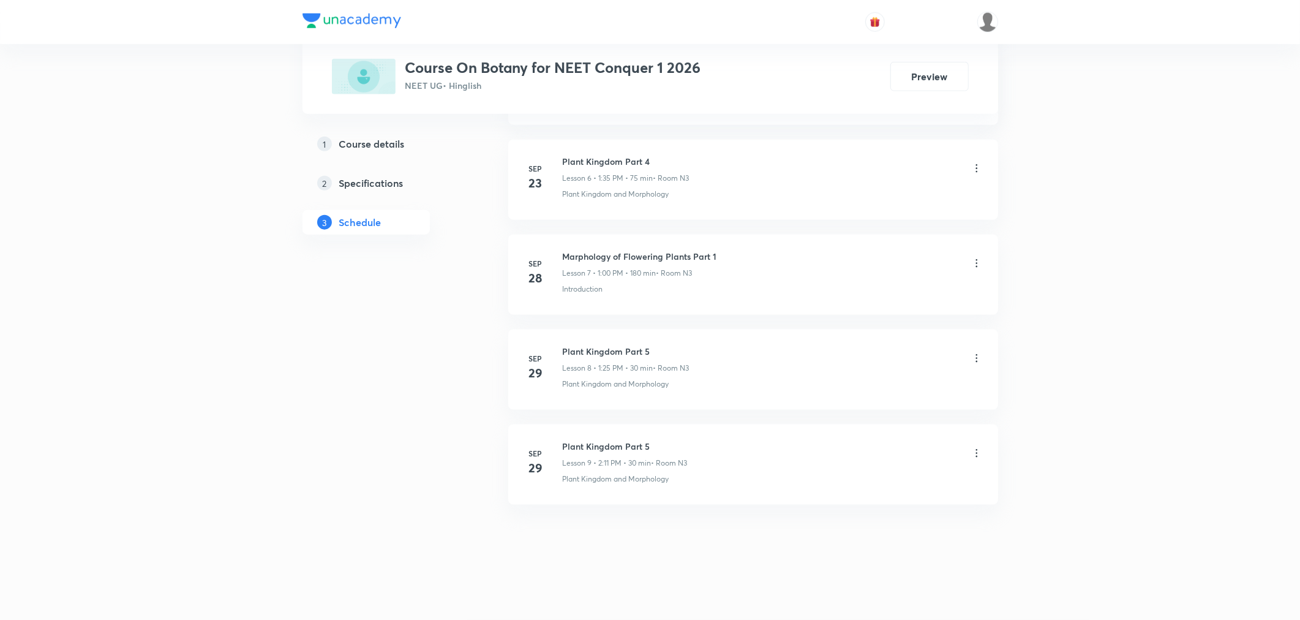
click at [613, 449] on h6 "Plant Kingdom Part 5" at bounding box center [625, 446] width 125 height 13
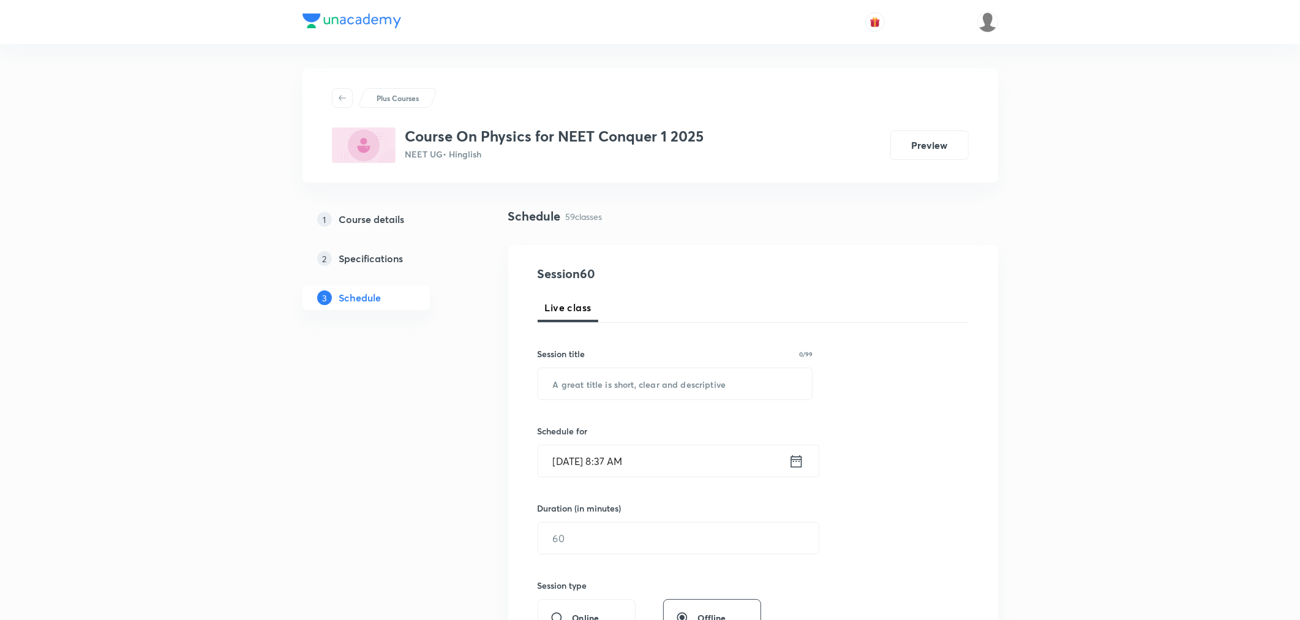
scroll to position [5970, 0]
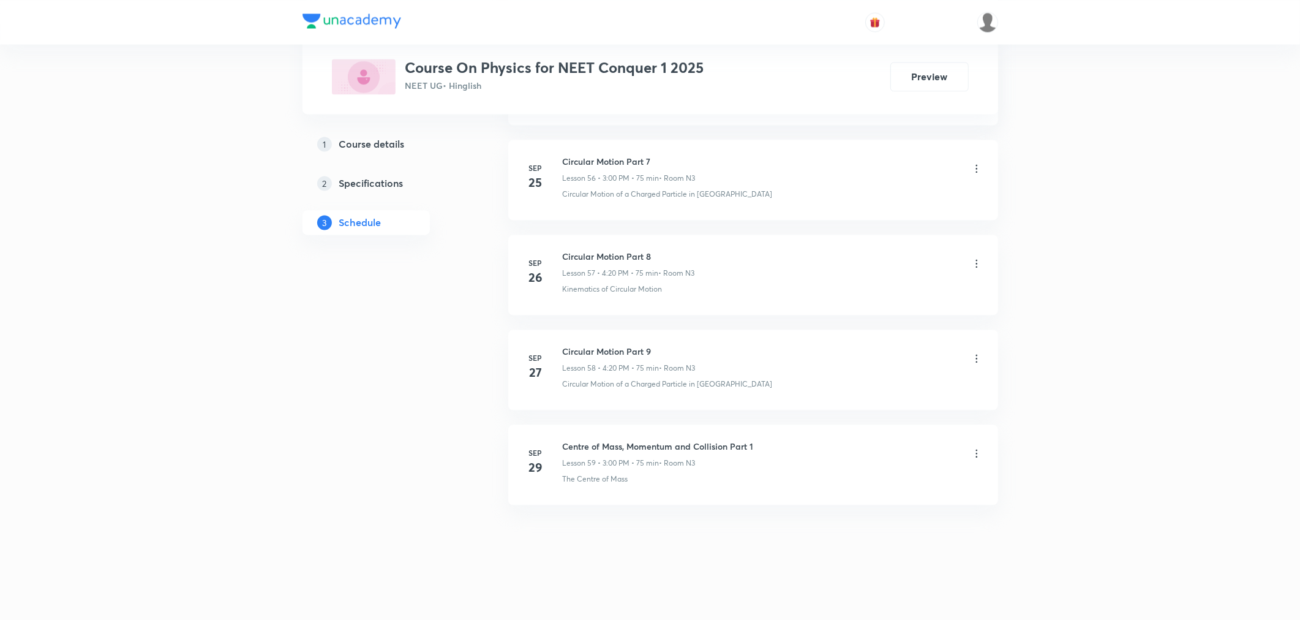
click at [633, 445] on h6 "Centre of Mass, Momentum and Collision Part 1" at bounding box center [658, 446] width 191 height 13
copy h6 "Centre of Mass, Momentum and Collision Part 1"
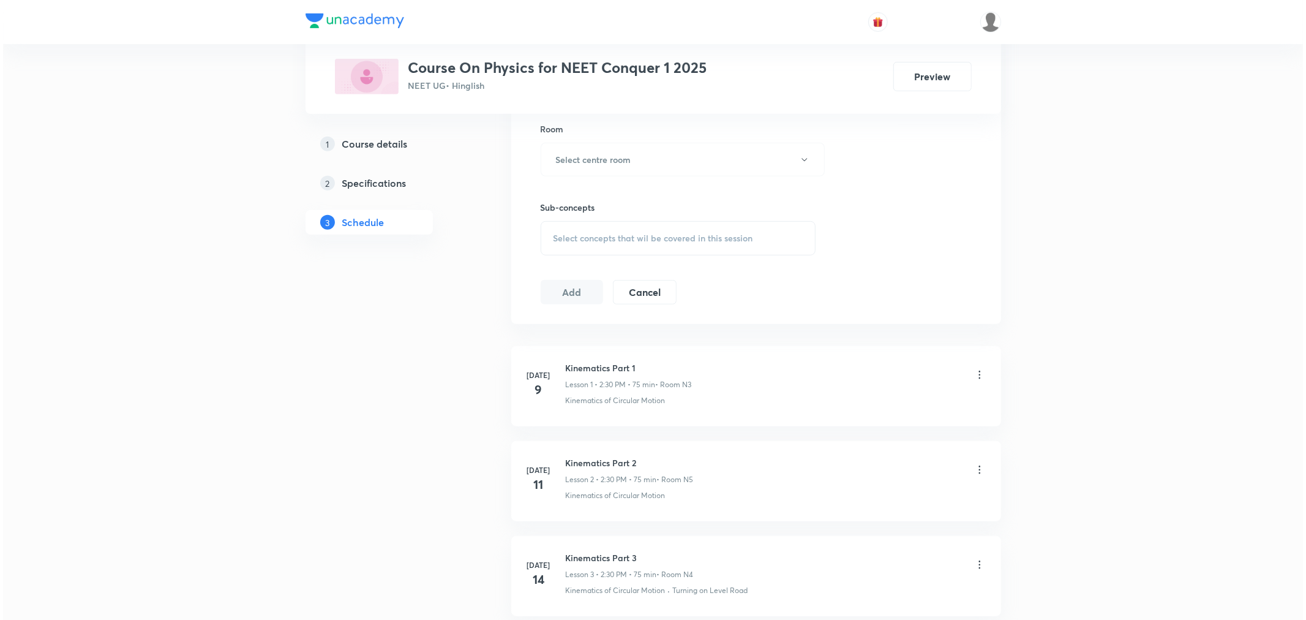
scroll to position [0, 0]
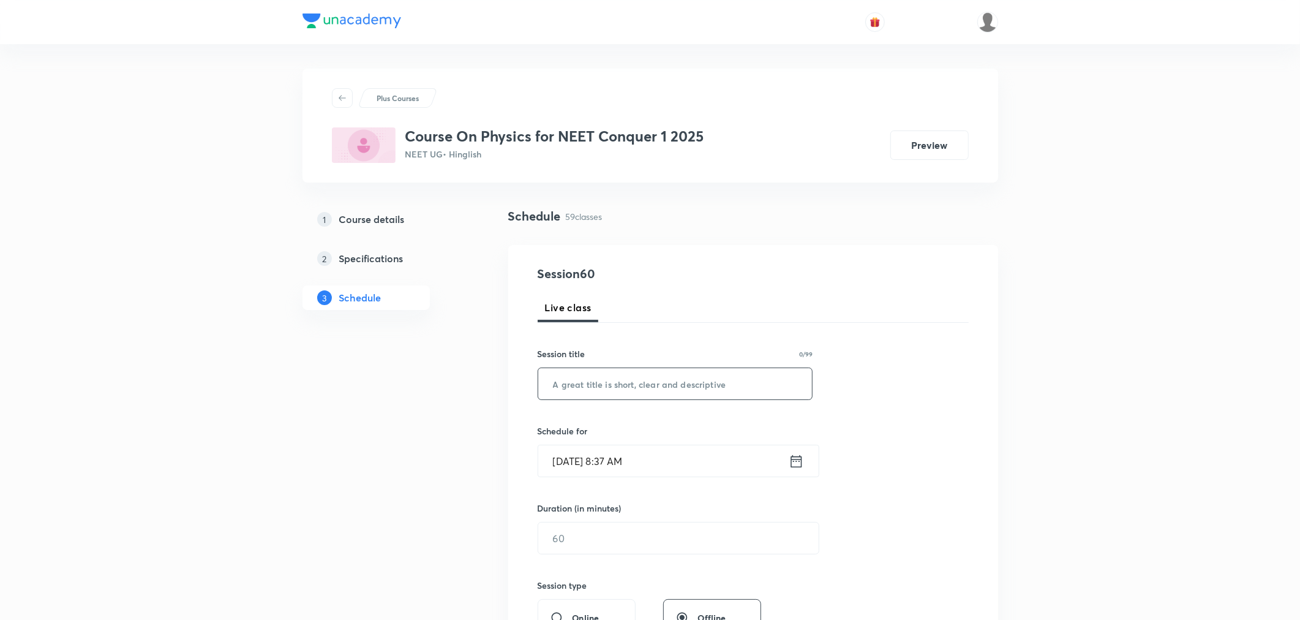
click at [665, 380] on input "text" at bounding box center [675, 383] width 274 height 31
paste input "Centre of Mass, Momentum and Collision Part 1"
type input "Centre of Mass, Momentum and Collision Part 2"
click at [797, 462] on icon at bounding box center [796, 461] width 15 height 17
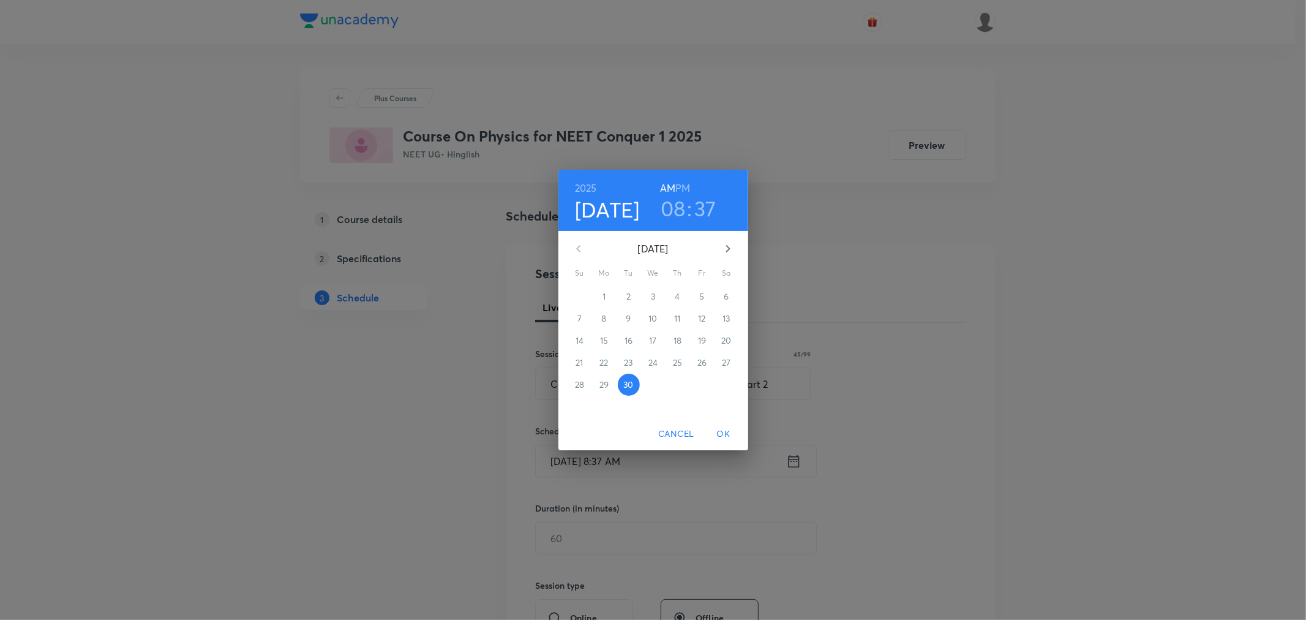
click at [678, 187] on h6 "PM" at bounding box center [683, 187] width 15 height 17
click at [674, 209] on h3 "08" at bounding box center [673, 208] width 25 height 26
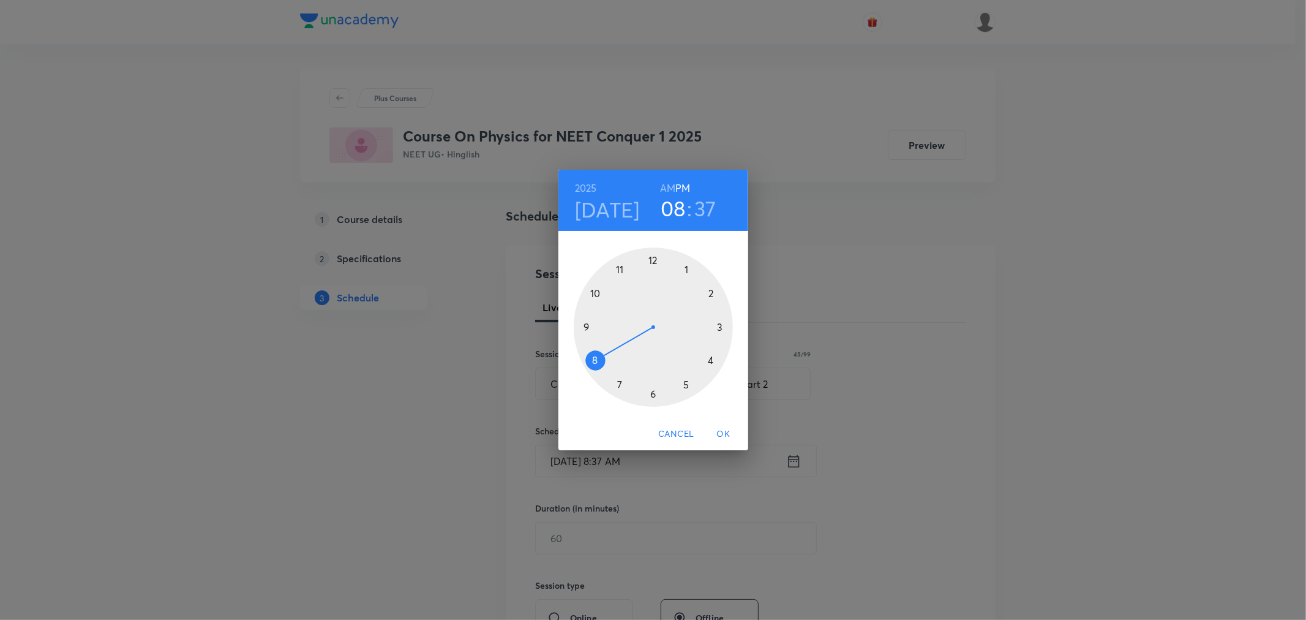
click at [720, 326] on div at bounding box center [653, 326] width 159 height 159
click at [652, 259] on div at bounding box center [653, 326] width 159 height 159
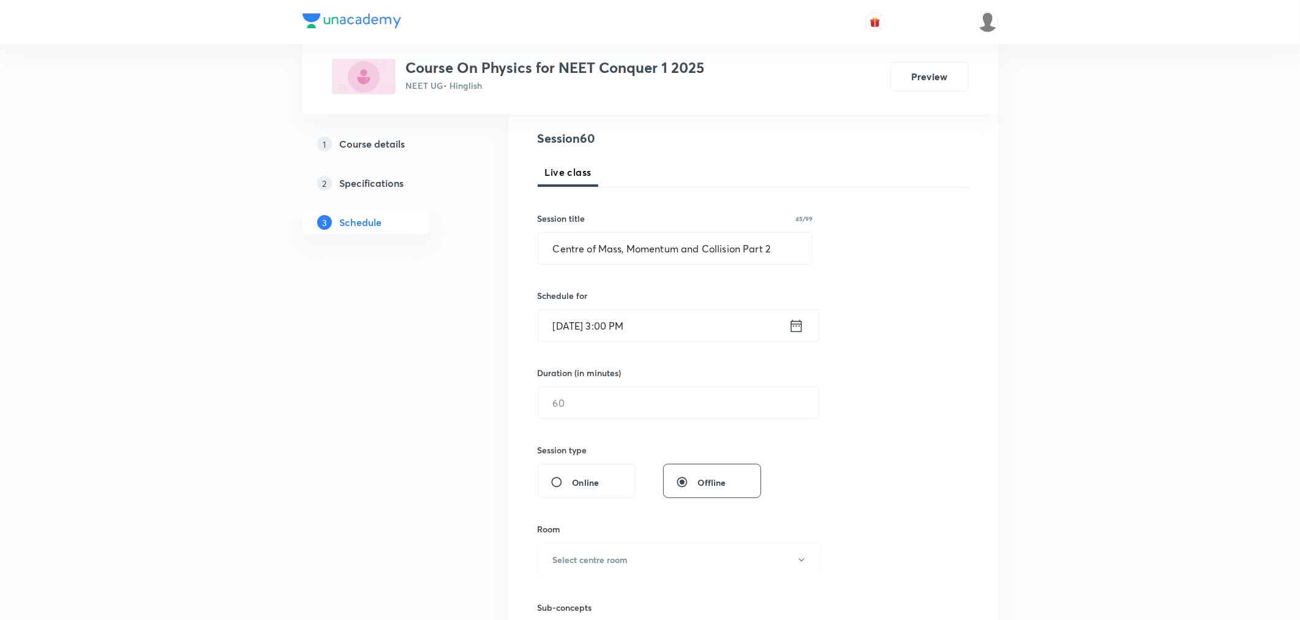
scroll to position [136, 0]
click at [551, 405] on input "text" at bounding box center [678, 401] width 281 height 31
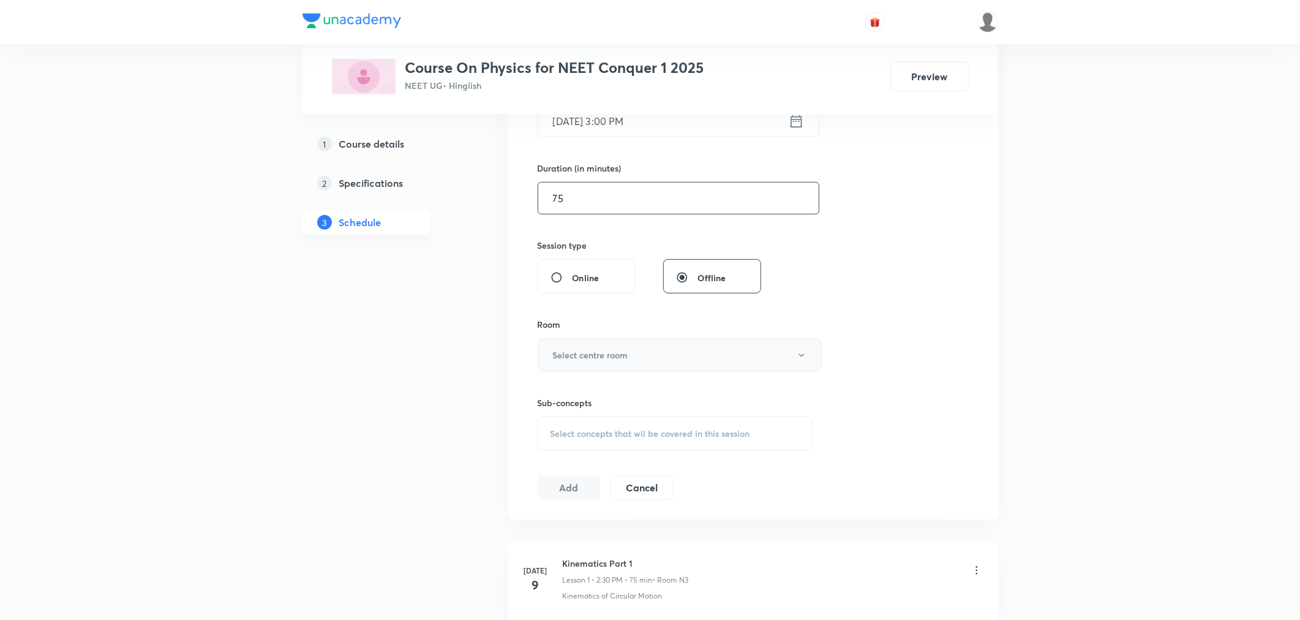
type input "75"
click at [590, 339] on button "Select centre room" at bounding box center [680, 355] width 284 height 34
click at [550, 440] on span "N3" at bounding box center [677, 440] width 268 height 13
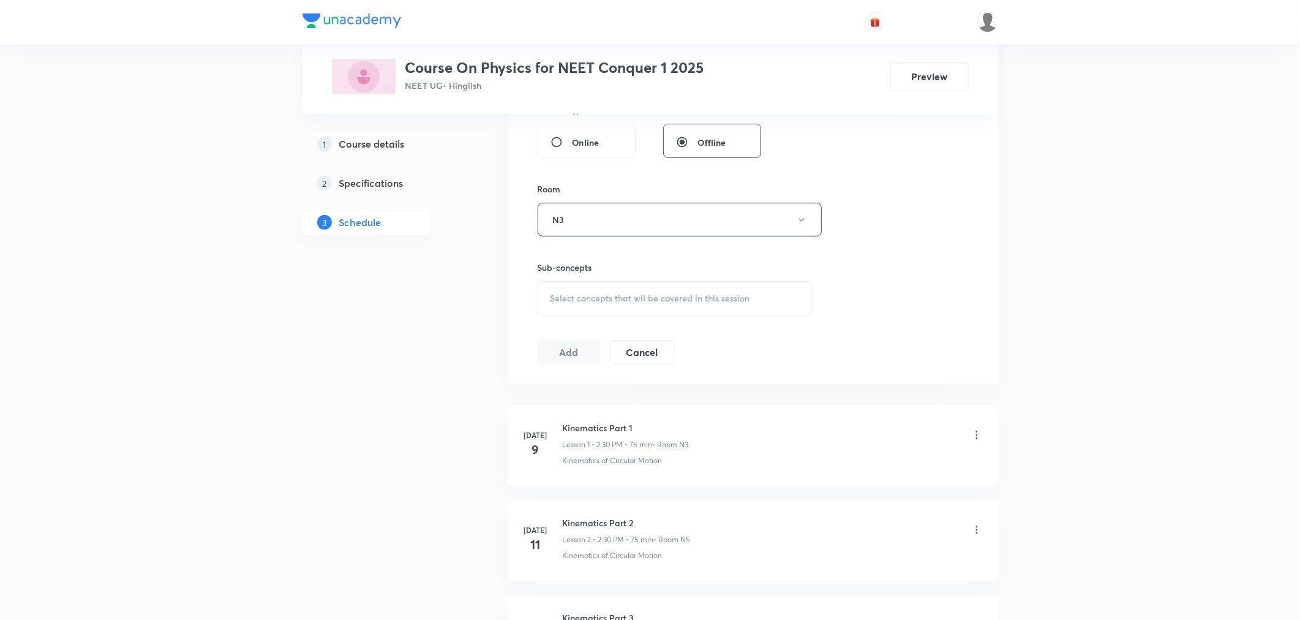
scroll to position [476, 0]
click at [609, 295] on span "Select concepts that wil be covered in this session" at bounding box center [651, 298] width 200 height 10
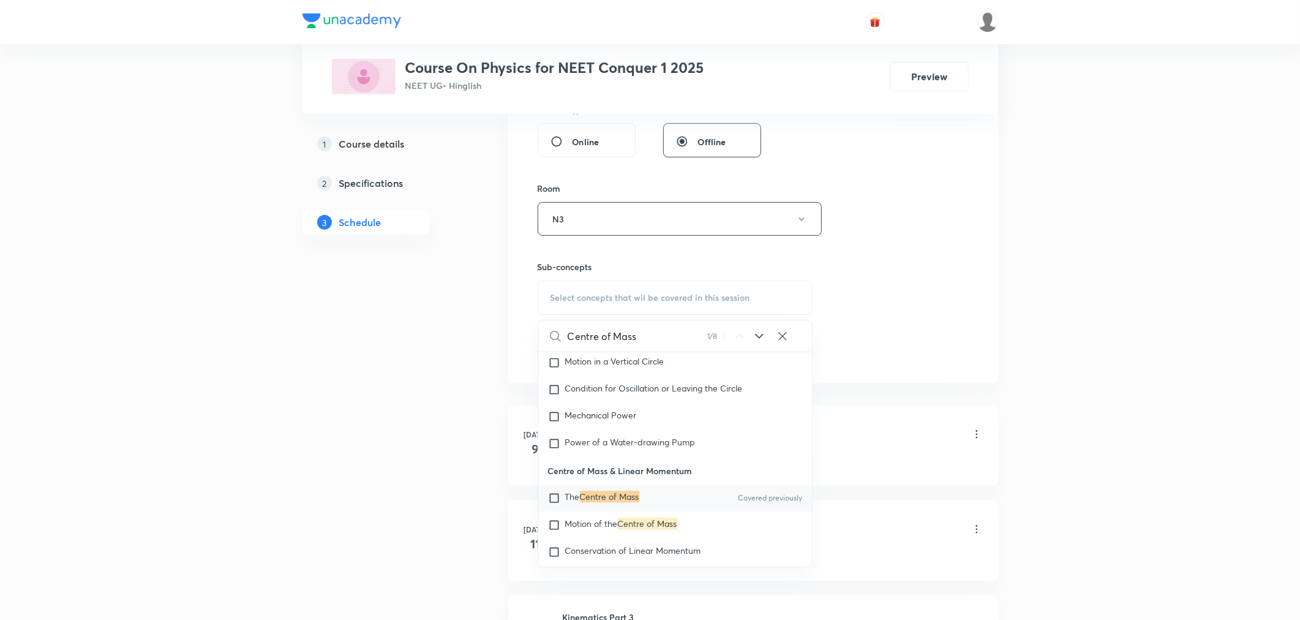
scroll to position [3406, 0]
type input "Centre of Mass"
click at [605, 500] on mark "Centre of Mass" at bounding box center [609, 495] width 59 height 12
checkbox input "true"
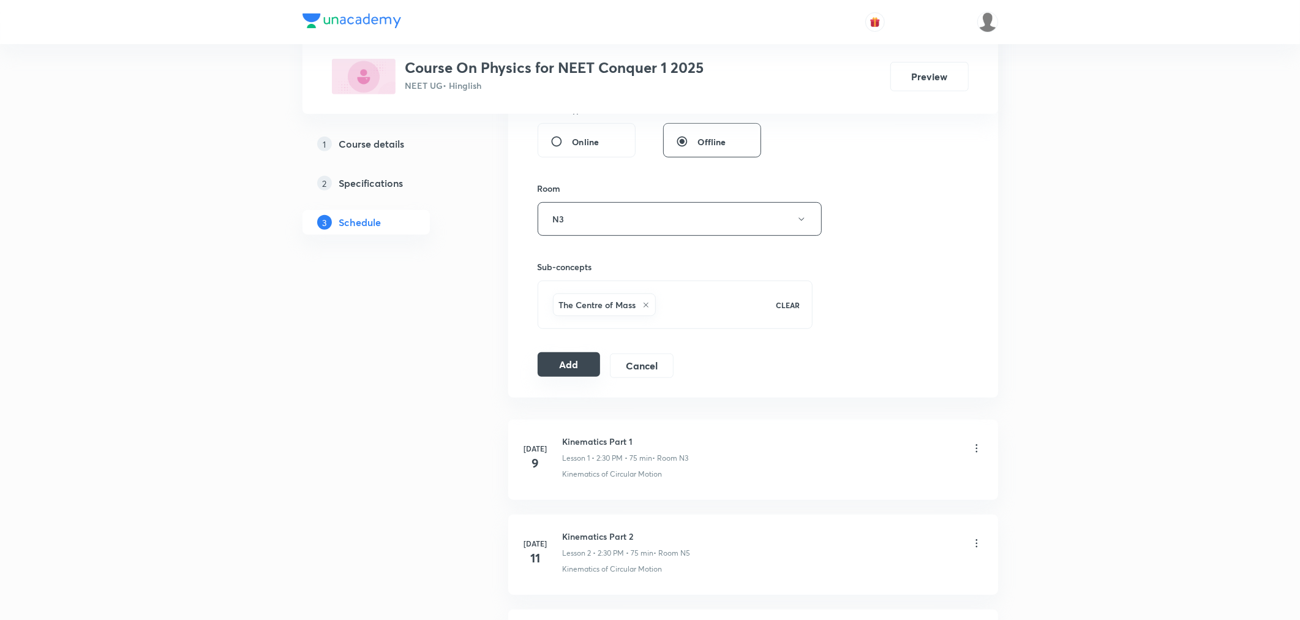
click at [574, 357] on button "Add" at bounding box center [569, 364] width 63 height 24
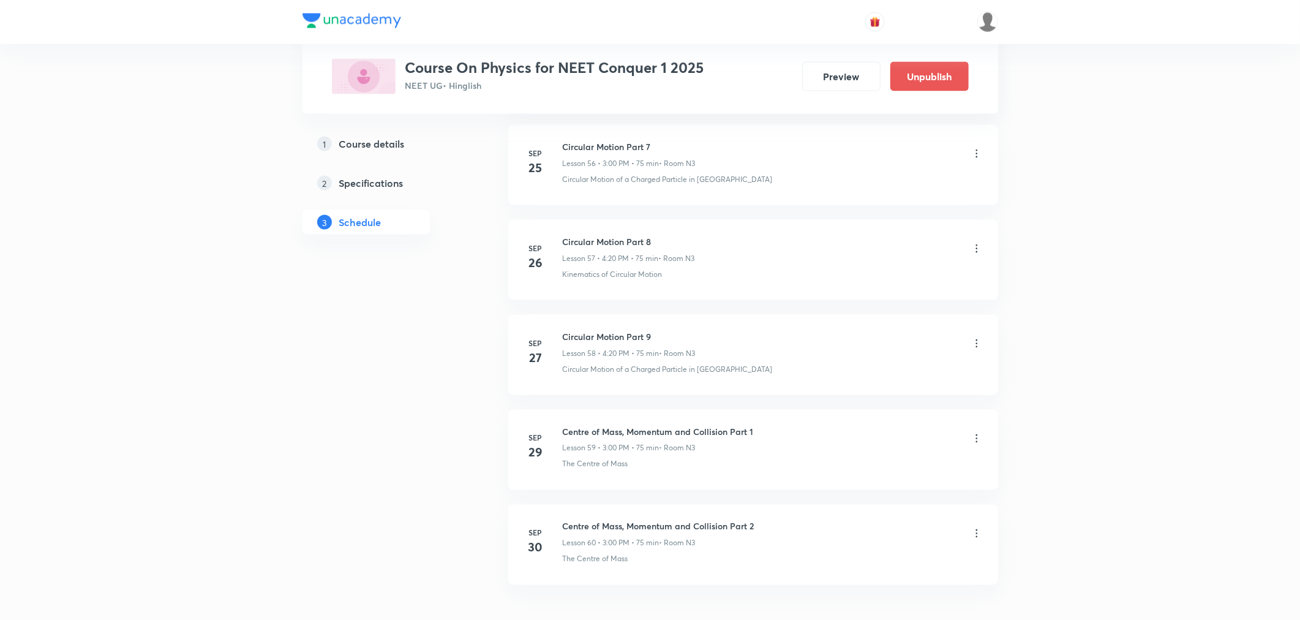
scroll to position [5502, 0]
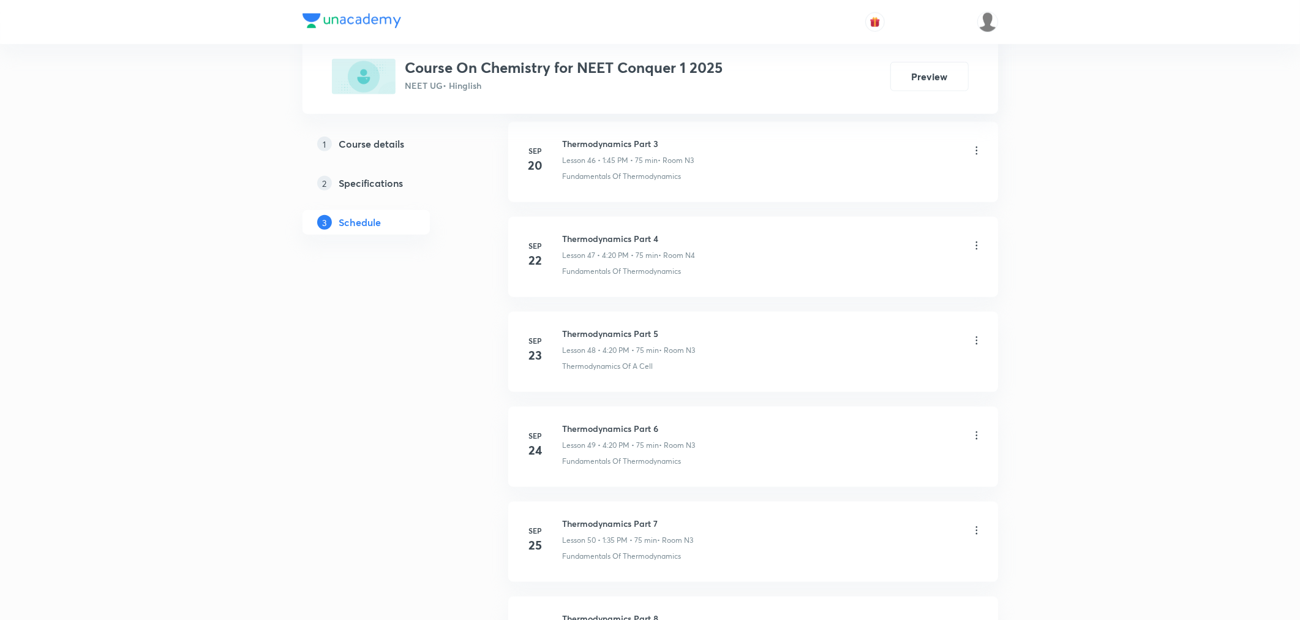
scroll to position [5305, 0]
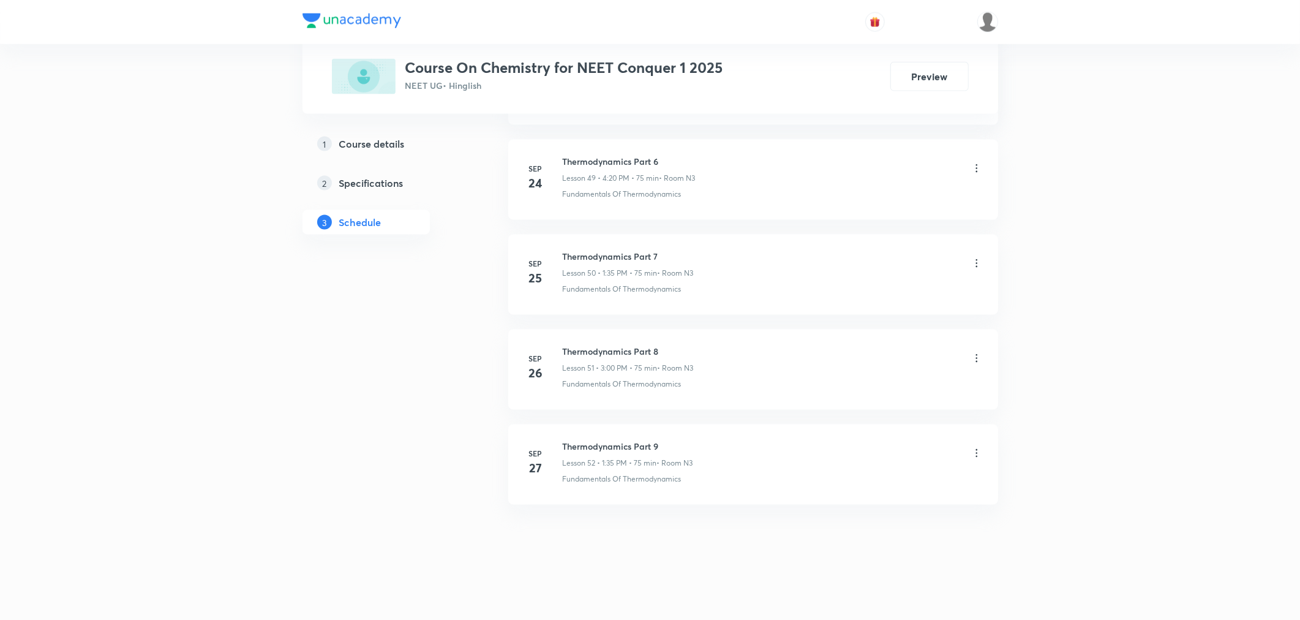
click at [608, 448] on h6 "Thermodynamics Part 9" at bounding box center [628, 446] width 130 height 13
copy h6 "Thermodynamics Part 9"
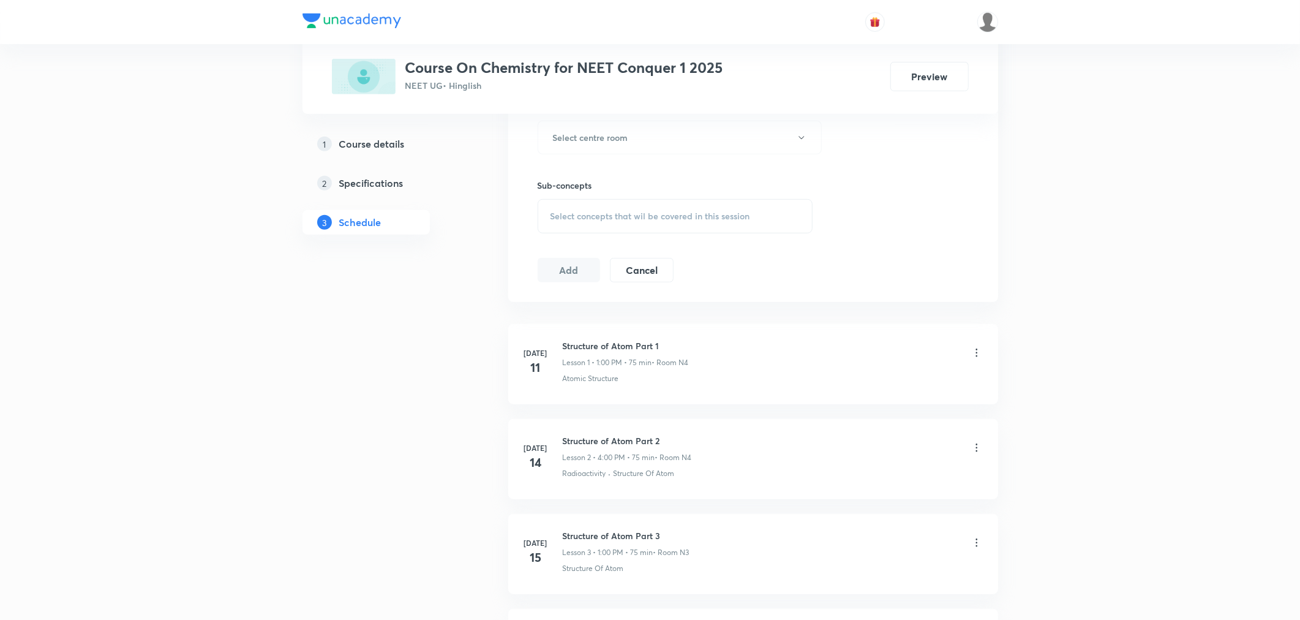
scroll to position [0, 0]
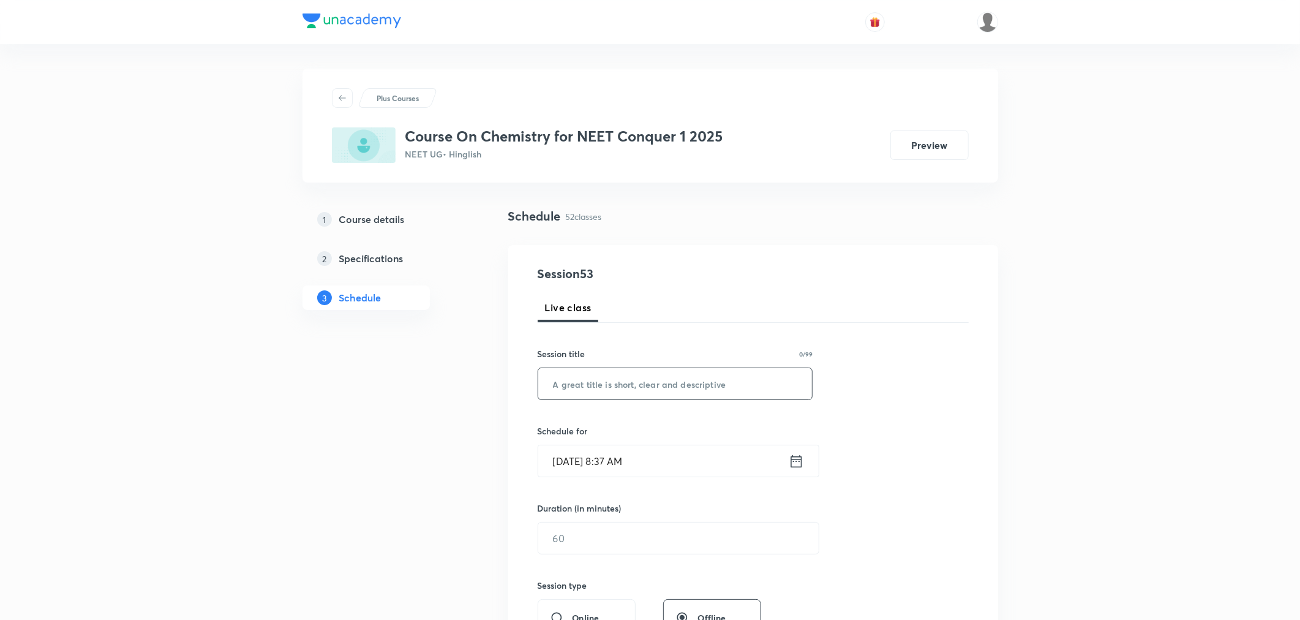
click at [661, 388] on input "text" at bounding box center [675, 383] width 274 height 31
paste input "Thermodynamics Part 9"
type input "Thermodynamics Part 10"
click at [800, 461] on icon at bounding box center [796, 461] width 15 height 17
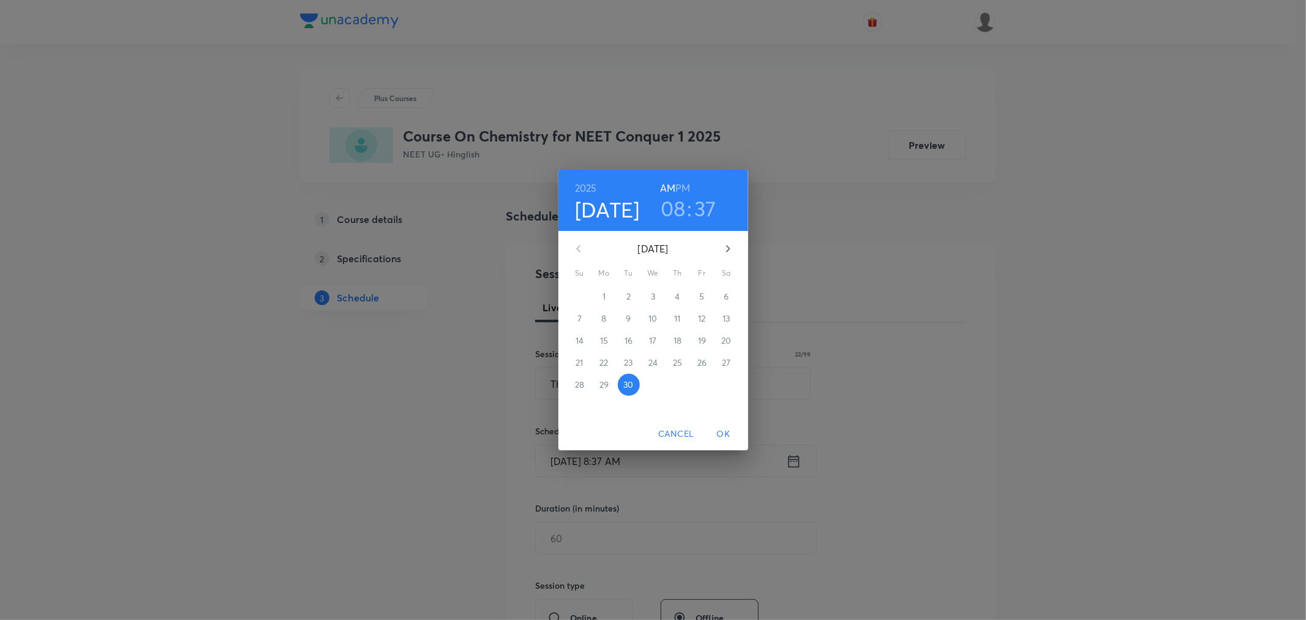
click at [682, 184] on h6 "PM" at bounding box center [683, 187] width 15 height 17
click at [670, 206] on h3 "08" at bounding box center [673, 208] width 25 height 26
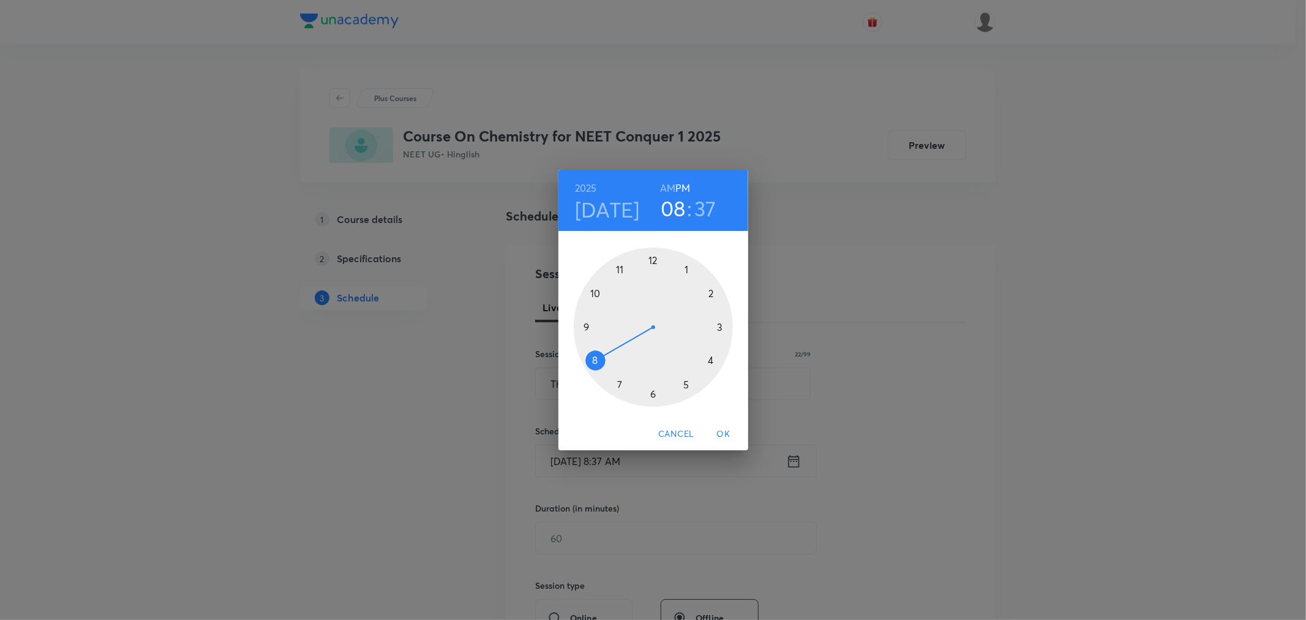
click at [712, 360] on div at bounding box center [653, 326] width 159 height 159
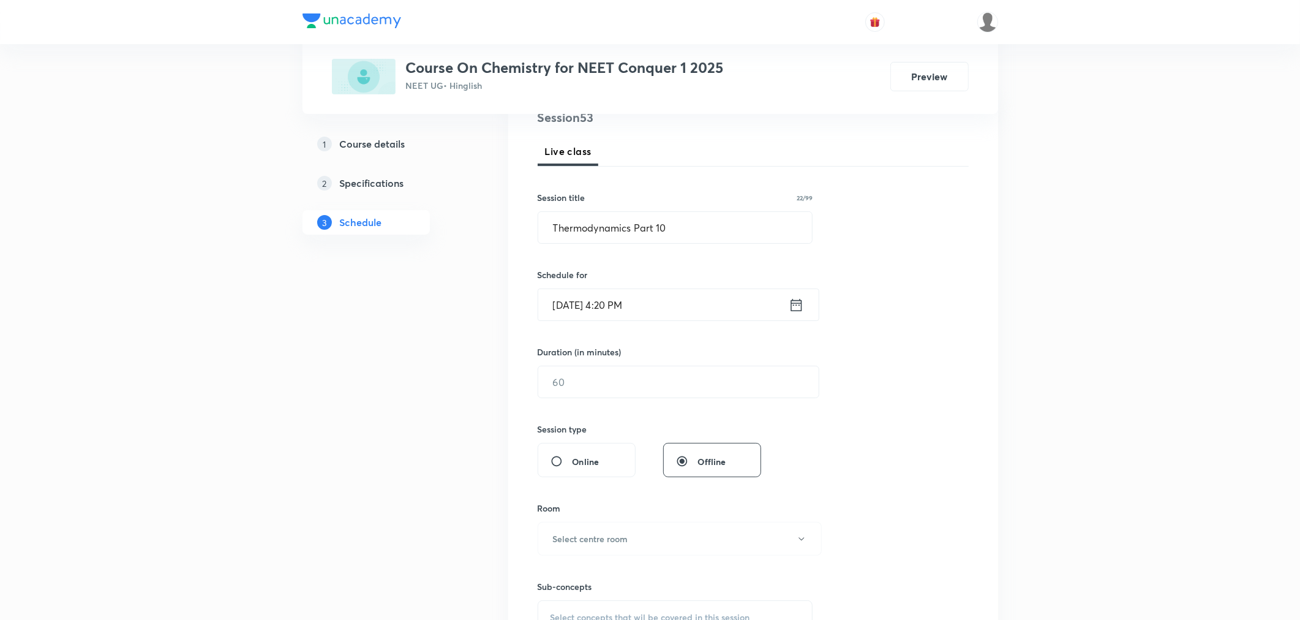
scroll to position [204, 0]
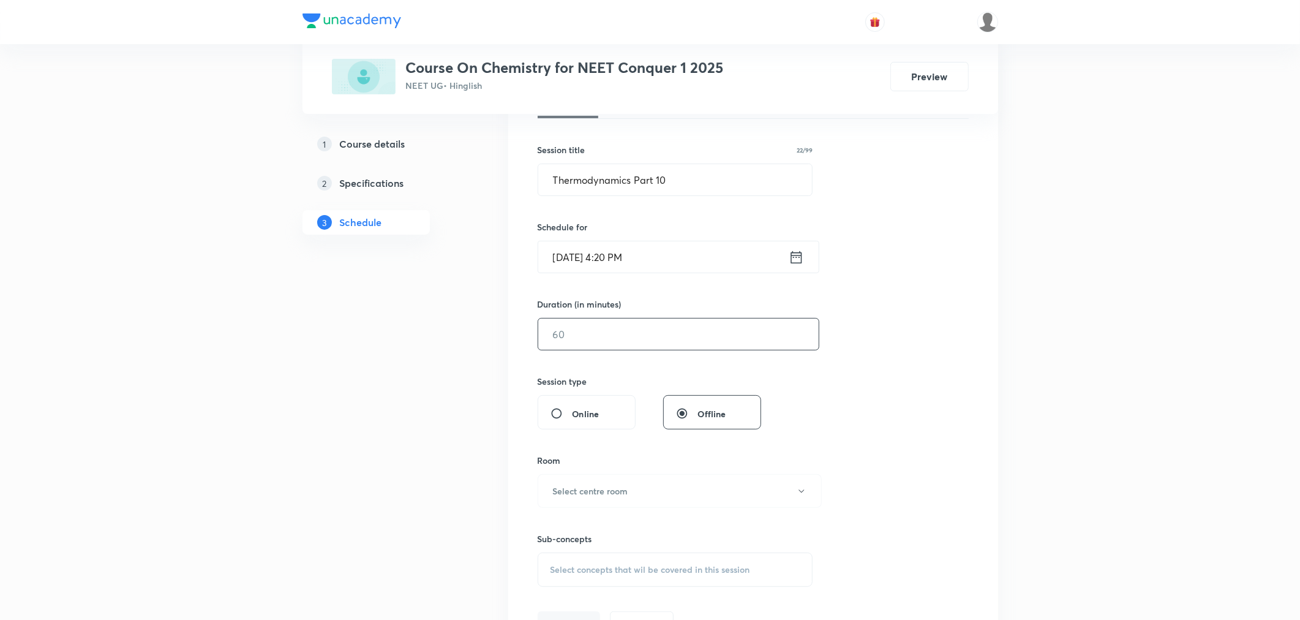
click at [599, 334] on input "text" at bounding box center [678, 333] width 281 height 31
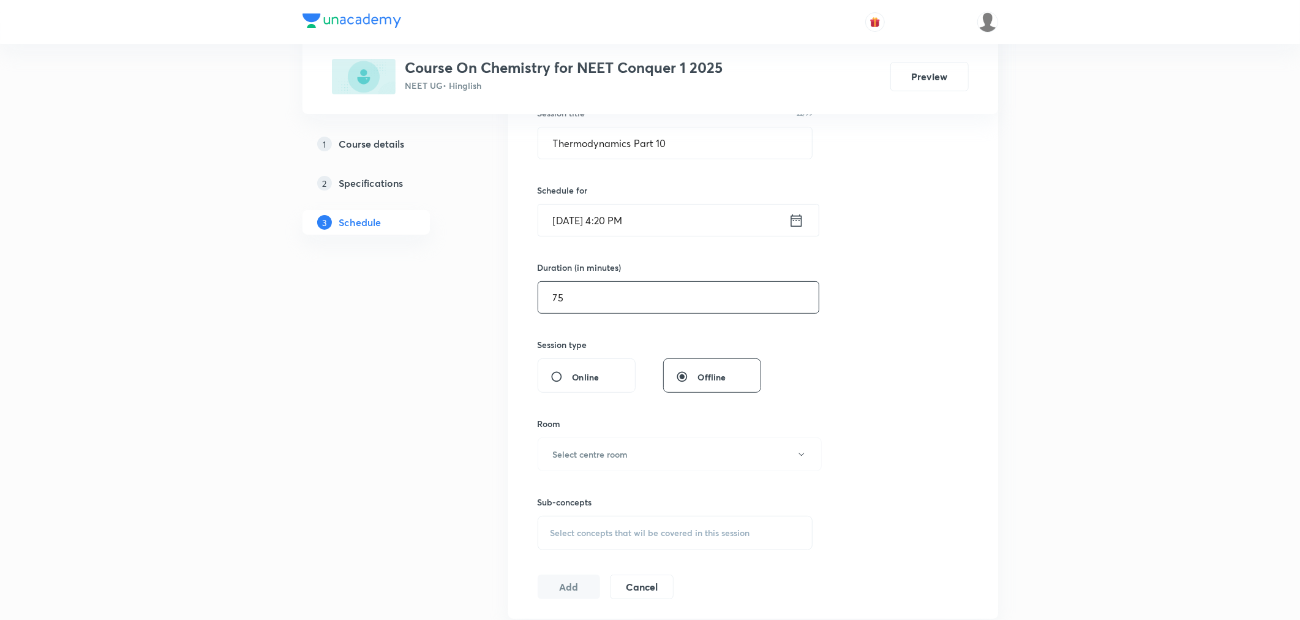
scroll to position [340, 0]
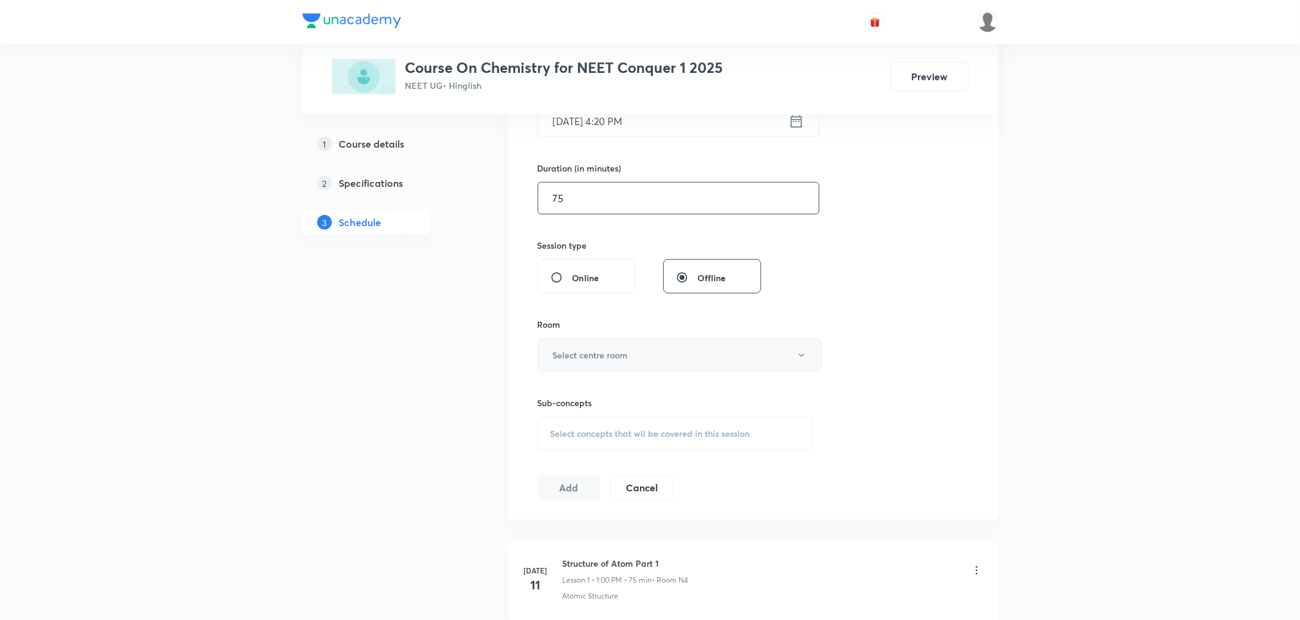
type input "75"
click at [586, 358] on h6 "Select centre room" at bounding box center [590, 354] width 75 height 13
click at [548, 438] on span "N3" at bounding box center [677, 440] width 268 height 13
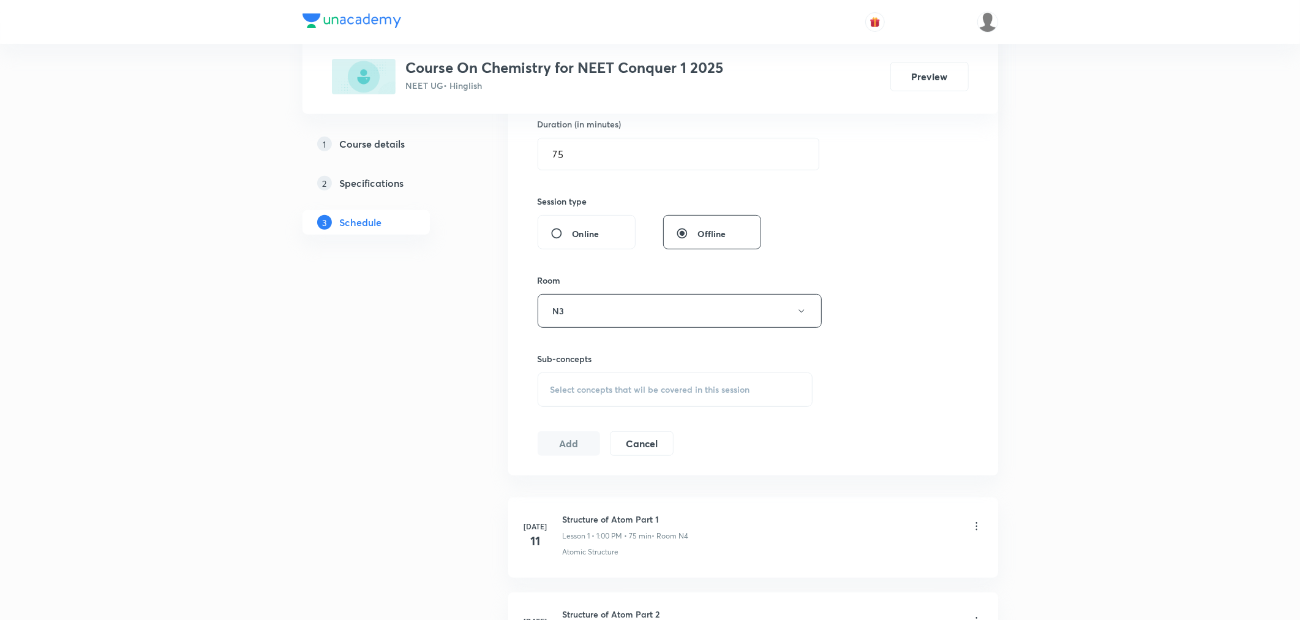
scroll to position [408, 0]
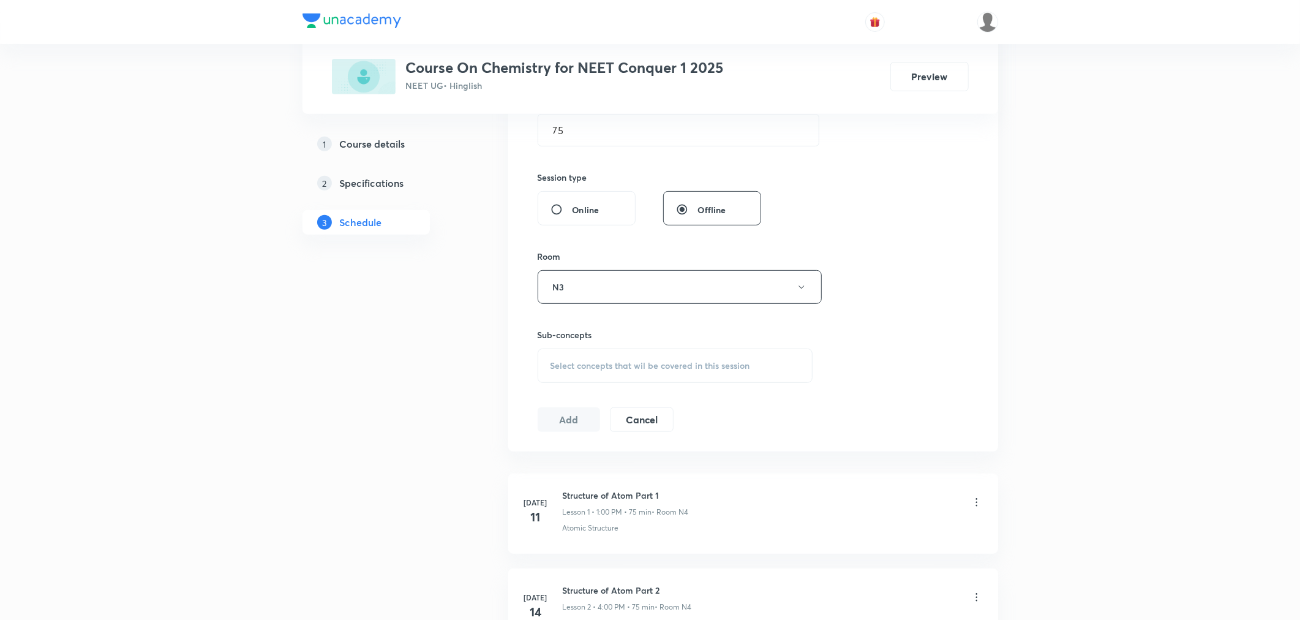
click at [591, 361] on span "Select concepts that wil be covered in this session" at bounding box center [651, 366] width 200 height 10
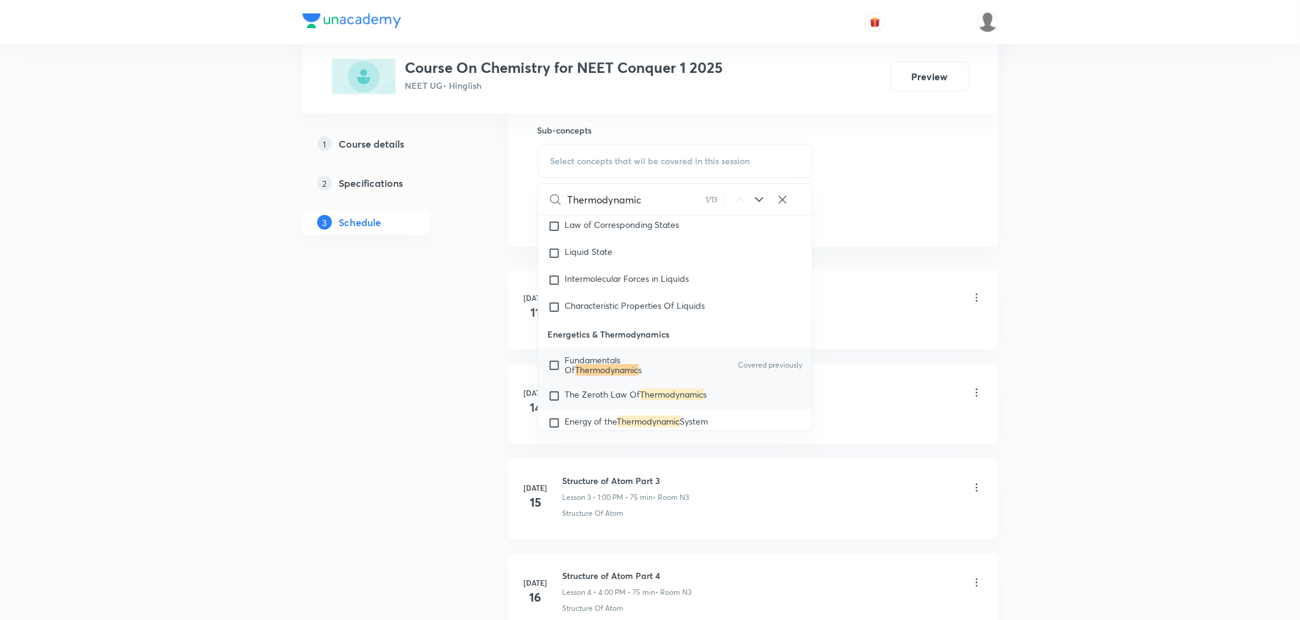
scroll to position [2874, 0]
type input "Thermodynamic"
click at [609, 372] on span "Fundamentals Of" at bounding box center [593, 362] width 56 height 21
checkbox input "true"
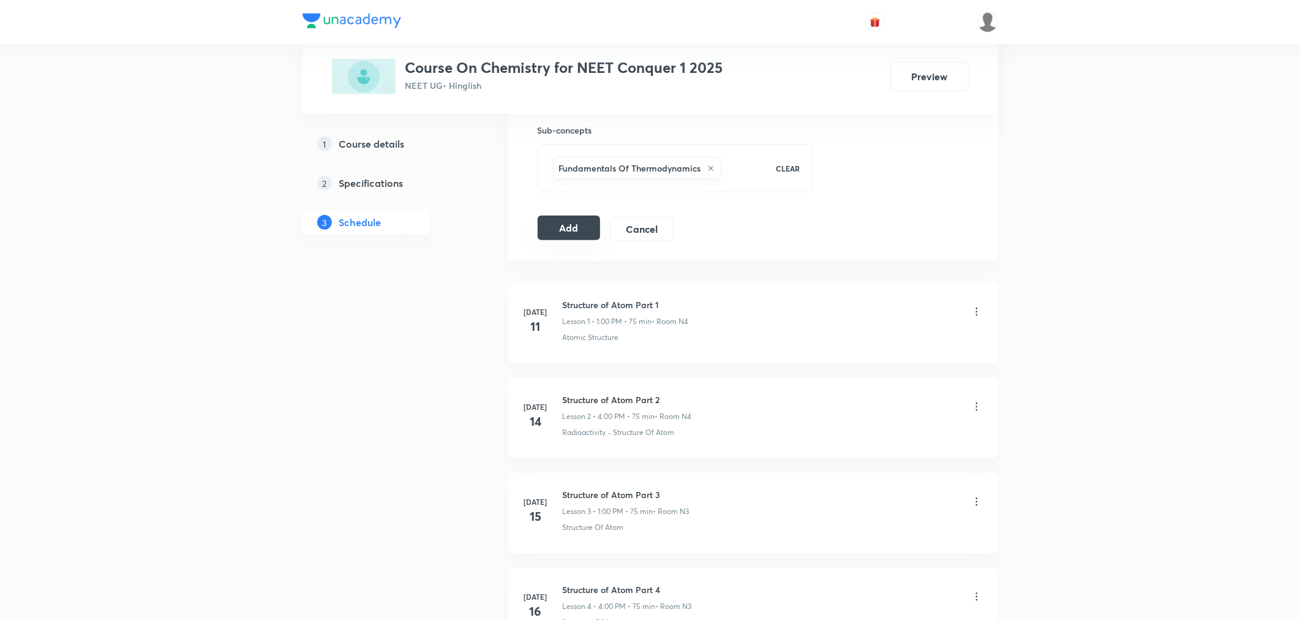
click at [581, 232] on button "Add" at bounding box center [569, 228] width 63 height 24
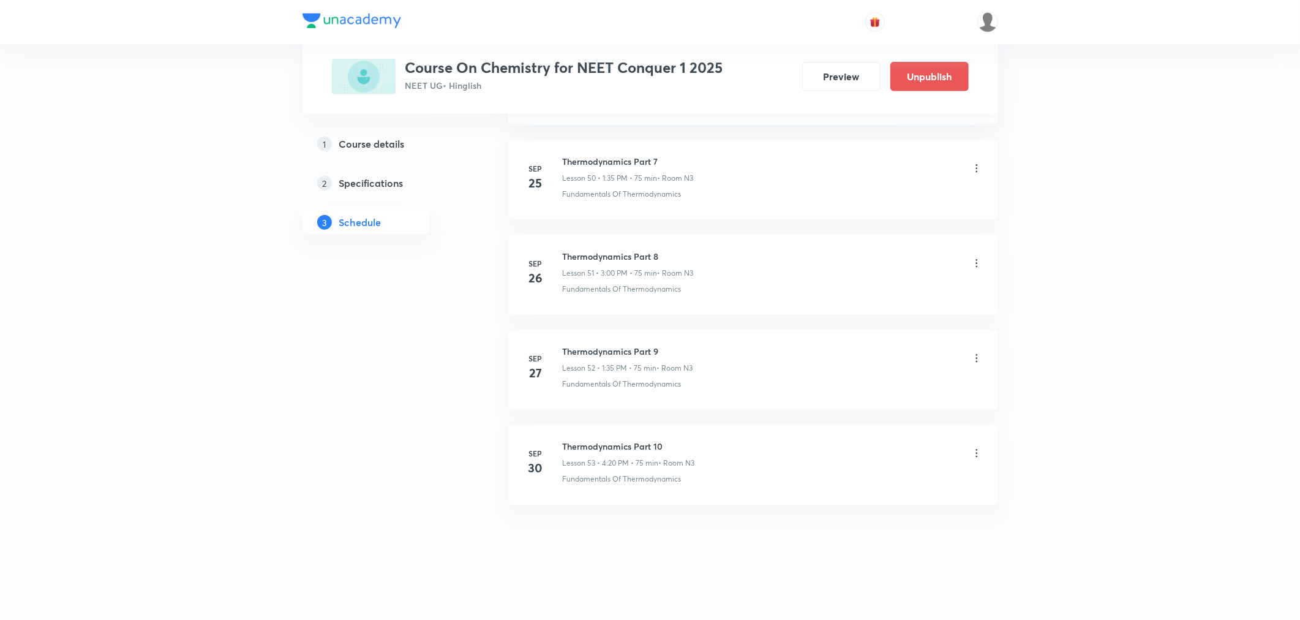
scroll to position [4836, 0]
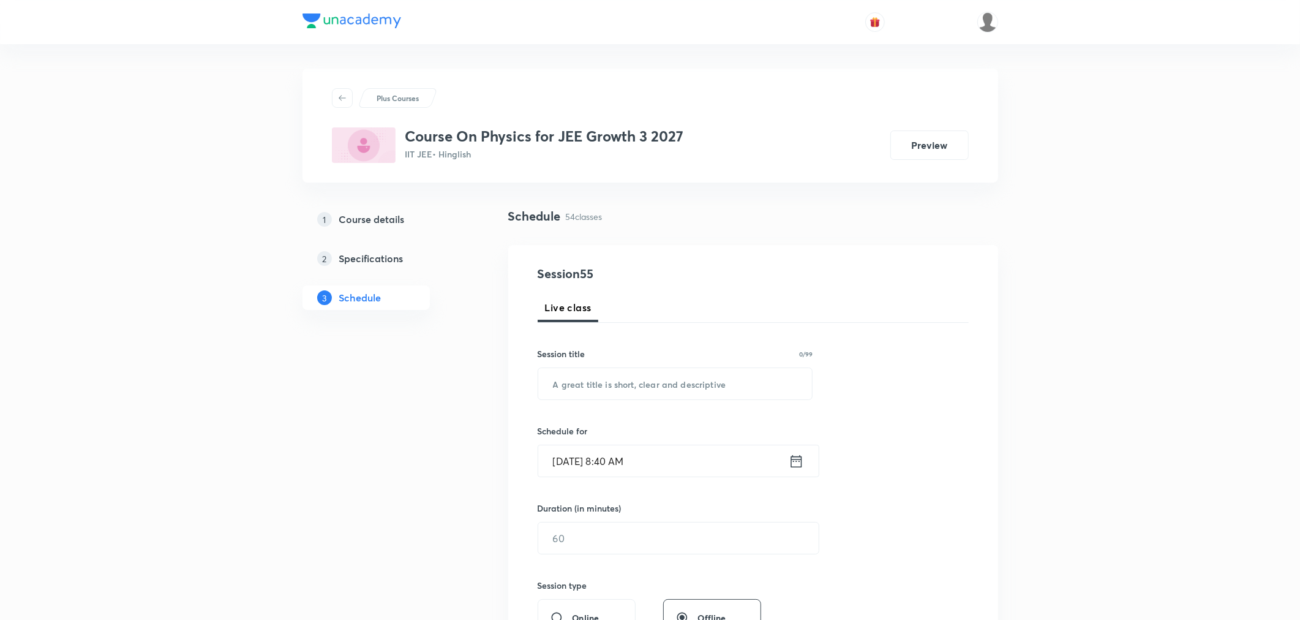
scroll to position [5495, 0]
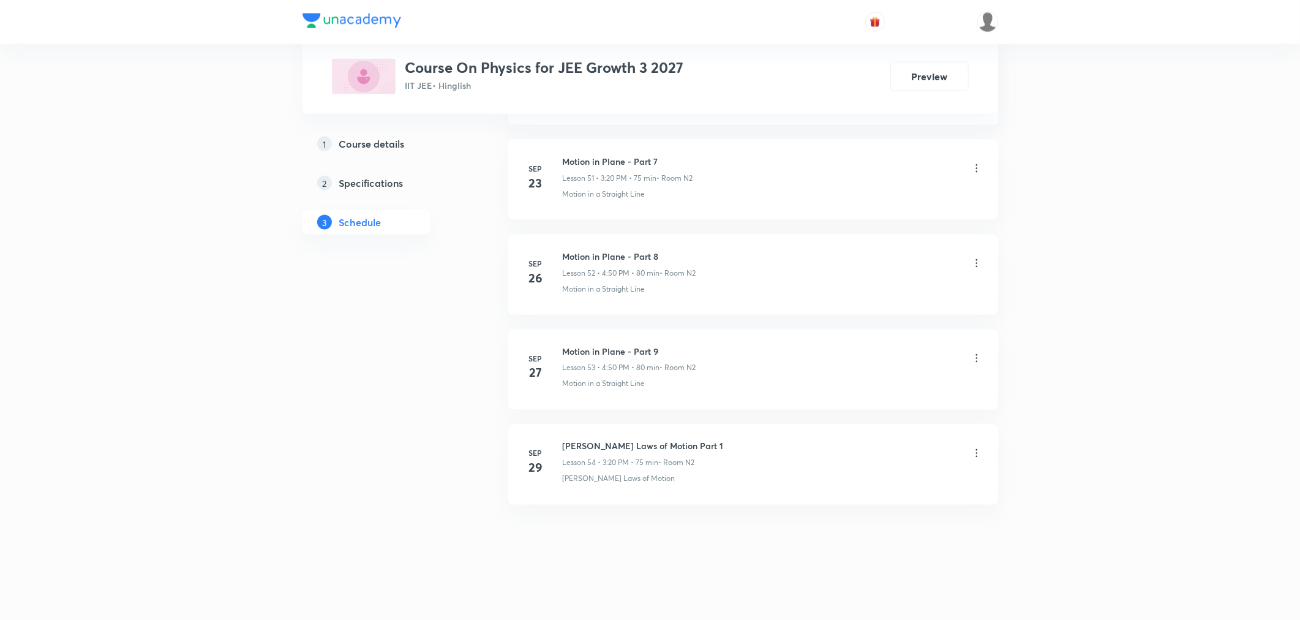
click at [613, 446] on h6 "[PERSON_NAME] Laws of Motion Part 1" at bounding box center [643, 446] width 161 height 13
click at [613, 446] on h6 "Newton's Laws of Motion Part 1" at bounding box center [643, 446] width 161 height 13
copy h6 "Newton's Laws of Motion Part 1"
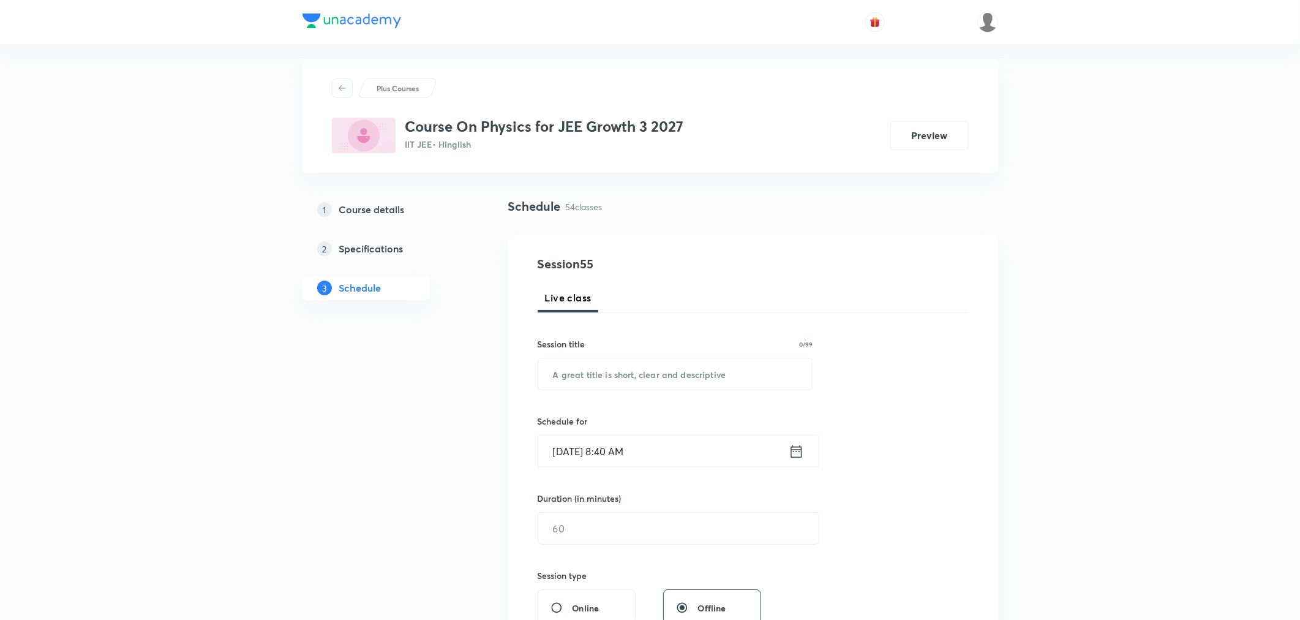
scroll to position [0, 0]
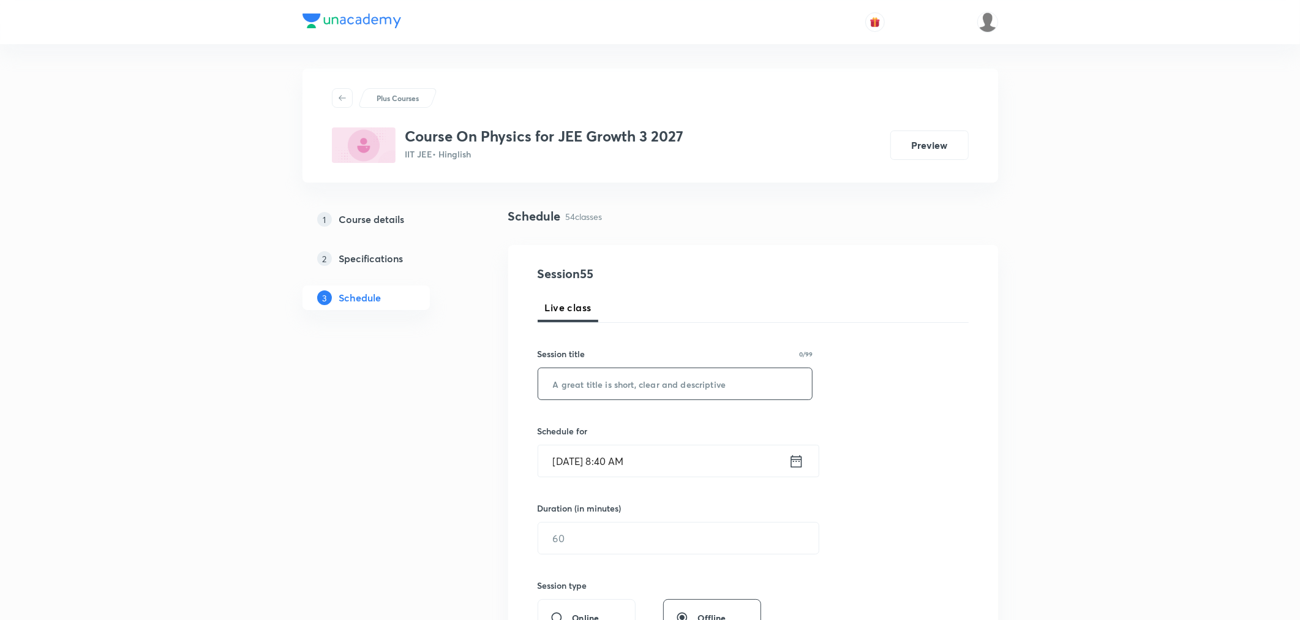
click at [625, 394] on input "text" at bounding box center [675, 383] width 274 height 31
paste input "Newton's Laws of Motion Part 1"
type input "Newton's Laws of Motion Part 2"
click at [797, 464] on icon at bounding box center [796, 461] width 15 height 17
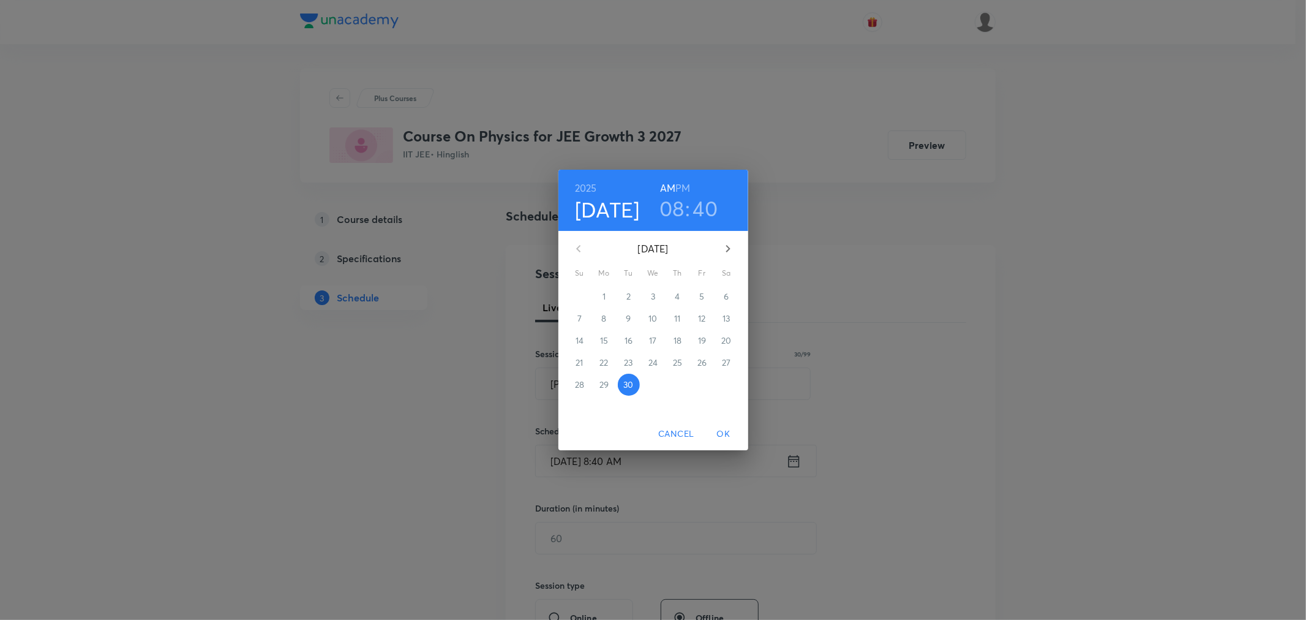
click at [680, 182] on h6 "PM" at bounding box center [683, 187] width 15 height 17
click at [676, 207] on h3 "08" at bounding box center [672, 208] width 25 height 26
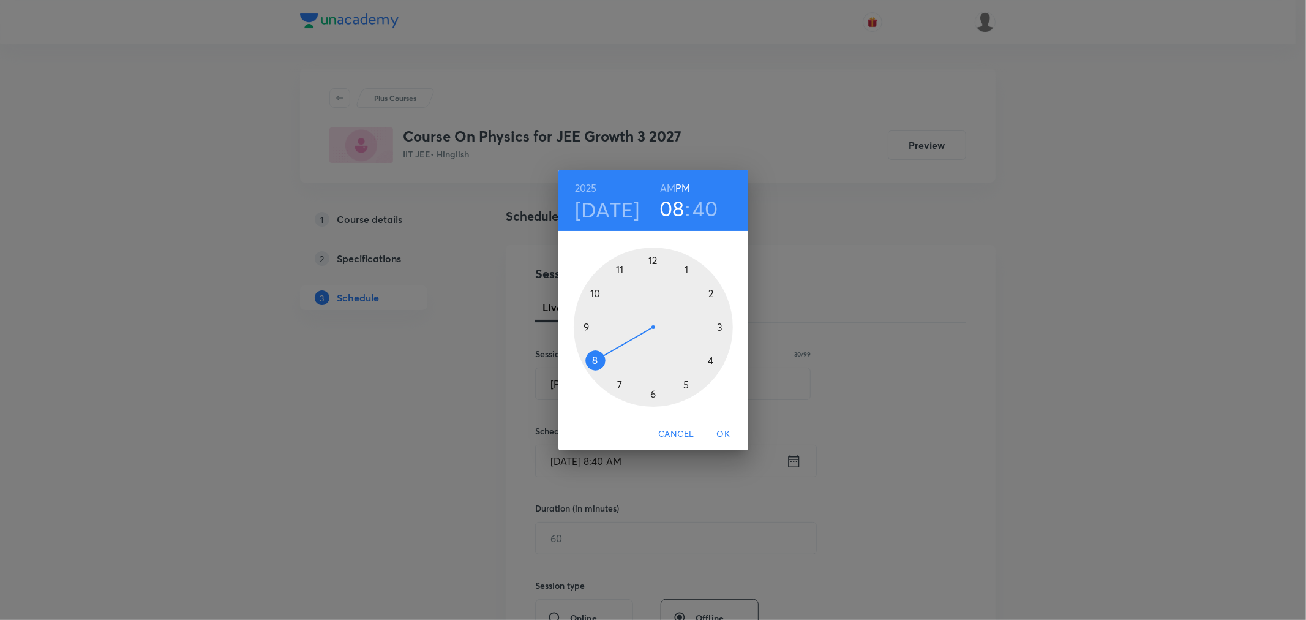
click at [688, 269] on div at bounding box center [653, 326] width 159 height 159
click at [617, 382] on div at bounding box center [653, 326] width 159 height 159
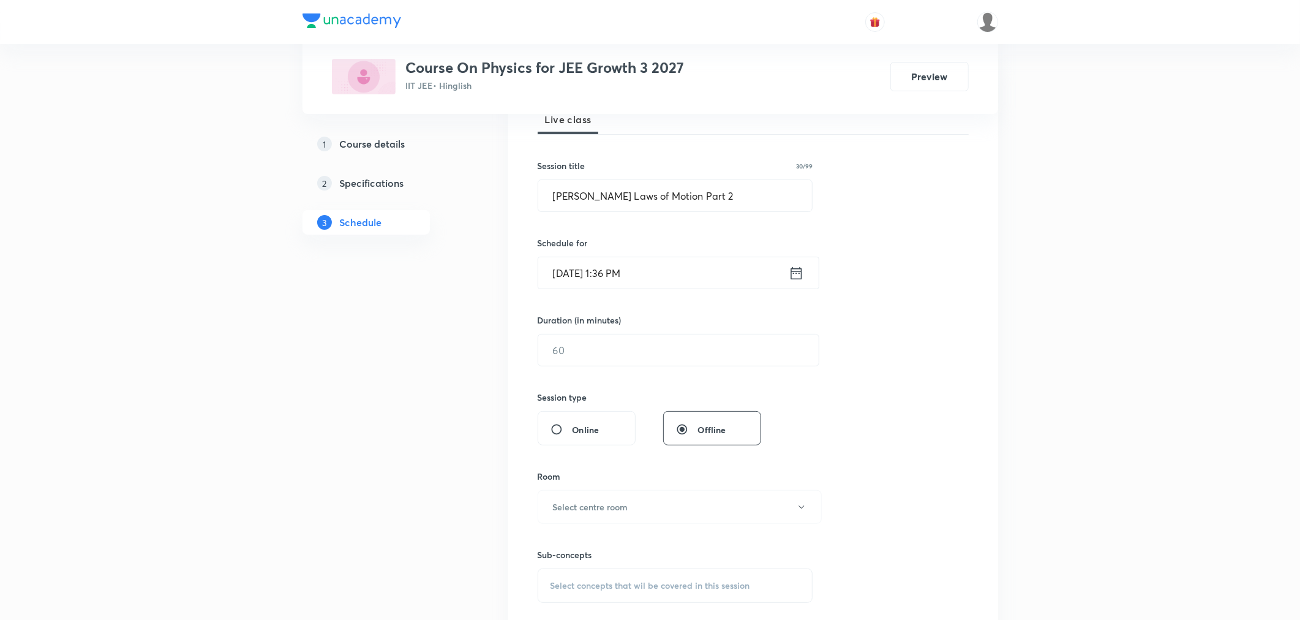
scroll to position [204, 0]
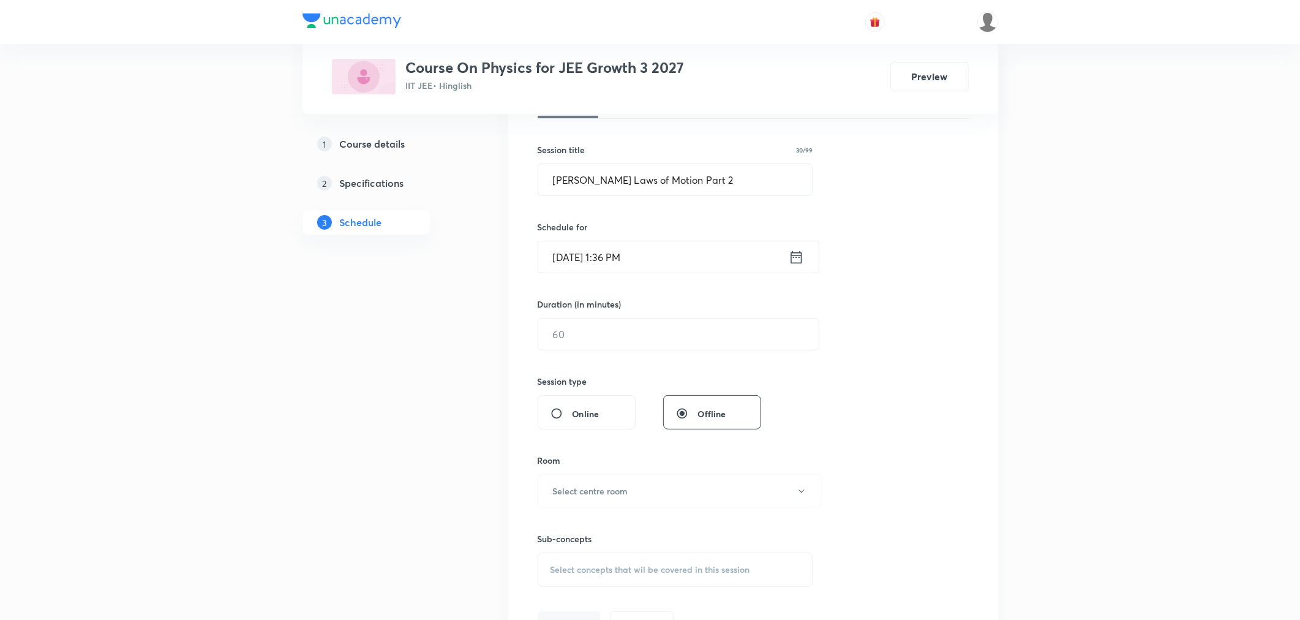
click at [800, 252] on icon at bounding box center [796, 257] width 15 height 17
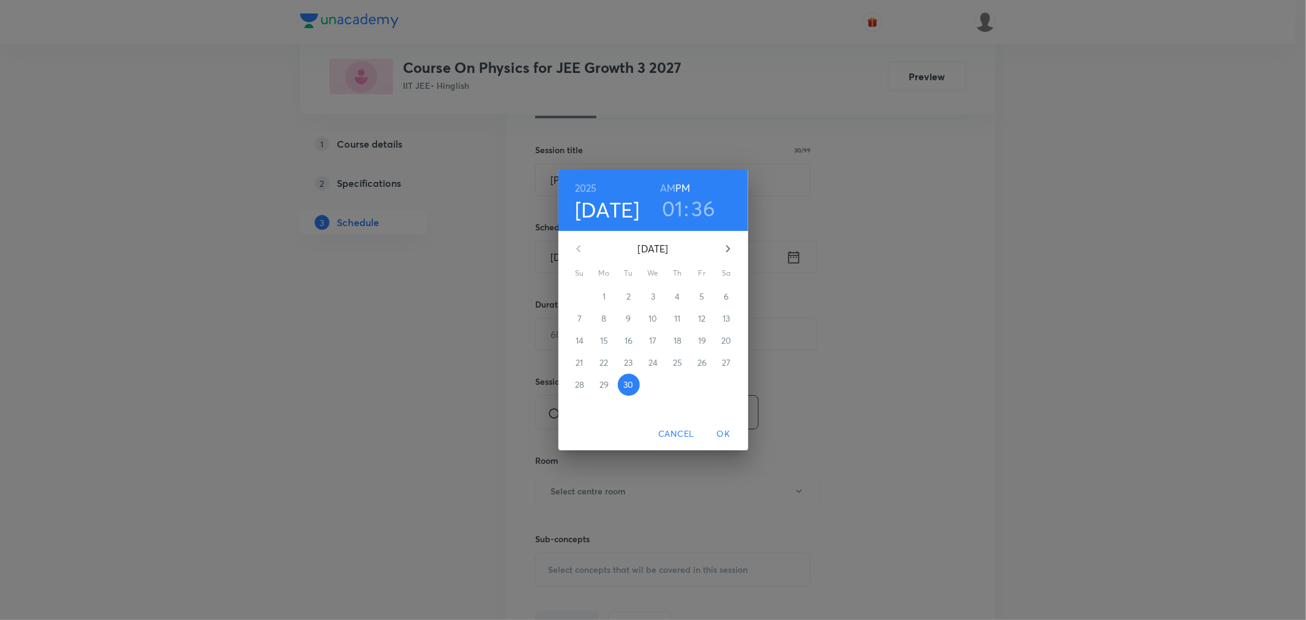
click at [708, 203] on h3 "36" at bounding box center [704, 208] width 24 height 26
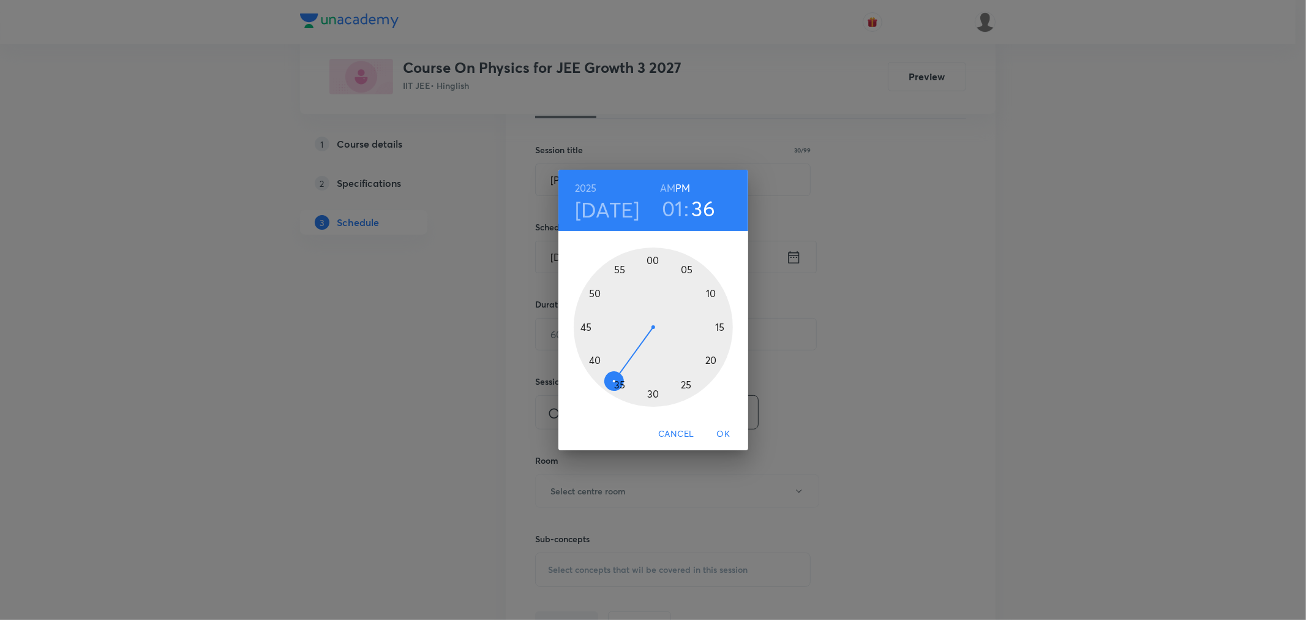
click at [619, 382] on div at bounding box center [653, 326] width 159 height 159
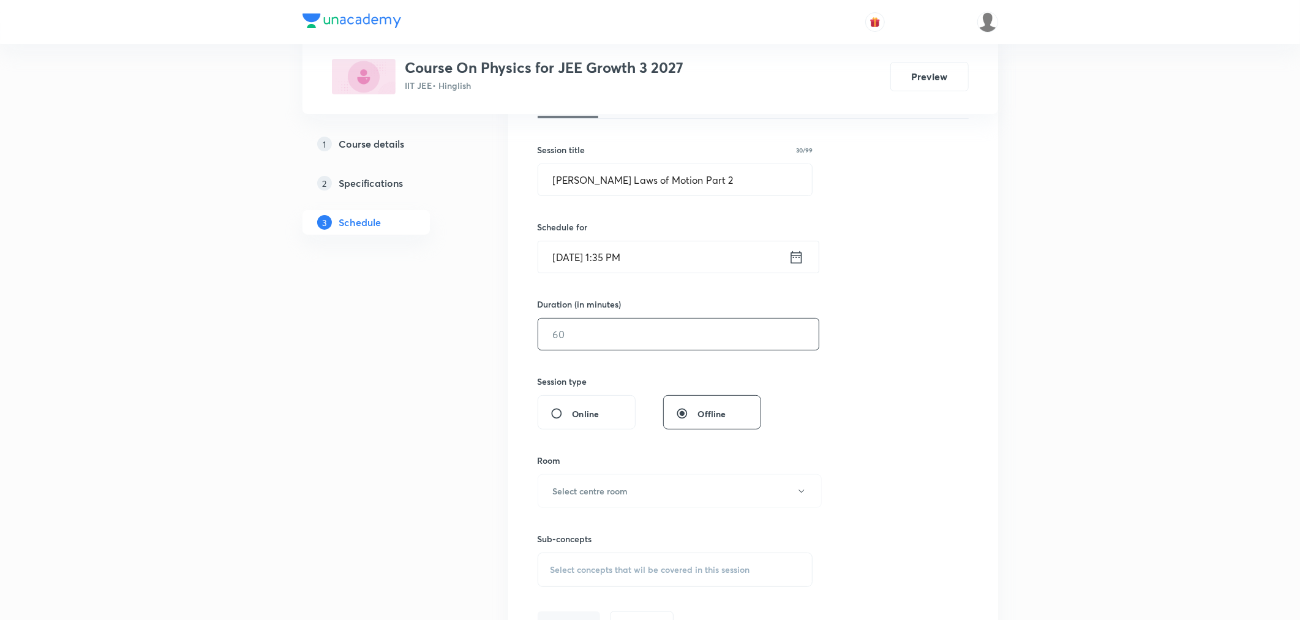
click at [564, 341] on input "text" at bounding box center [678, 333] width 281 height 31
type input "7"
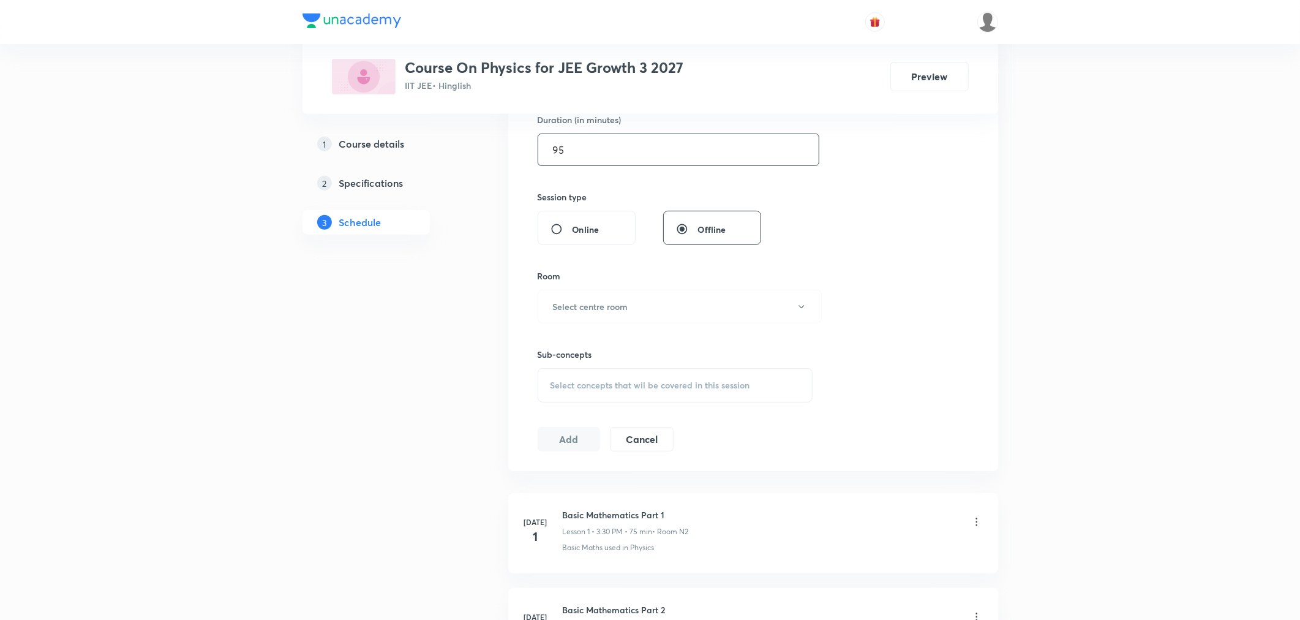
scroll to position [408, 0]
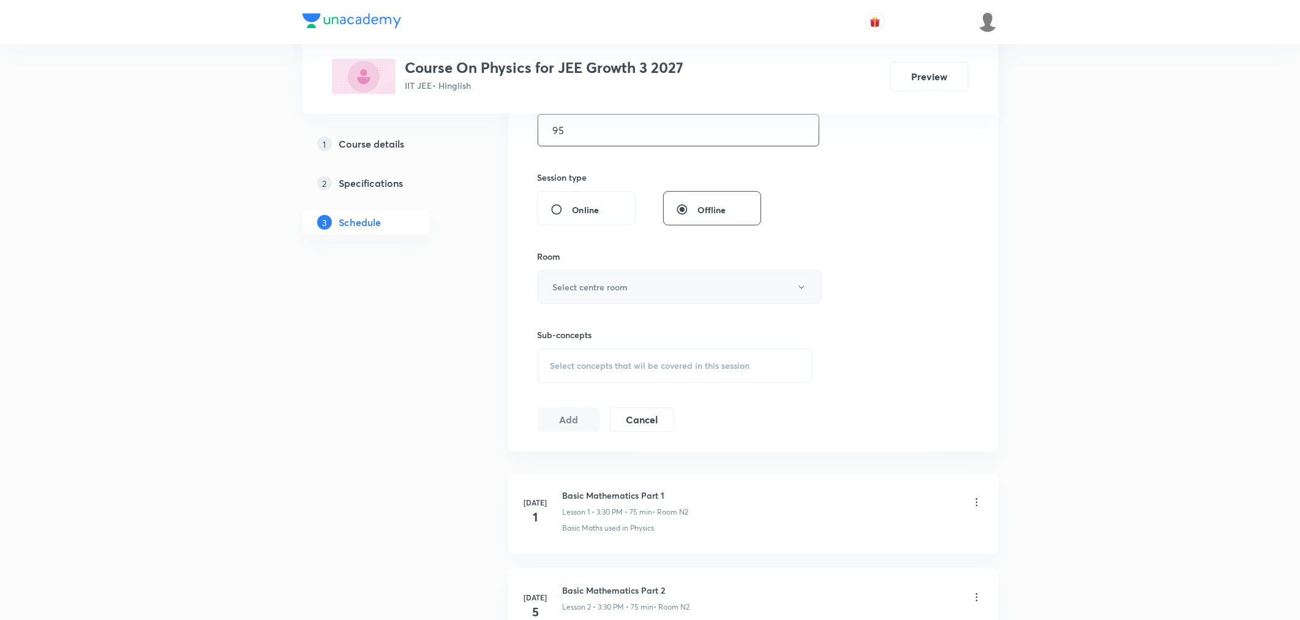
type input "95"
click at [541, 299] on button "Select centre room" at bounding box center [680, 287] width 284 height 34
click at [548, 347] on span "N2" at bounding box center [677, 349] width 268 height 13
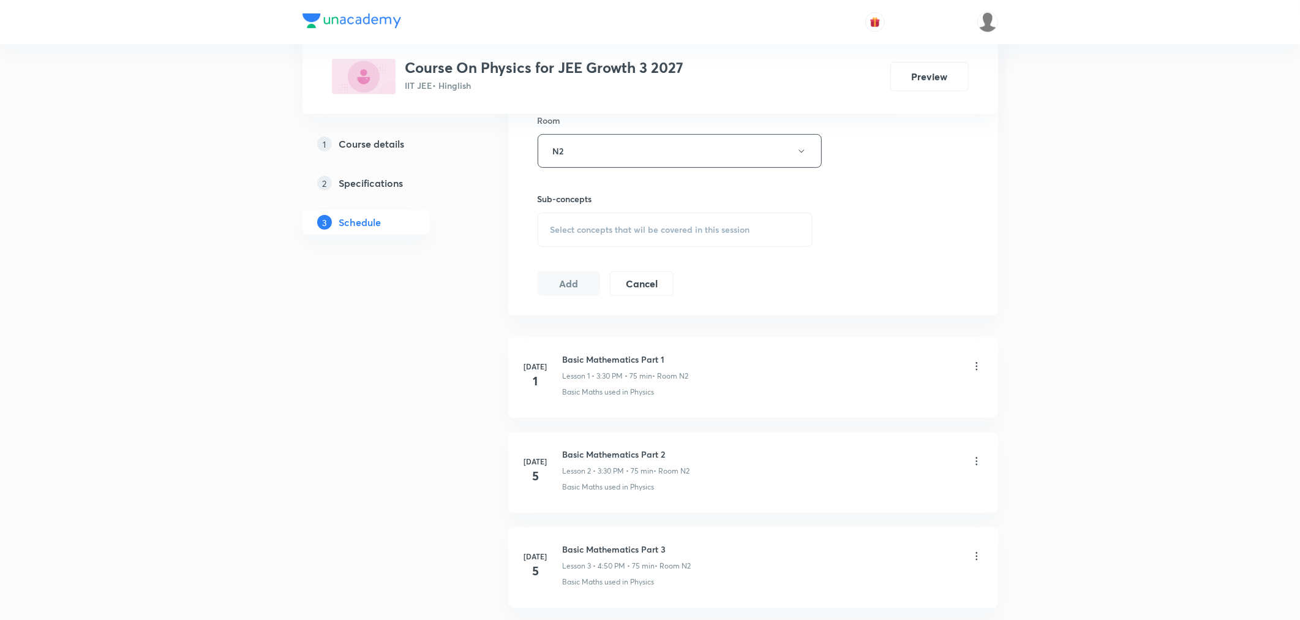
click at [594, 241] on div "Select concepts that wil be covered in this session" at bounding box center [676, 230] width 276 height 34
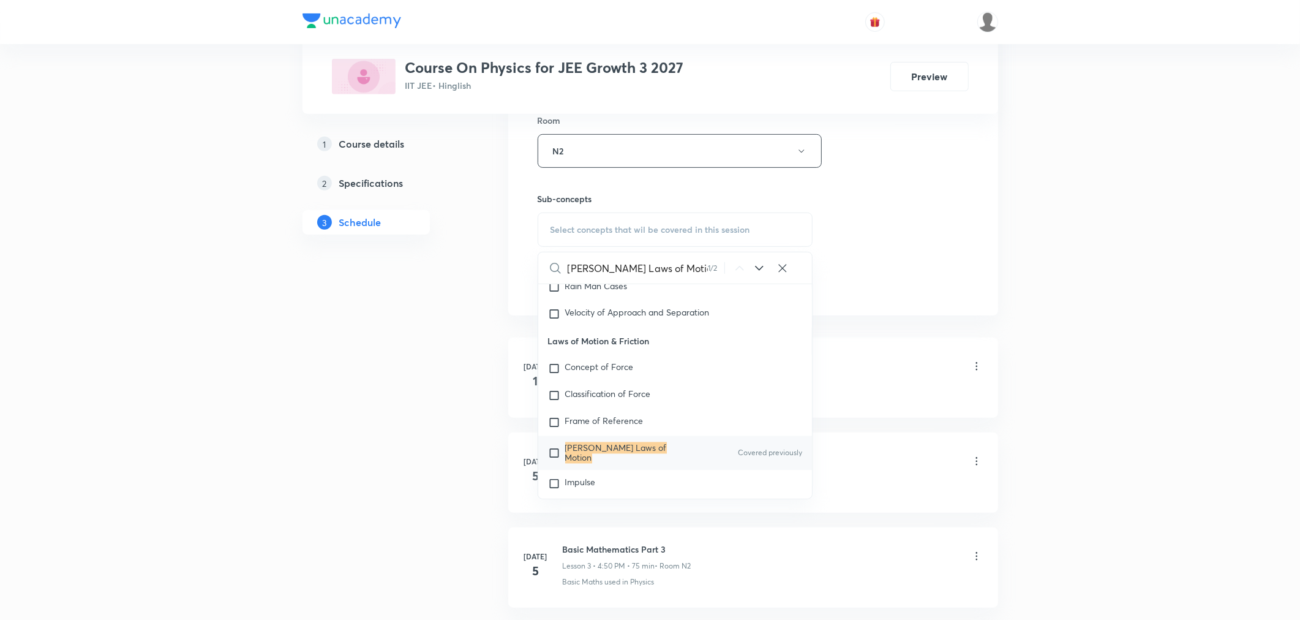
scroll to position [1948, 0]
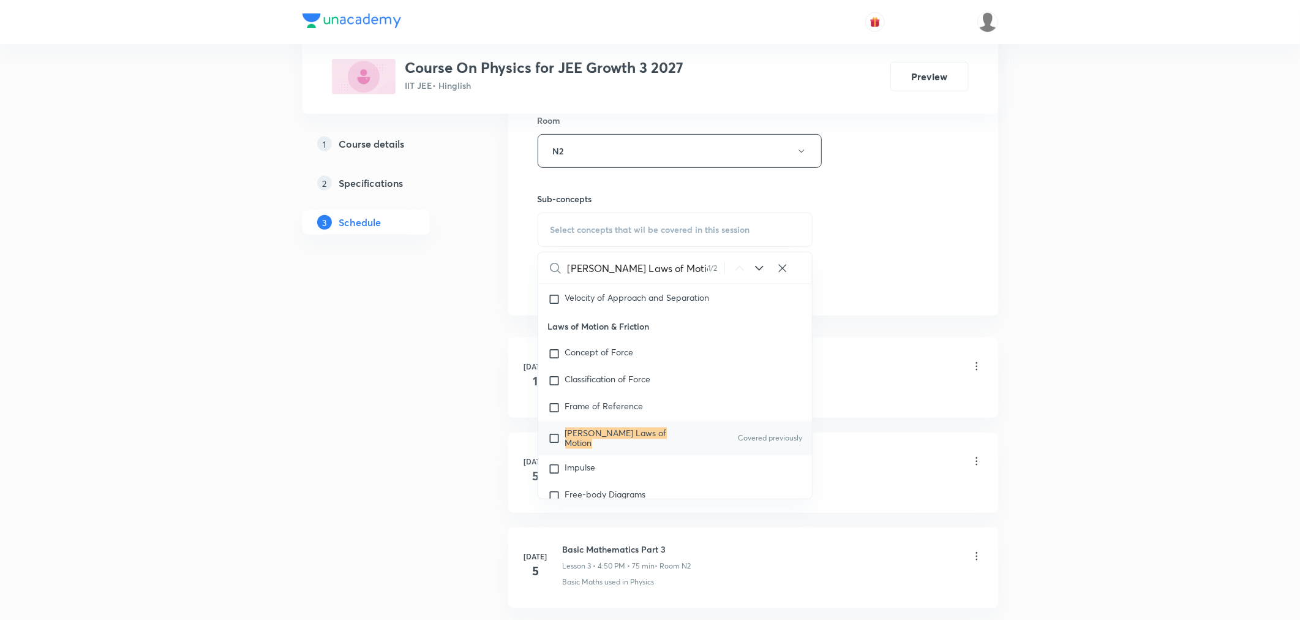
type input "Newton's Laws of Motion"
click at [617, 442] on mark "Newton's Laws of Motion" at bounding box center [616, 437] width 102 height 21
checkbox input "true"
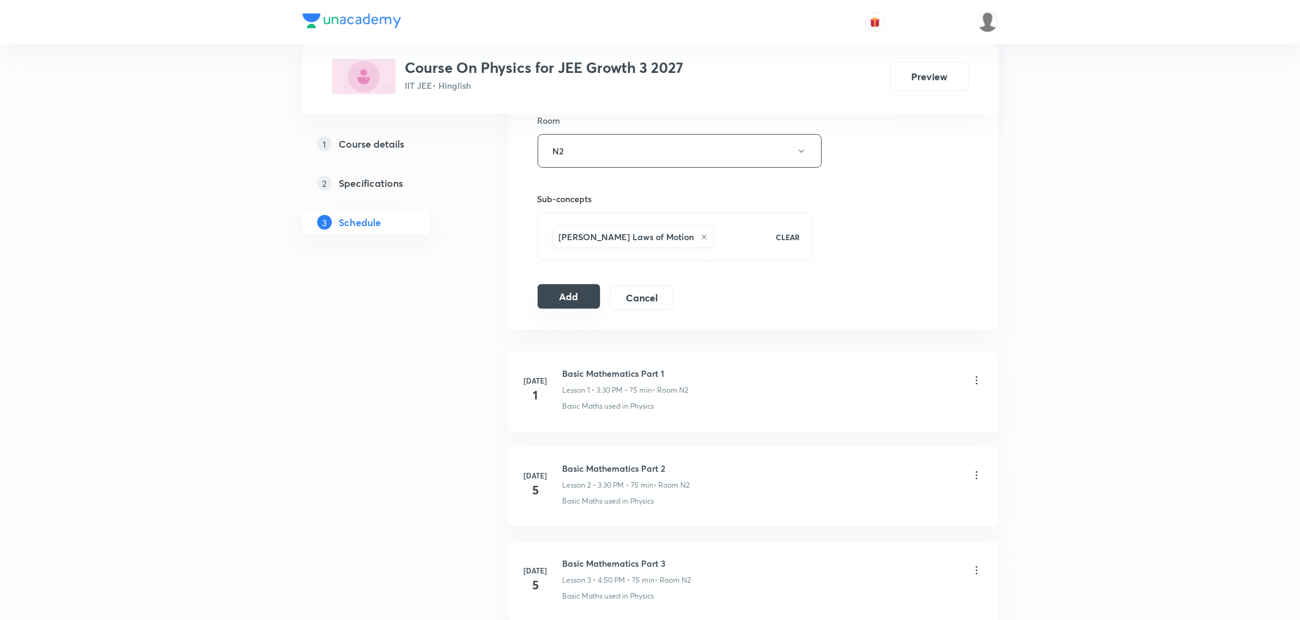
click at [573, 297] on button "Add" at bounding box center [569, 296] width 63 height 24
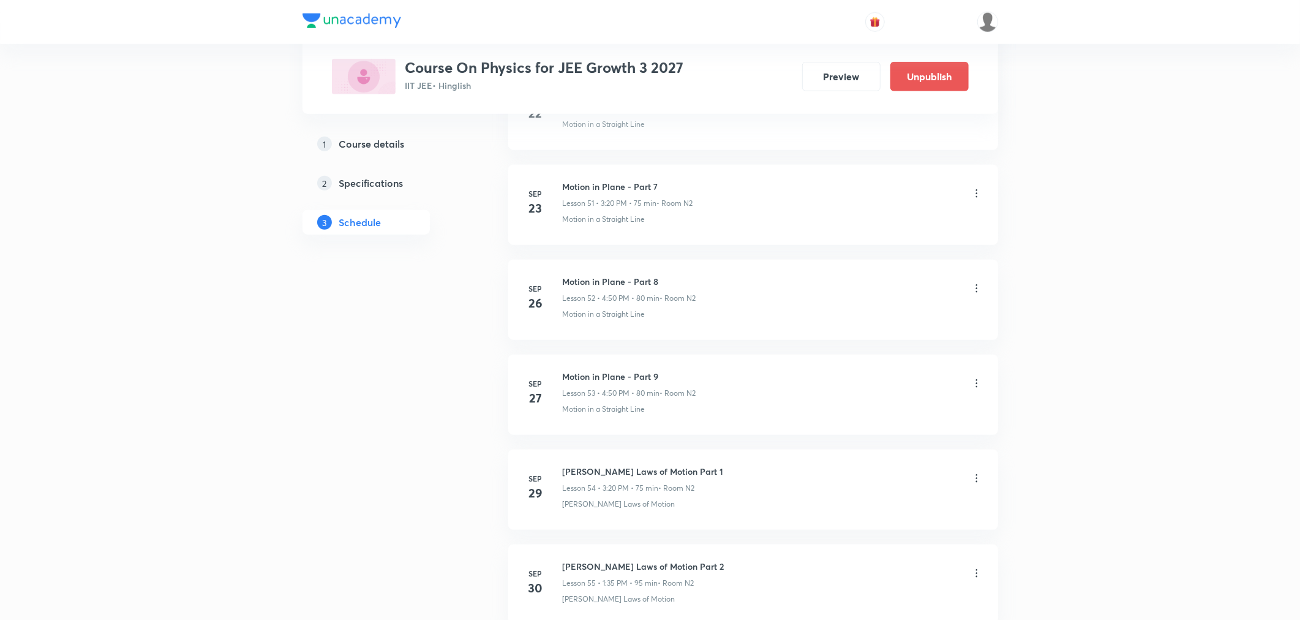
scroll to position [5026, 0]
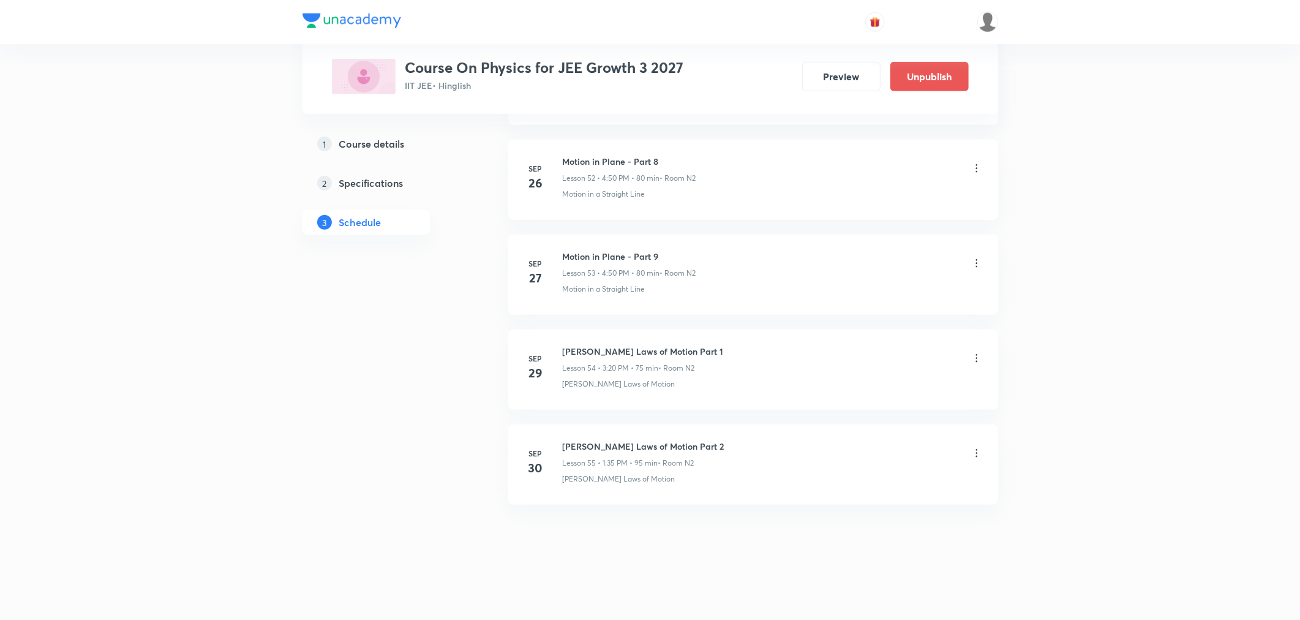
click at [647, 443] on h6 "Newton's Laws of Motion Part 2" at bounding box center [644, 446] width 162 height 13
copy h6 "Newton's Laws of Motion Part 2"
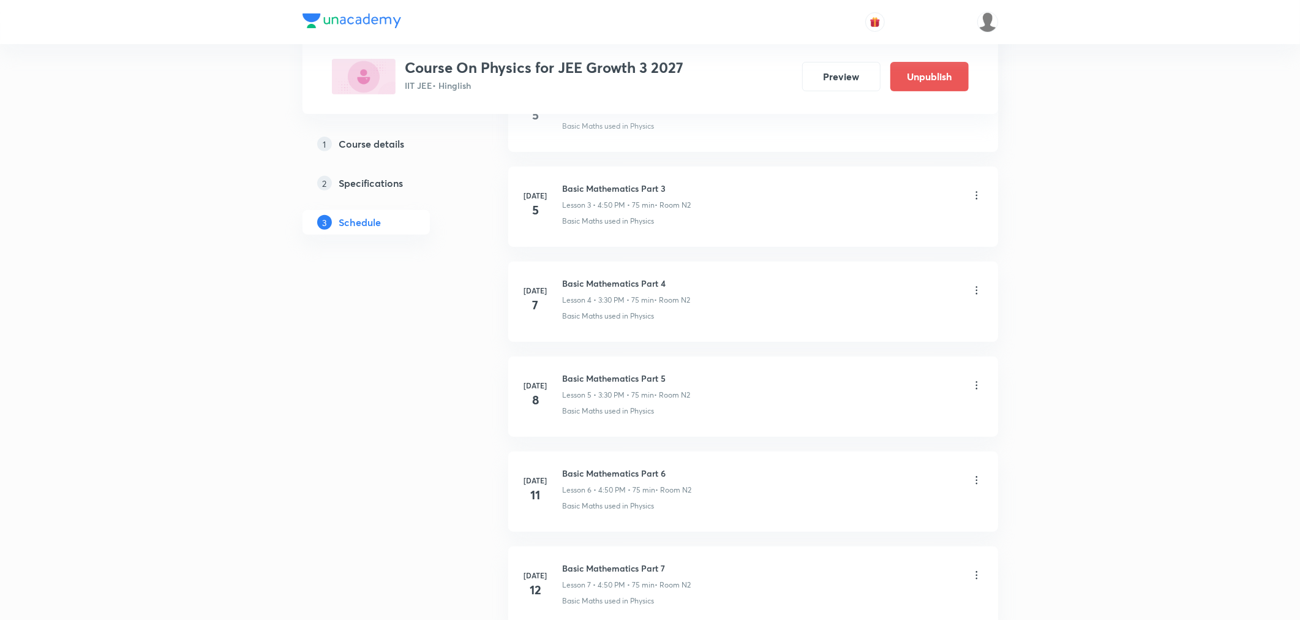
scroll to position [0, 0]
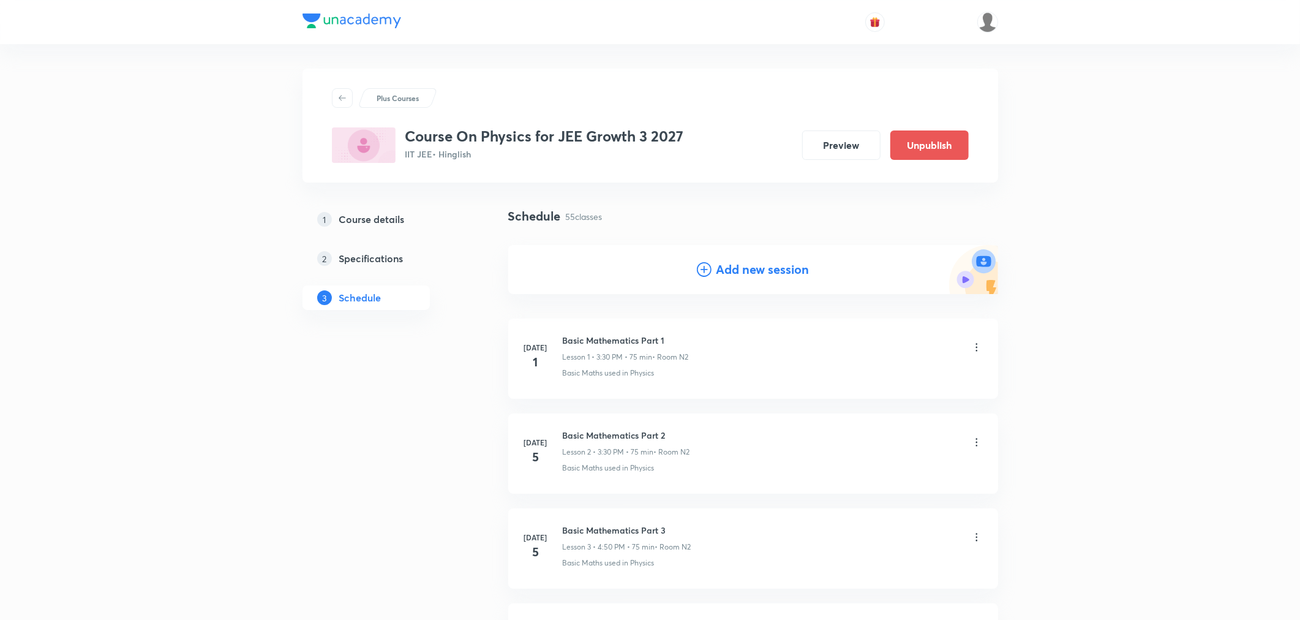
click at [749, 276] on h4 "Add new session" at bounding box center [763, 269] width 93 height 18
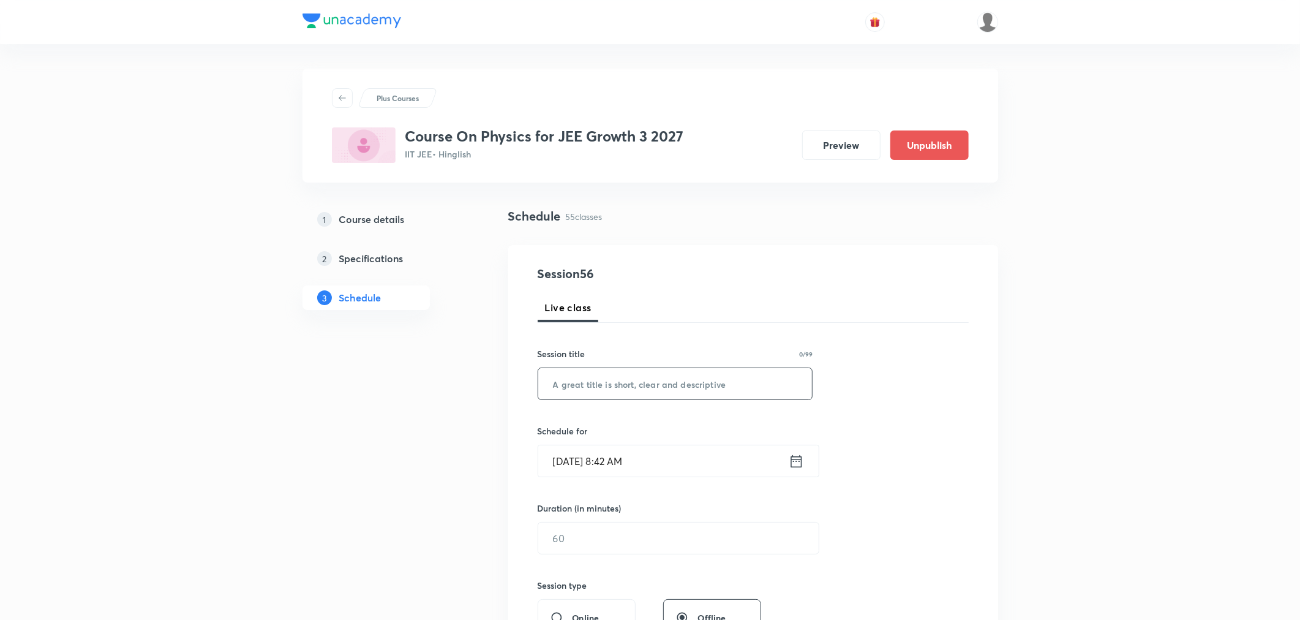
click at [638, 375] on input "text" at bounding box center [675, 383] width 274 height 31
paste input "Newton's Laws of Motion Part 2"
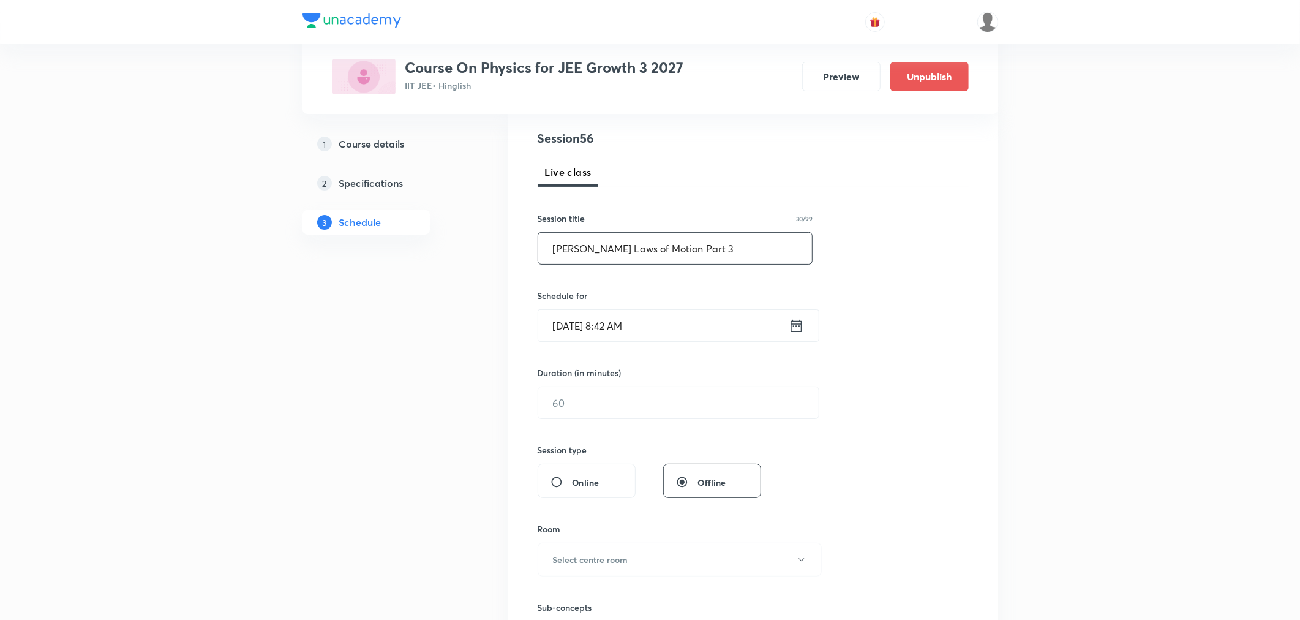
scroll to position [136, 0]
type input "Newton's Laws of Motion Part 3"
click at [797, 317] on icon at bounding box center [796, 325] width 15 height 17
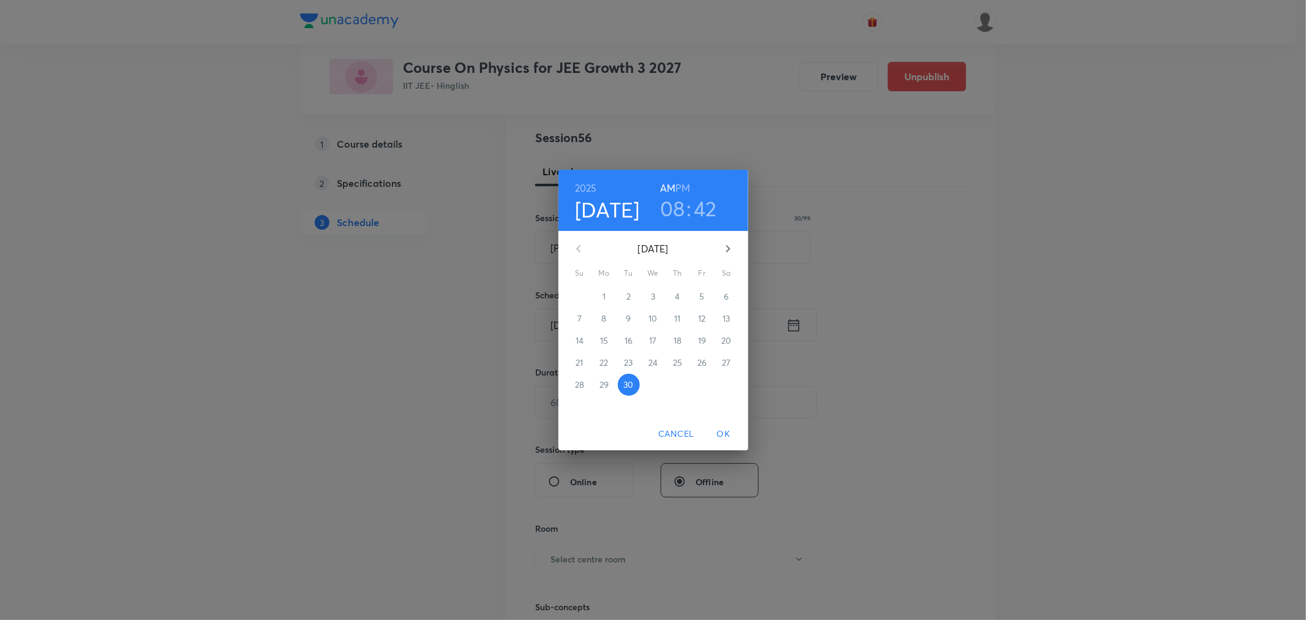
click at [681, 188] on h6 "PM" at bounding box center [683, 187] width 15 height 17
click at [674, 212] on h3 "08" at bounding box center [672, 208] width 25 height 26
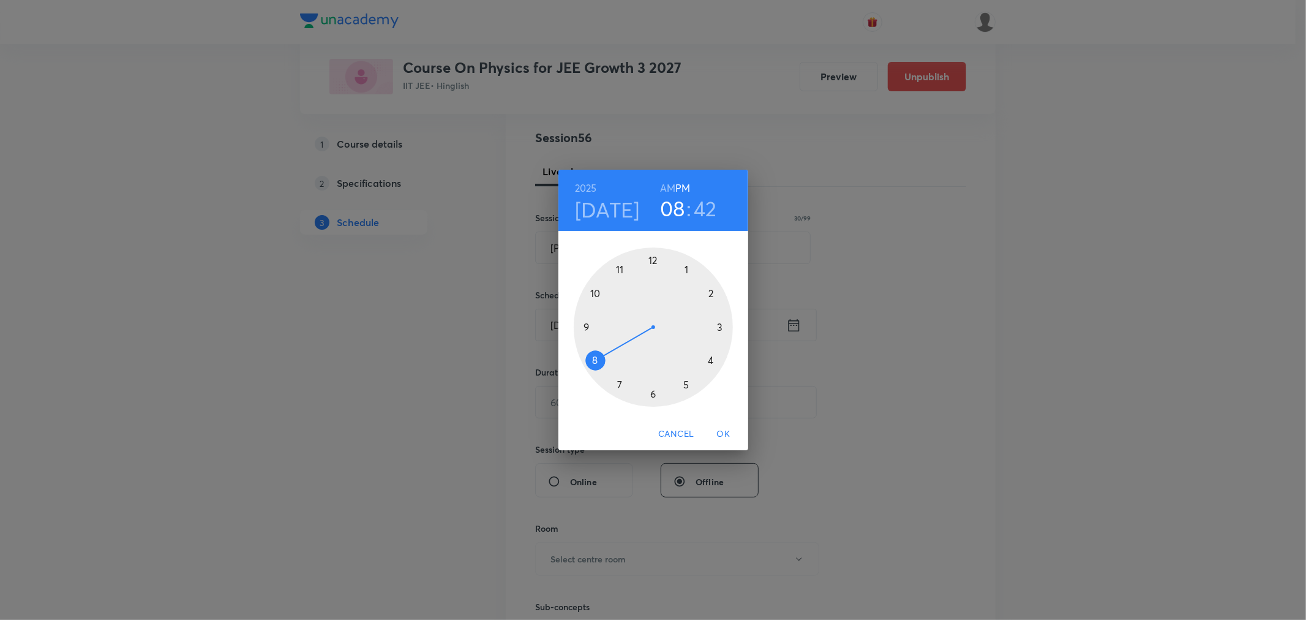
click at [720, 328] on div at bounding box center [653, 326] width 159 height 159
click at [709, 359] on div at bounding box center [653, 326] width 159 height 159
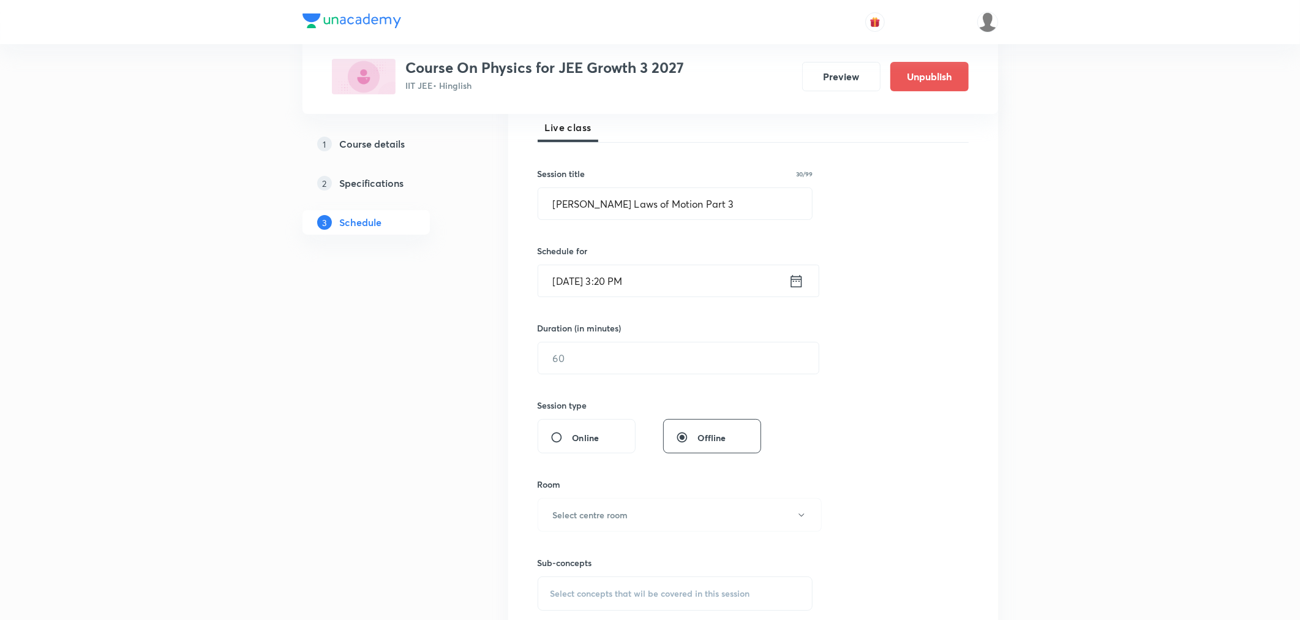
scroll to position [204, 0]
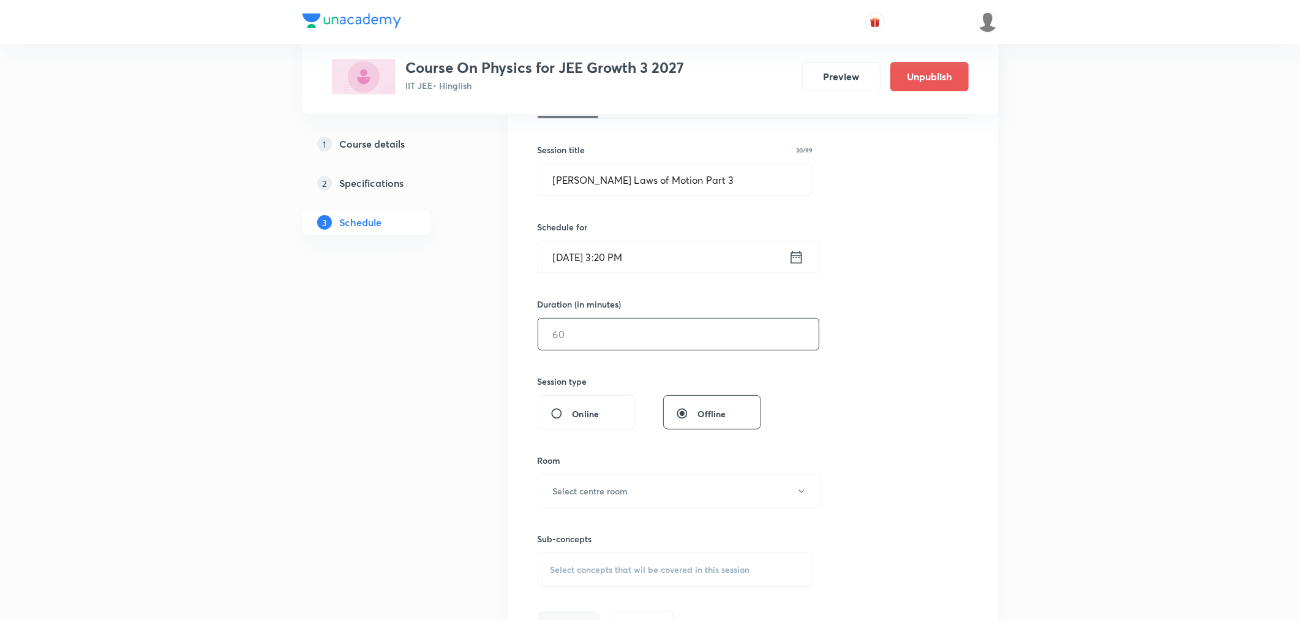
click at [674, 337] on input "text" at bounding box center [678, 333] width 281 height 31
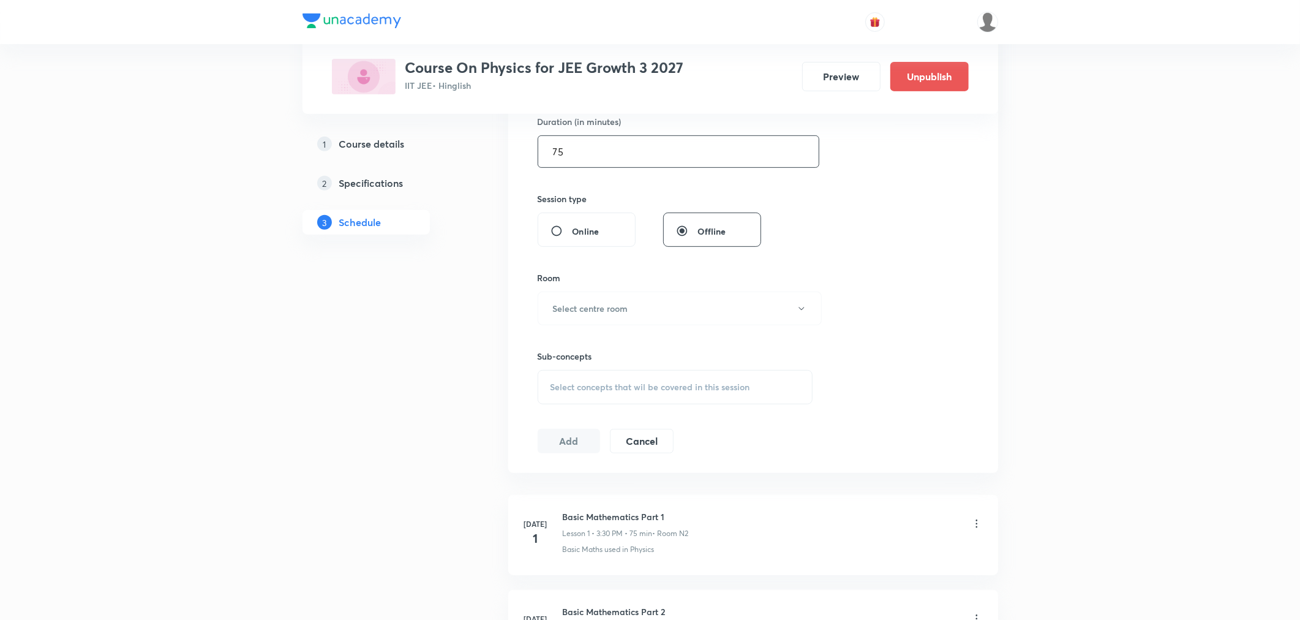
scroll to position [408, 0]
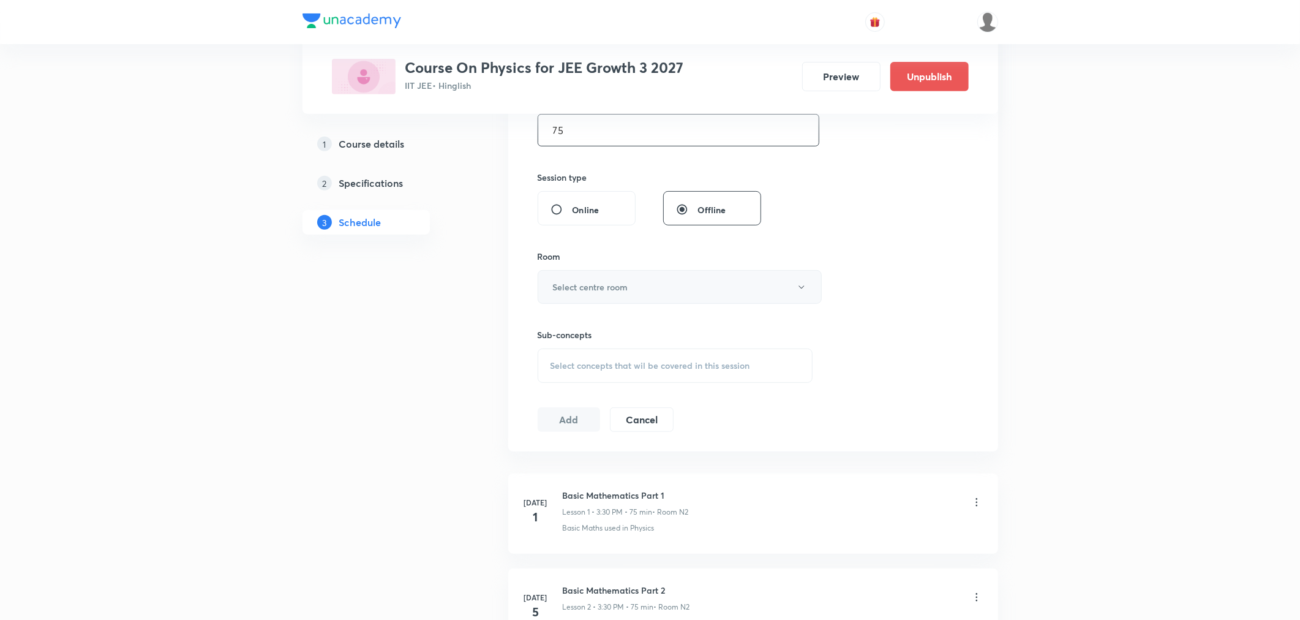
type input "75"
click at [586, 289] on h6 "Select centre room" at bounding box center [590, 287] width 75 height 13
click at [548, 348] on span "N2" at bounding box center [677, 349] width 268 height 13
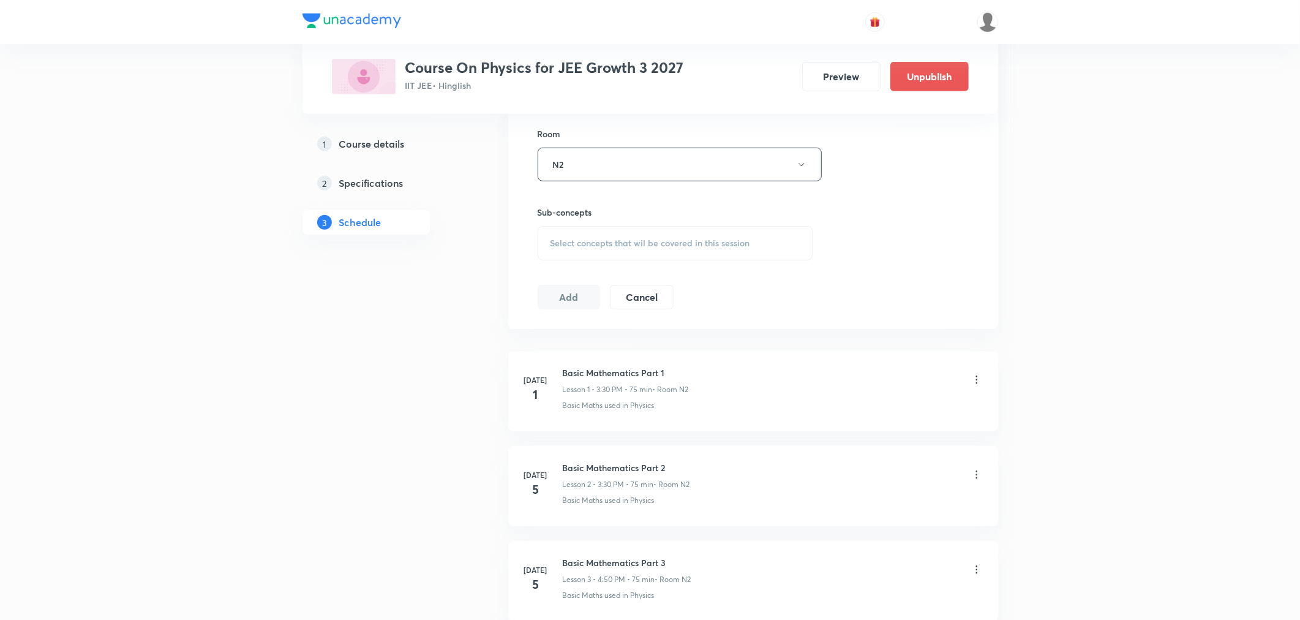
scroll to position [544, 0]
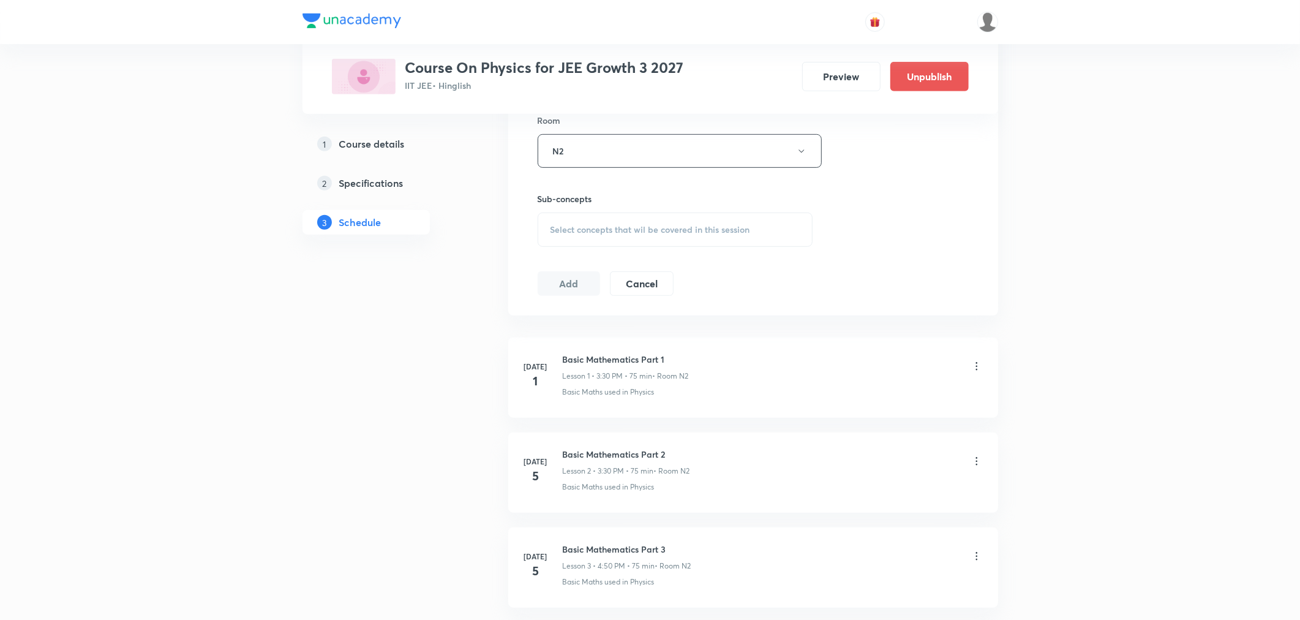
click at [617, 241] on div "Select concepts that wil be covered in this session" at bounding box center [676, 230] width 276 height 34
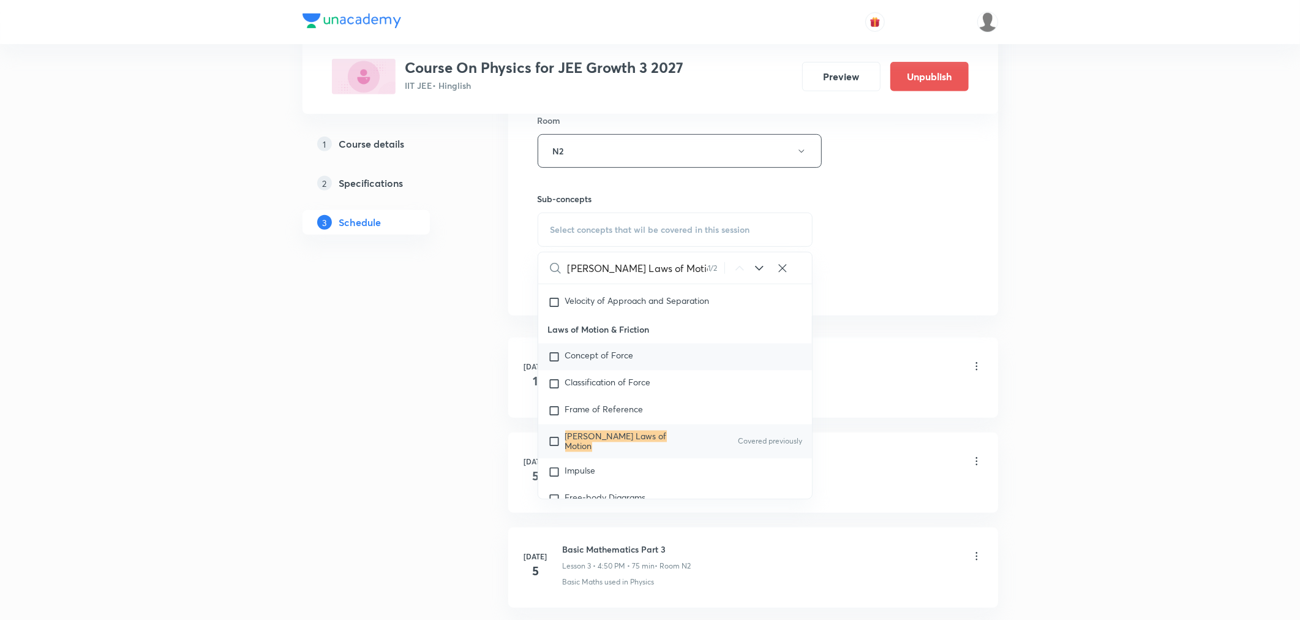
scroll to position [1948, 0]
type input "Newton's Laws of Motion"
click at [650, 443] on mark "Newton's Laws of Motion" at bounding box center [616, 437] width 102 height 21
checkbox input "true"
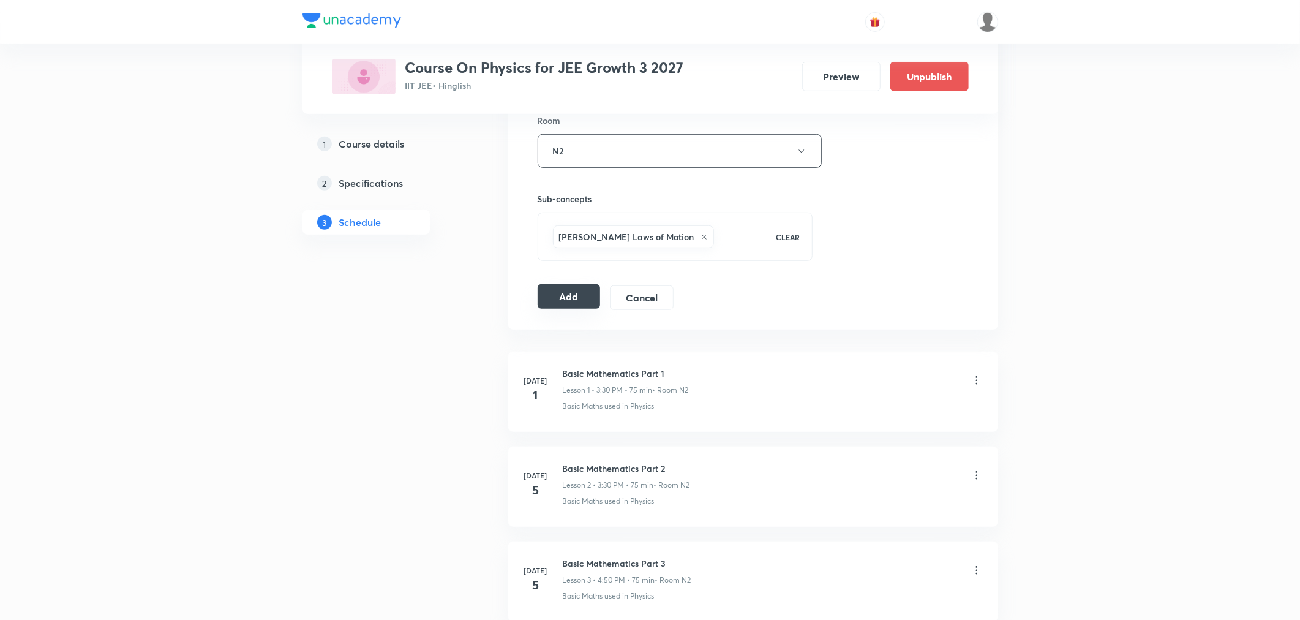
click at [571, 298] on button "Add" at bounding box center [569, 296] width 63 height 24
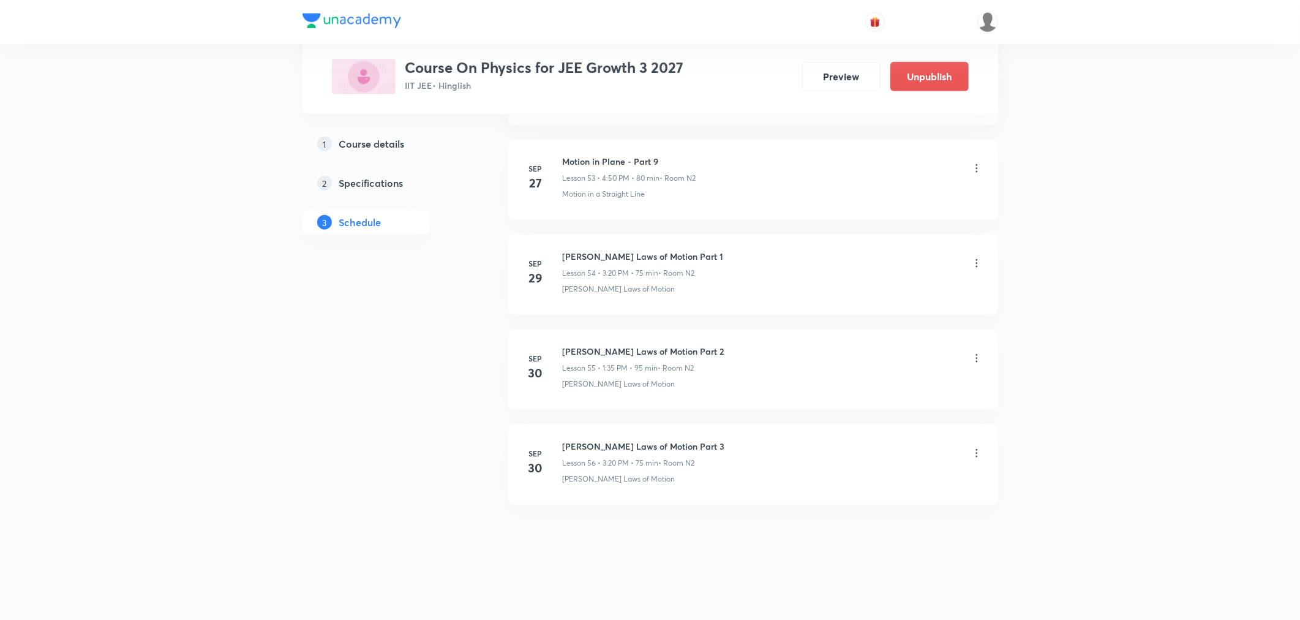
scroll to position [5121, 0]
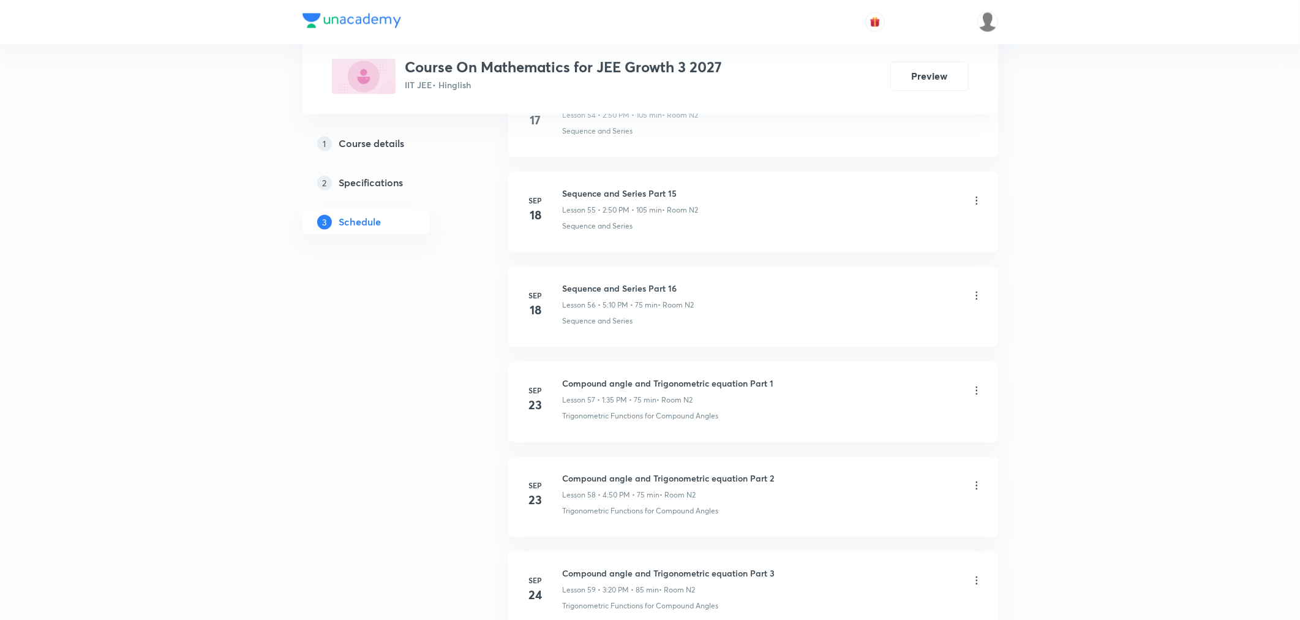
scroll to position [6254, 0]
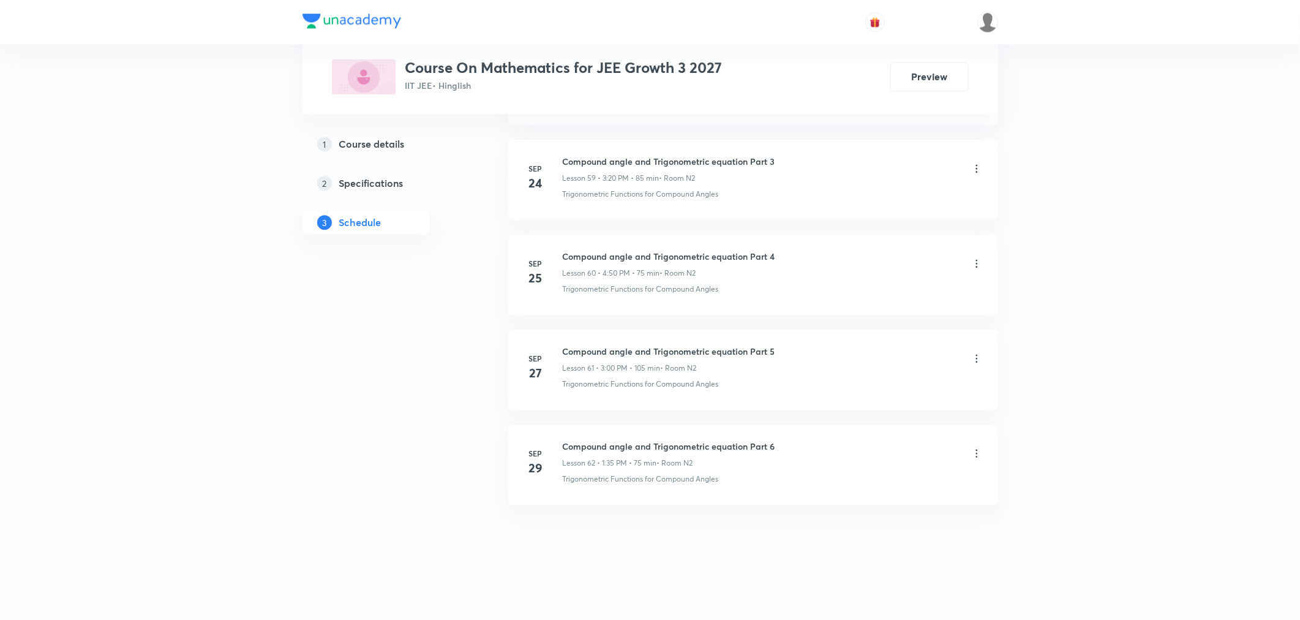
click at [628, 440] on h6 "Compound angle and Trigonometric equation Part 6" at bounding box center [669, 446] width 213 height 13
copy h6 "Compound angle and Trigonometric equation Part 6"
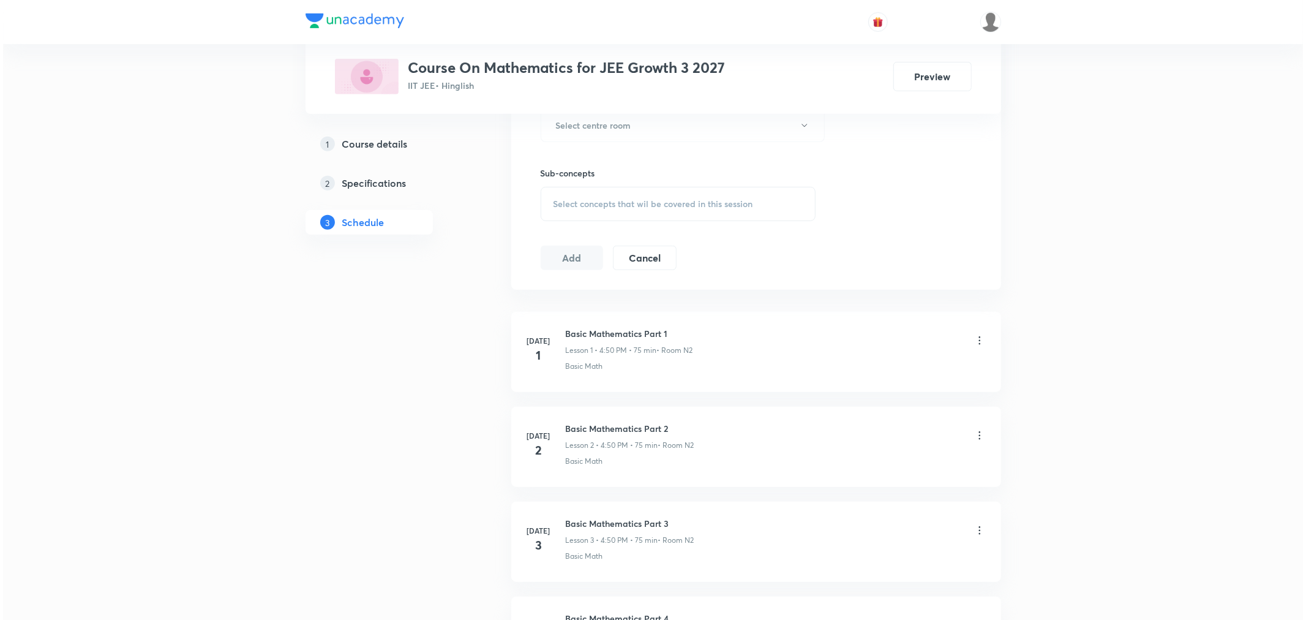
scroll to position [0, 0]
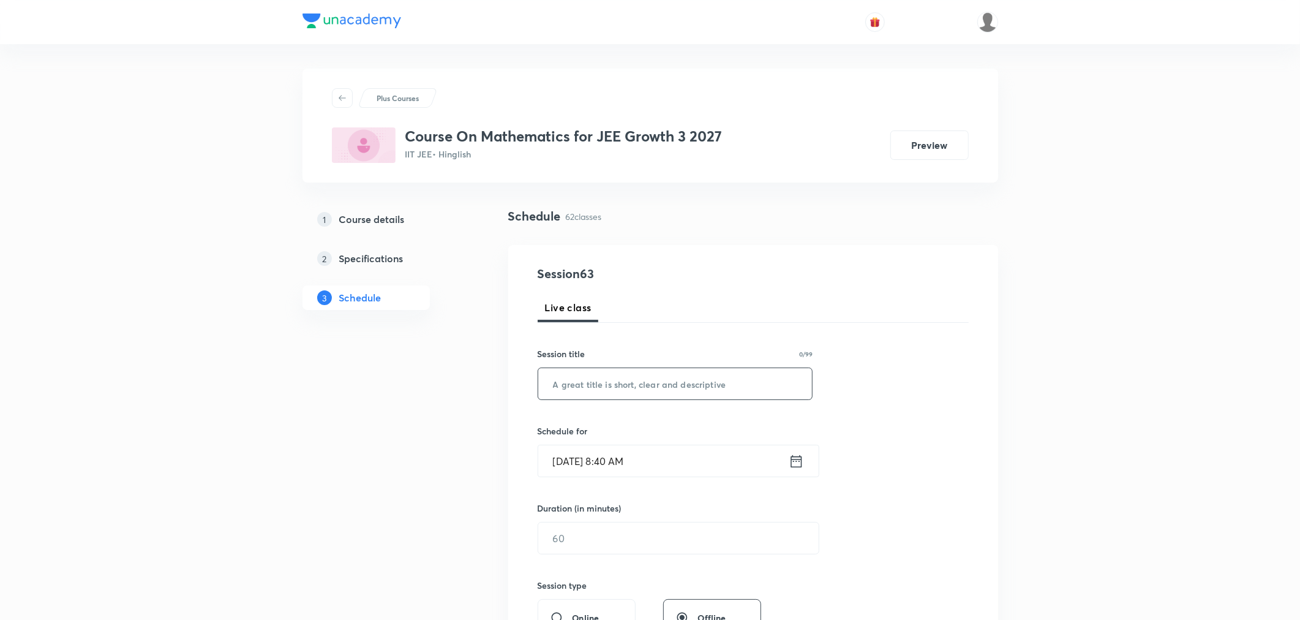
click at [614, 383] on input "text" at bounding box center [675, 383] width 274 height 31
paste input "Compound angle and Trigonometric equation Part 6"
type input "Compound angle and Trigonometric equation Part 7"
click at [794, 462] on icon at bounding box center [796, 461] width 15 height 17
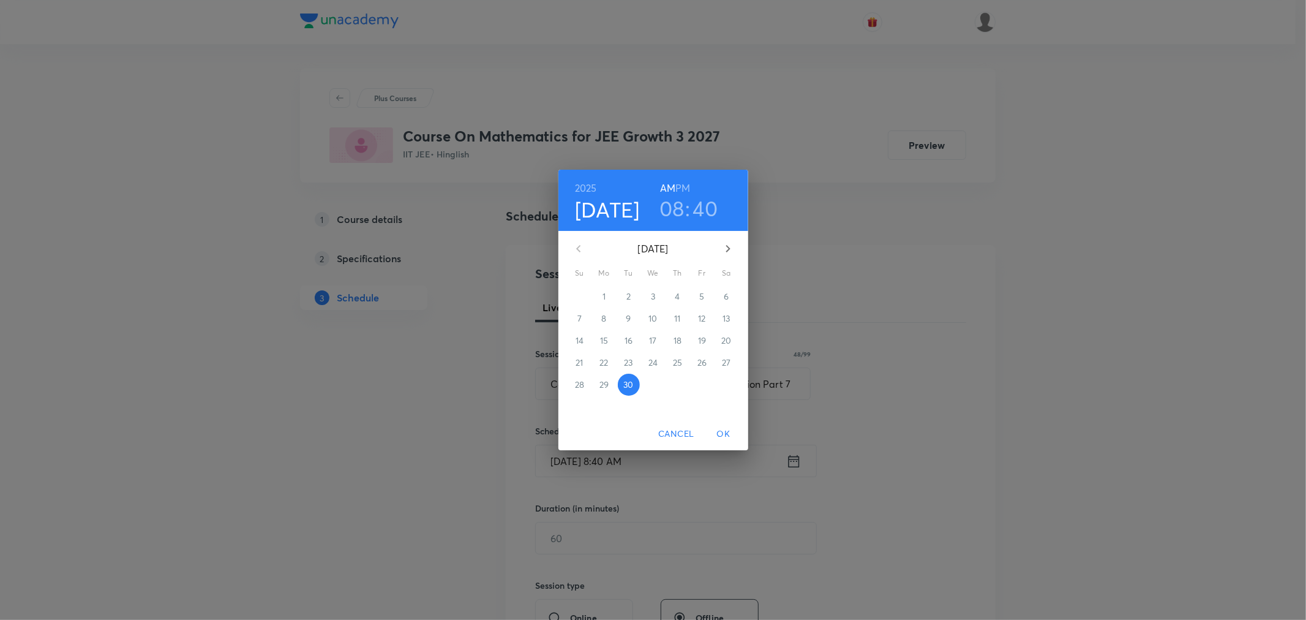
click at [680, 190] on h6 "PM" at bounding box center [683, 187] width 15 height 17
click at [675, 209] on h3 "08" at bounding box center [672, 208] width 25 height 26
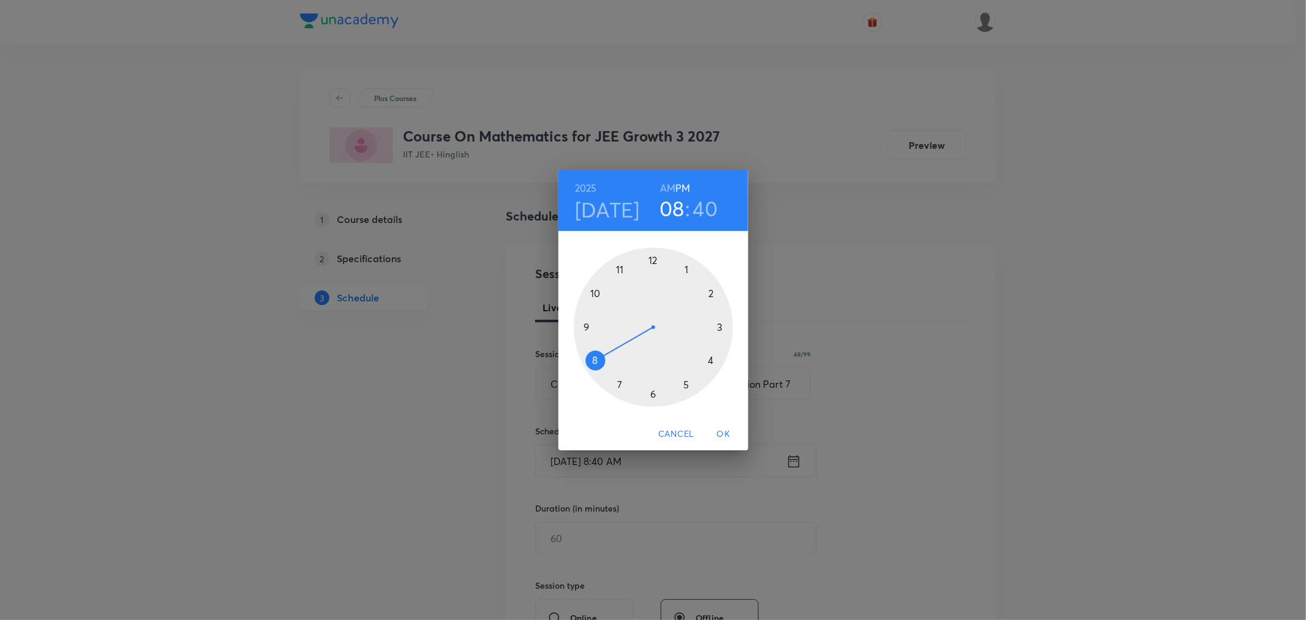
click at [711, 358] on div at bounding box center [653, 326] width 159 height 159
click at [597, 293] on div at bounding box center [653, 326] width 159 height 159
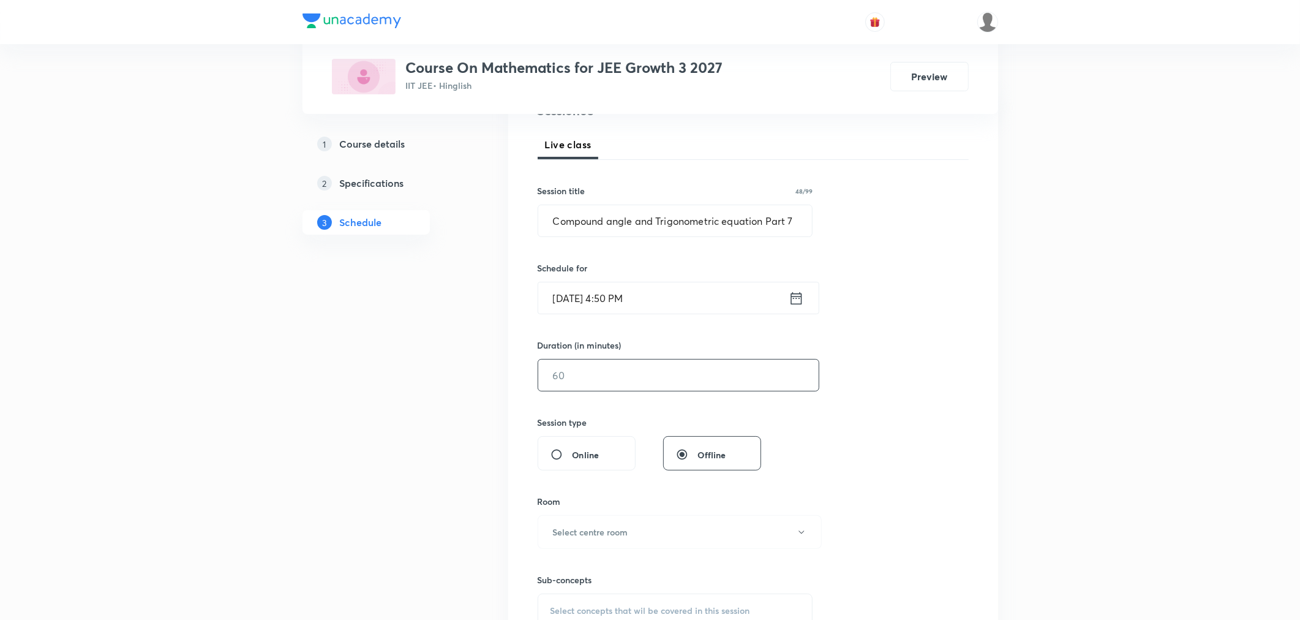
scroll to position [204, 0]
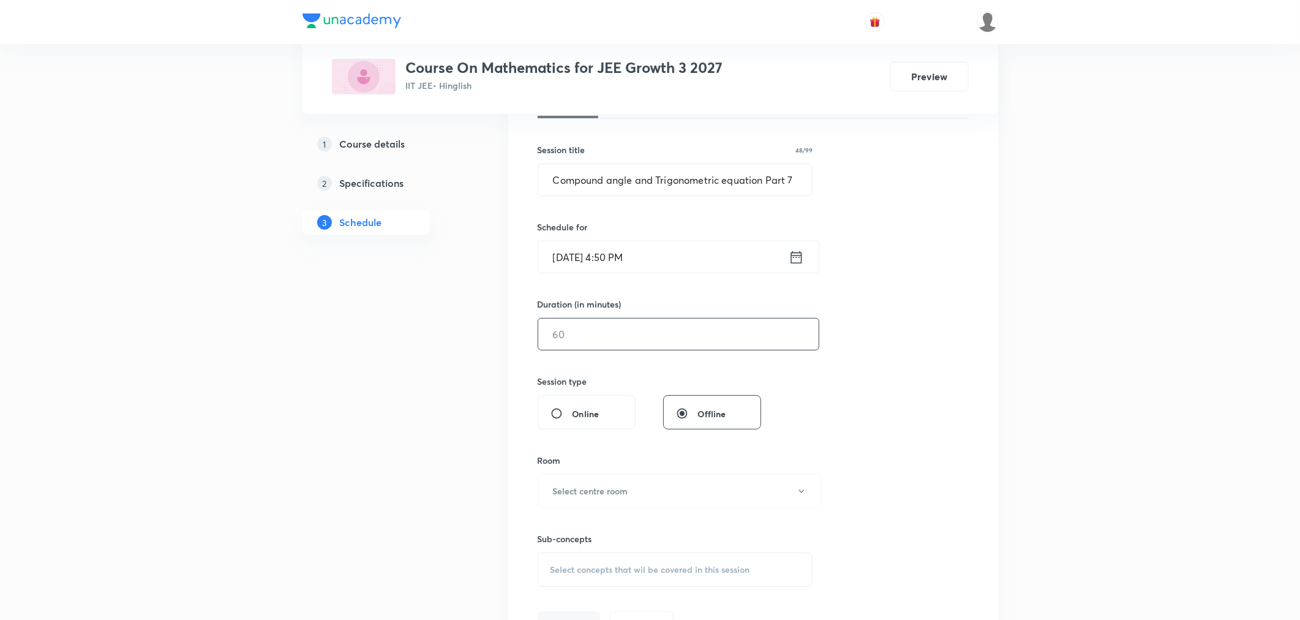
click at [598, 333] on input "text" at bounding box center [678, 333] width 281 height 31
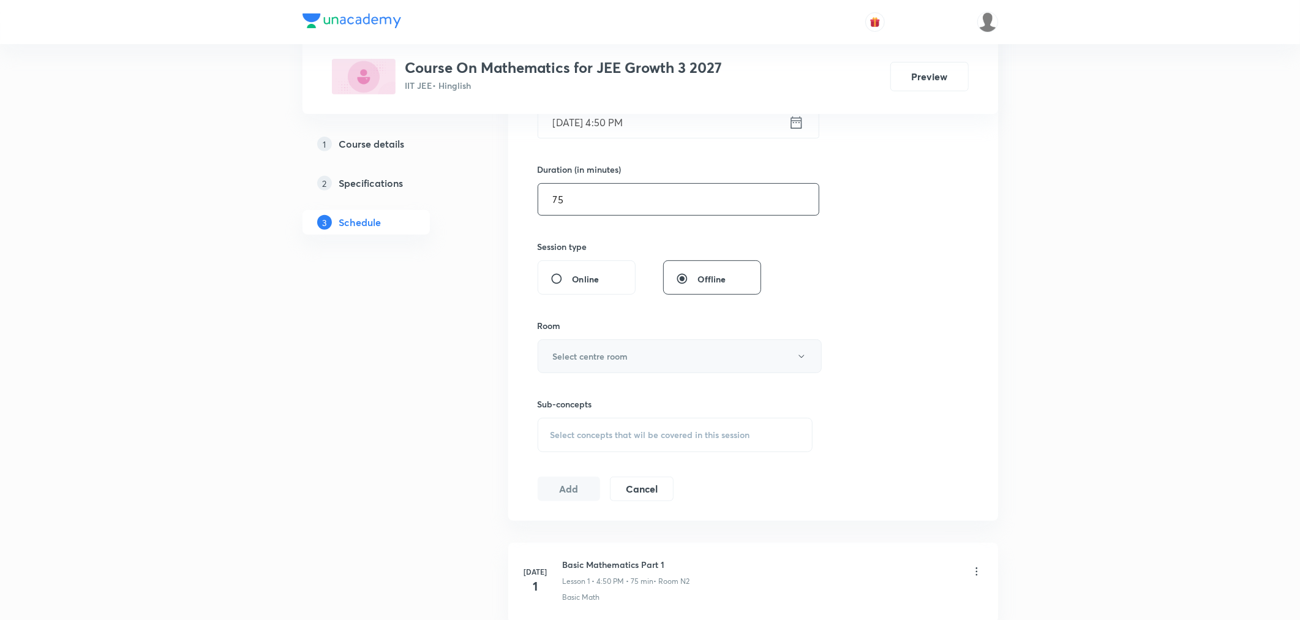
scroll to position [340, 0]
type input "75"
click at [565, 353] on h6 "Select centre room" at bounding box center [590, 354] width 75 height 13
click at [544, 418] on span "N2" at bounding box center [677, 417] width 268 height 13
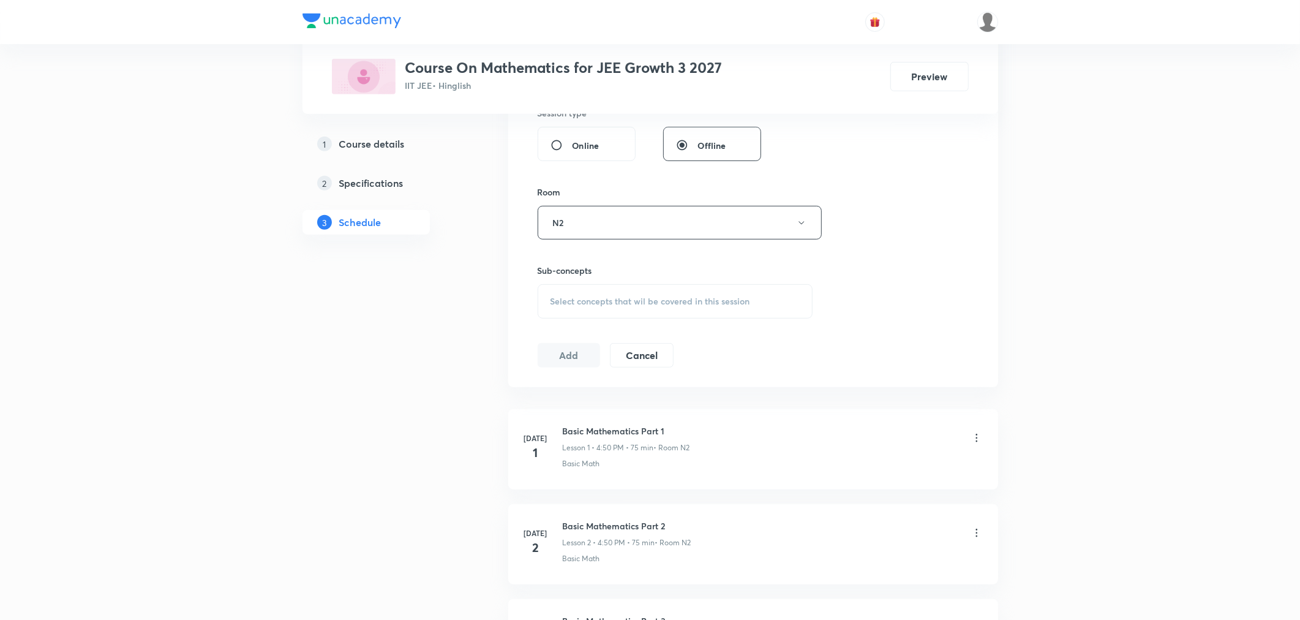
scroll to position [476, 0]
click at [589, 303] on div "Select concepts that wil be covered in this session" at bounding box center [676, 298] width 276 height 34
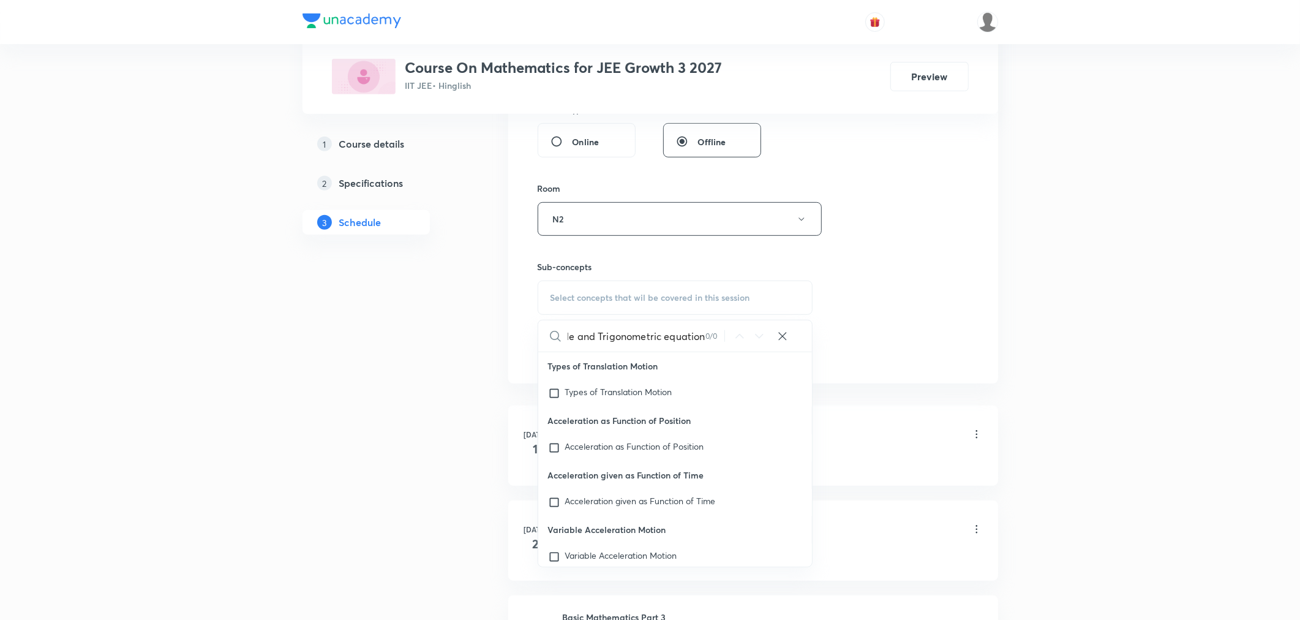
scroll to position [0, 75]
drag, startPoint x: 570, startPoint y: 338, endPoint x: 726, endPoint y: 347, distance: 156.4
click at [726, 347] on div "Compound angle and Trigonometric equation 0 / 0 ​" at bounding box center [675, 335] width 274 height 31
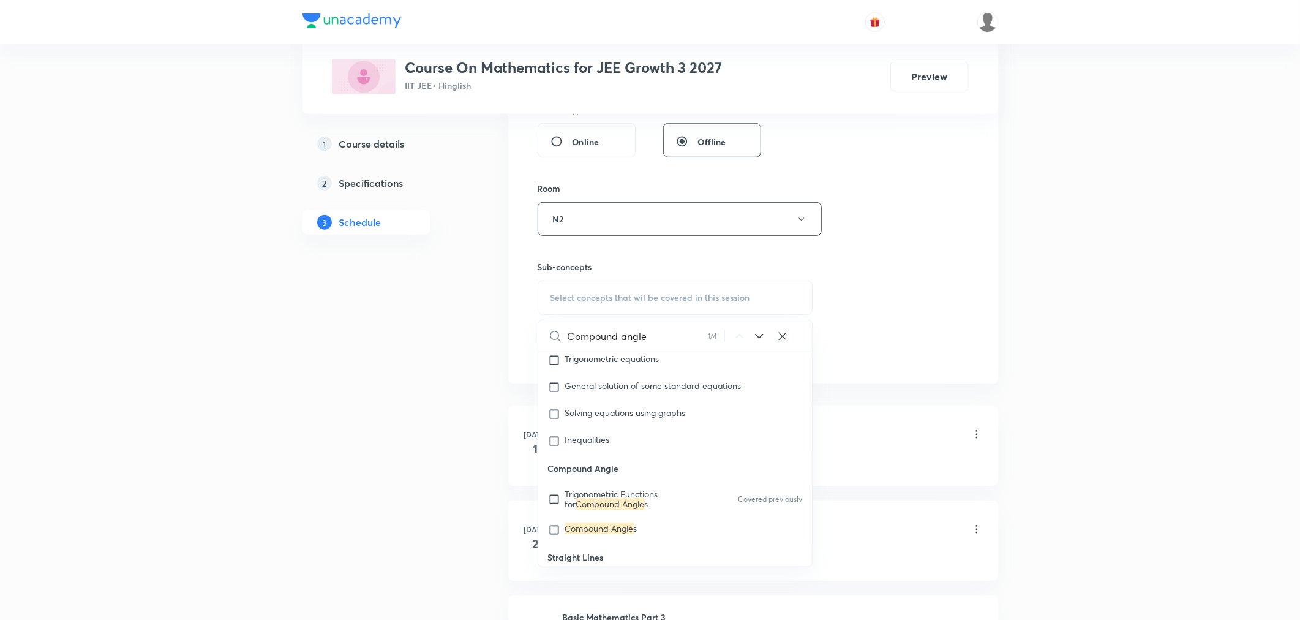
scroll to position [7628, 0]
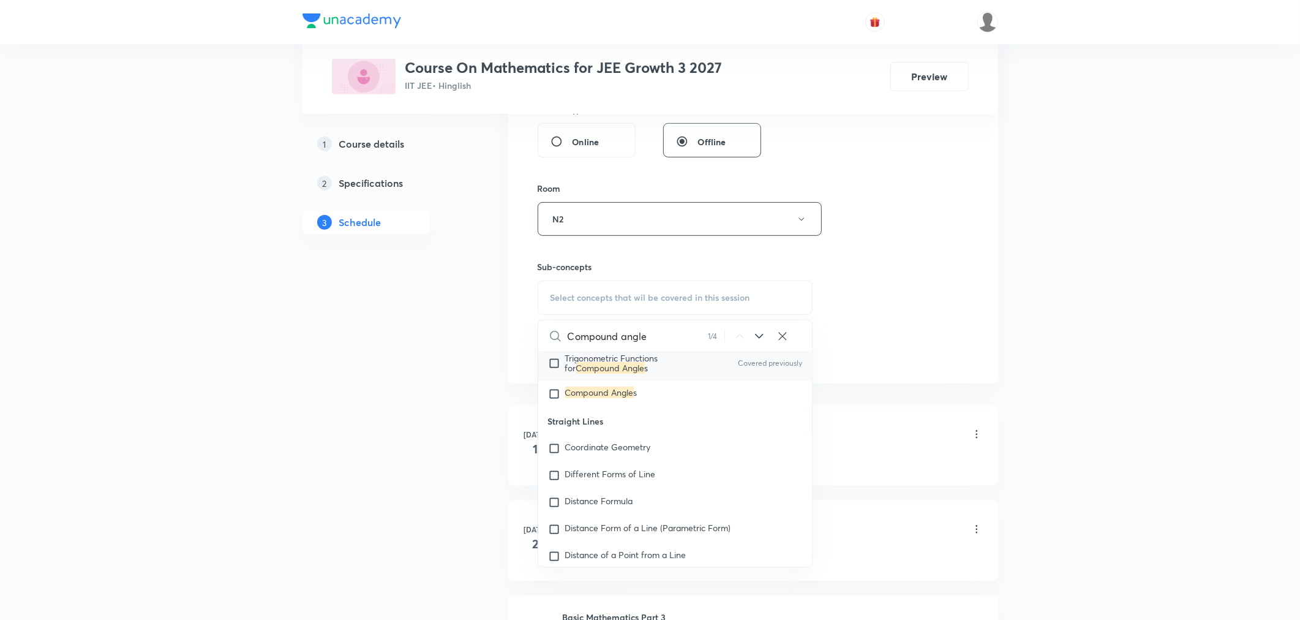
type input "Compound angle"
click at [609, 374] on mark "Compound Angle" at bounding box center [610, 368] width 69 height 12
checkbox input "true"
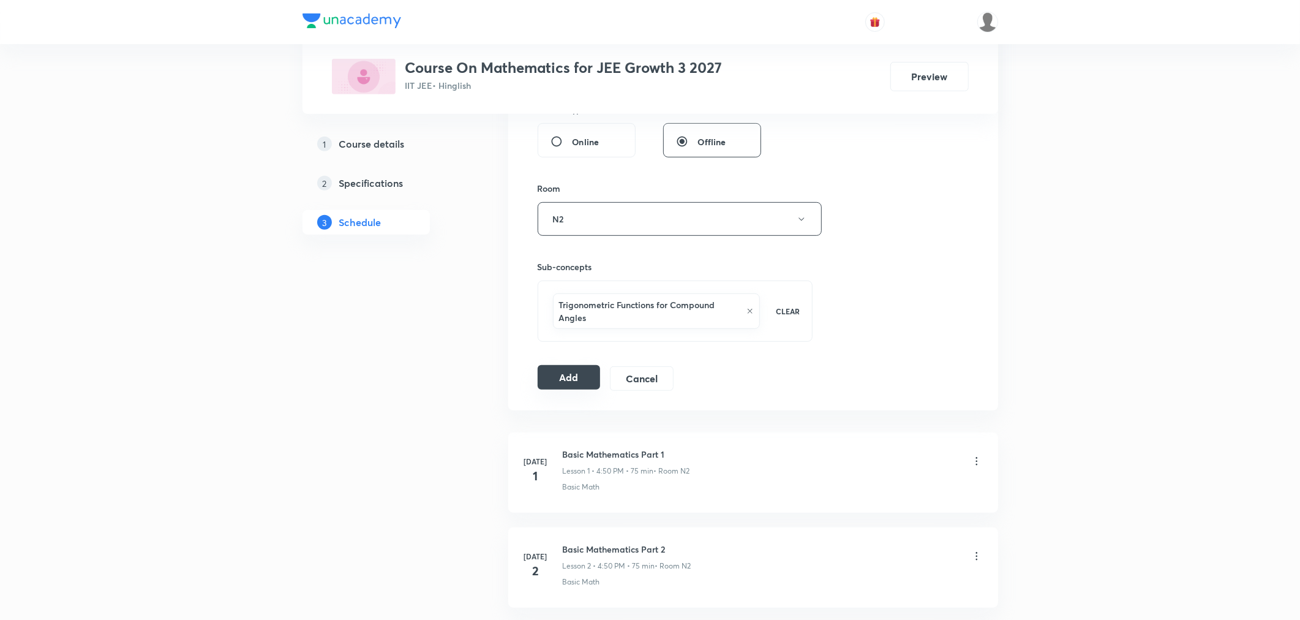
click at [576, 381] on button "Add" at bounding box center [569, 377] width 63 height 24
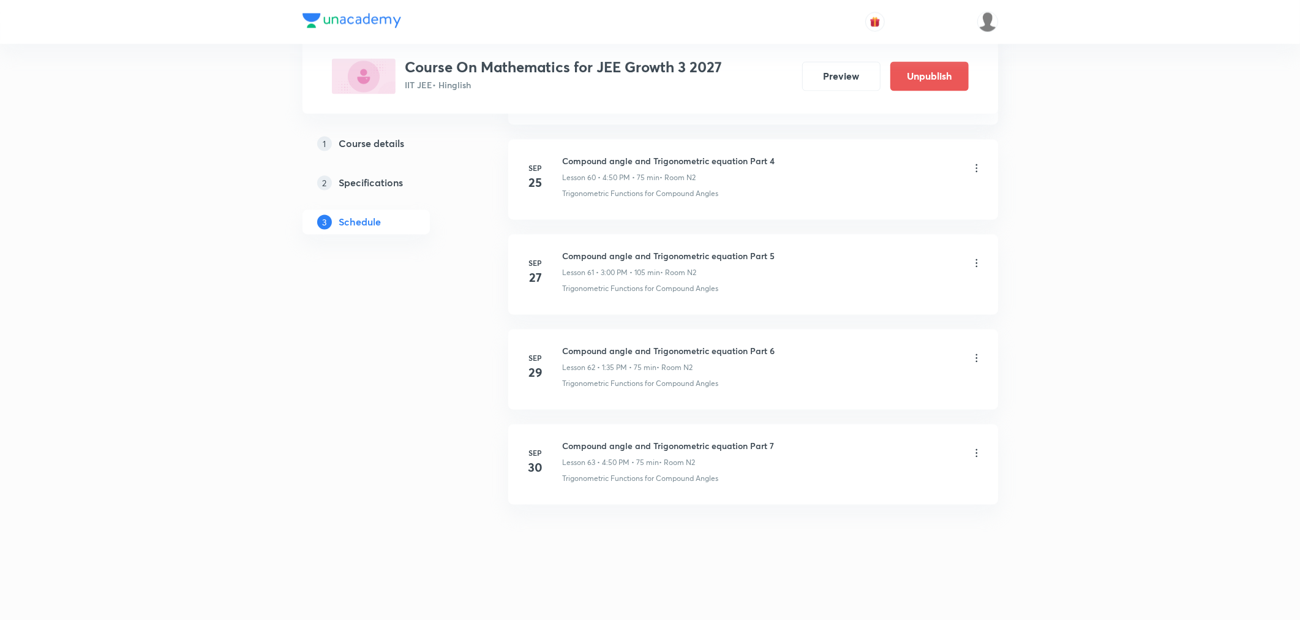
scroll to position [5786, 0]
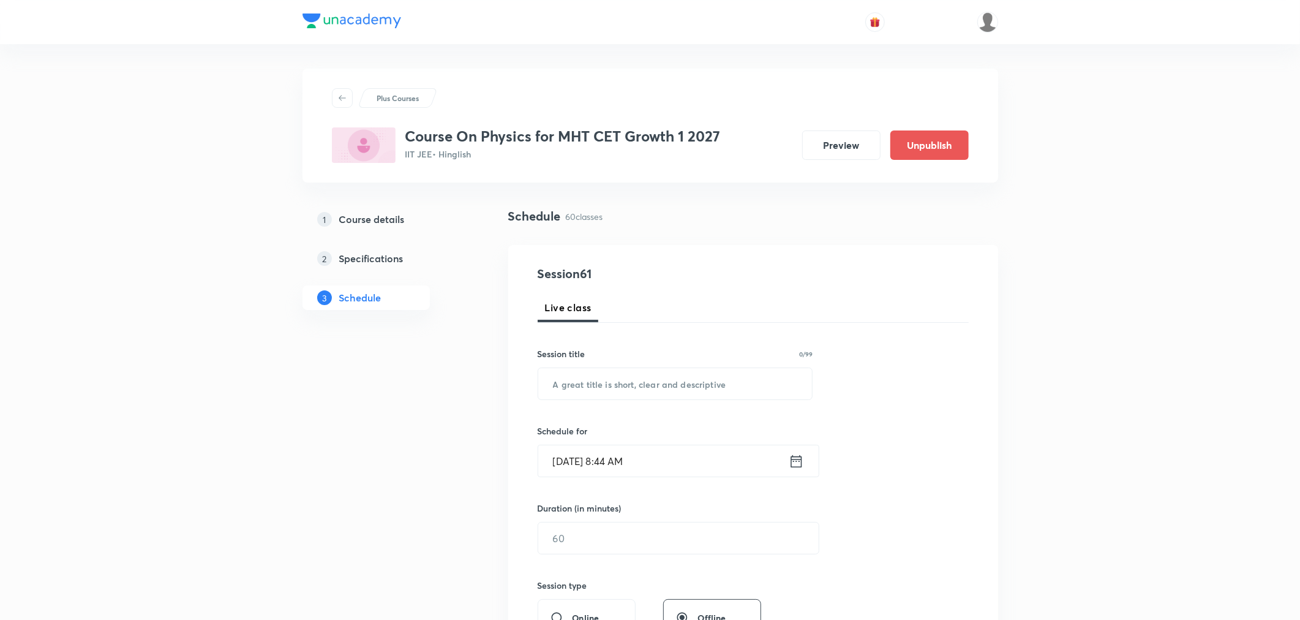
scroll to position [6066, 0]
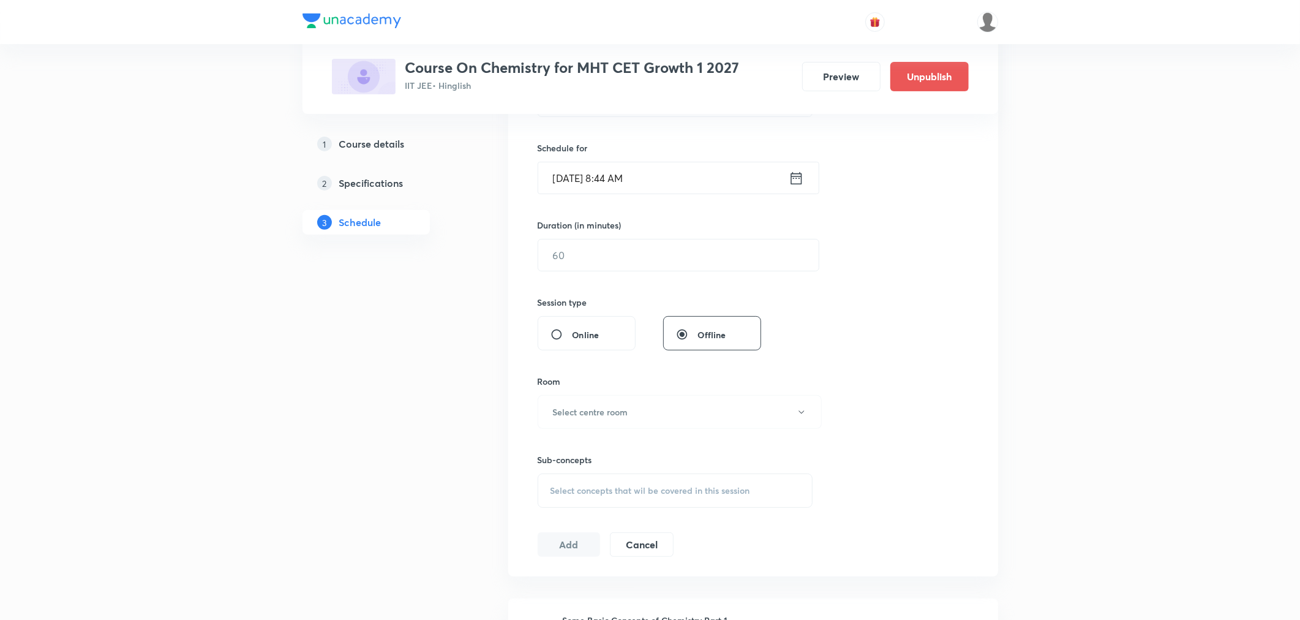
scroll to position [4734, 0]
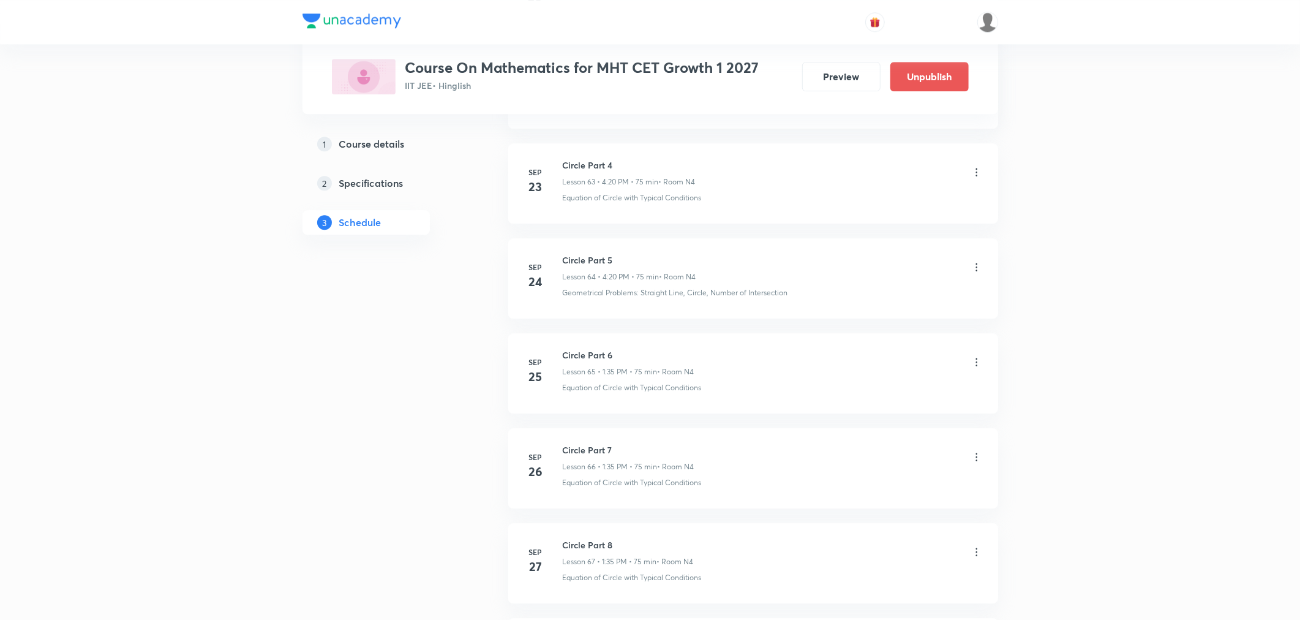
scroll to position [6826, 0]
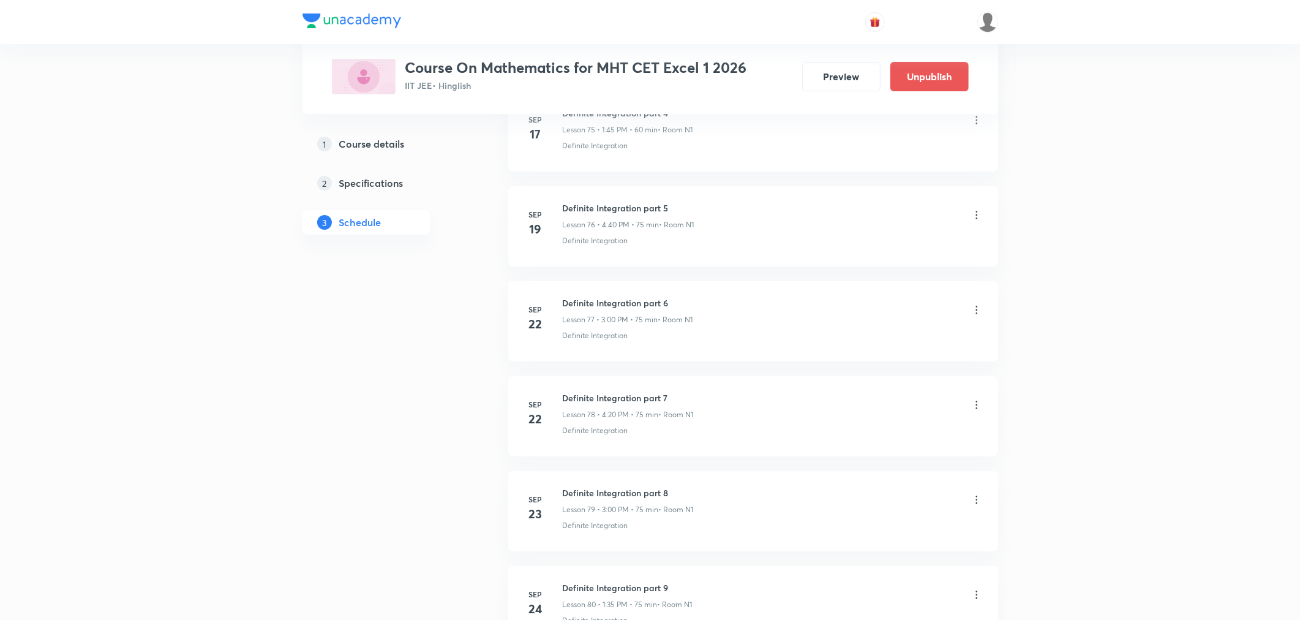
scroll to position [8536, 0]
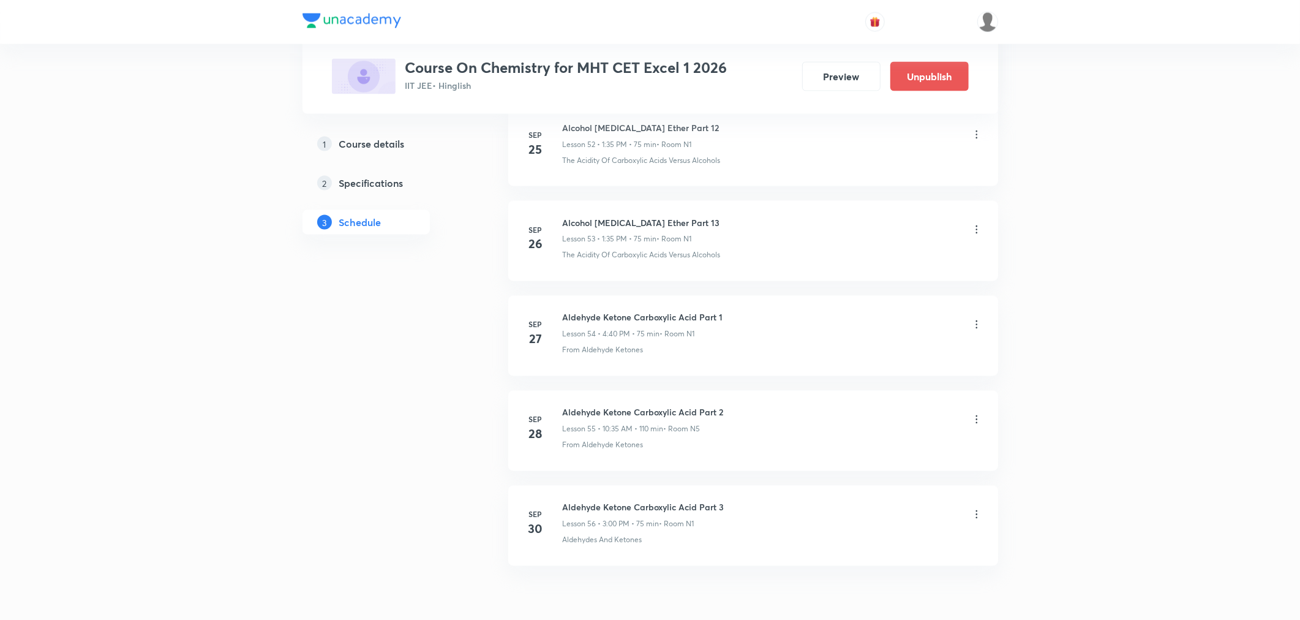
scroll to position [5685, 0]
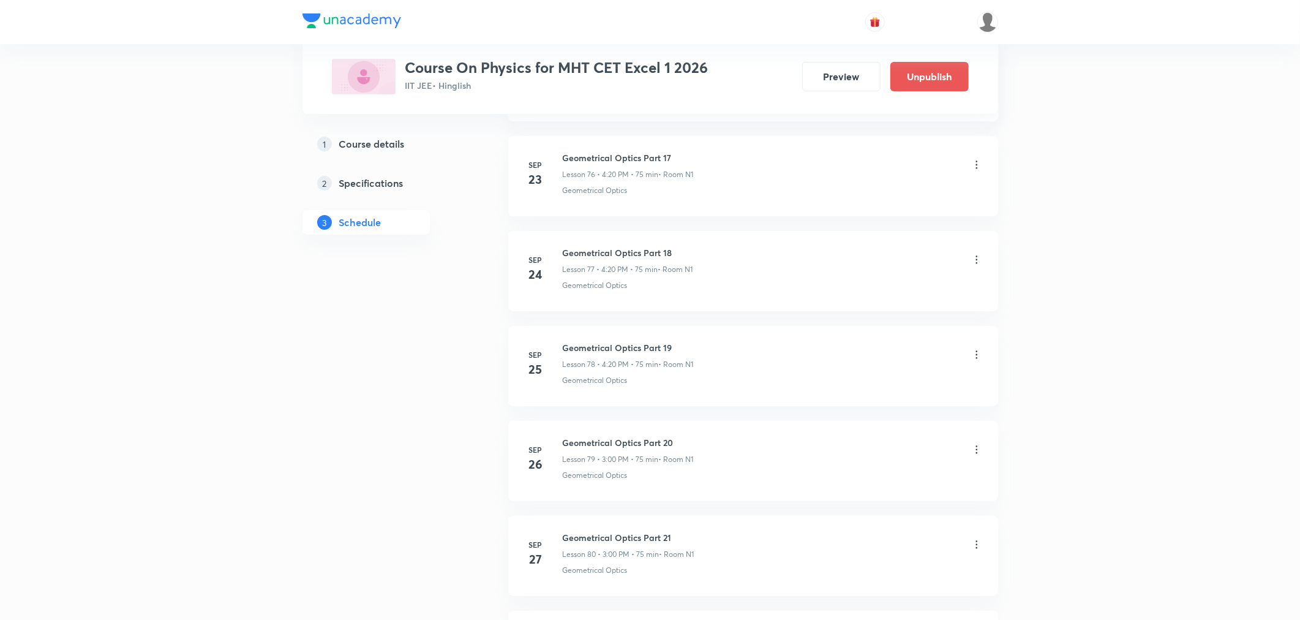
scroll to position [8250, 0]
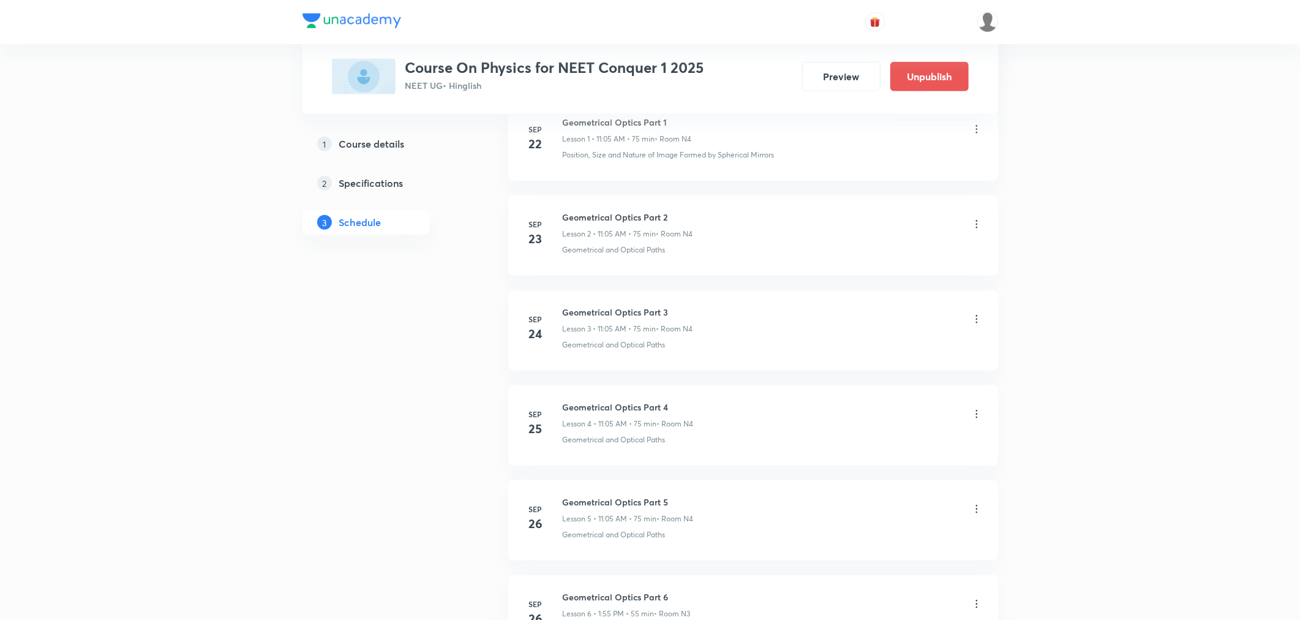
scroll to position [1217, 0]
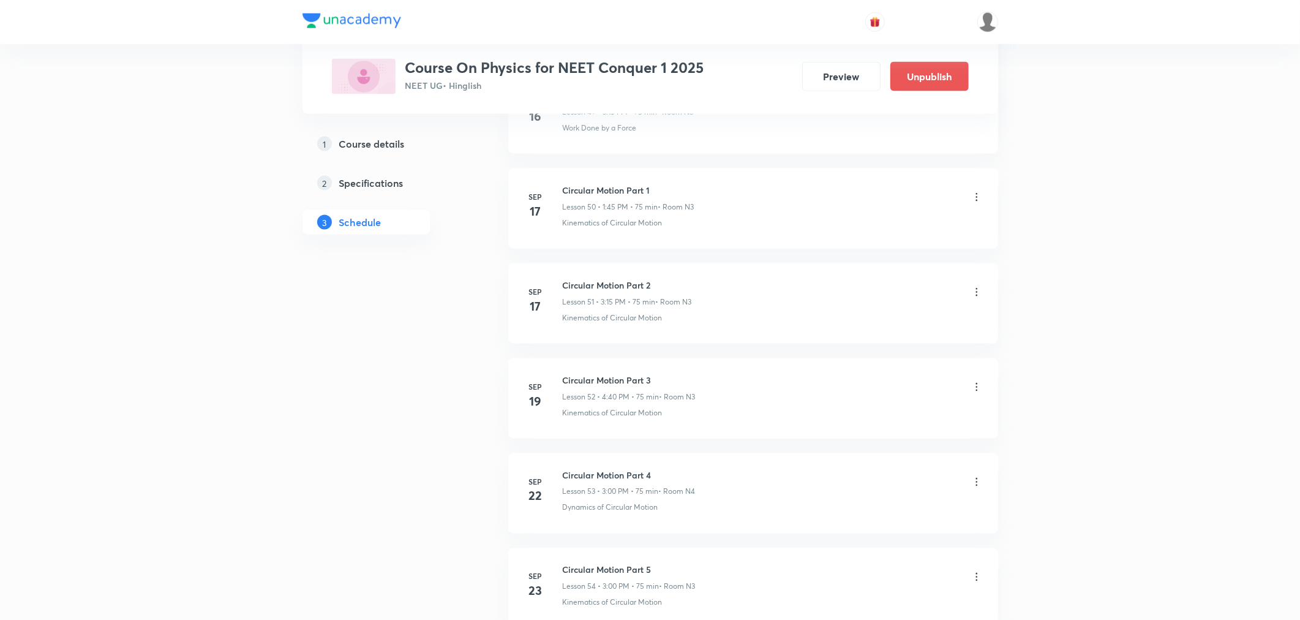
scroll to position [6065, 0]
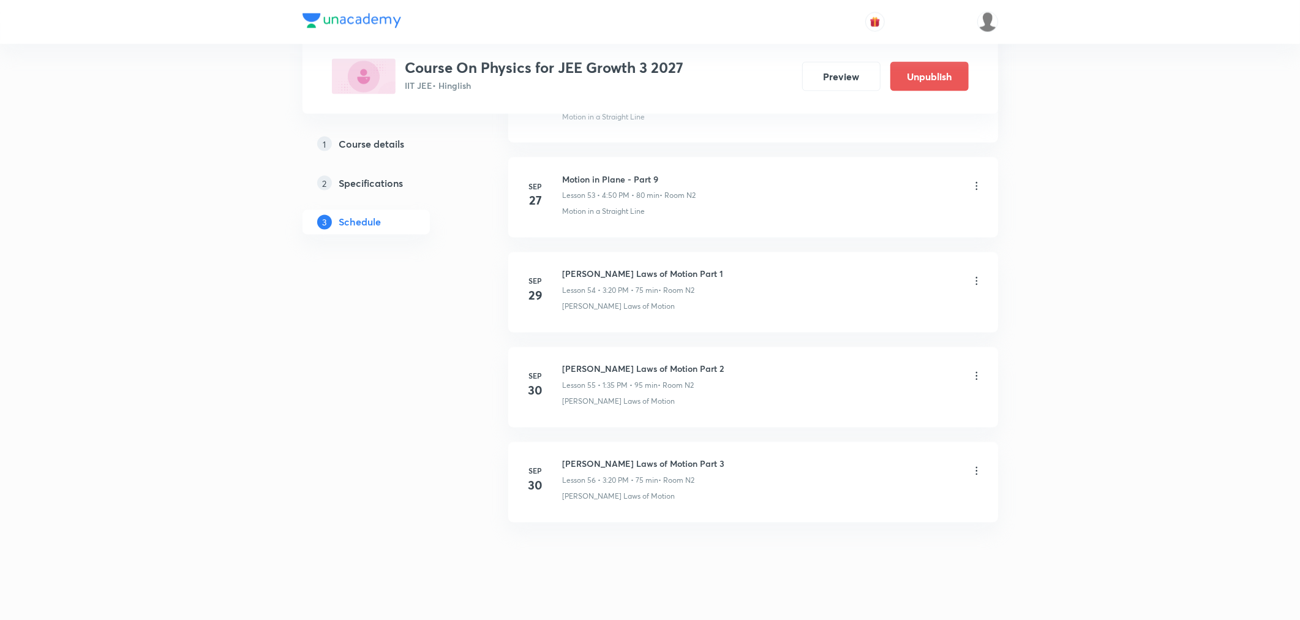
scroll to position [5685, 0]
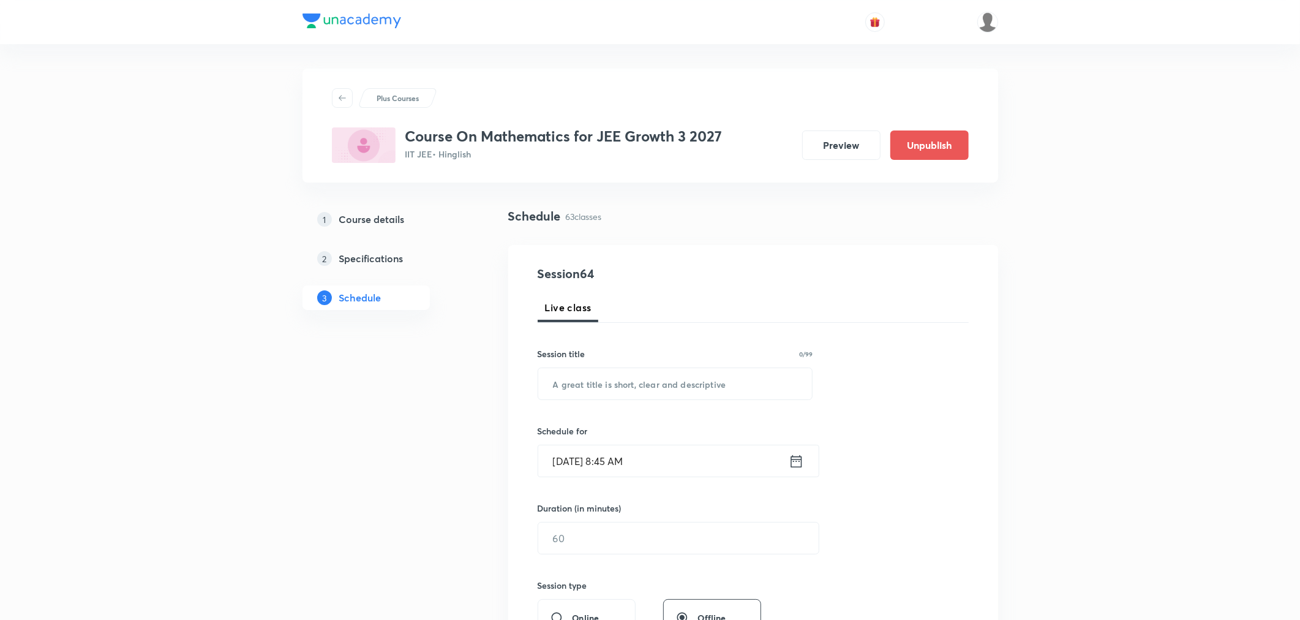
scroll to position [6349, 0]
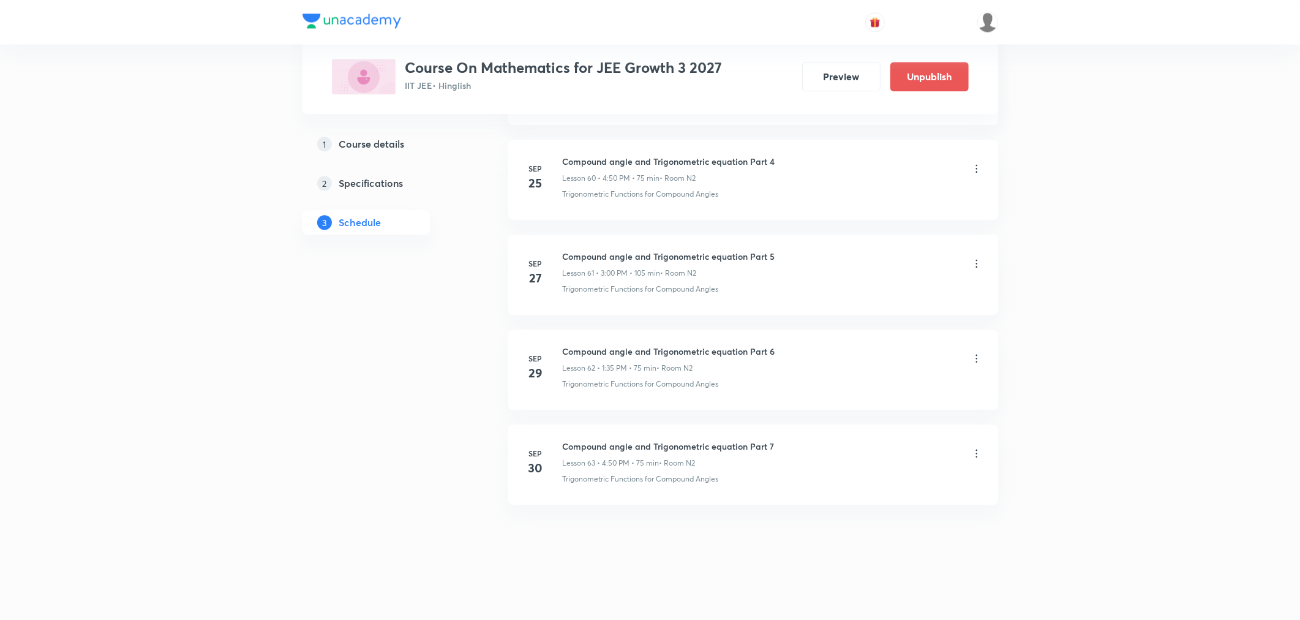
drag, startPoint x: 1063, startPoint y: 321, endPoint x: 1306, endPoint y: 525, distance: 316.9
